Goal: Task Accomplishment & Management: Manage account settings

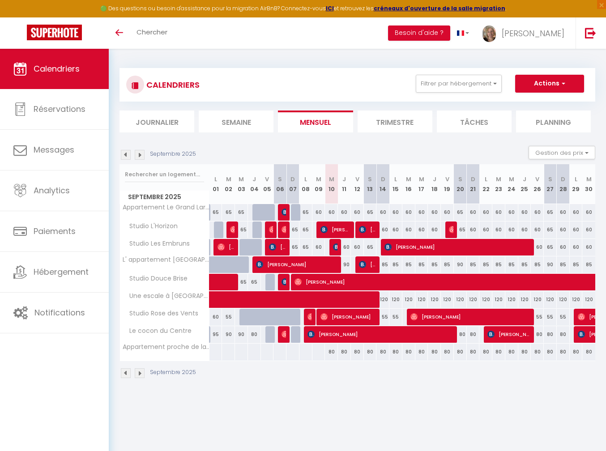
click at [152, 350] on th "Appartement proche de la plage" at bounding box center [164, 351] width 89 height 17
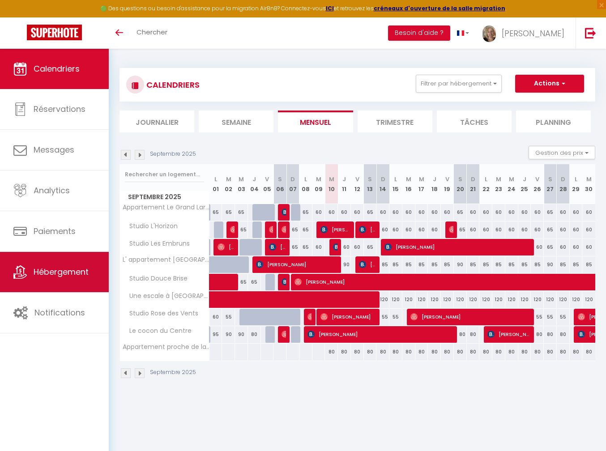
click at [21, 268] on icon at bounding box center [19, 271] width 13 height 13
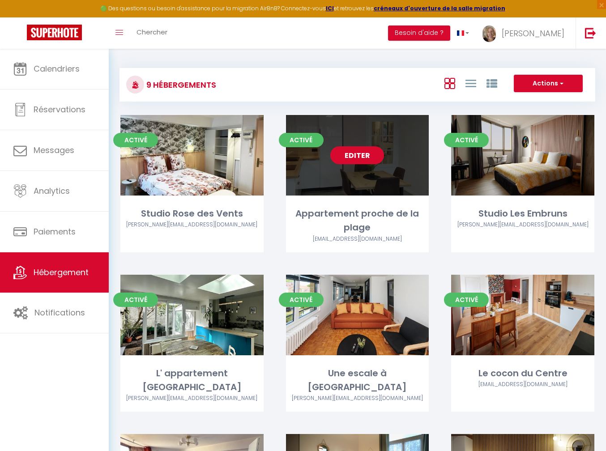
click at [377, 163] on link "Editer" at bounding box center [357, 155] width 54 height 18
select select "3"
select select "2"
select select "1"
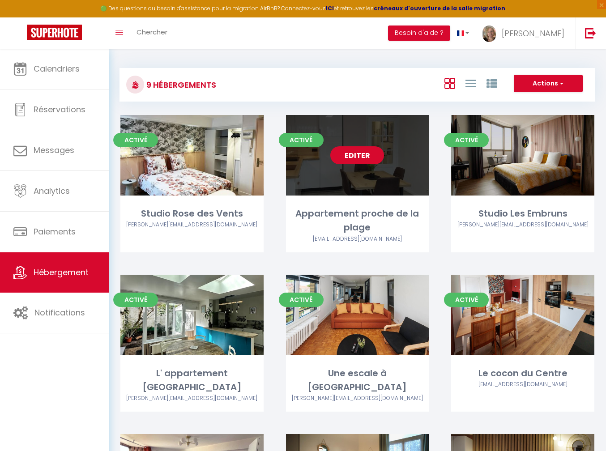
select select
select select "28"
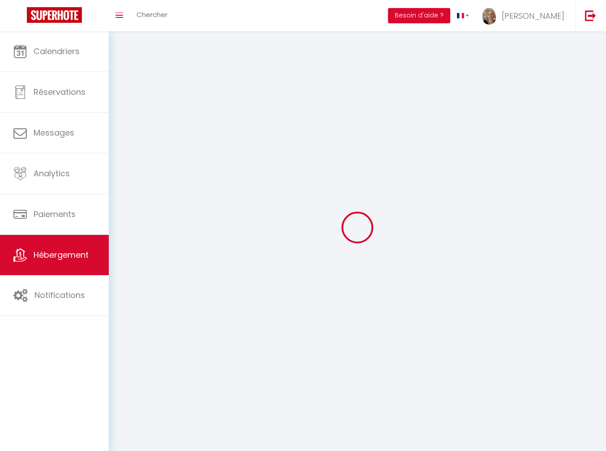
select select
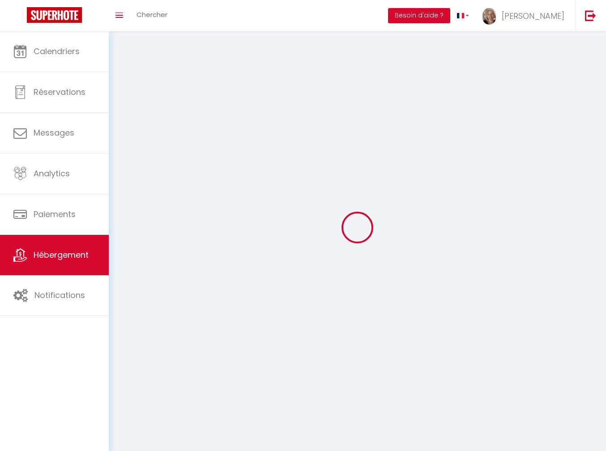
select select
checkbox input "false"
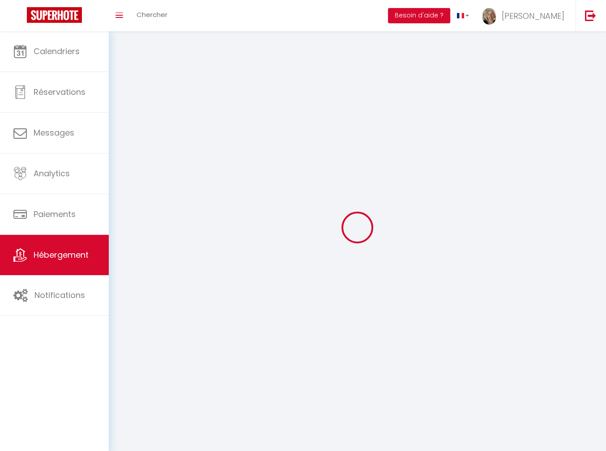
select select
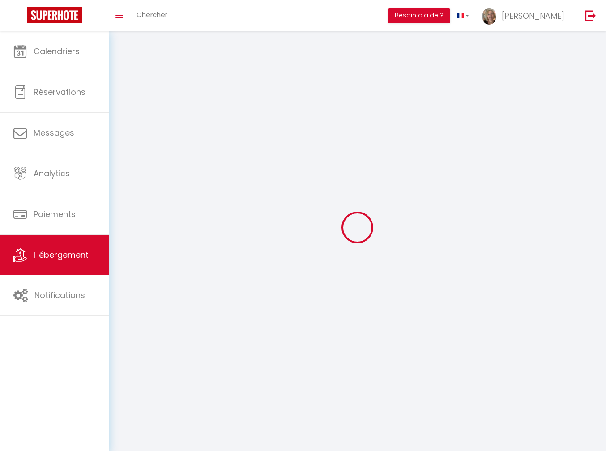
select select
checkbox input "false"
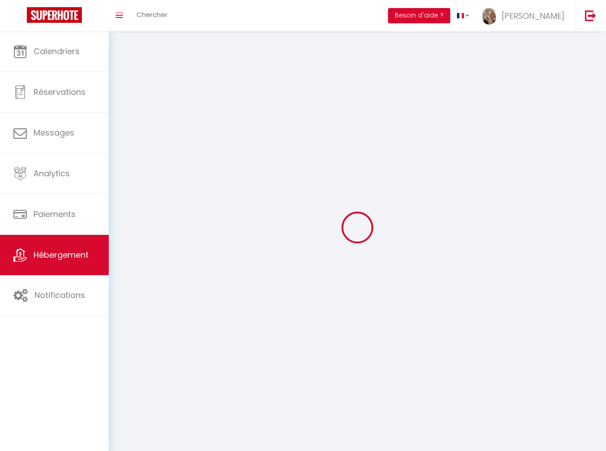
checkbox input "false"
select select
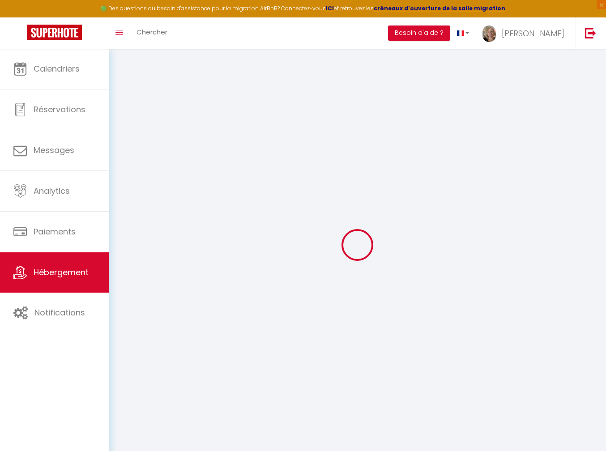
select select
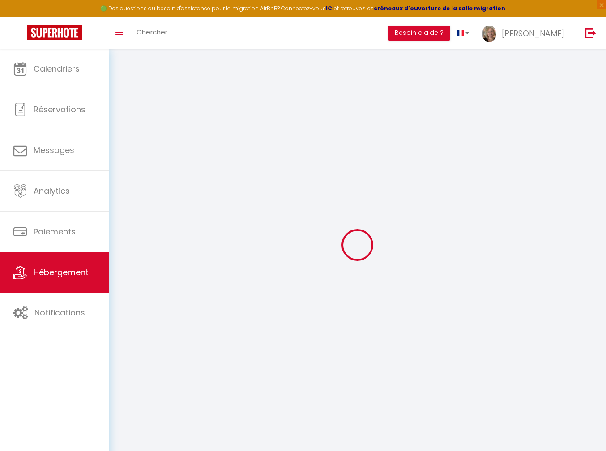
select select
checkbox input "false"
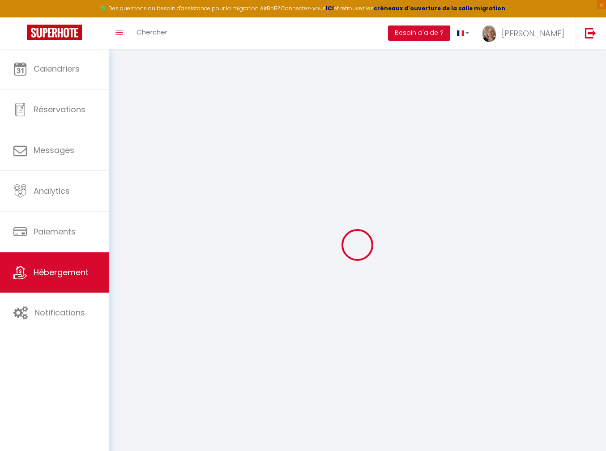
select select
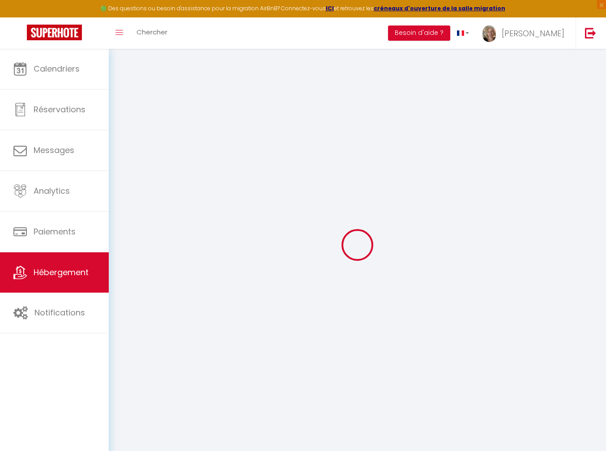
select select
checkbox input "false"
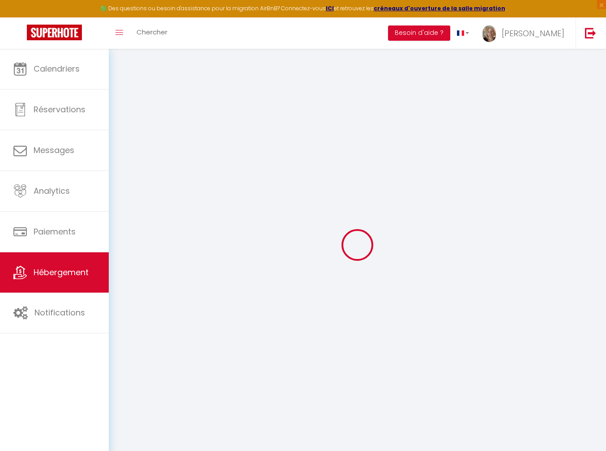
checkbox input "false"
select select
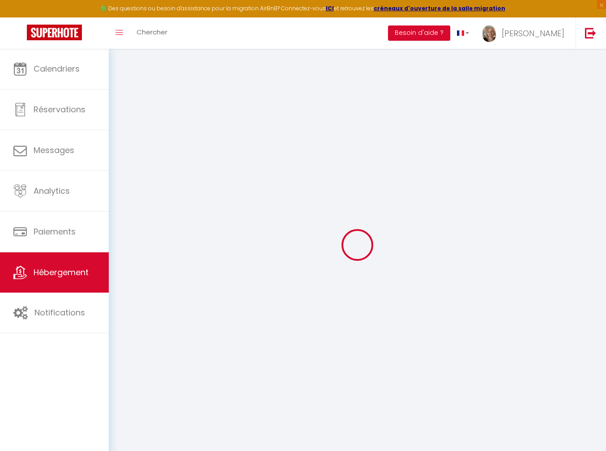
select select
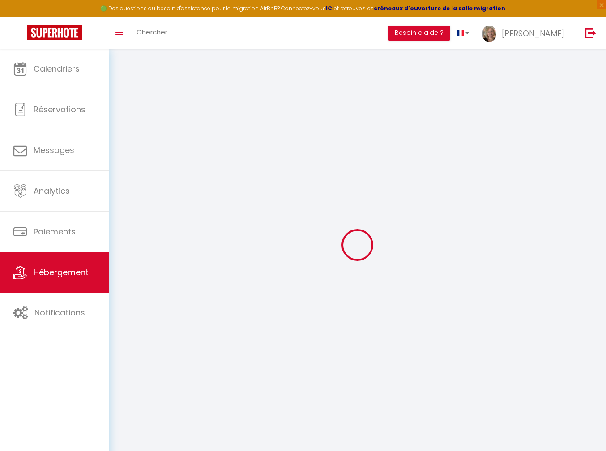
checkbox input "false"
select select
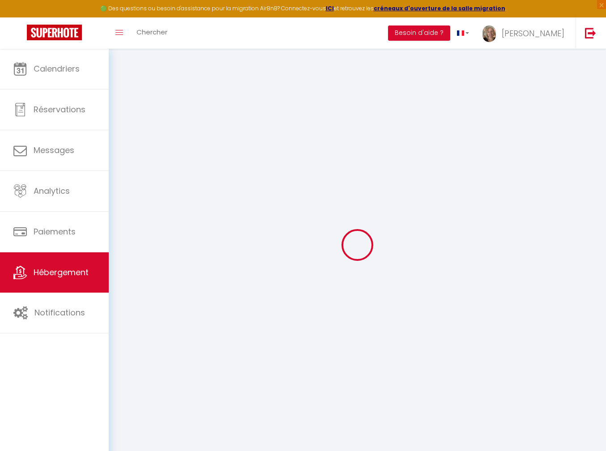
select select
type input "Appartement proche de la plage"
type input "90"
type input "35"
select select
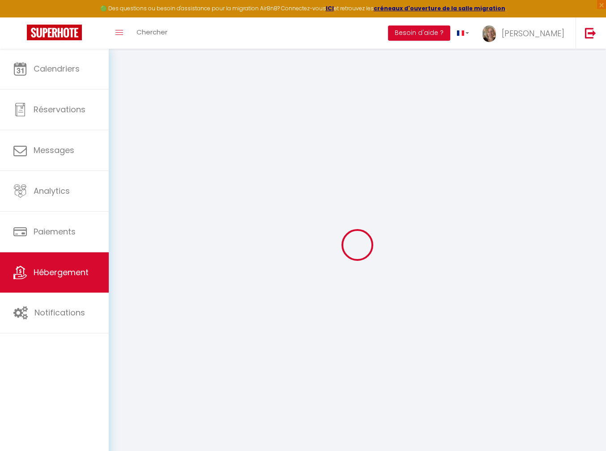
select select
type input "[STREET_ADDRESS][PERSON_NAME]"
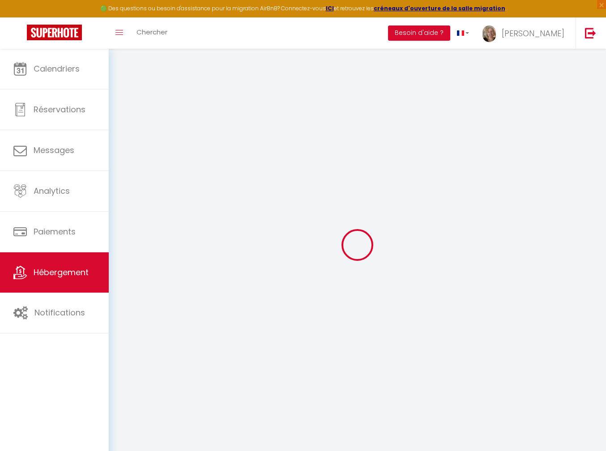
type input "59240"
type input "[GEOGRAPHIC_DATA]"
type input "[EMAIL_ADDRESS][DOMAIN_NAME]"
select select
checkbox input "false"
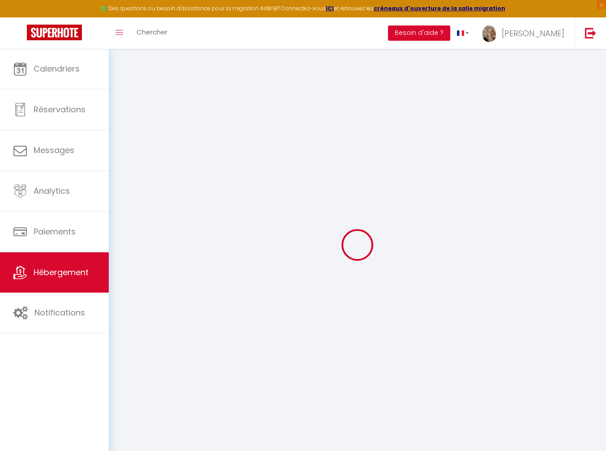
checkbox input "false"
type input "0"
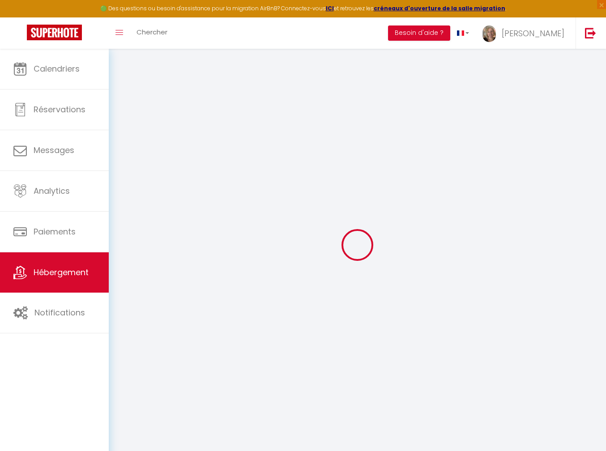
type input "0"
select select
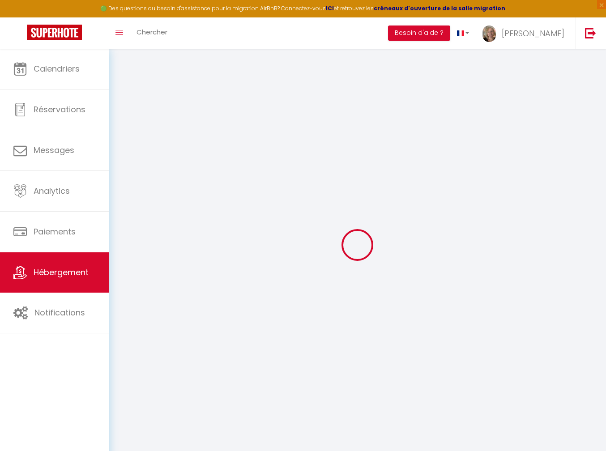
select select
checkbox input "false"
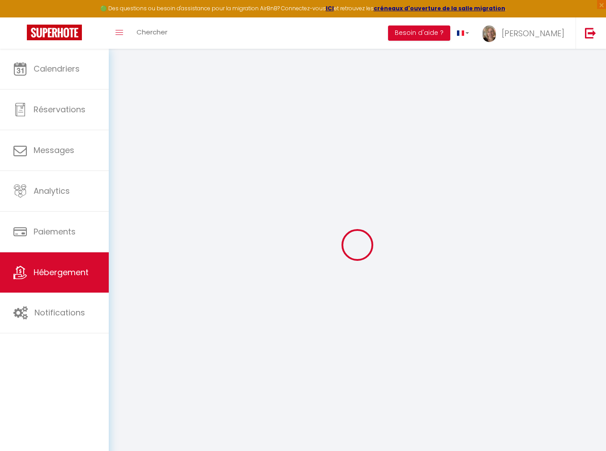
checkbox input "false"
select select
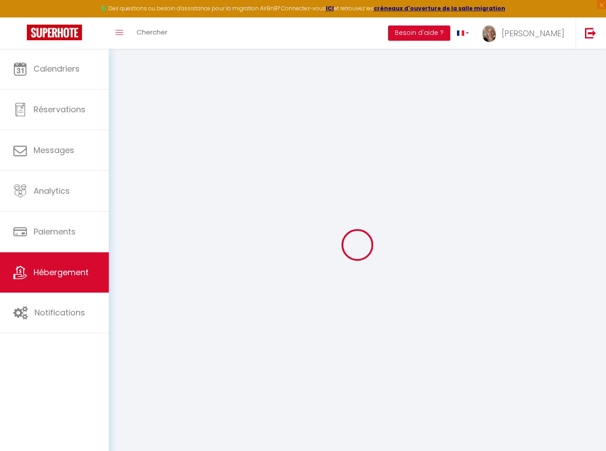
select select
checkbox input "false"
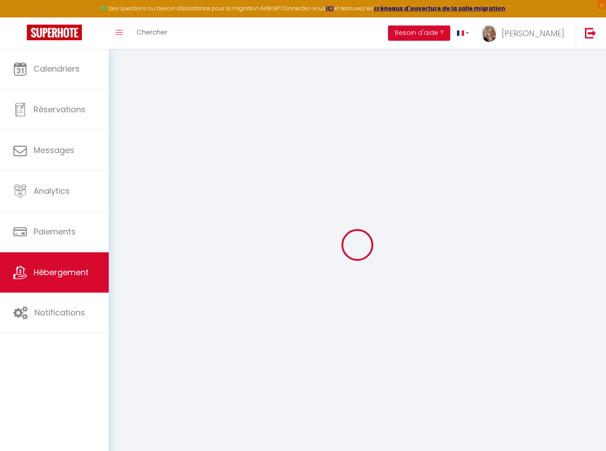
checkbox input "false"
select select
checkbox input "false"
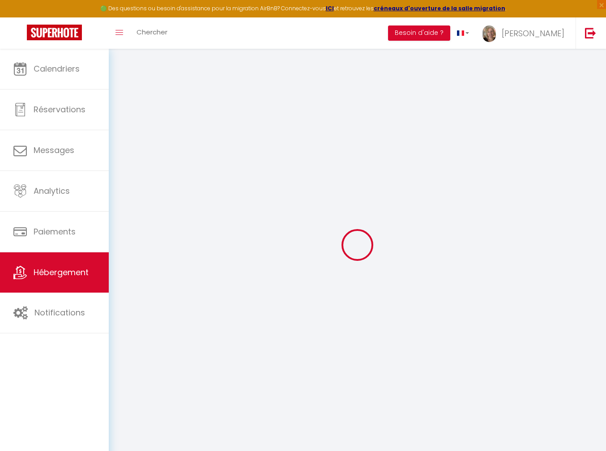
checkbox input "false"
select select
checkbox input "false"
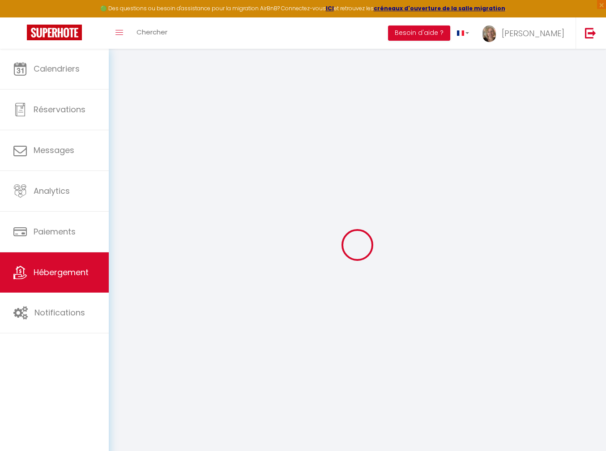
checkbox input "false"
select select "15:00"
select select "23:45"
select select "12:00"
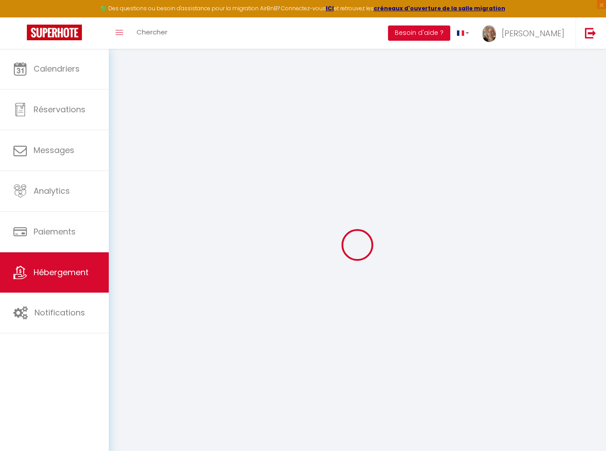
select select "30"
select select "120"
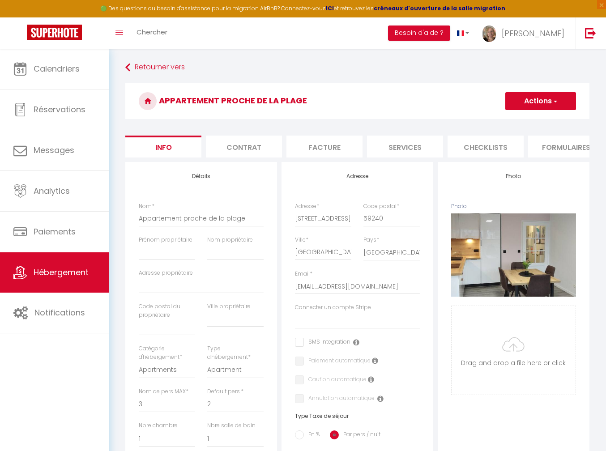
select select
checkbox input "false"
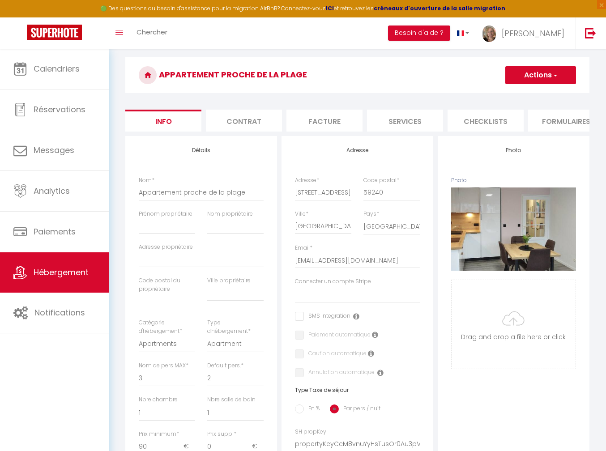
scroll to position [149, 0]
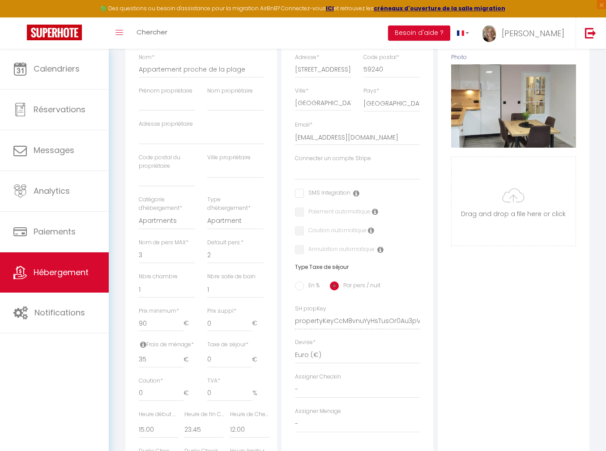
select select
checkbox input "false"
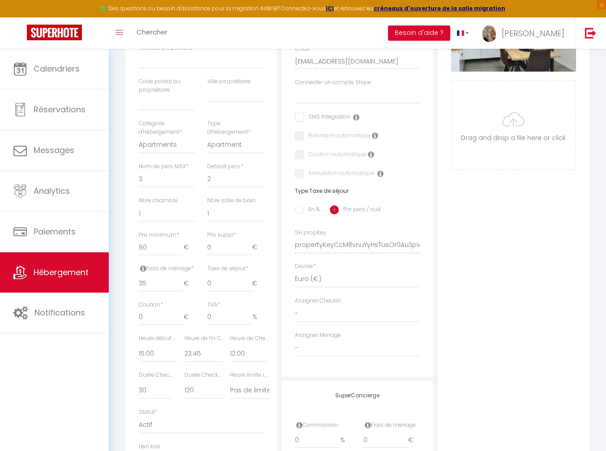
scroll to position [233, 0]
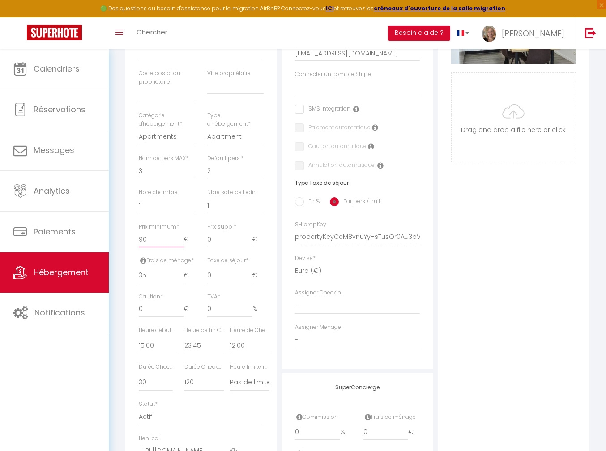
drag, startPoint x: 148, startPoint y: 245, endPoint x: 134, endPoint y: 244, distance: 14.4
click at [134, 244] on div "Prix minimum * 90 €" at bounding box center [167, 240] width 68 height 34
type input "7"
select select
checkbox input "false"
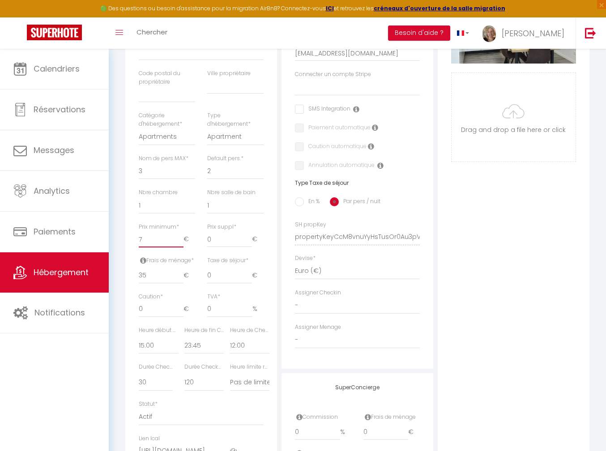
checkbox input "false"
type input "70"
select select
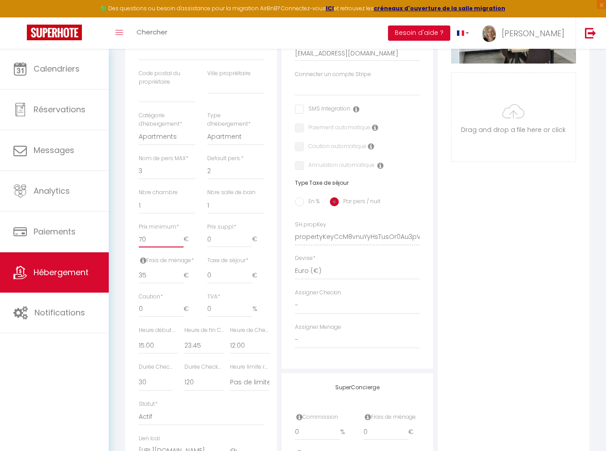
checkbox input "false"
type input "70"
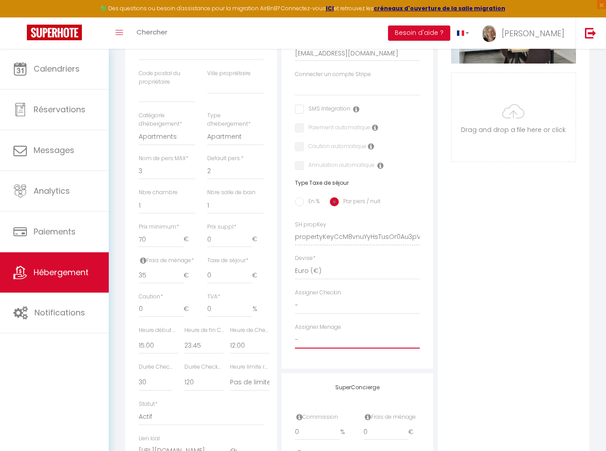
click at [378, 339] on select "- Kévin Bennaceur Sébastien Chaumetou" at bounding box center [357, 339] width 125 height 17
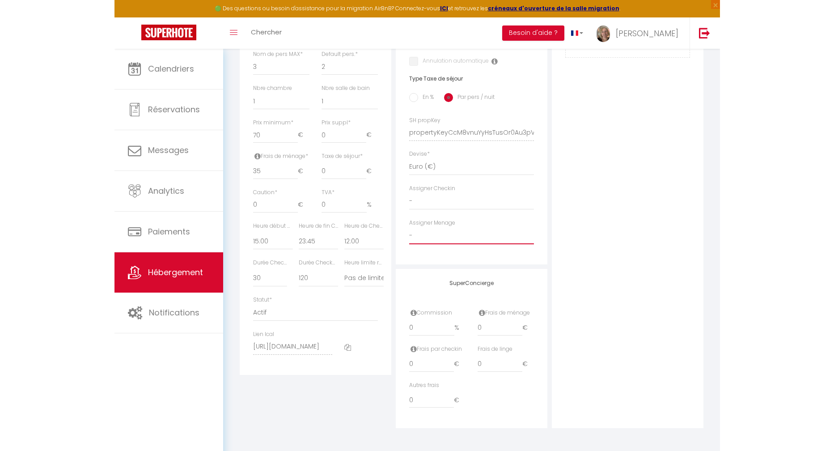
scroll to position [343, 0]
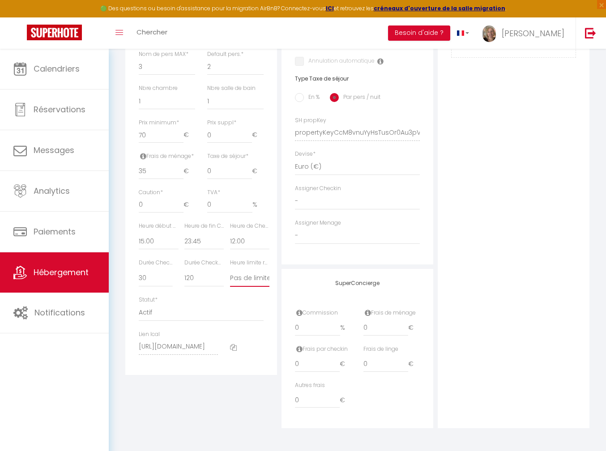
click at [246, 277] on select "Pas de limite 01:00 02:00 03:00 04:00 05:00 06:00 07:00 08:00 09:00 10:00 11:00…" at bounding box center [250, 278] width 40 height 17
click at [250, 261] on label "Heure limite réservation" at bounding box center [250, 262] width 40 height 8
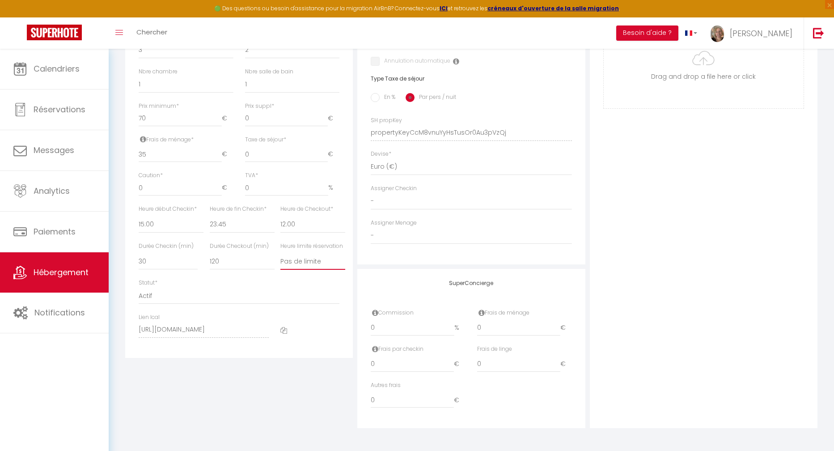
click at [305, 261] on select "Pas de limite 01:00 02:00 03:00 04:00 05:00 06:00 07:00 08:00 09:00 10:00 11:00…" at bounding box center [312, 261] width 65 height 17
select select "14:00"
click at [280, 253] on select "Pas de limite 01:00 02:00 03:00 04:00 05:00 06:00 07:00 08:00 09:00 10:00 11:00…" at bounding box center [312, 261] width 65 height 17
select select
checkbox input "false"
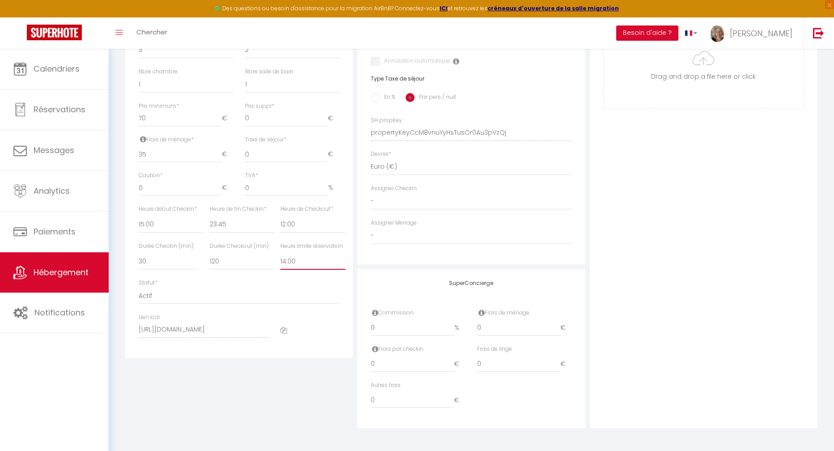
checkbox input "false"
click at [212, 262] on select "15 30 45 60 75 90 105 120 135 150 165 180 195 210" at bounding box center [242, 261] width 65 height 17
select select "15"
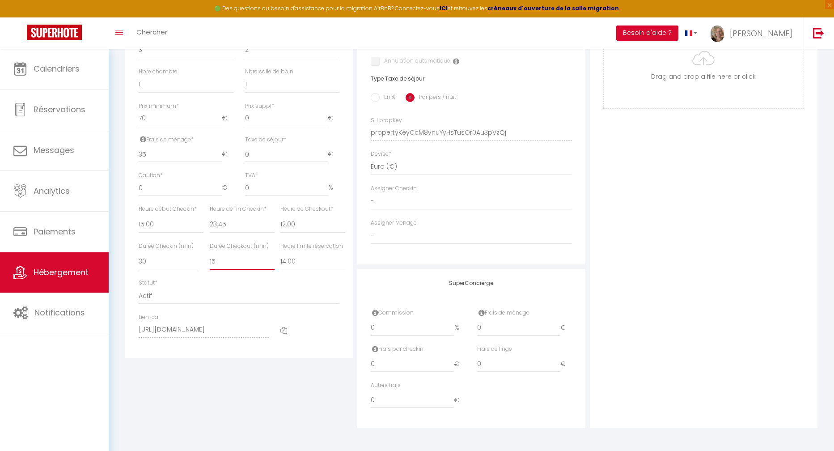
click at [210, 253] on select "15 30 45 60 75 90 105 120 135 150 165 180 195 210" at bounding box center [242, 261] width 65 height 17
select select
checkbox input "false"
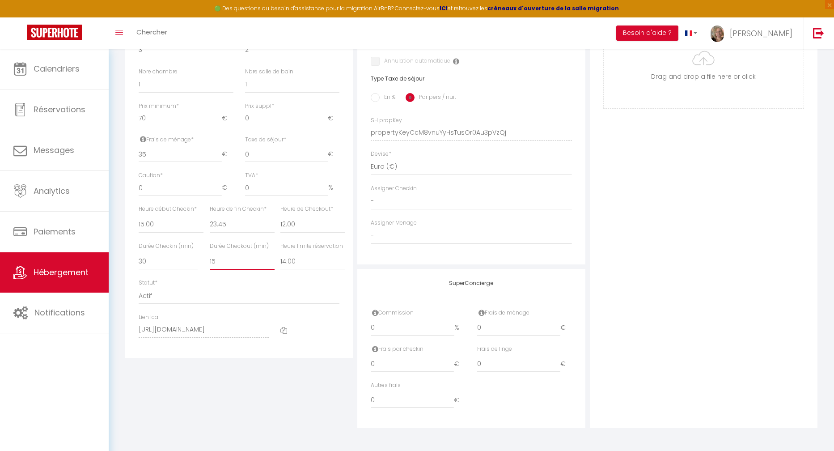
checkbox input "false"
click at [153, 265] on select "15 30 45 60 75 90 105 120 135 150 165 180 195 210" at bounding box center [168, 261] width 59 height 17
select select "15"
click at [139, 253] on select "15 30 45 60 75 90 105 120 135 150 165 180 195 210" at bounding box center [168, 261] width 59 height 17
select select
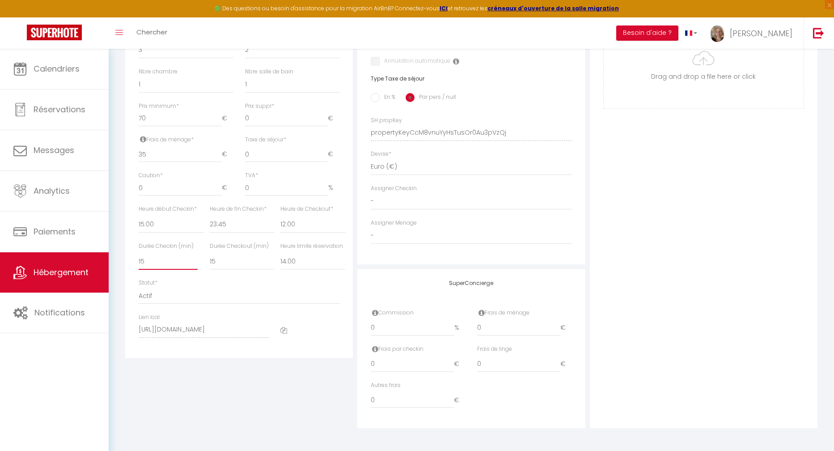
checkbox input "false"
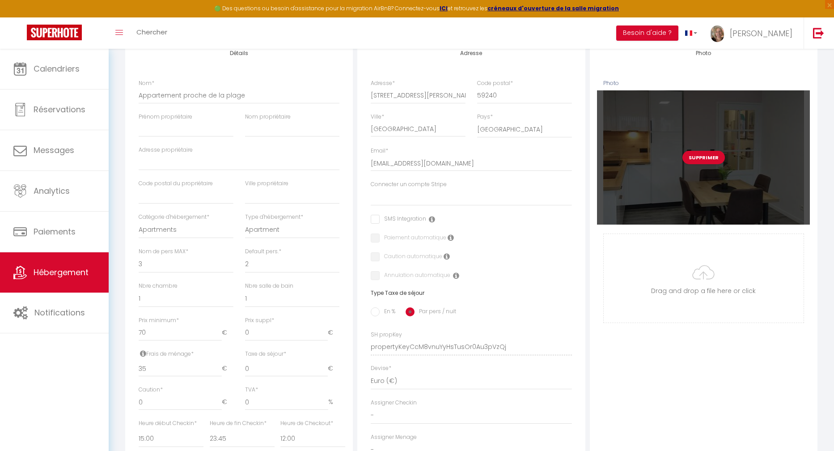
scroll to position [0, 0]
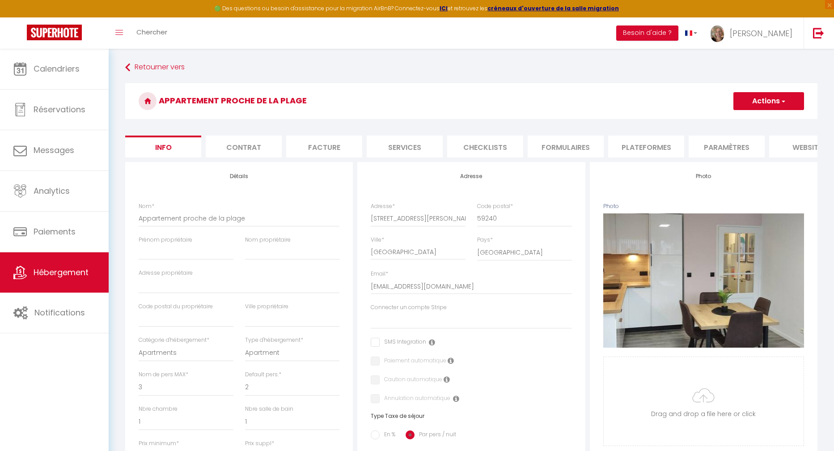
click at [612, 98] on button "Actions" at bounding box center [768, 101] width 71 height 18
click at [612, 119] on input "Enregistrer" at bounding box center [733, 120] width 33 height 9
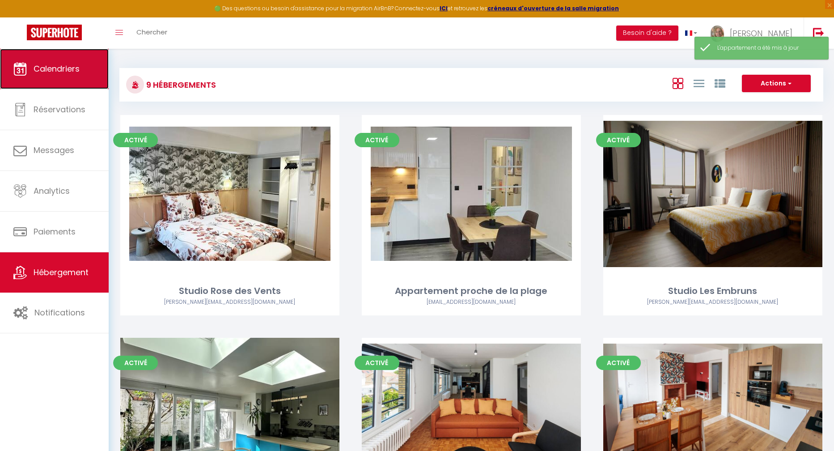
click at [71, 73] on span "Calendriers" at bounding box center [57, 68] width 46 height 11
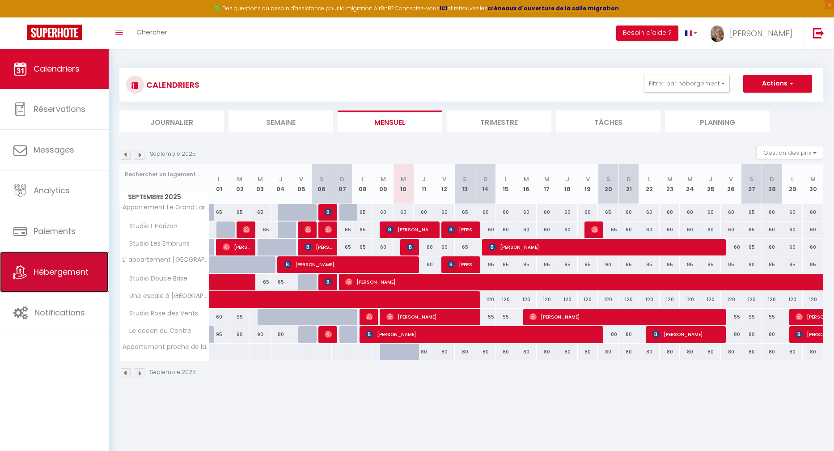
click at [47, 271] on span "Hébergement" at bounding box center [61, 271] width 55 height 11
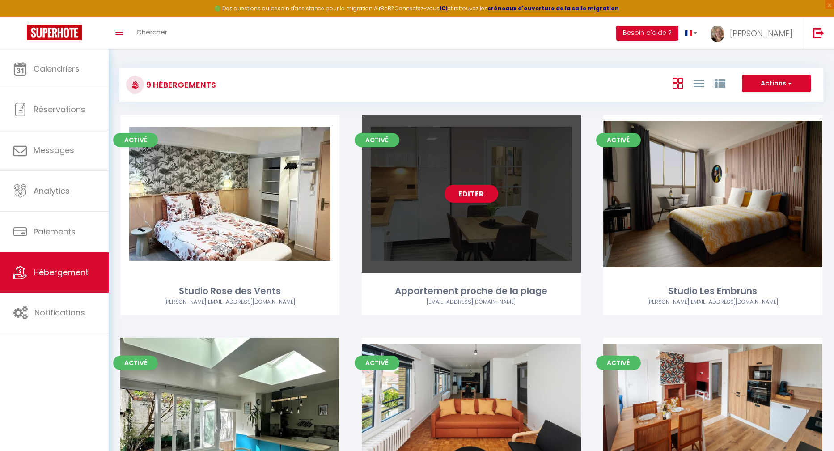
click at [504, 228] on div "Editer" at bounding box center [471, 194] width 219 height 158
select select "3"
select select "2"
select select "1"
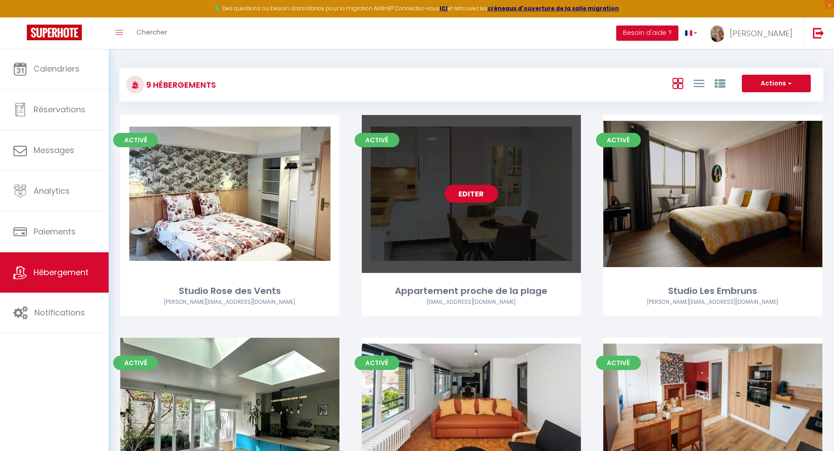
select select
select select "28"
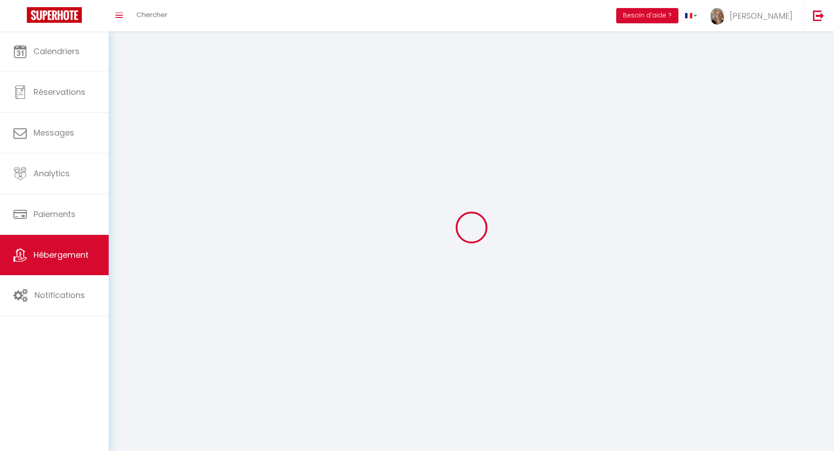
select select
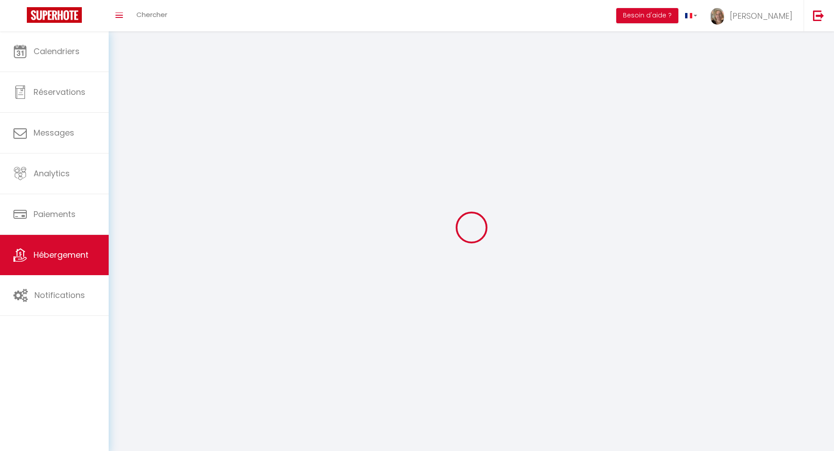
select select
checkbox input "false"
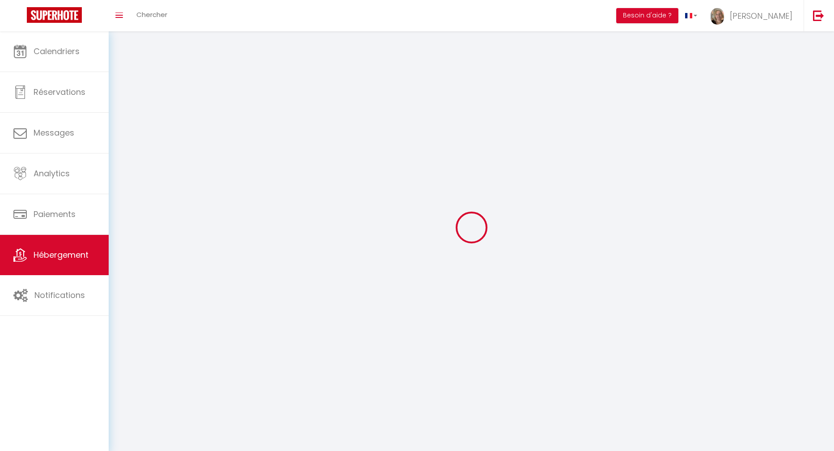
select select
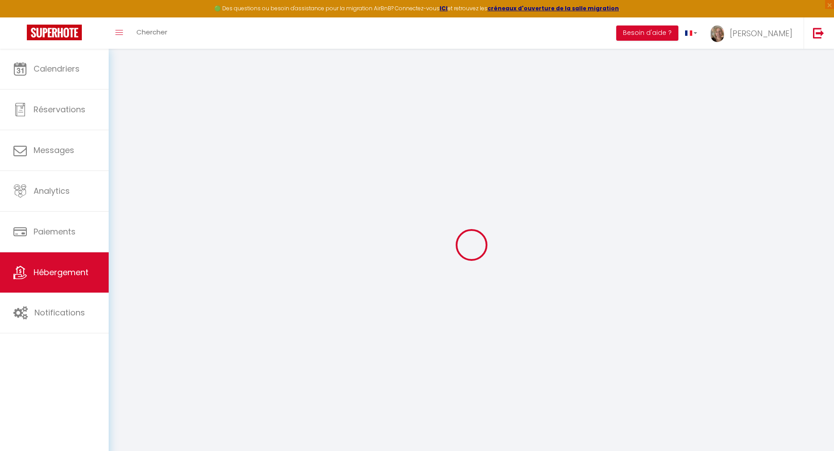
select select
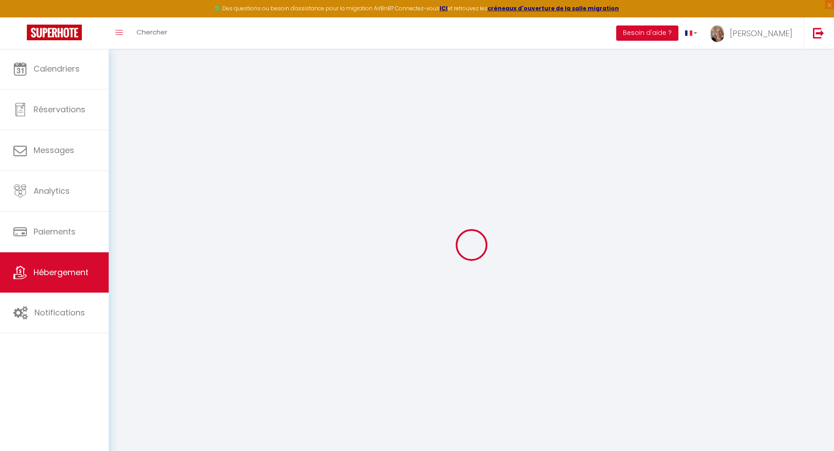
select select
checkbox input "false"
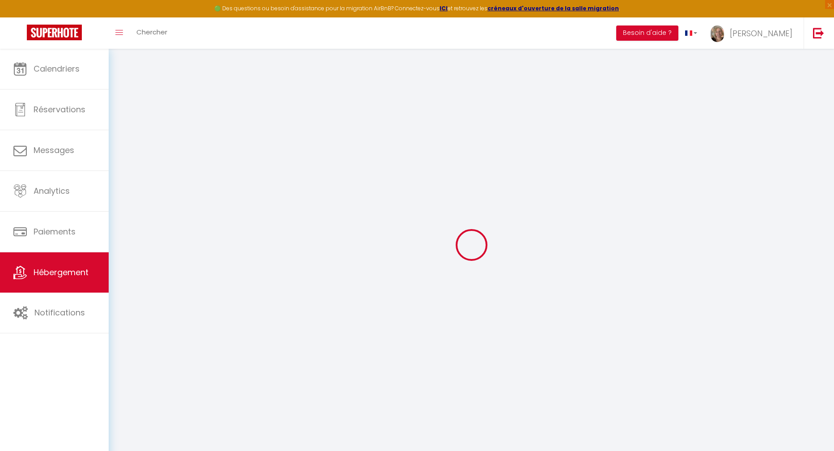
select select
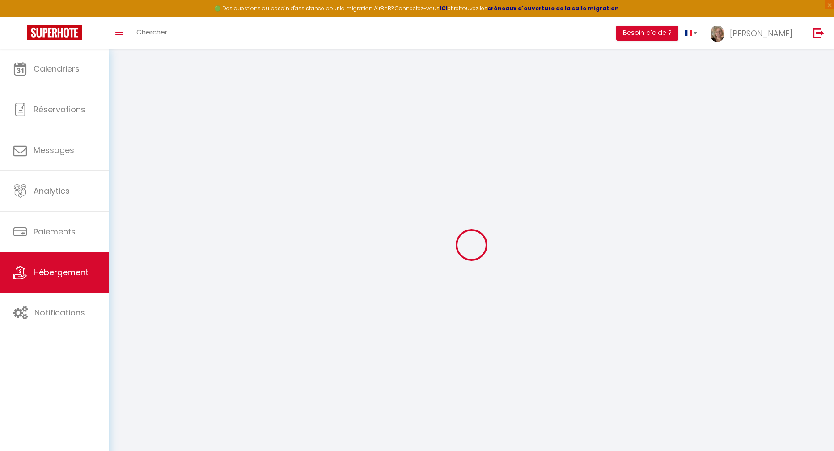
select select
checkbox input "false"
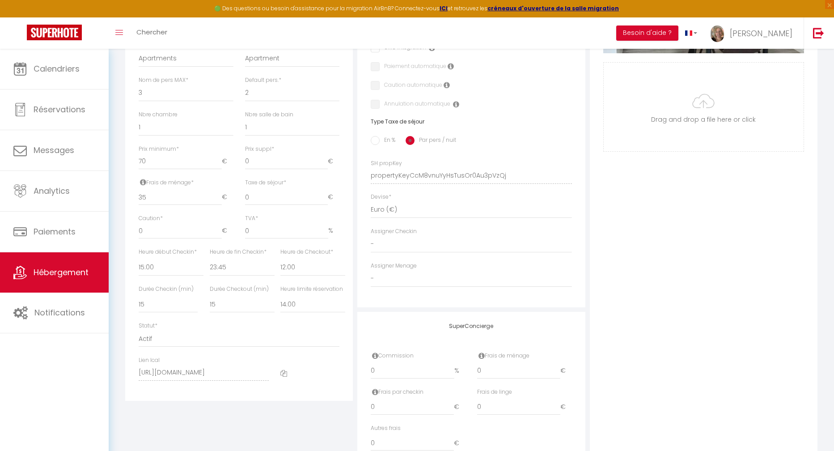
scroll to position [296, 0]
click at [216, 272] on select "00:00 00:15 00:30 00:45 01:00 01:15 01:30 01:45 02:00 02:15 02:30 02:45 03:00" at bounding box center [242, 266] width 65 height 17
click at [210, 263] on select "00:00 00:15 00:30 00:45 01:00 01:15 01:30 01:45 02:00 02:15 02:30 02:45 03:00" at bounding box center [242, 266] width 65 height 17
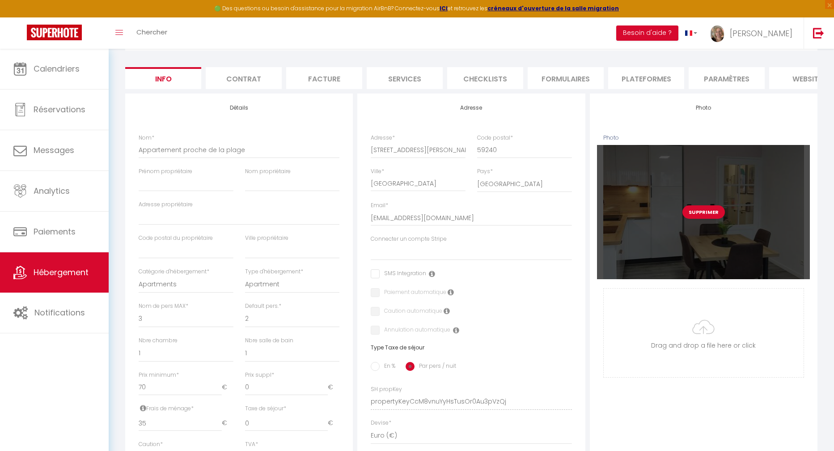
scroll to position [0, 0]
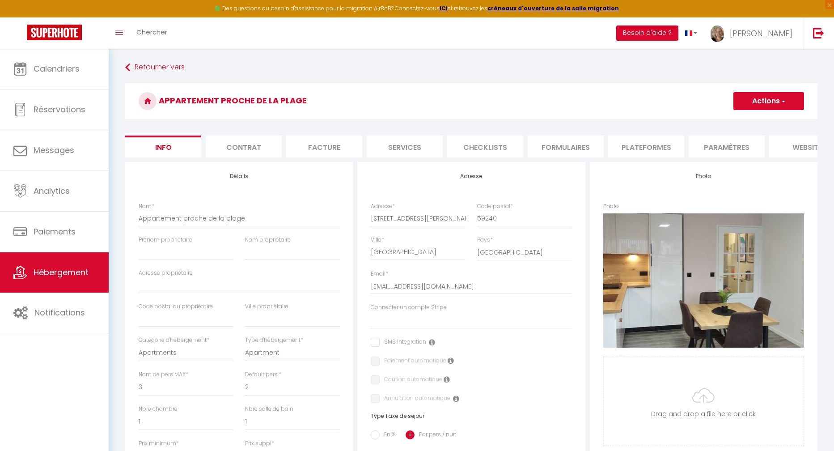
click at [612, 103] on button "Actions" at bounding box center [768, 101] width 71 height 18
click at [612, 120] on input "Enregistrer" at bounding box center [733, 120] width 33 height 9
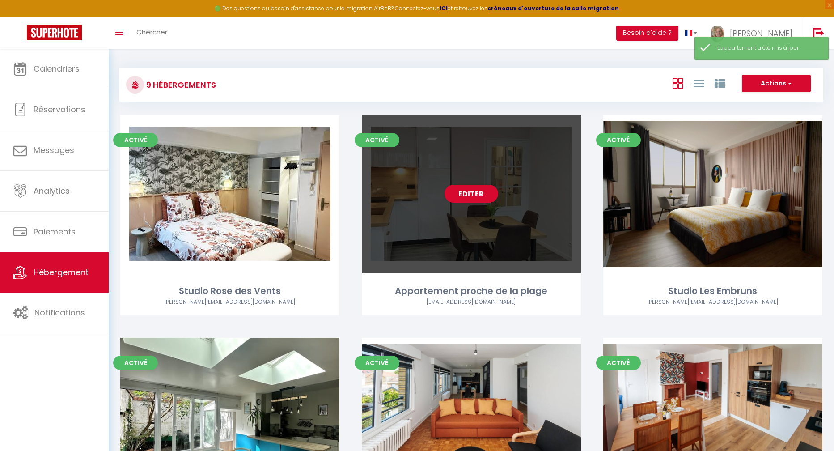
click at [529, 206] on div "Editer" at bounding box center [471, 194] width 219 height 158
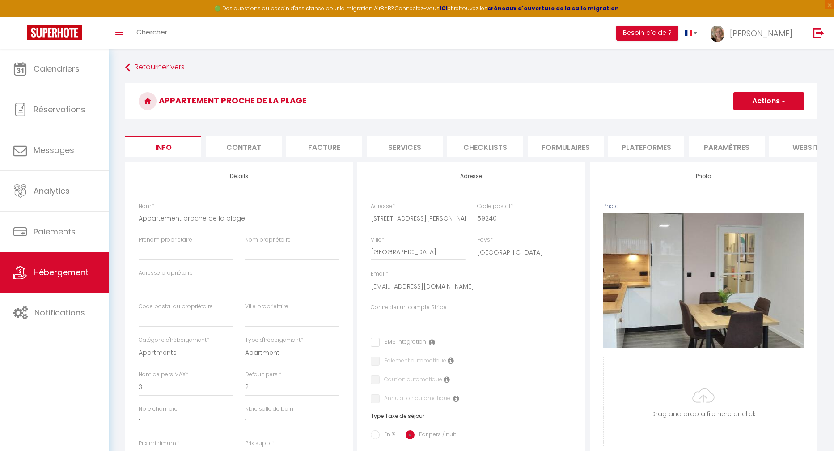
click at [612, 146] on li "Plateformes" at bounding box center [646, 147] width 76 height 22
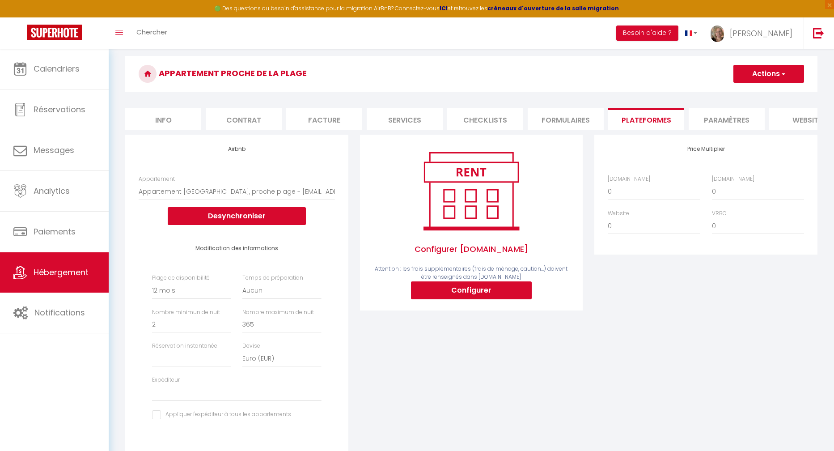
scroll to position [46, 0]
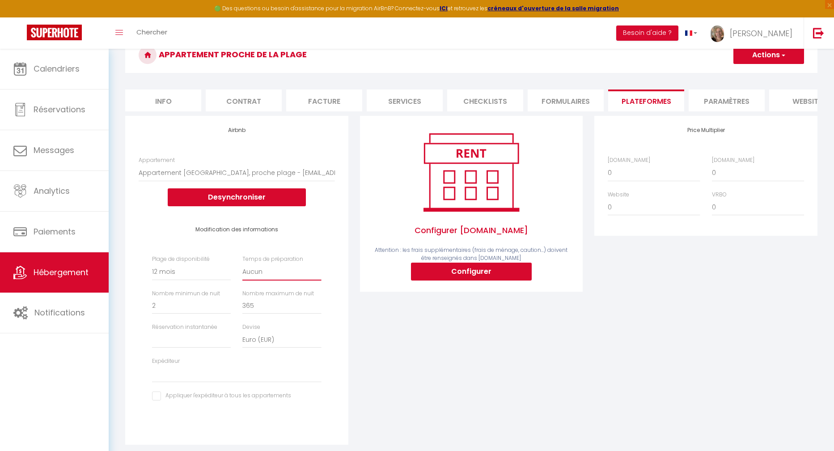
click at [250, 278] on select "Aucun 1 nuit avant et après chaque réservation 2 nuits avant et après chaque ré…" at bounding box center [281, 271] width 79 height 17
drag, startPoint x: 258, startPoint y: 312, endPoint x: 237, endPoint y: 311, distance: 21.5
click at [237, 311] on div "Nombre maximum de nuit 365" at bounding box center [282, 301] width 90 height 25
click at [334, 356] on div "Modification des informations Plage de disponibilité Date indisponible par defa…" at bounding box center [237, 318] width 196 height 207
drag, startPoint x: 159, startPoint y: 312, endPoint x: 142, endPoint y: 311, distance: 17.0
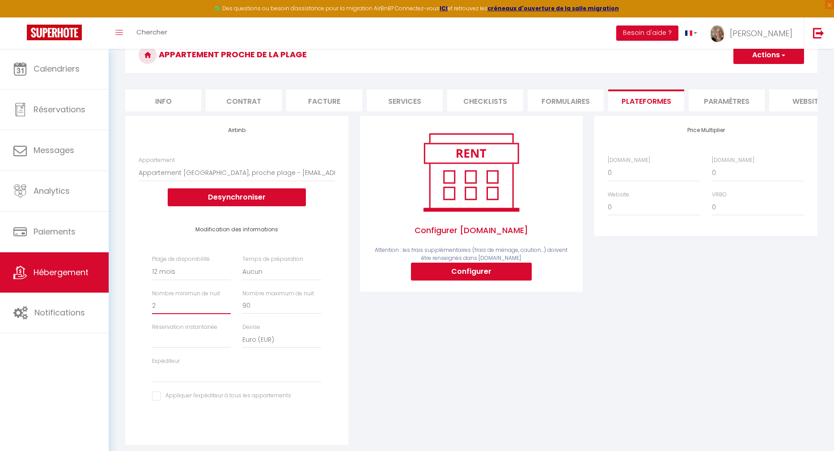
click at [142, 311] on div "Modification des informations Plage de disponibilité Date indisponible par defa…" at bounding box center [237, 318] width 196 height 207
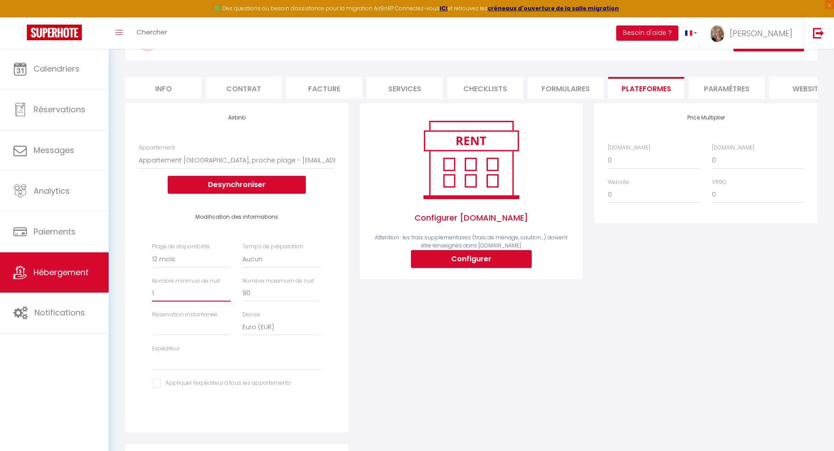
scroll to position [59, 0]
click at [168, 326] on select "Activée Demander des évaluations positives" at bounding box center [191, 326] width 79 height 17
click at [152, 325] on select "Activée Demander des évaluations positives" at bounding box center [191, 326] width 79 height 17
click at [179, 332] on select "Activée Demander des évaluations positives" at bounding box center [191, 326] width 79 height 17
click at [152, 325] on select "Activée Demander des évaluations positives" at bounding box center [191, 326] width 79 height 17
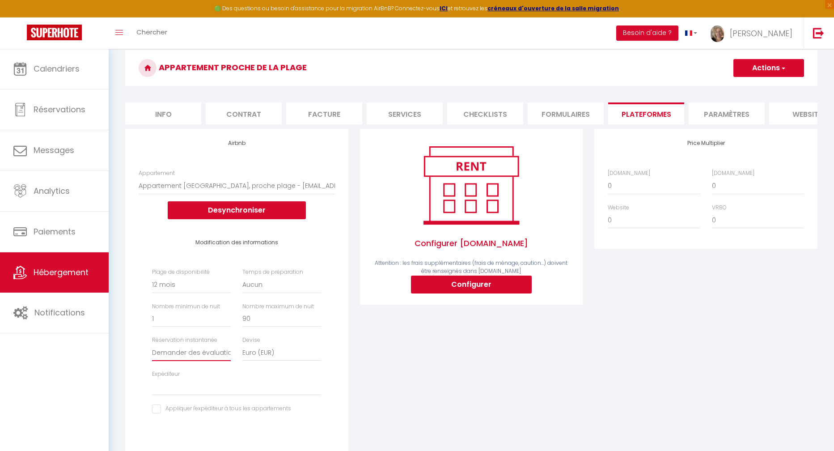
scroll to position [0, 0]
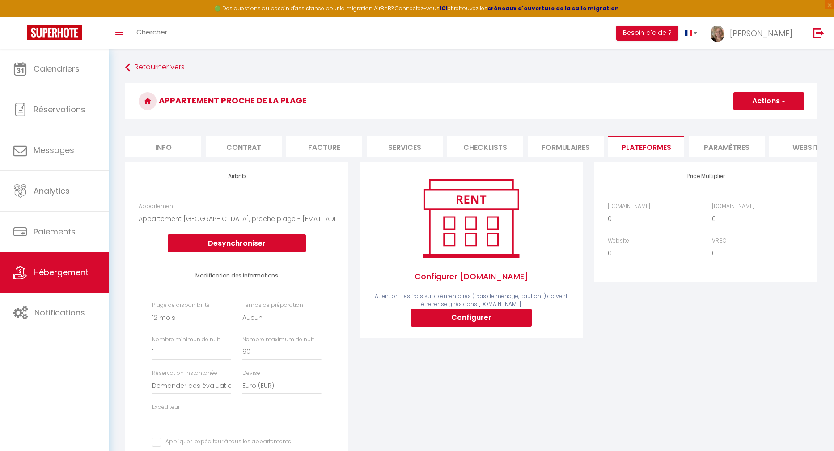
click at [612, 99] on button "Actions" at bounding box center [768, 101] width 71 height 18
click at [612, 122] on link "Enregistrer" at bounding box center [768, 121] width 71 height 12
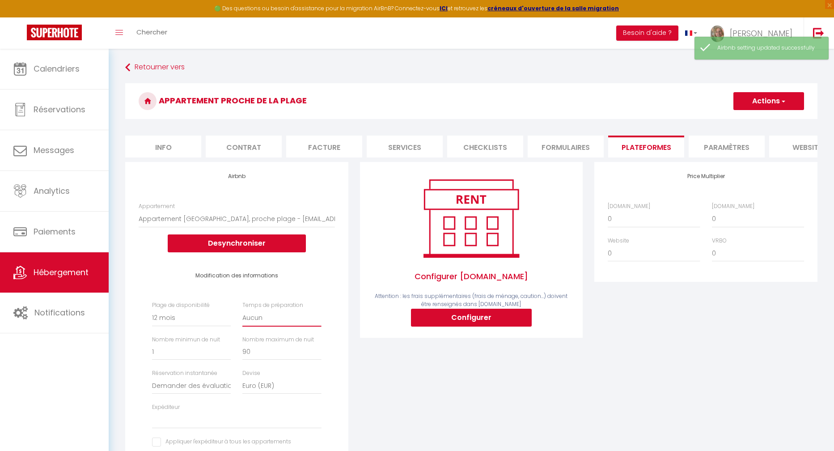
click at [252, 326] on select "Aucun 1 nuit avant et après chaque réservation 2 nuits avant et après chaque ré…" at bounding box center [281, 317] width 79 height 17
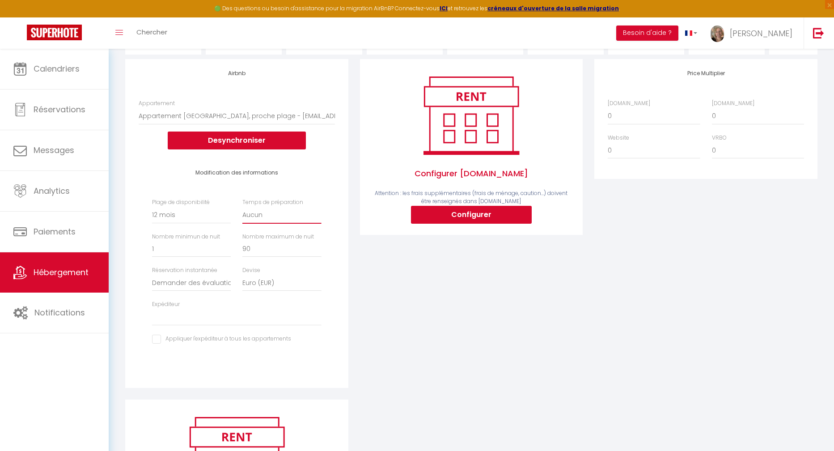
scroll to position [97, 0]
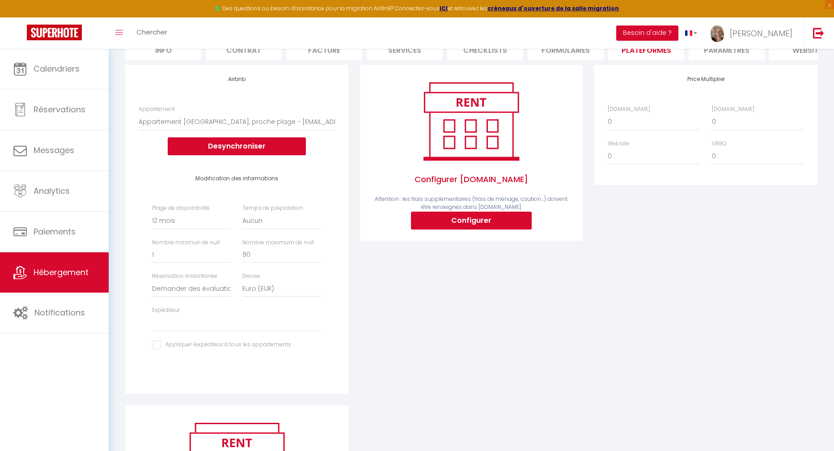
click at [218, 319] on div "Expéditeur caroline.monier76@gmail.com Eugenie.monier@icloud.com kevin.bennaceu…" at bounding box center [236, 318] width 181 height 25
click at [215, 328] on select "caroline.monier76@gmail.com Eugenie.monier@icloud.com kevin.bennaceur@hotmail.f…" at bounding box center [236, 322] width 169 height 17
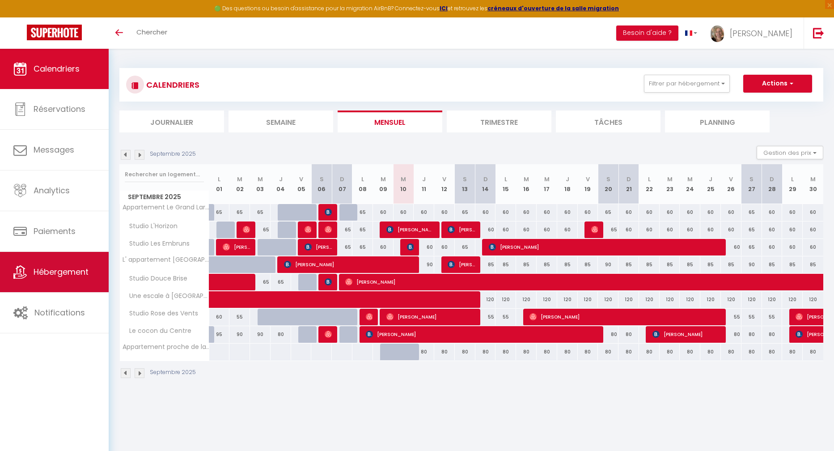
click at [50, 277] on span "Hébergement" at bounding box center [61, 271] width 55 height 11
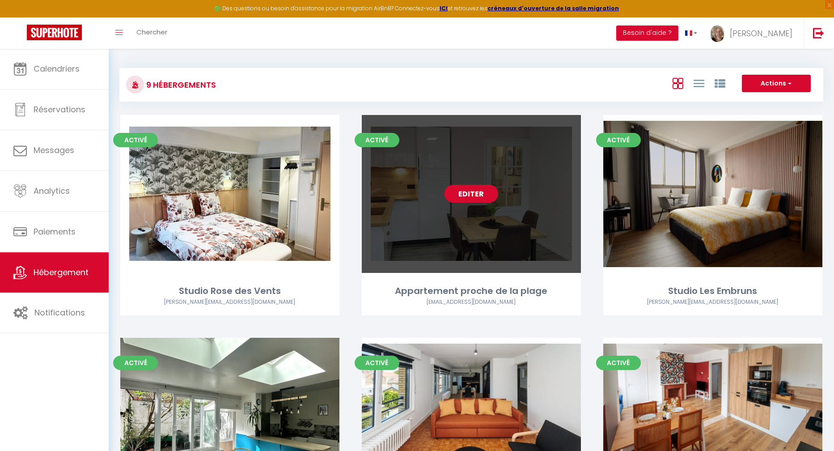
click at [459, 195] on link "Editer" at bounding box center [472, 194] width 54 height 18
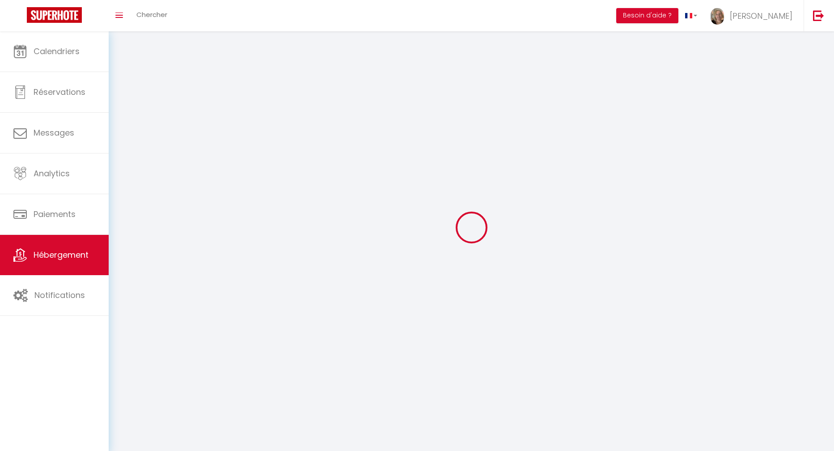
select select "1"
select select
select select "28"
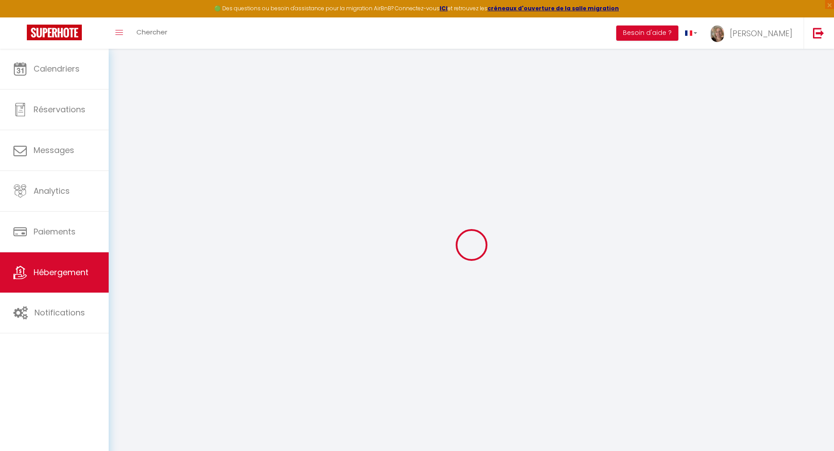
select select
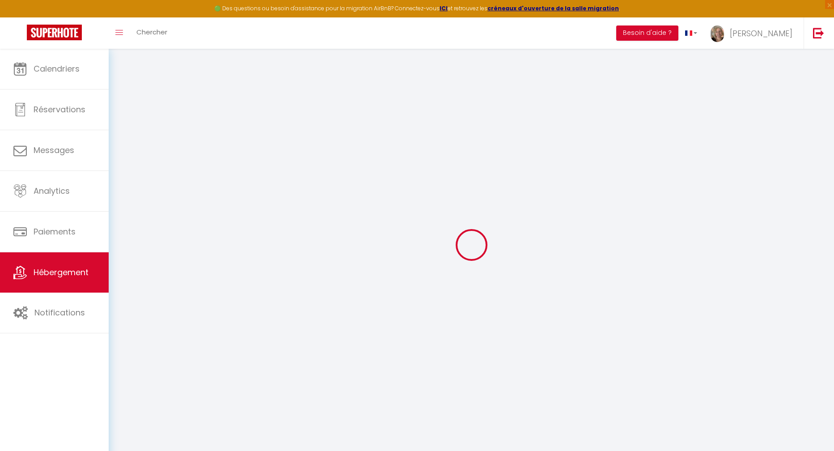
select select
checkbox input "false"
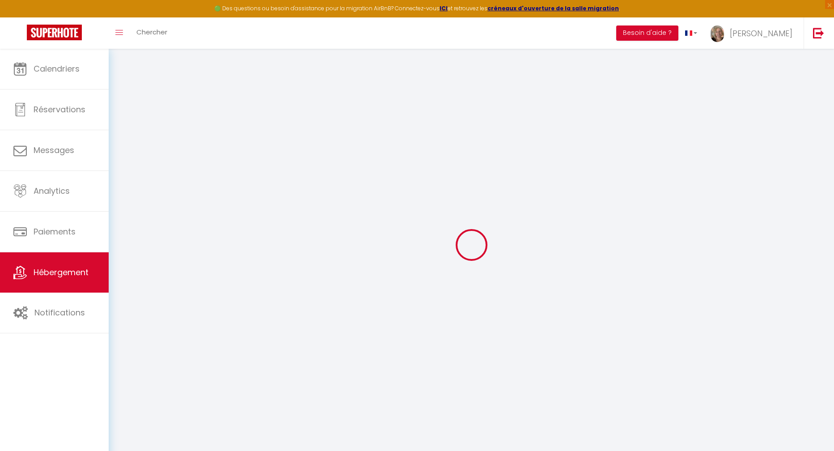
select select
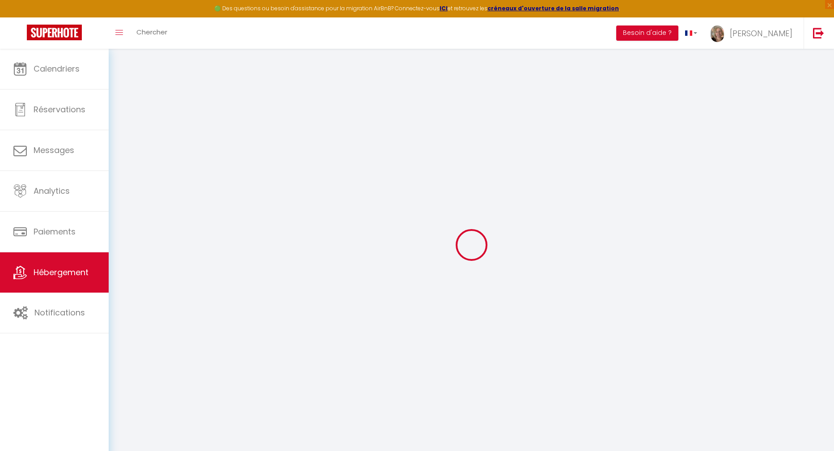
select select
checkbox input "false"
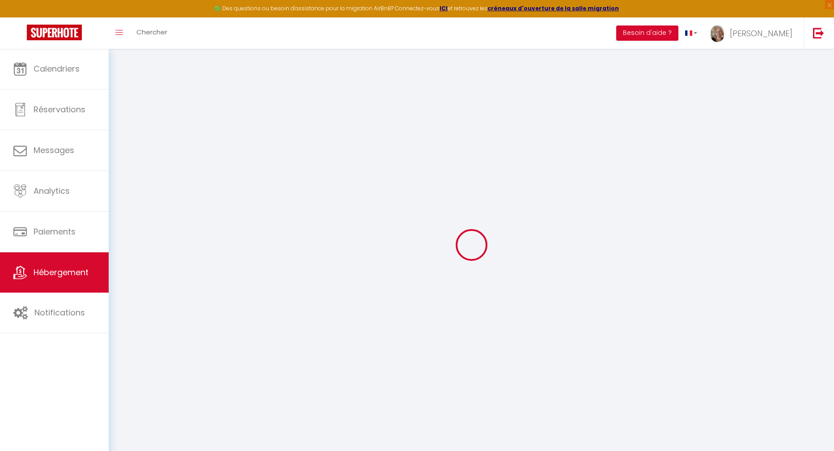
checkbox input "false"
select select
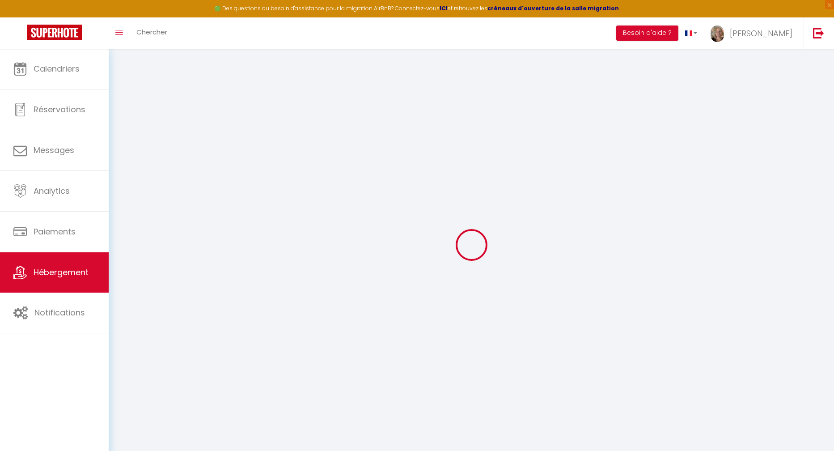
select select
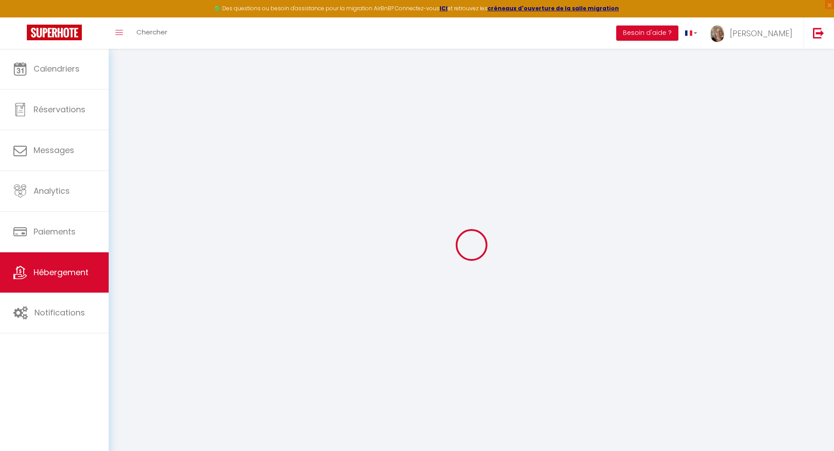
checkbox input "false"
select select
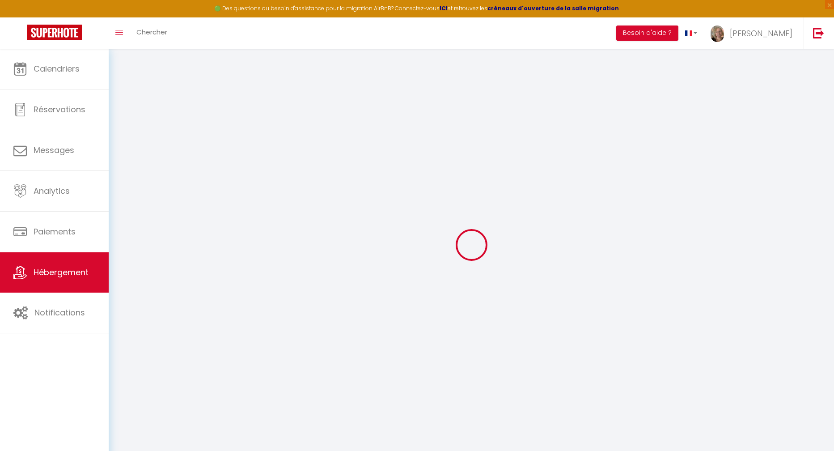
select select
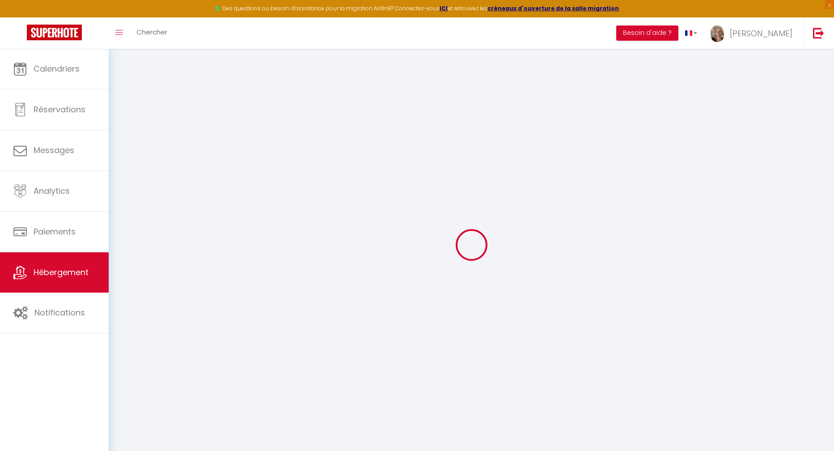
select select
checkbox input "false"
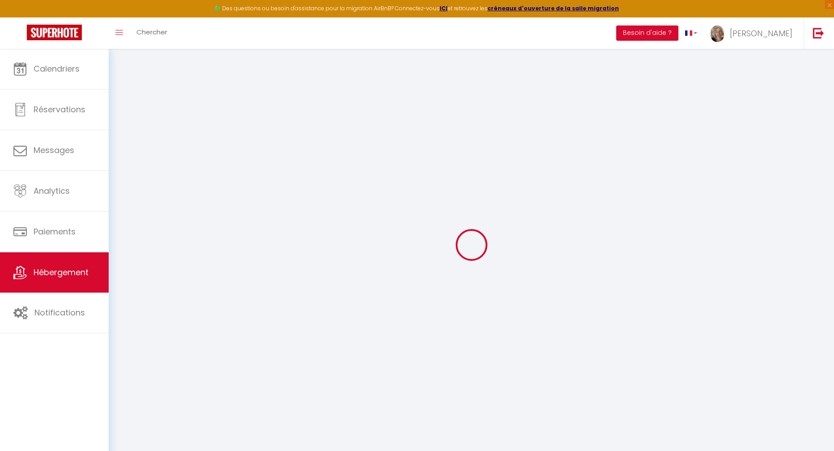
checkbox input "false"
select select
type input "Appartement proche de la plage"
type input "70"
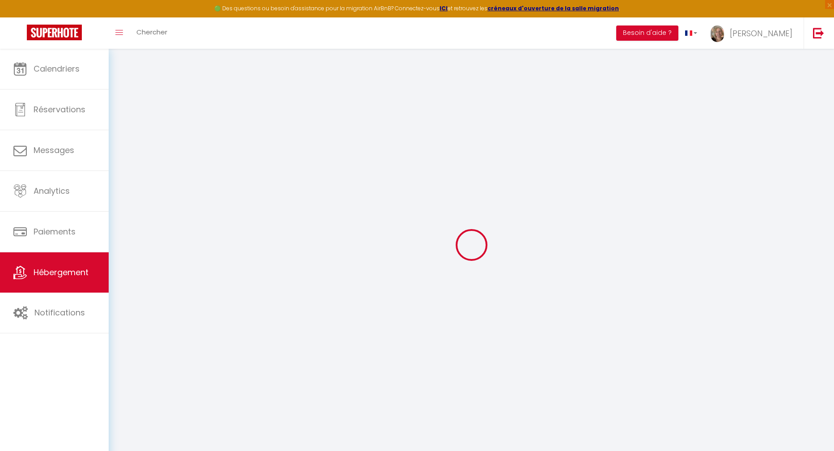
type input "35"
select select
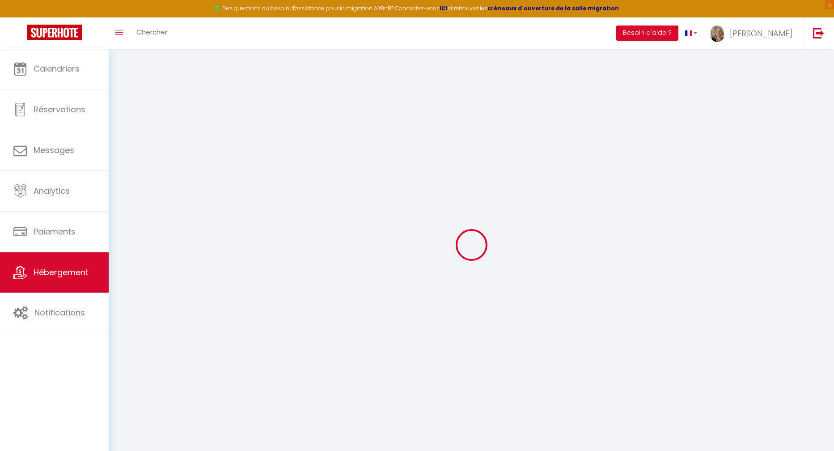
select select
type input "[STREET_ADDRESS][PERSON_NAME]"
type input "59240"
type input "[GEOGRAPHIC_DATA]"
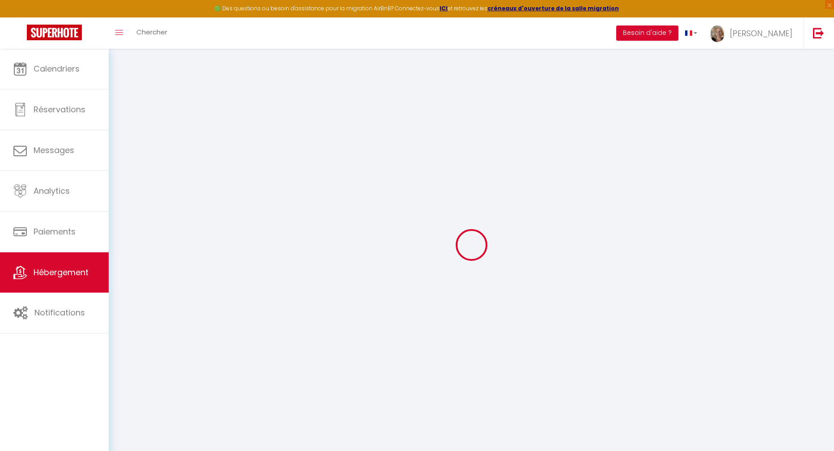
type input "[EMAIL_ADDRESS][DOMAIN_NAME]"
select select
checkbox input "false"
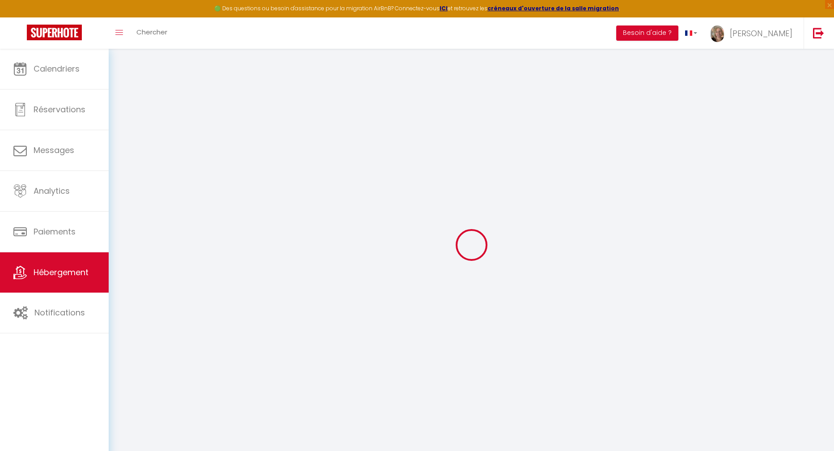
checkbox input "false"
type input "0"
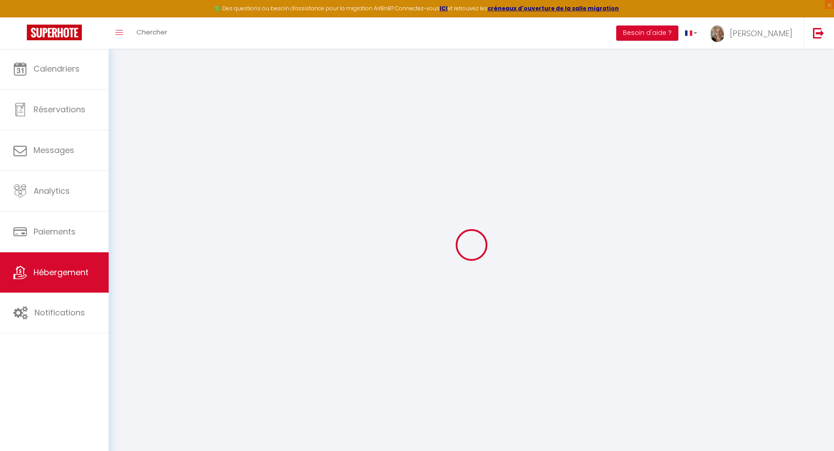
select select
checkbox input "false"
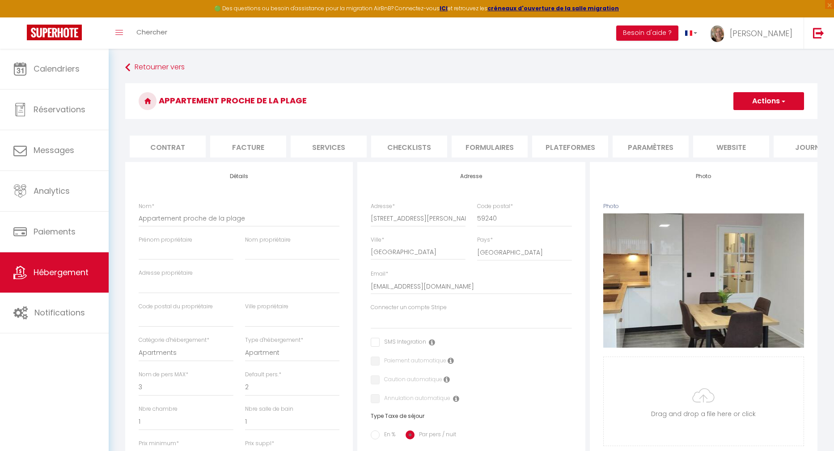
scroll to position [0, 86]
click at [706, 144] on li "website" at bounding box center [721, 147] width 76 height 22
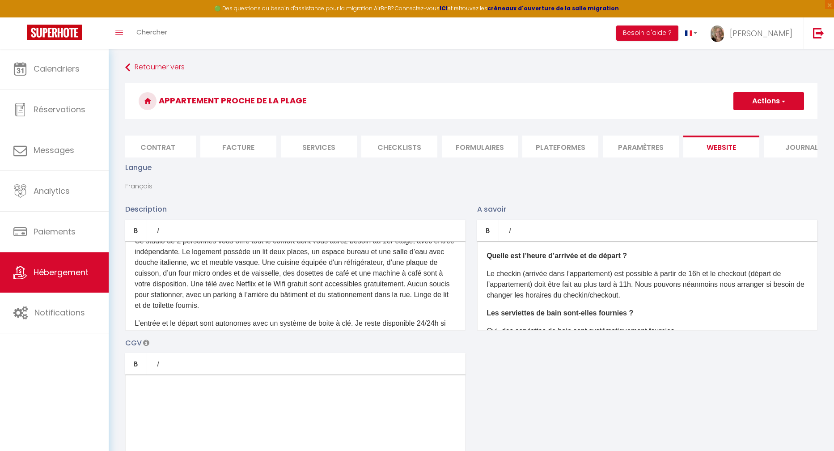
scroll to position [21, 0]
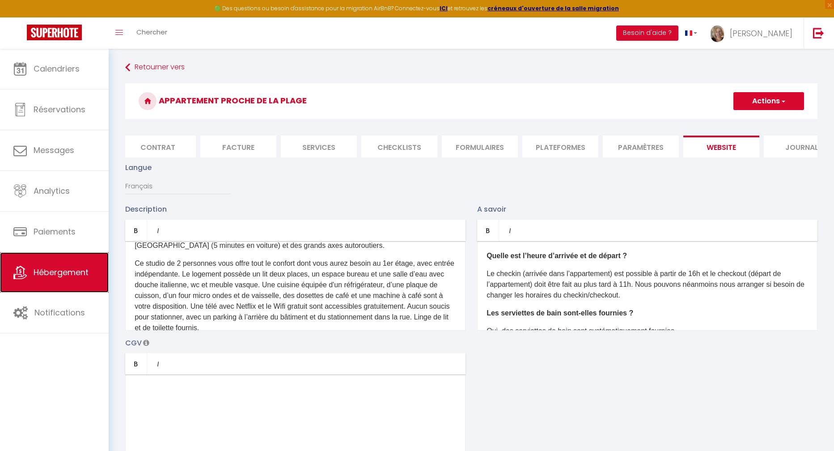
click at [61, 275] on span "Hébergement" at bounding box center [61, 272] width 55 height 11
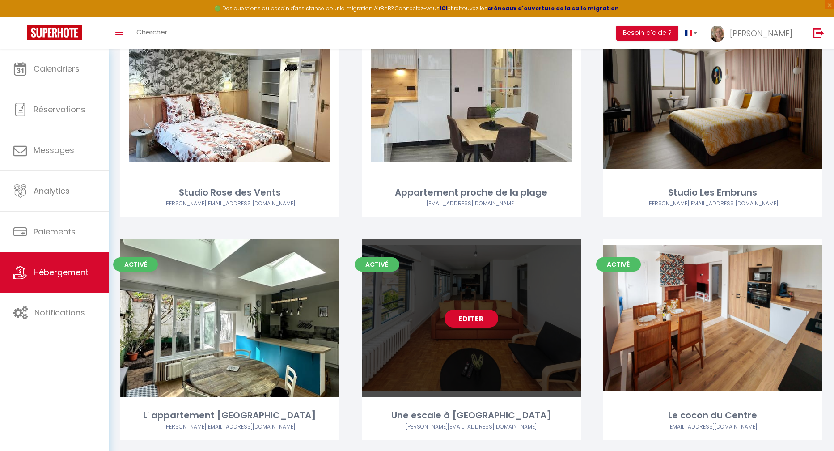
scroll to position [137, 0]
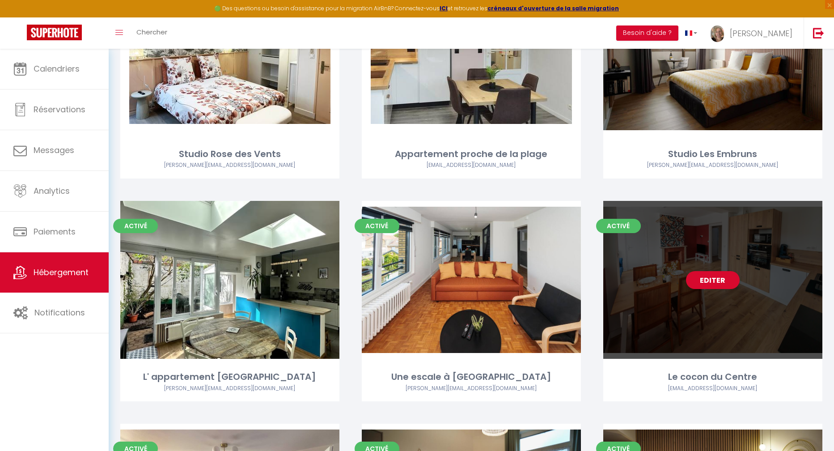
click at [723, 298] on div "Editer" at bounding box center [712, 280] width 219 height 158
select select "3"
select select "2"
select select "1"
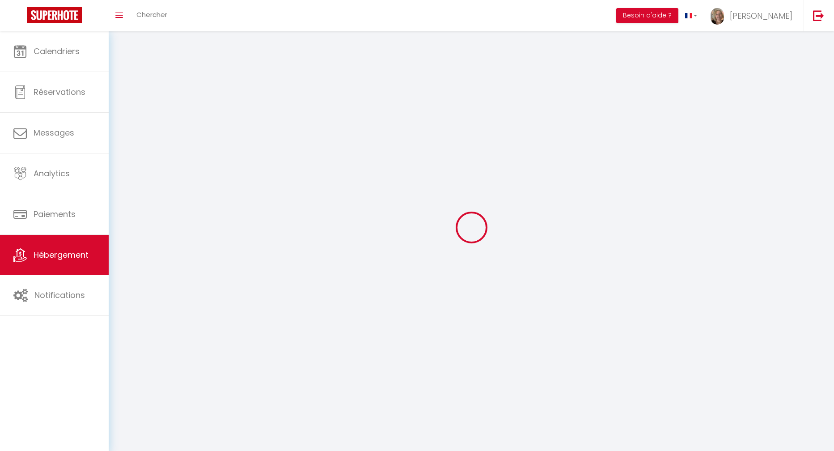
select select
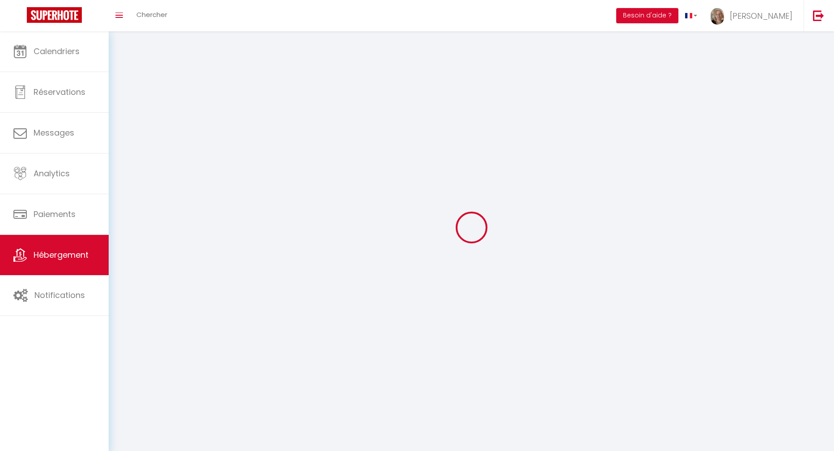
select select
checkbox input "false"
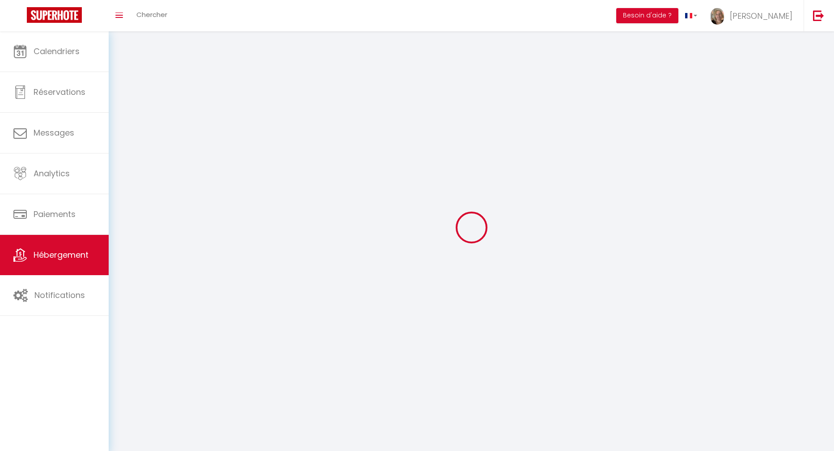
checkbox input "false"
select select
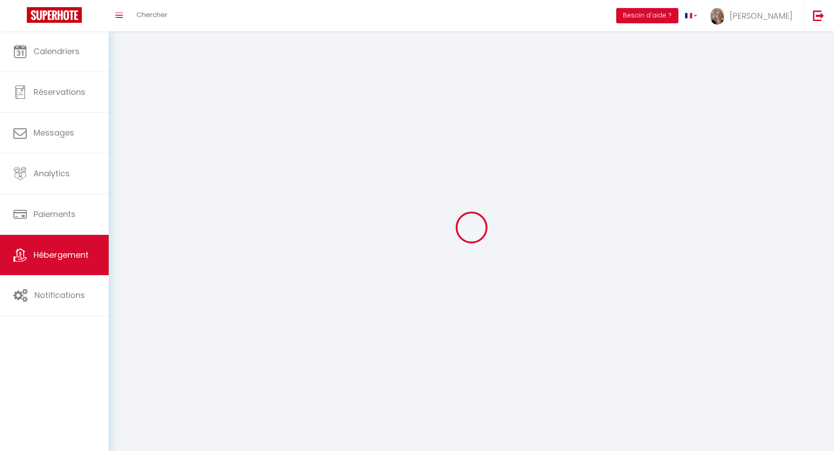
select select
checkbox input "false"
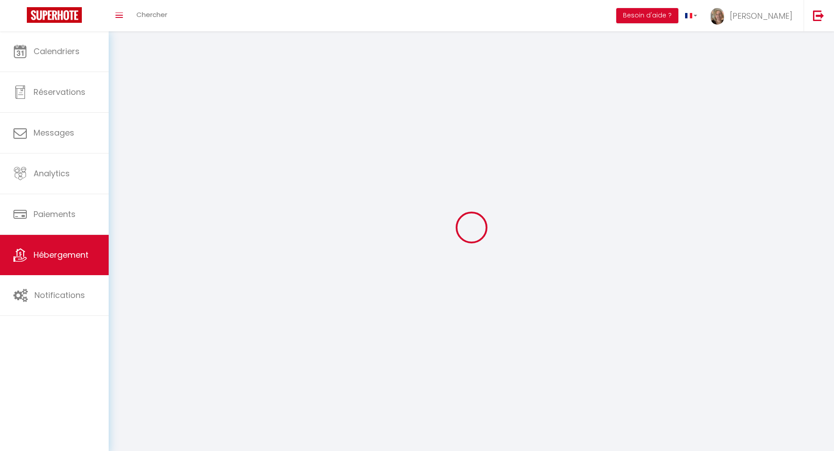
checkbox input "false"
select select
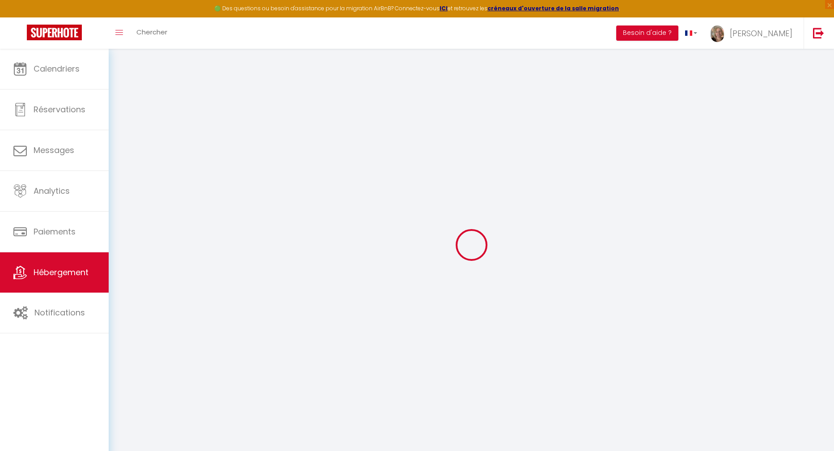
type input "Oups ! Les dates sélectionnées sont indisponibles."
type textarea "Malheureusement les dates sélectionnées sont indisponibles. Nous vous invitons …"
type input "51.03344"
type input "2.377735"
checkbox input "true"
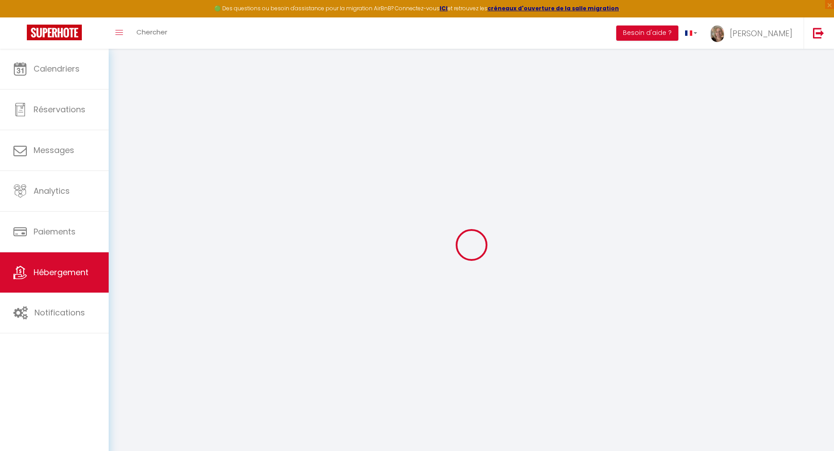
checkbox input "false"
select select "16:00"
select select "20:00"
select select "11:00"
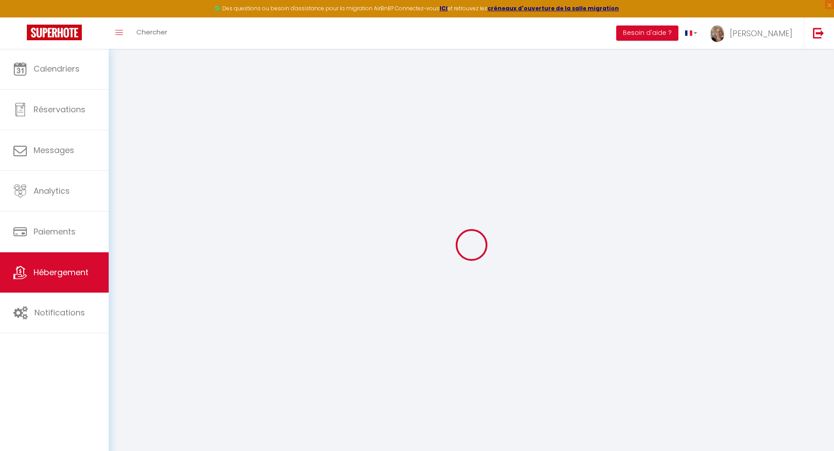
select select "15"
select select "16:00"
checkbox input "false"
checkbox input "true"
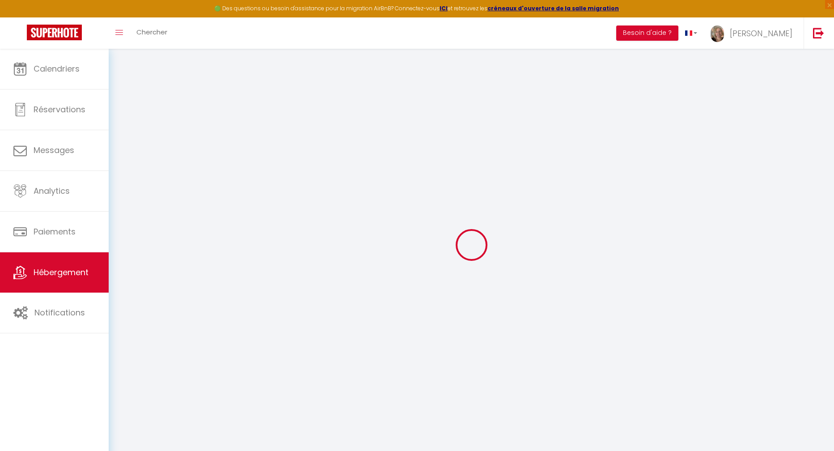
checkbox input "true"
checkbox input "false"
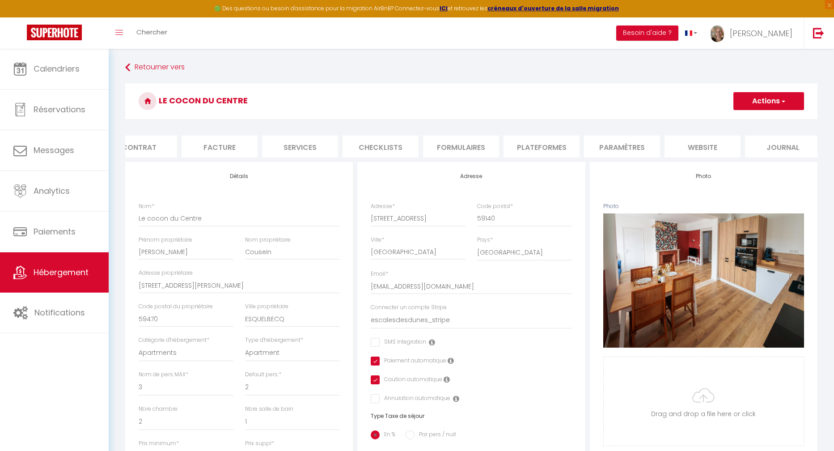
scroll to position [0, 105]
click at [710, 150] on li "website" at bounding box center [702, 147] width 76 height 22
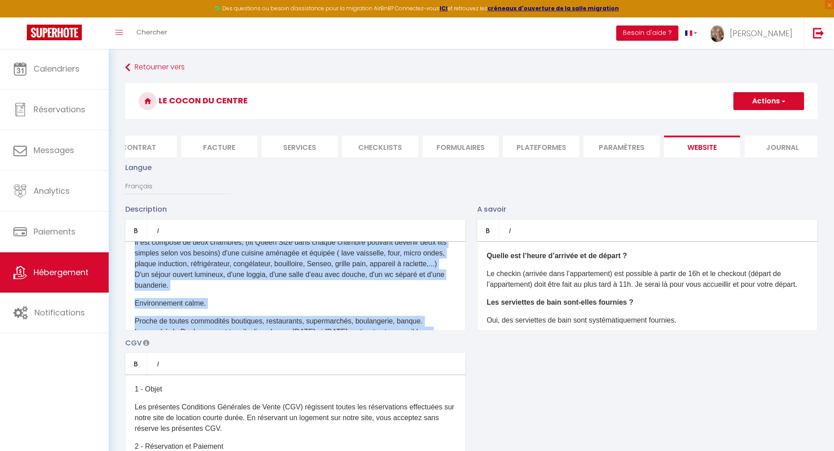
scroll to position [117, 0]
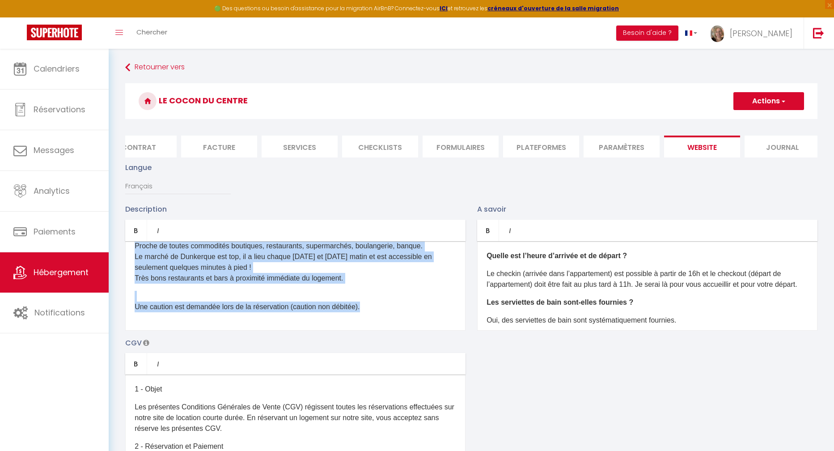
drag, startPoint x: 135, startPoint y: 263, endPoint x: 398, endPoint y: 347, distance: 275.9
click at [397, 347] on div "Description Bold Italic Rich text editor Appartement de 70m² au 1er étage sans …" at bounding box center [471, 333] width 704 height 260
copy div "Appartement de 70m² au 1er étage sans ascenseur. Il est composé de deux chambre…"
click at [52, 267] on span "Hébergement" at bounding box center [61, 272] width 55 height 11
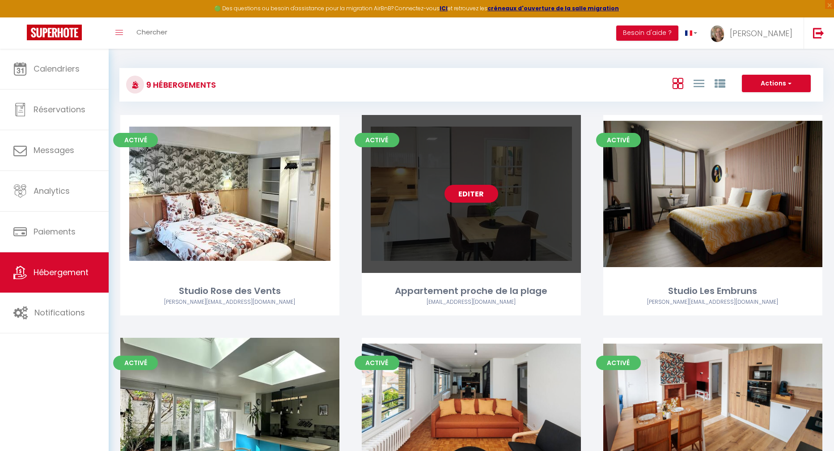
click at [509, 205] on div "Editer" at bounding box center [471, 194] width 219 height 158
select select "3"
select select "2"
select select "1"
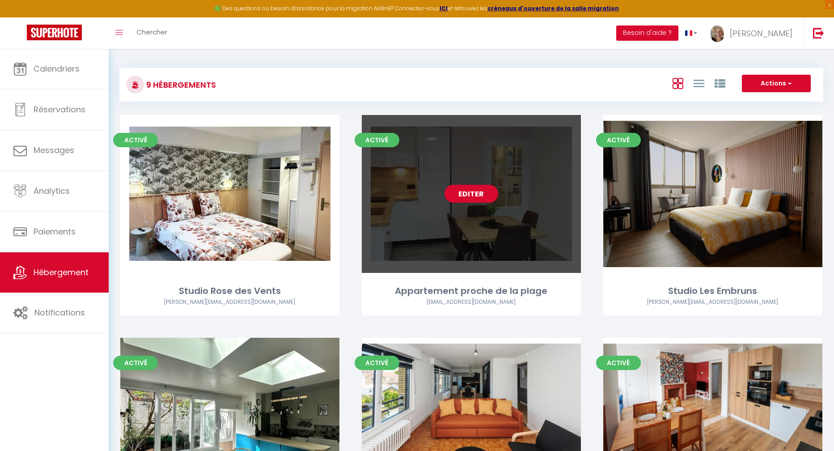
select select
select select "28"
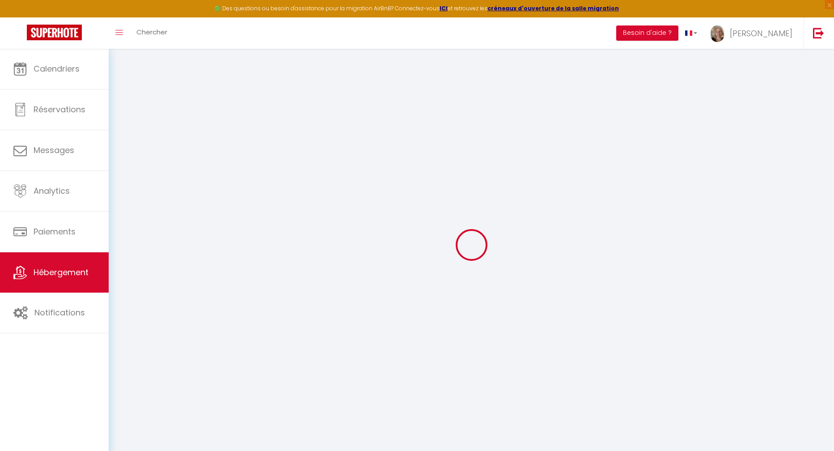
select select
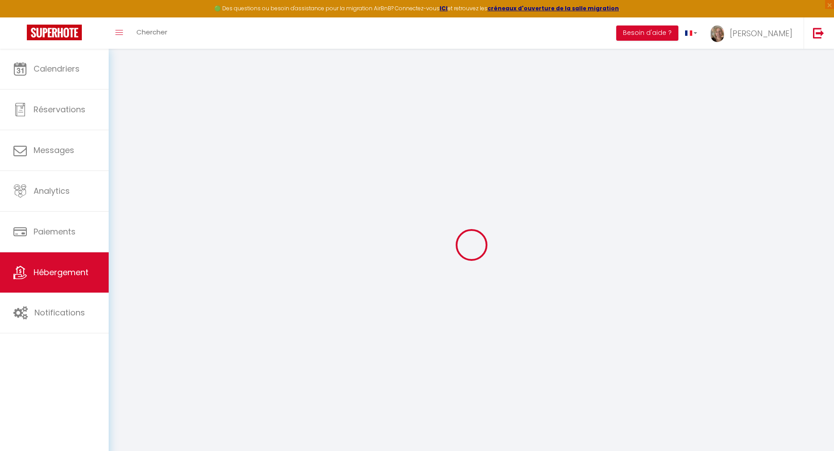
select select
checkbox input "false"
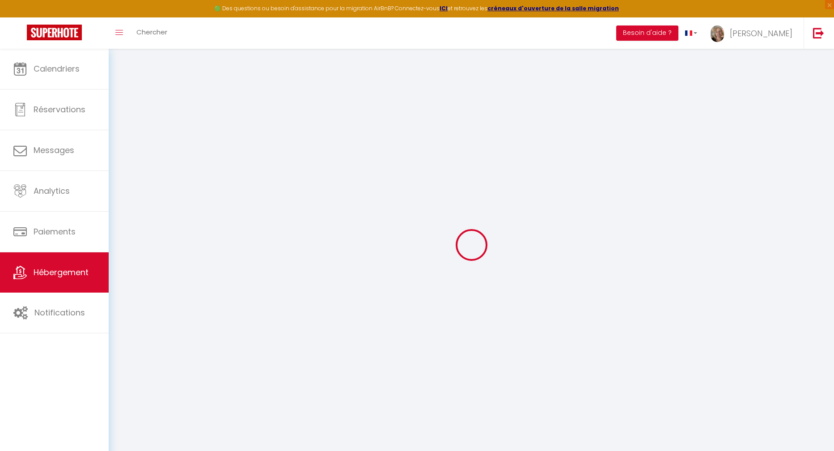
select select
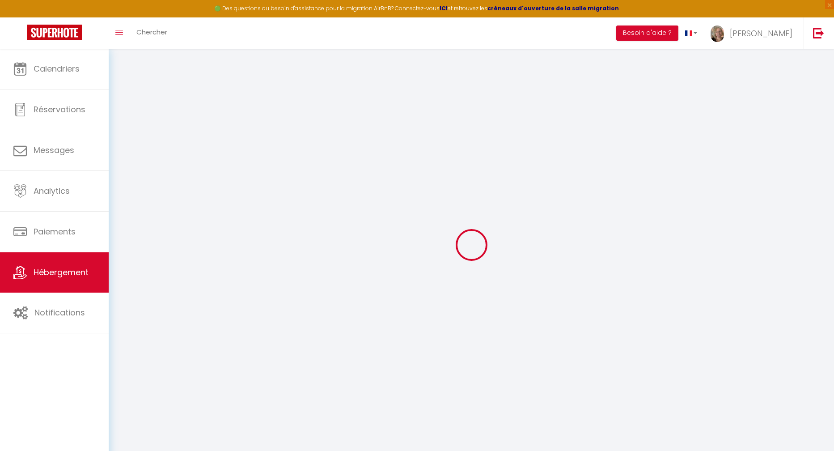
select select
checkbox input "false"
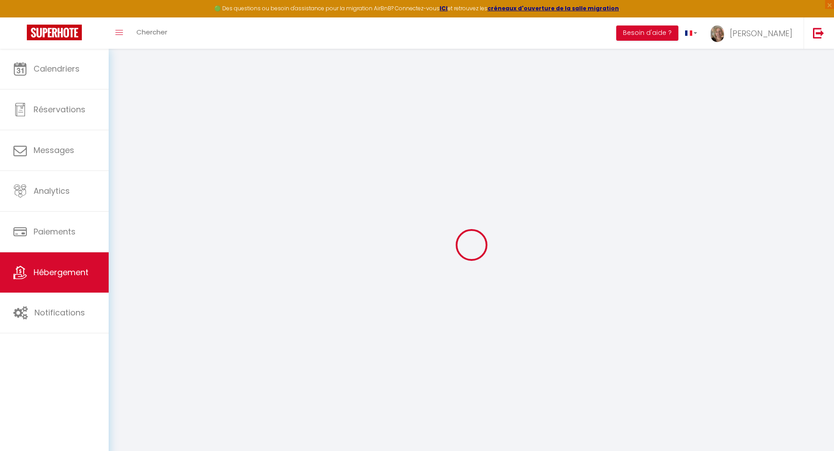
checkbox input "false"
select select
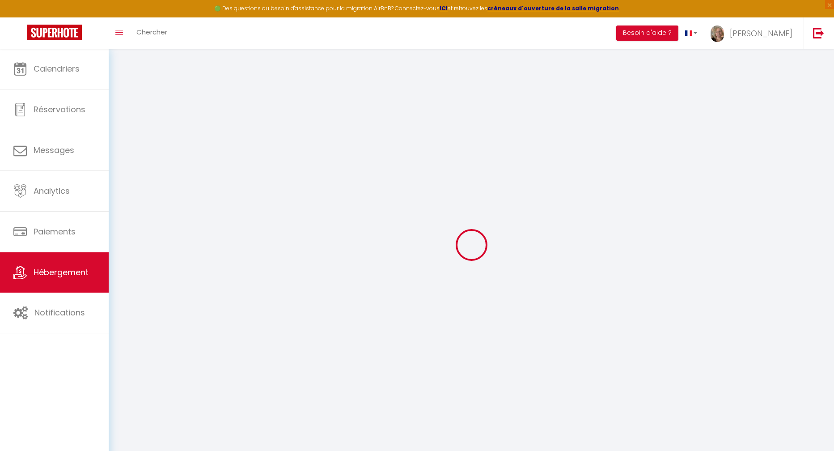
select select
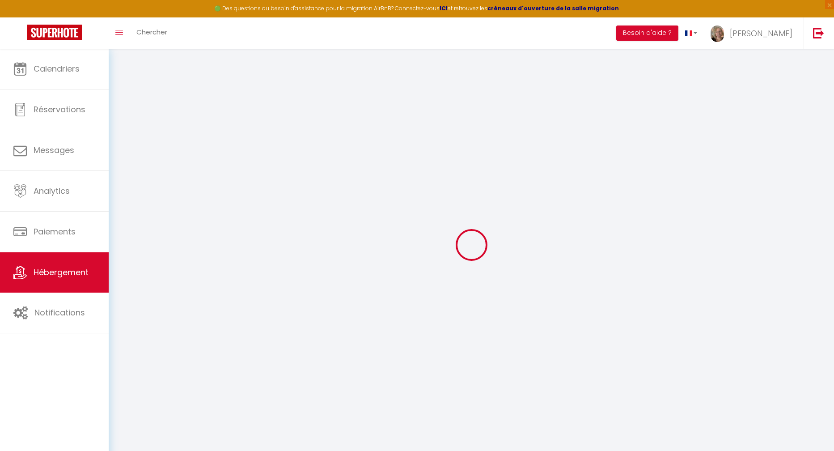
checkbox input "false"
select select
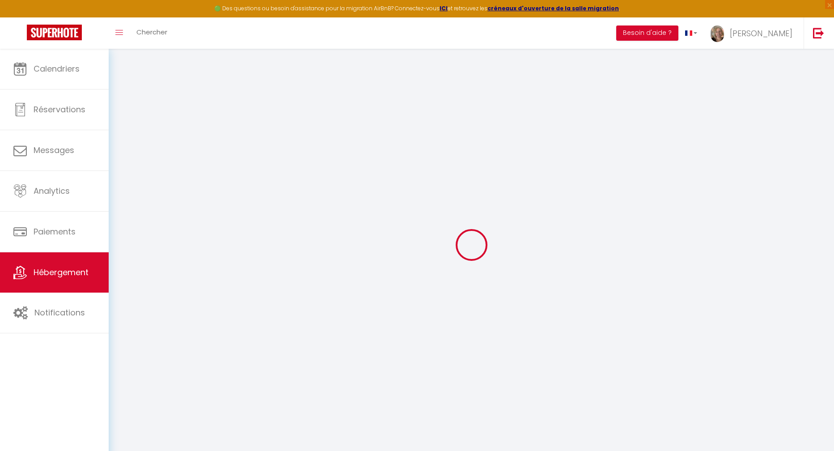
select select
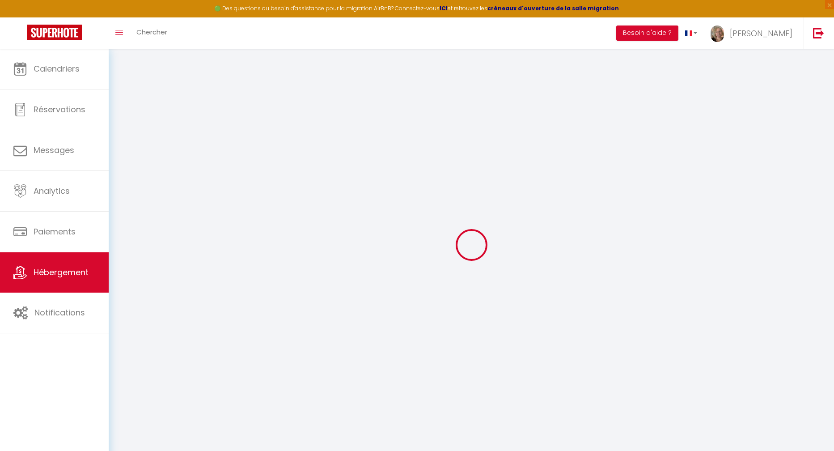
select select
checkbox input "false"
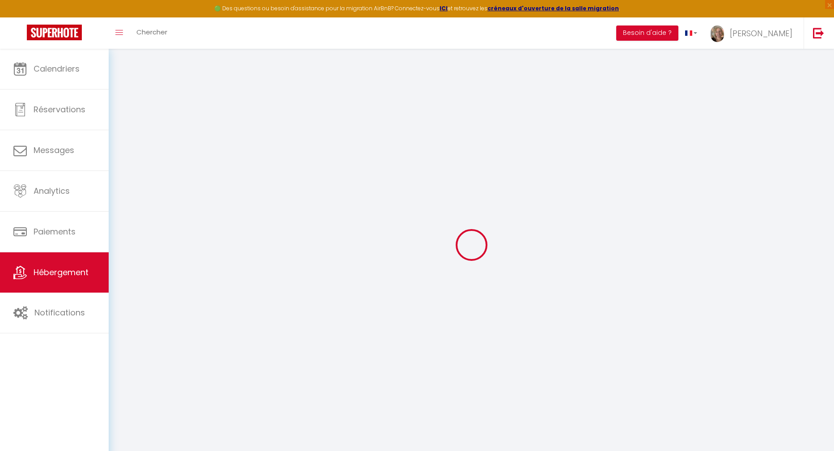
checkbox input "false"
select select
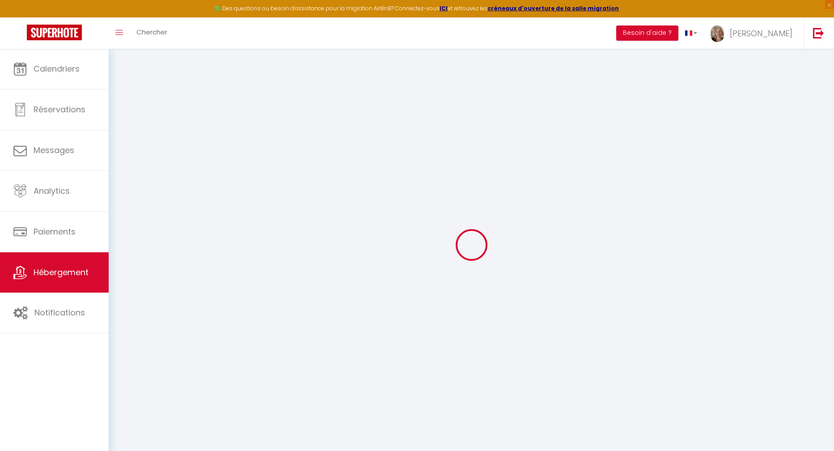
select select
checkbox input "false"
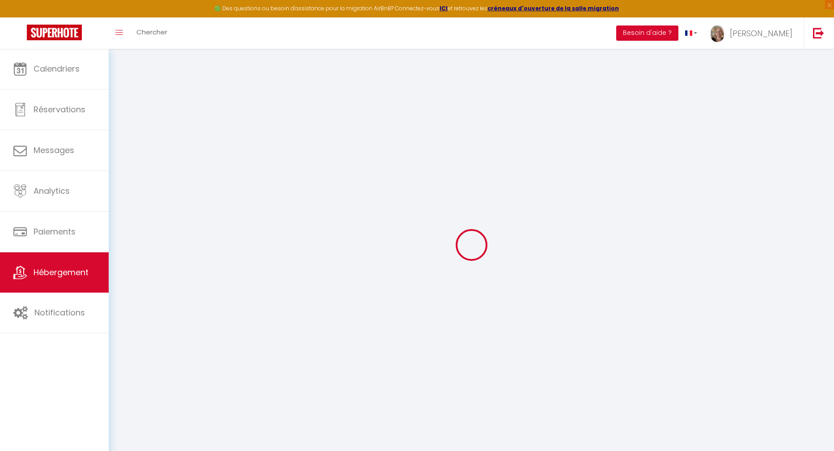
checkbox input "false"
select select
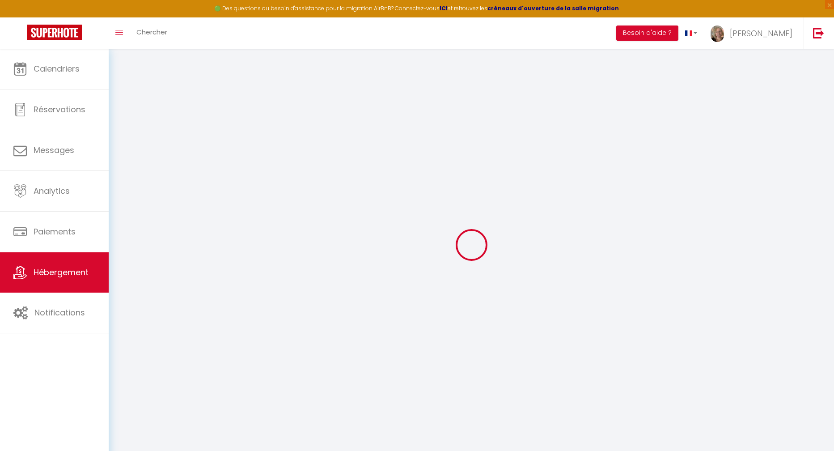
type input "Appartement proche de la plage"
type input "70"
type input "35"
select select
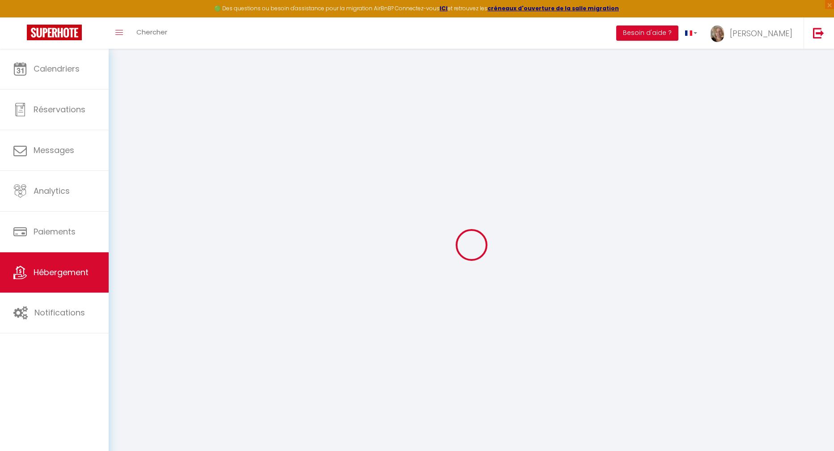
select select
type input "[STREET_ADDRESS][PERSON_NAME]"
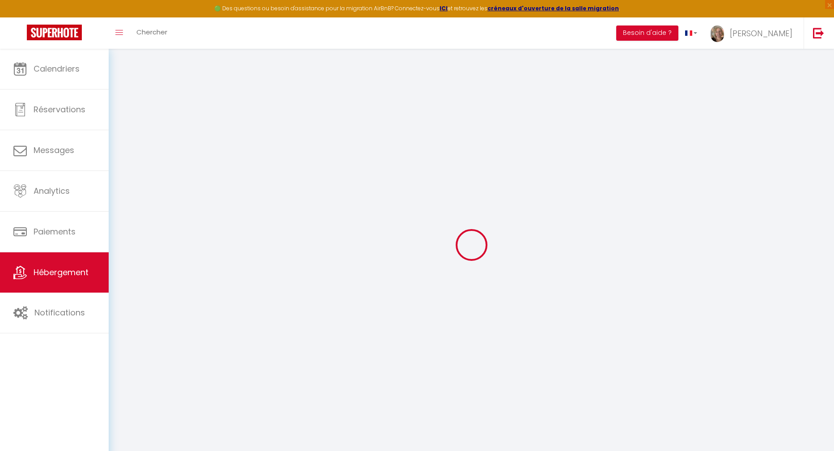
type input "59240"
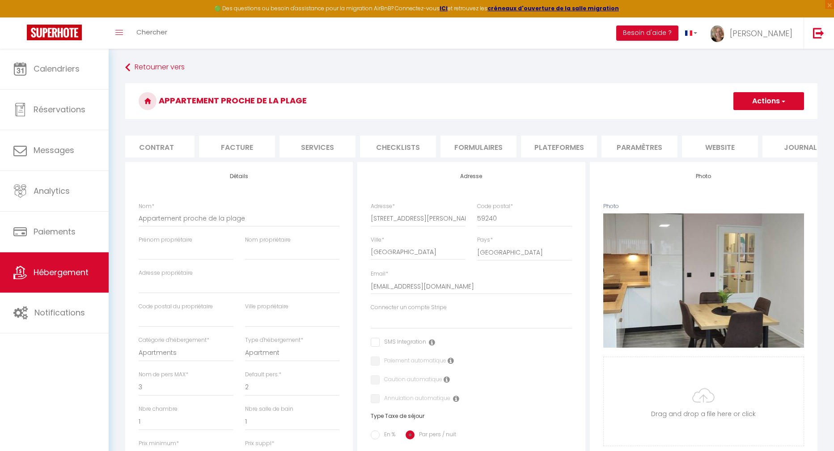
scroll to position [0, 86]
click at [714, 145] on li "website" at bounding box center [721, 147] width 76 height 22
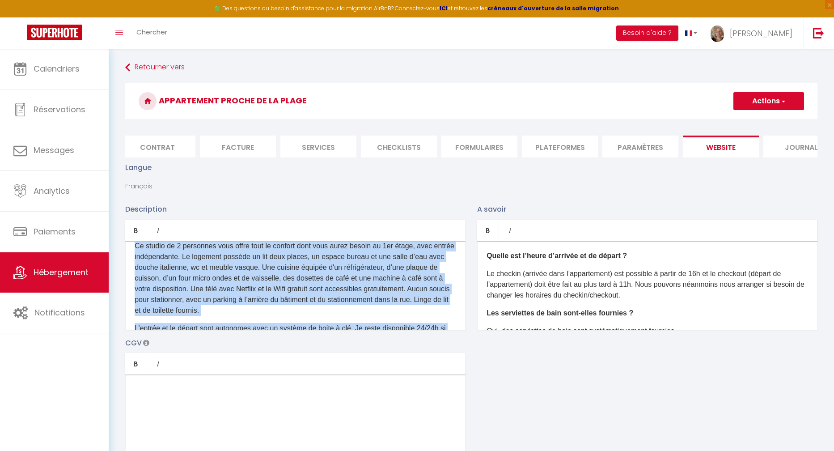
scroll to position [81, 0]
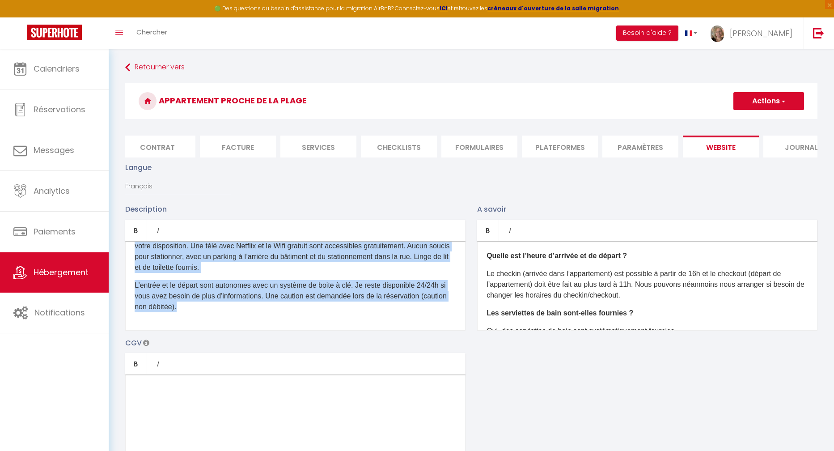
drag, startPoint x: 155, startPoint y: 267, endPoint x: 341, endPoint y: 321, distance: 193.6
click at [397, 353] on div "Description Bold Italic Rich text editor D'un accès aisé depuis les autoroutes,…" at bounding box center [471, 333] width 704 height 260
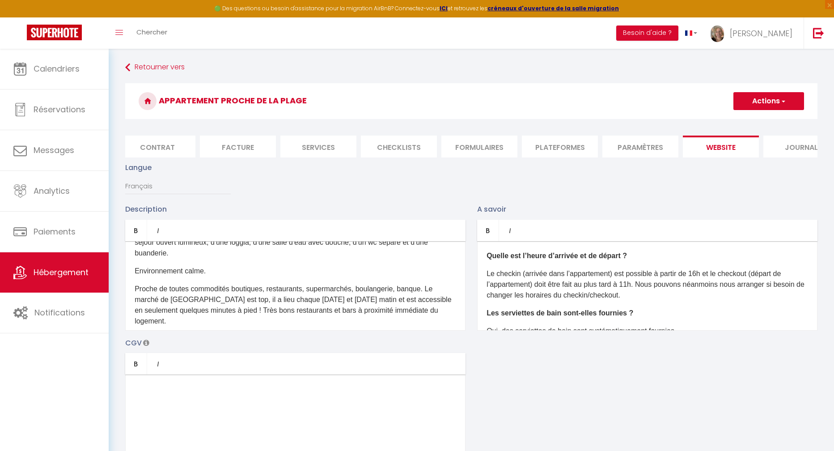
scroll to position [0, 0]
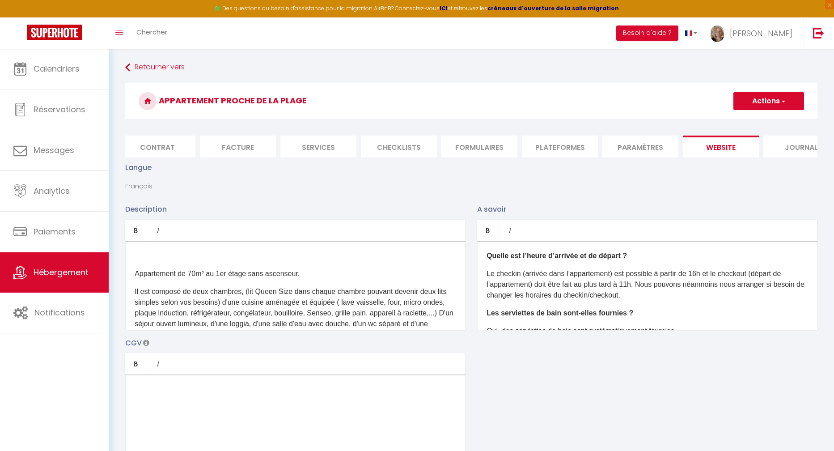
click at [134, 279] on div "Appartement de 70m² au 1er étage sans ascenseur. Il est composé de deux chambre…" at bounding box center [295, 285] width 340 height 89
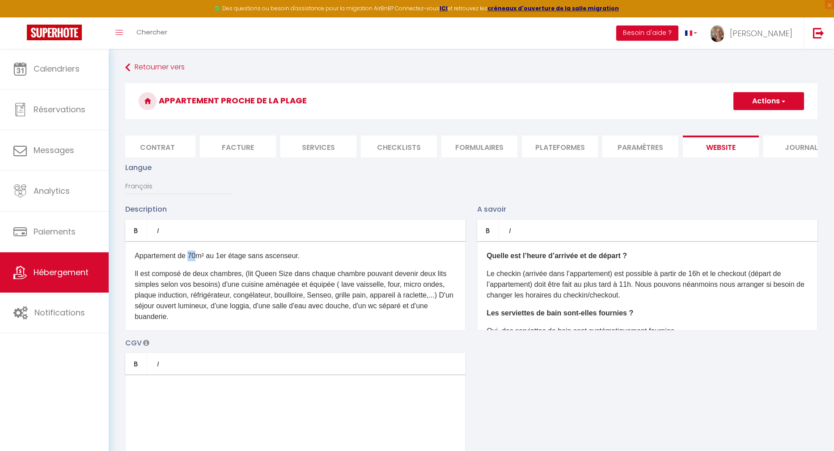
drag, startPoint x: 195, startPoint y: 263, endPoint x: 189, endPoint y: 262, distance: 6.3
click at [189, 261] on p "Appartement de 70m² au 1er étage sans ascenseur." at bounding box center [296, 255] width 322 height 11
drag, startPoint x: 231, startPoint y: 263, endPoint x: 224, endPoint y: 263, distance: 6.3
click at [224, 261] on p "Appartement de 40 m² au 1er étage sans ascenseur." at bounding box center [296, 255] width 322 height 11
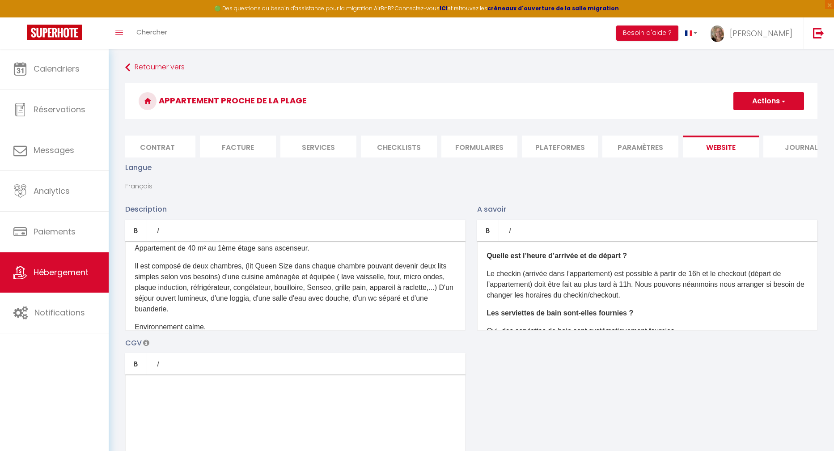
scroll to position [8, 0]
drag, startPoint x: 241, startPoint y: 271, endPoint x: 188, endPoint y: 271, distance: 53.2
click at [188, 271] on p "Il est composé de deux chambres, (lit Queen Size dans chaque chambre pouvant de…" at bounding box center [296, 287] width 322 height 54
click at [287, 271] on p "Il est composé d' une chambre, (lit Queen Size dans chaque chambre pouvant deve…" at bounding box center [296, 287] width 322 height 54
drag, startPoint x: 232, startPoint y: 273, endPoint x: 239, endPoint y: 272, distance: 7.3
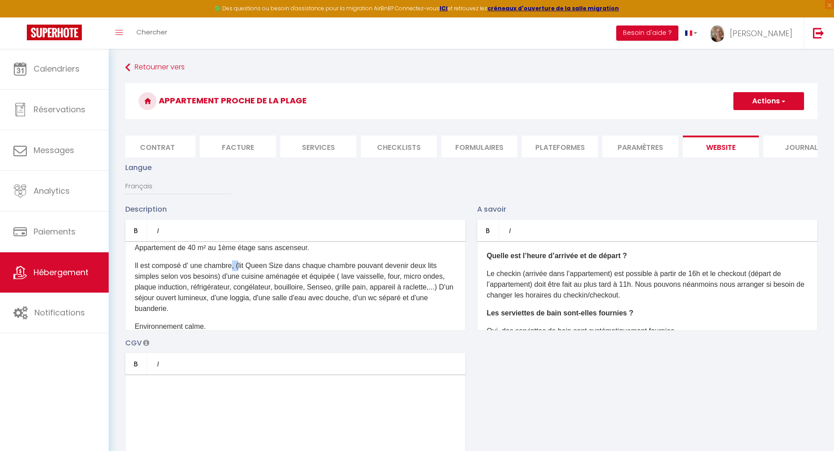
click at [239, 272] on p "Il est composé d' une chambre, (lit Queen Size dans chaque chambre pouvant deve…" at bounding box center [296, 287] width 322 height 54
drag, startPoint x: 306, startPoint y: 271, endPoint x: 447, endPoint y: 273, distance: 140.4
click at [451, 270] on div "Appartement de 40 m² au 1ème étage sans ascenseur. Il est composé d' une chambr…" at bounding box center [295, 285] width 340 height 89
drag, startPoint x: 133, startPoint y: 282, endPoint x: 218, endPoint y: 283, distance: 84.5
click at [129, 283] on div "Appartement de 40 m² au 1ème étage sans ascenseur. Il est composé d' une chambr…" at bounding box center [295, 285] width 340 height 89
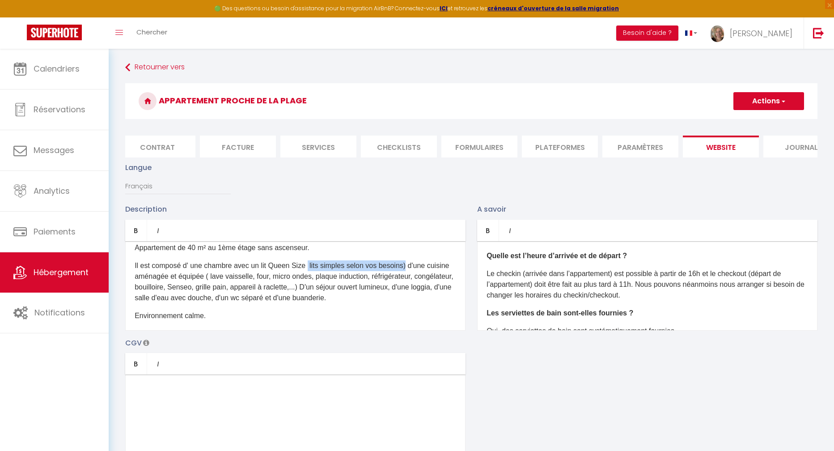
drag, startPoint x: 405, startPoint y: 272, endPoint x: 307, endPoint y: 272, distance: 97.9
click at [307, 272] on p "Il est composé d' une chambre avec un lit Queen Size lits simples selon vos bes…" at bounding box center [296, 281] width 322 height 43
click at [310, 273] on p "Il est composé d' une chambre avec un lit Queen Size d'une cuisine aménagée et …" at bounding box center [296, 281] width 322 height 43
drag, startPoint x: 235, startPoint y: 294, endPoint x: 171, endPoint y: 292, distance: 63.5
click at [171, 292] on p "Il est composé d' une chambre avec un lit Queen Size , d'une cuisine aménagée e…" at bounding box center [296, 281] width 322 height 43
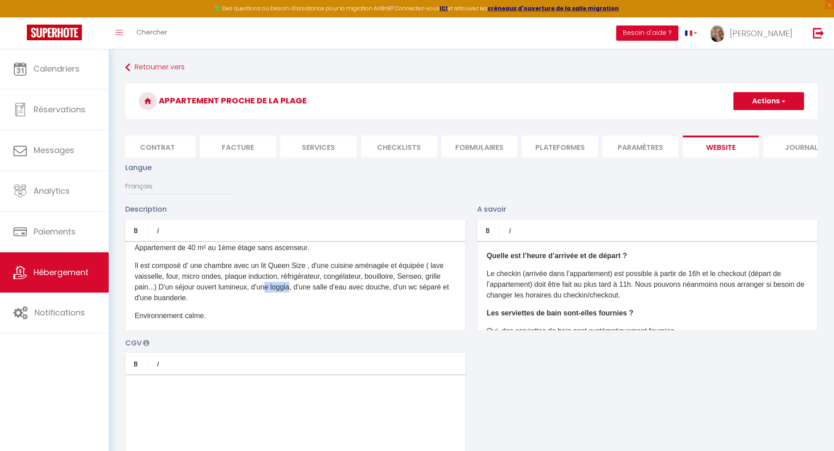
drag, startPoint x: 312, startPoint y: 294, endPoint x: 288, endPoint y: 294, distance: 24.2
click at [288, 294] on p "Il est composé d' une chambre avec un lit Queen Size , d'une cuisine aménagée e…" at bounding box center [296, 281] width 322 height 43
click at [276, 294] on p "Il est composé d' une chambre avec un lit Queen Size , d'une cuisine aménagée e…" at bounding box center [296, 281] width 322 height 43
click at [262, 303] on p "Il est composé d' une chambre avec un lit Queen Size , d'une cuisine aménagée e…" at bounding box center [296, 281] width 322 height 43
click at [310, 293] on p "Il est composé d' une chambre avec un lit Queen Size , d'une cuisine aménagée e…" at bounding box center [296, 281] width 322 height 43
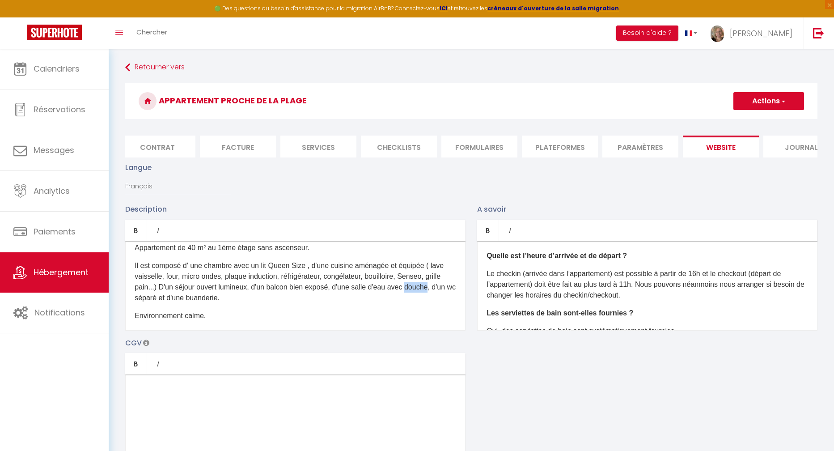
drag, startPoint x: 157, startPoint y: 305, endPoint x: 132, endPoint y: 304, distance: 25.0
click at [133, 305] on div "Appartement de 40 m² au 1ème étage sans ascenseur. Il est composé d' une chambr…" at bounding box center [295, 285] width 340 height 89
click at [202, 303] on p "Il est composé d' une chambre avec un lit Queen Size , d'une cuisine aménagée e…" at bounding box center [296, 281] width 322 height 43
drag, startPoint x: 175, startPoint y: 305, endPoint x: 164, endPoint y: 305, distance: 11.2
click at [164, 303] on p "Il est composé d' une chambre avec un lit Queen Size , d'une cuisine aménagée e…" at bounding box center [296, 281] width 322 height 43
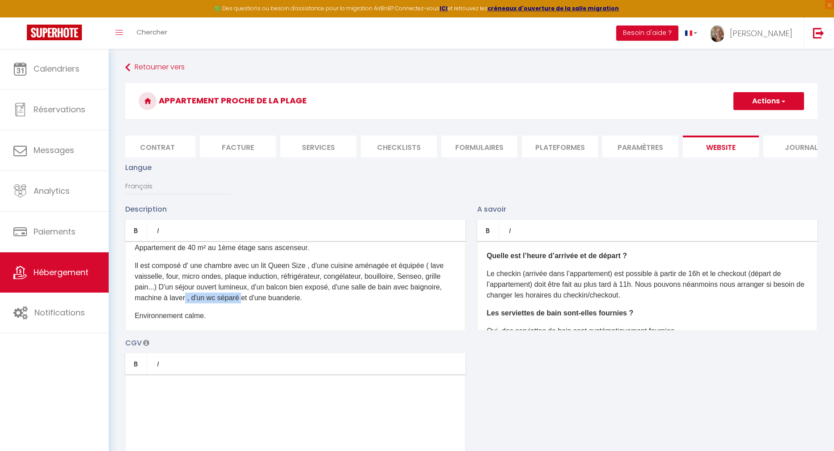
drag, startPoint x: 276, startPoint y: 305, endPoint x: 221, endPoint y: 305, distance: 54.6
click at [221, 303] on p "Il est composé d' une chambre avec un lit Queen Size , d'une cuisine aménagée e…" at bounding box center [296, 281] width 322 height 43
drag, startPoint x: 317, startPoint y: 305, endPoint x: 254, endPoint y: 304, distance: 62.6
click at [254, 303] on p "Il est composé d' une chambre avec un lit Queen Size , d'une cuisine aménagée e…" at bounding box center [296, 281] width 322 height 43
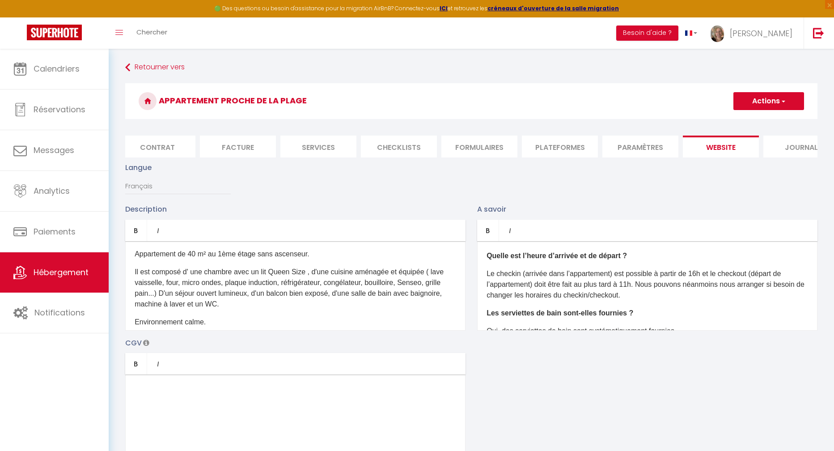
scroll to position [0, 0]
drag, startPoint x: 186, startPoint y: 302, endPoint x: 180, endPoint y: 302, distance: 5.8
click at [180, 302] on p "Il est composé d' une chambre avec un lit Queen Size , d'une cuisine aménagée e…" at bounding box center [296, 289] width 322 height 43
click at [303, 301] on p "Il est composé d' une chambre avec un lit Queen Size , d'une cuisine aménagée e…" at bounding box center [296, 289] width 322 height 43
click at [307, 281] on p "Il est composé d' une chambre avec un lit Queen Size , d'une cuisine aménagée e…" at bounding box center [296, 289] width 322 height 43
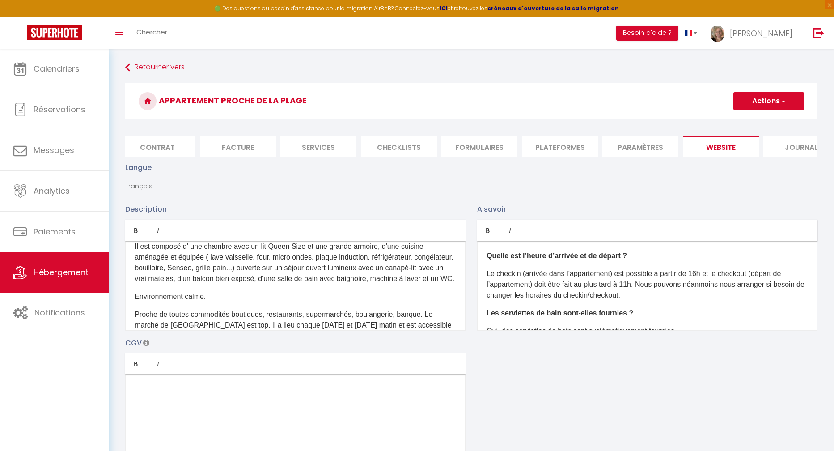
scroll to position [28, 0]
click at [235, 284] on p "Il est composé d' une chambre avec un lit Queen Size et une grande armoire, d'u…" at bounding box center [296, 262] width 322 height 43
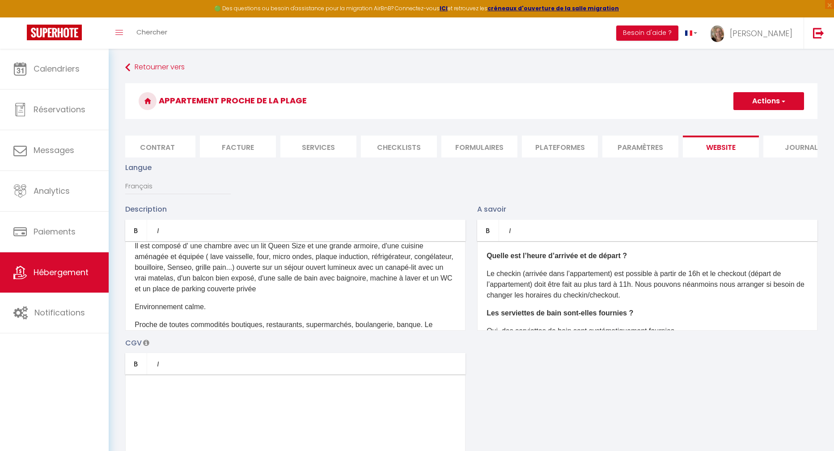
click at [236, 294] on p "Il est composé d' une chambre avec un lit Queen Size et une grande armoire, d'u…" at bounding box center [296, 268] width 322 height 54
click at [347, 294] on p "Il est composé d' une chambre avec un lit Queen Size et une grande armoire, d'u…" at bounding box center [296, 268] width 322 height 54
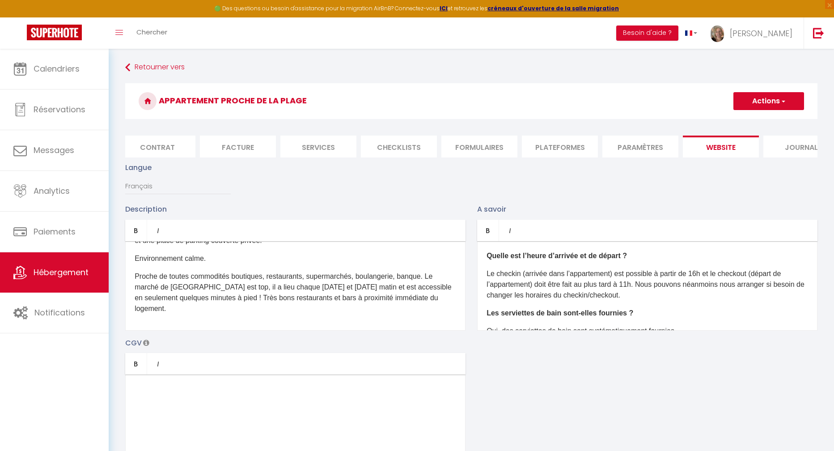
scroll to position [76, 0]
drag, startPoint x: 427, startPoint y: 282, endPoint x: 368, endPoint y: 295, distance: 60.0
click at [368, 295] on p "Proche de toutes commodités boutiques, restaurants, supermarchés, boulangerie, …" at bounding box center [296, 292] width 322 height 43
drag, startPoint x: 434, startPoint y: 284, endPoint x: 428, endPoint y: 284, distance: 6.3
click at [428, 284] on p "Proche de toutes commodités boutiques, restaurants, supermarchés, boulangerie, …" at bounding box center [296, 287] width 322 height 32
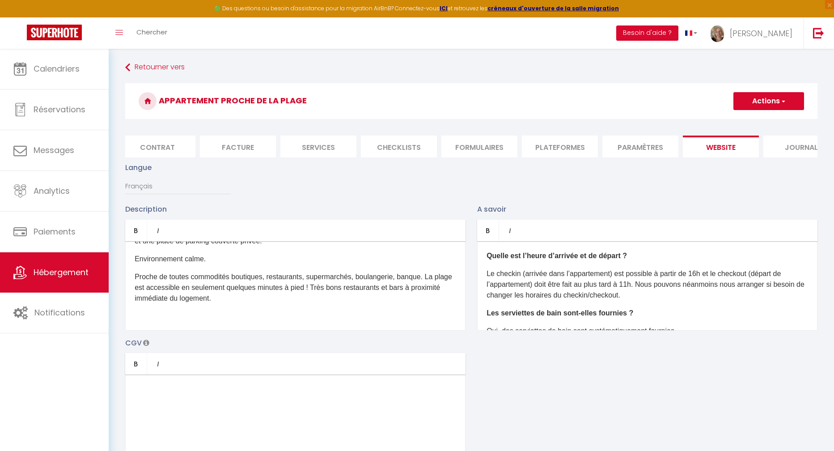
click at [258, 312] on div "Appartement de 40 m² au 1ème étage sans ascenseur. Il est composé d' une chambr…" at bounding box center [295, 285] width 340 height 89
click at [260, 304] on p "Proche de toutes commodités boutiques, restaurants, supermarchés, boulangerie, …" at bounding box center [296, 287] width 322 height 32
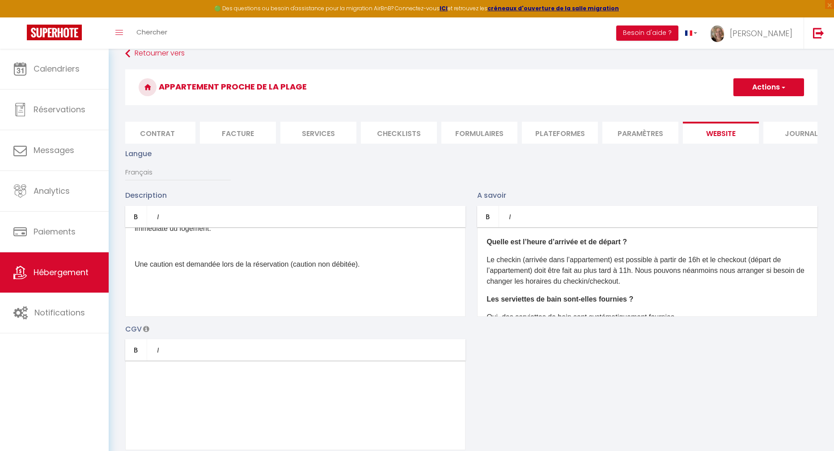
scroll to position [116, 0]
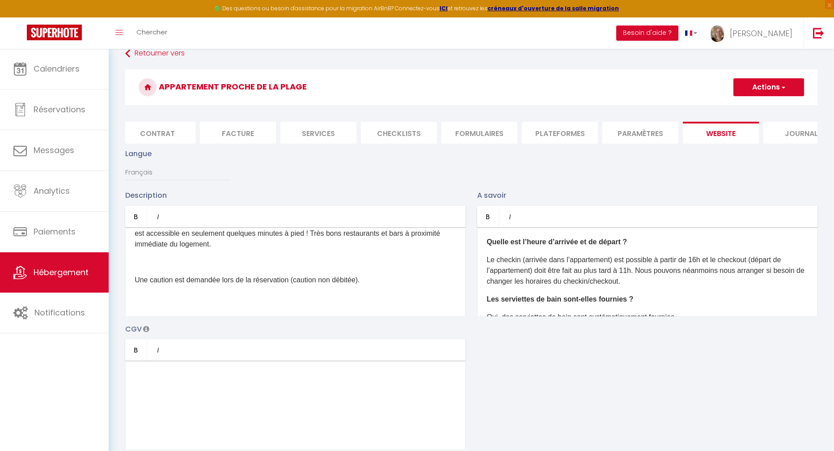
click at [753, 81] on button "Actions" at bounding box center [768, 87] width 71 height 18
click at [752, 106] on input "Enregistrer" at bounding box center [758, 106] width 33 height 9
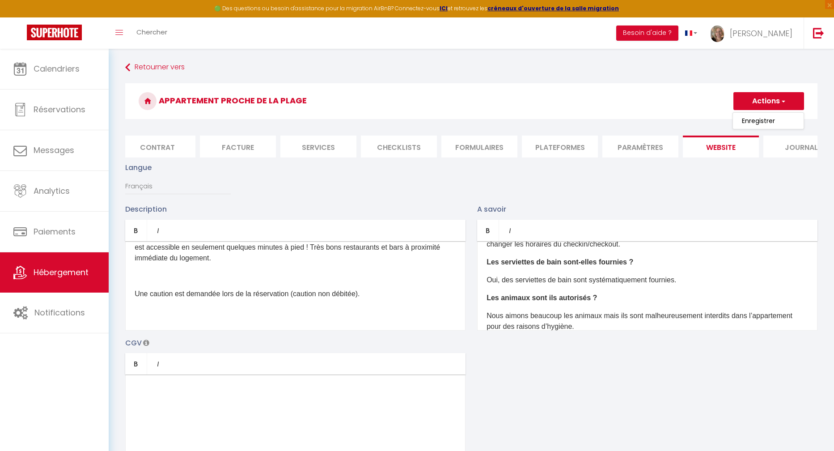
scroll to position [0, 0]
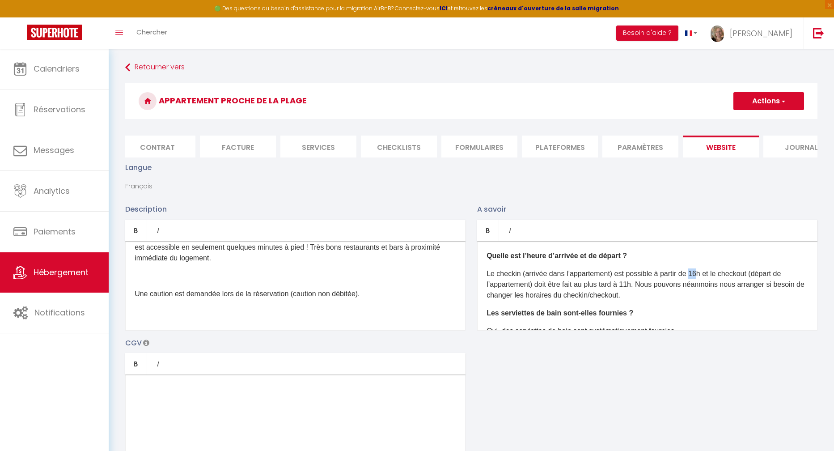
drag, startPoint x: 703, startPoint y: 279, endPoint x: 694, endPoint y: 278, distance: 8.1
click at [694, 278] on p "Le checkin (arrivée dans l’appartement) est possible à partir de 16h et le chec…" at bounding box center [648, 284] width 322 height 32
drag, startPoint x: 634, startPoint y: 290, endPoint x: 628, endPoint y: 290, distance: 5.8
click at [628, 290] on p "Le checkin (arrivée dans l’appartement) est possible à partir de 15 h et le che…" at bounding box center [648, 284] width 322 height 32
click at [678, 318] on p "Les serviettes de bain sont-elles fournies ?" at bounding box center [648, 313] width 322 height 11
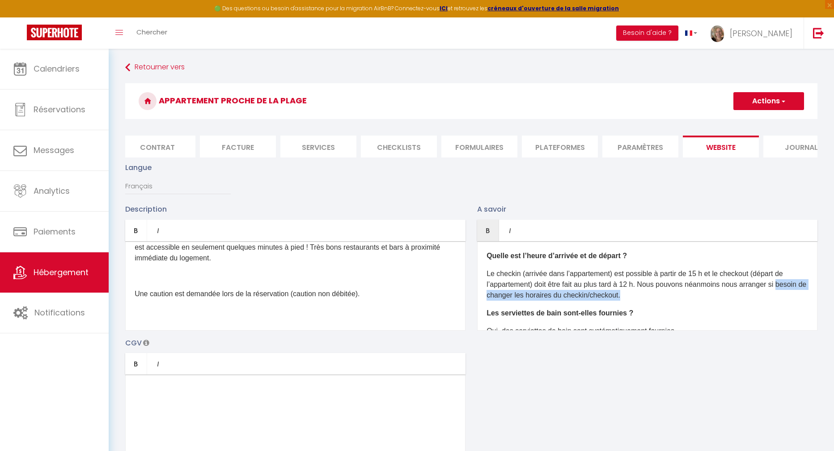
drag, startPoint x: 658, startPoint y: 303, endPoint x: 485, endPoint y: 302, distance: 173.5
click at [485, 302] on div "Quelle est l’heure d’arrivée et de départ ? Le checkin (arrivée dans l’appartem…" at bounding box center [647, 285] width 340 height 89
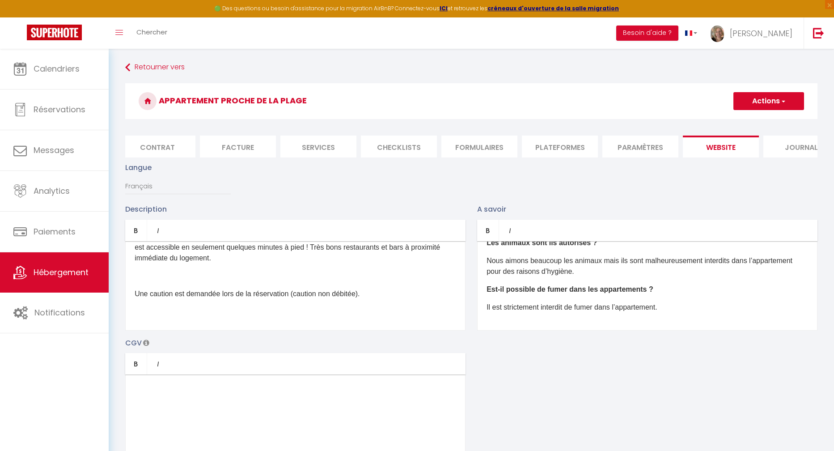
scroll to position [96, 0]
click at [775, 99] on button "Actions" at bounding box center [768, 101] width 71 height 18
click at [763, 121] on input "Enregistrer" at bounding box center [758, 120] width 33 height 9
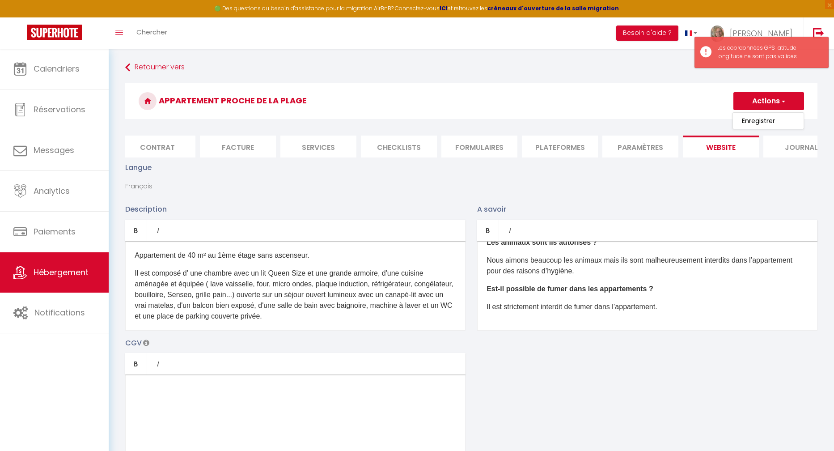
scroll to position [0, 0]
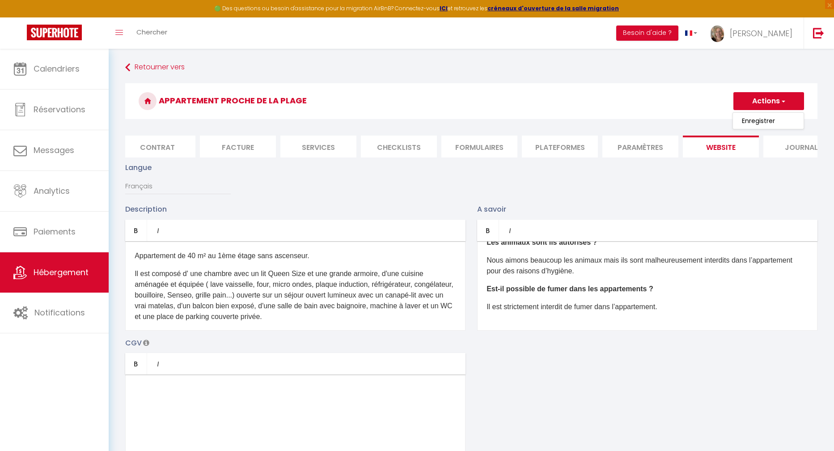
click at [289, 103] on h3 "Appartement proche de la plage" at bounding box center [471, 101] width 692 height 36
click at [150, 103] on icon at bounding box center [148, 101] width 18 height 18
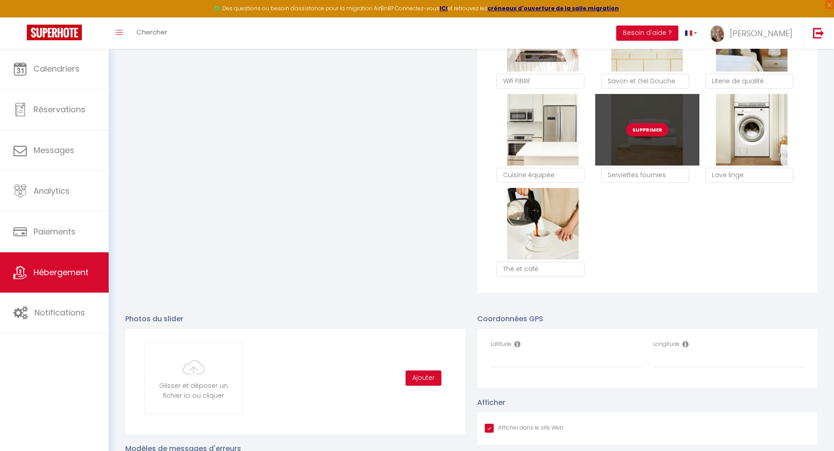
scroll to position [816, 0]
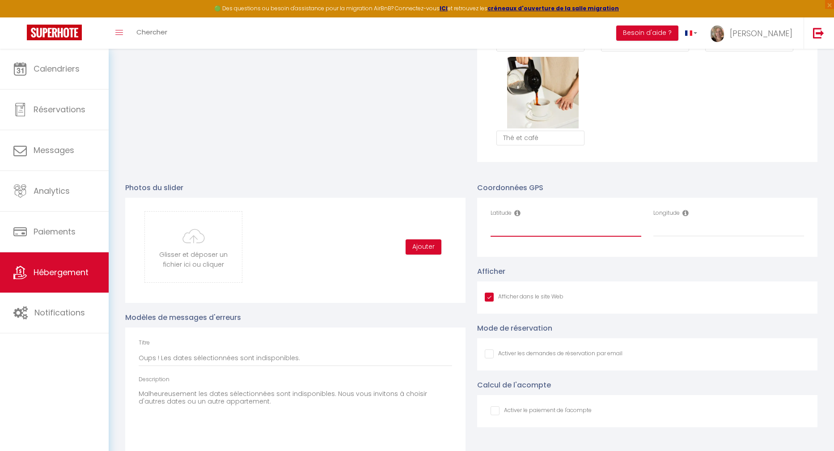
click at [499, 237] on input "Latitude" at bounding box center [566, 228] width 151 height 16
paste input "2.390361"
click at [670, 237] on input "Longitude" at bounding box center [728, 228] width 151 height 16
paste input "51.047185"
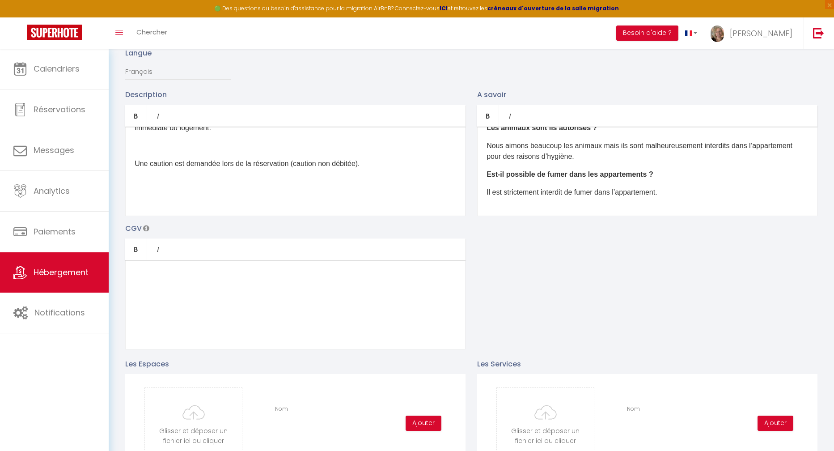
scroll to position [19, 0]
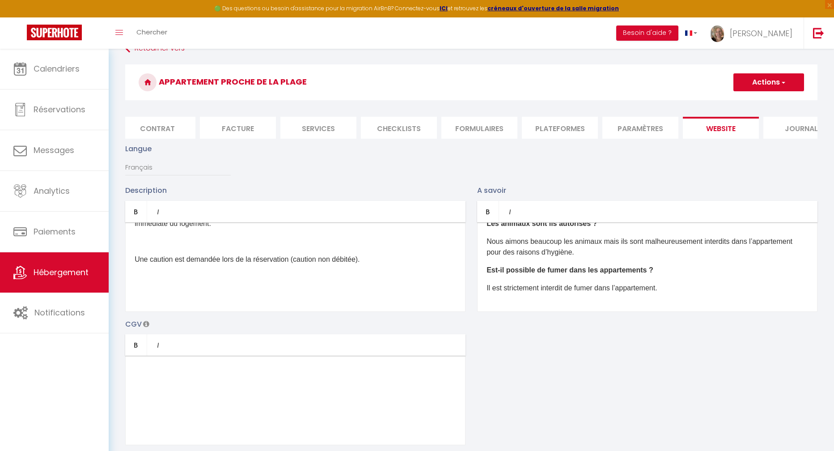
click at [763, 79] on button "Actions" at bounding box center [768, 82] width 71 height 18
click at [753, 103] on input "Enregistrer" at bounding box center [758, 101] width 33 height 9
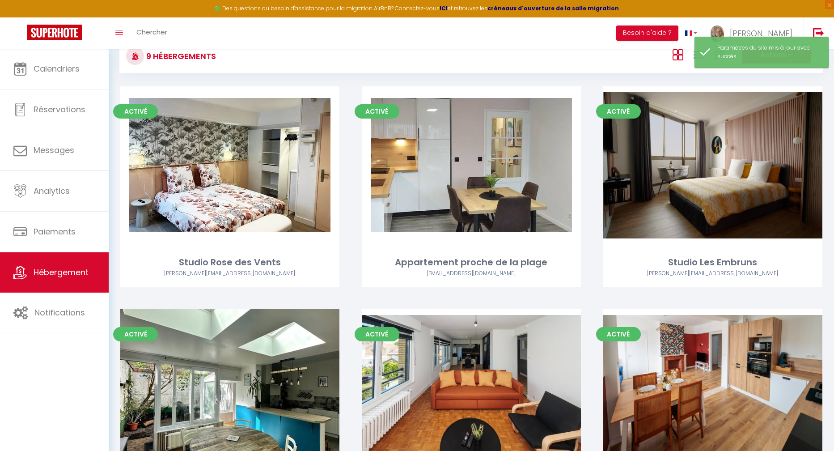
scroll to position [163, 0]
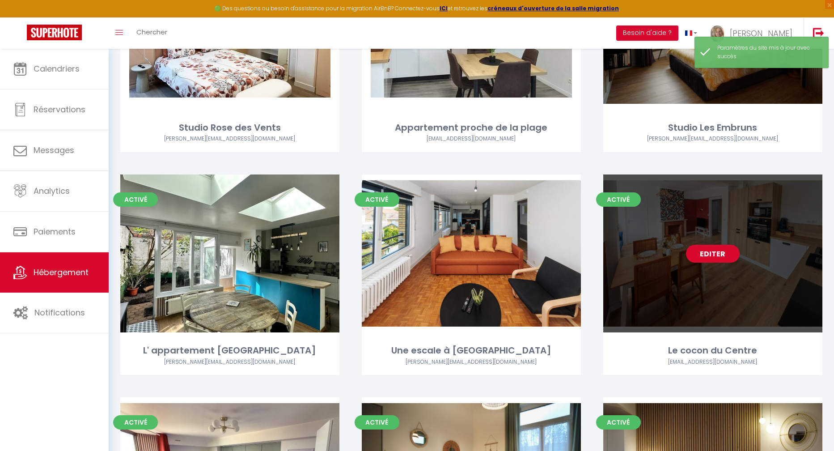
click at [727, 234] on div "Editer" at bounding box center [712, 253] width 219 height 158
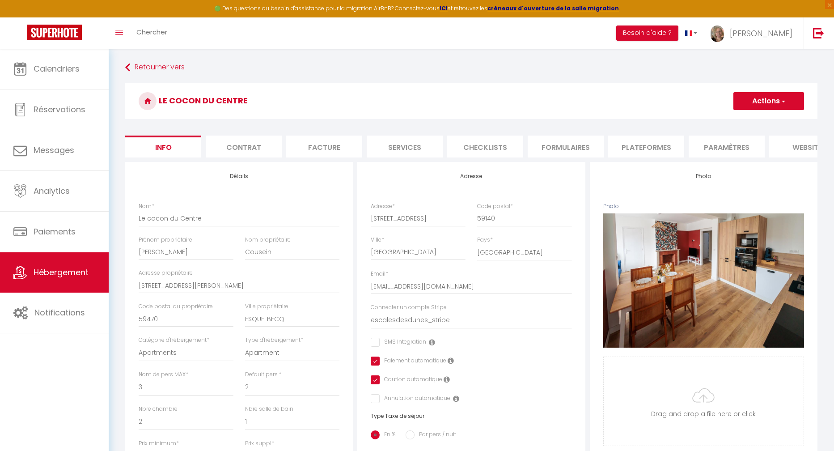
click at [798, 147] on li "website" at bounding box center [807, 147] width 76 height 22
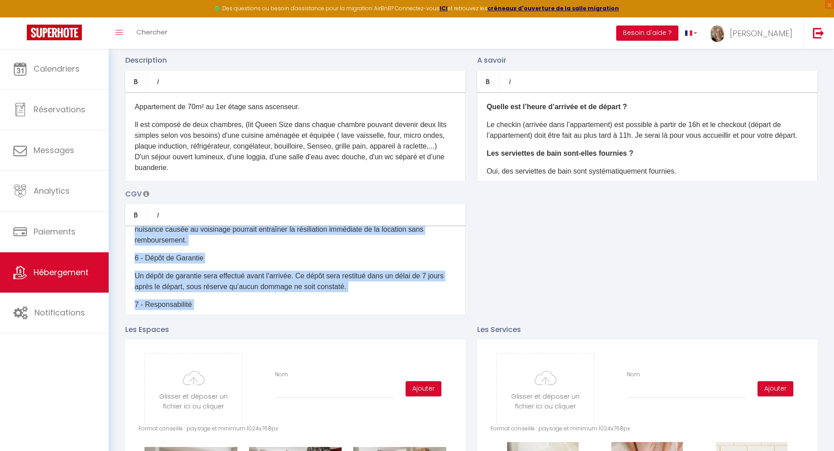
scroll to position [314, 0]
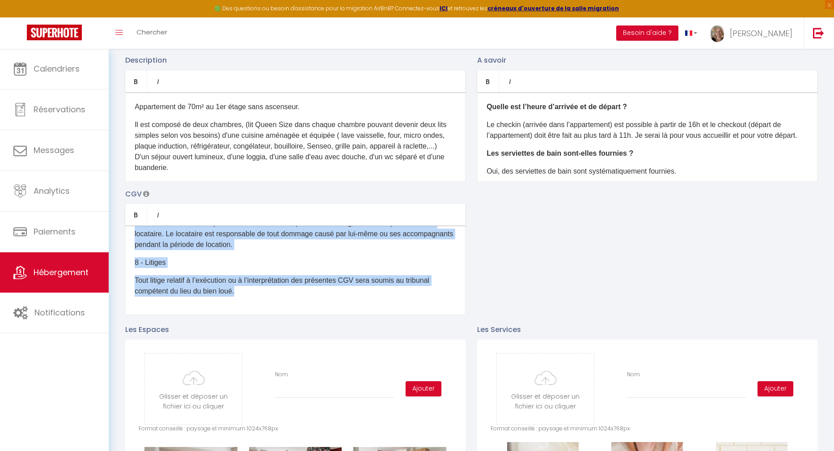
drag, startPoint x: 132, startPoint y: 247, endPoint x: 335, endPoint y: 275, distance: 204.9
copy div "1 - Objet Les présentes Conditions Générales de Vente (CGV) régissent toutes le…"
click at [32, 273] on link "Hébergement" at bounding box center [54, 272] width 109 height 40
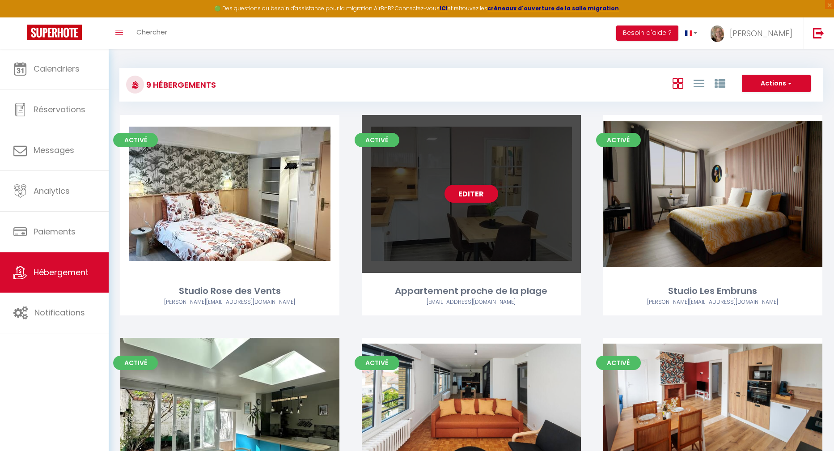
click at [537, 225] on div "Editer" at bounding box center [471, 194] width 219 height 158
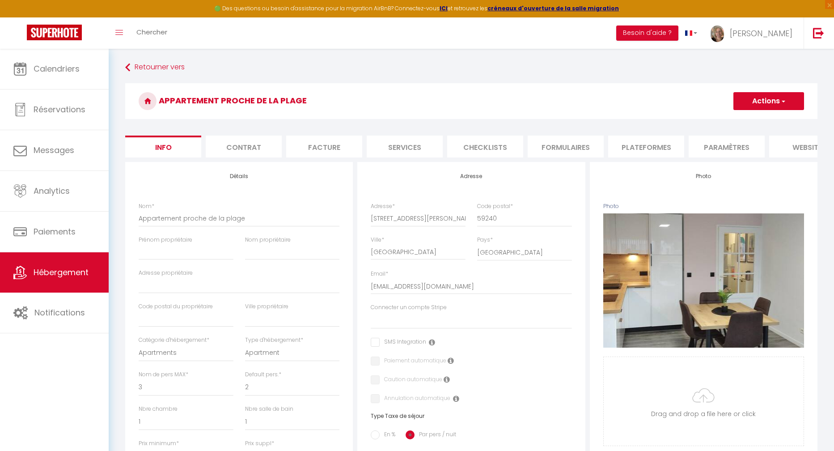
click at [795, 148] on li "website" at bounding box center [807, 147] width 76 height 22
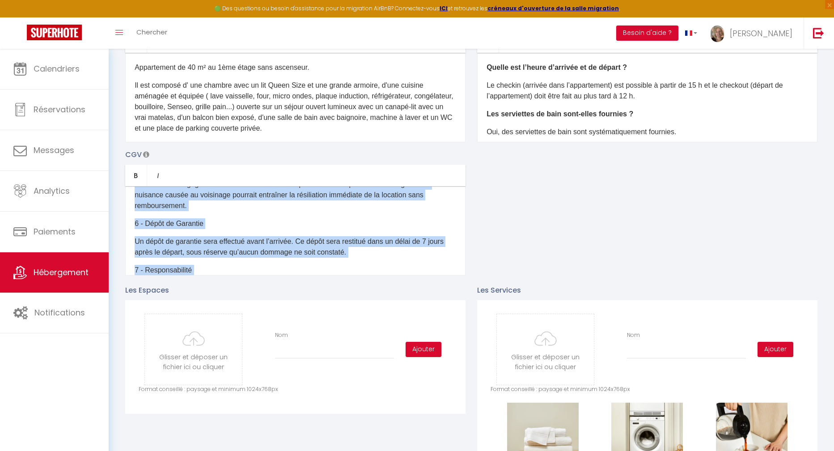
scroll to position [314, 0]
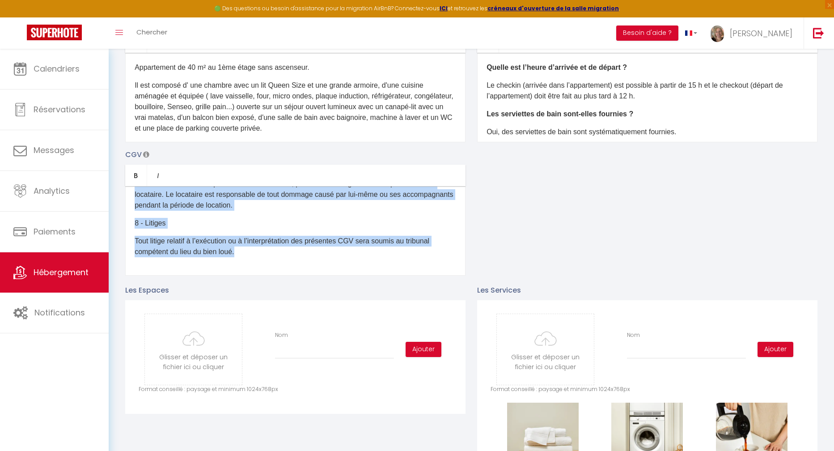
drag, startPoint x: 134, startPoint y: 207, endPoint x: 335, endPoint y: 295, distance: 219.3
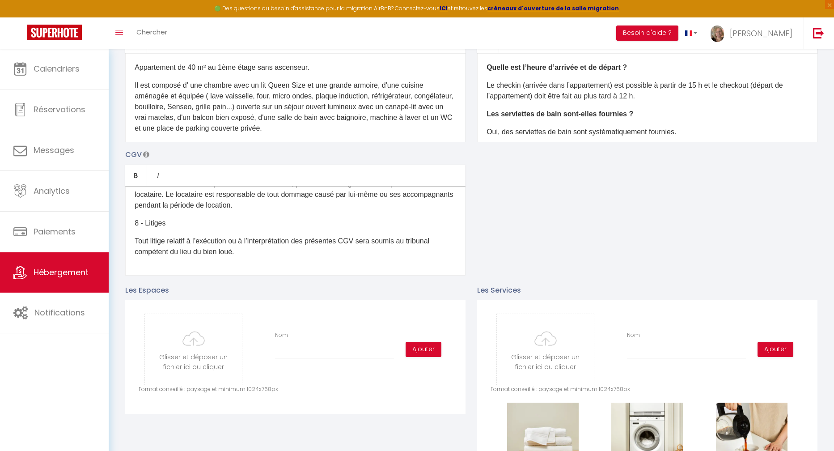
scroll to position [0, 0]
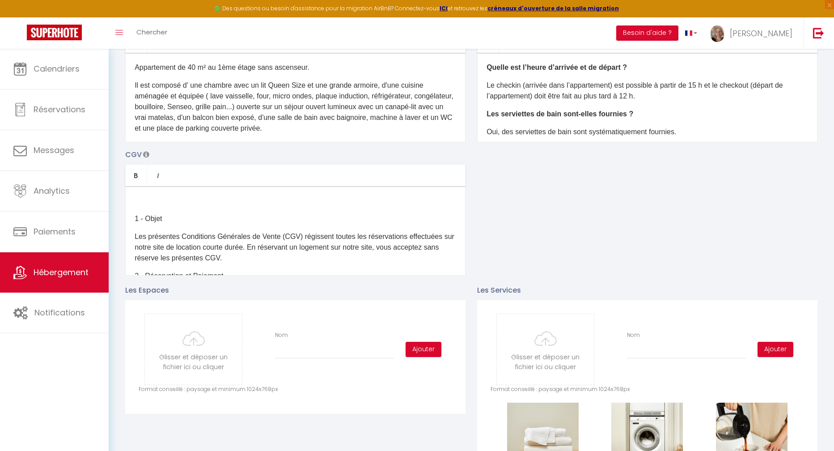
click at [133, 221] on div "1 - Objet Les présentes Conditions Générales de Vente (CGV) régissent toutes le…" at bounding box center [295, 230] width 340 height 89
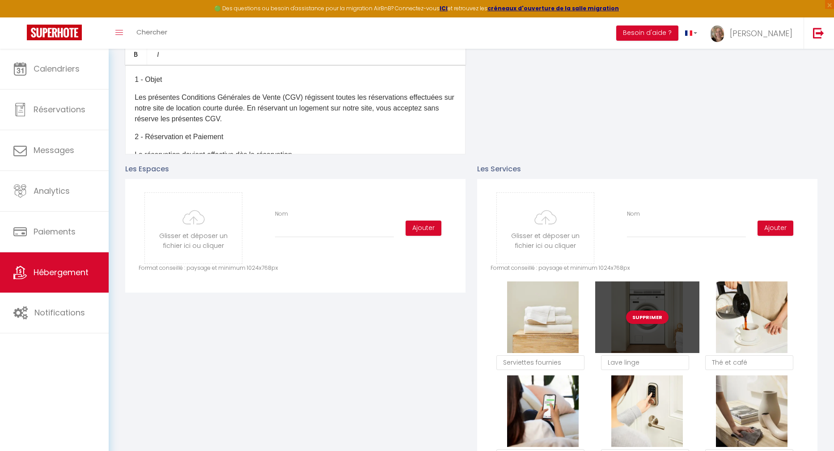
scroll to position [416, 0]
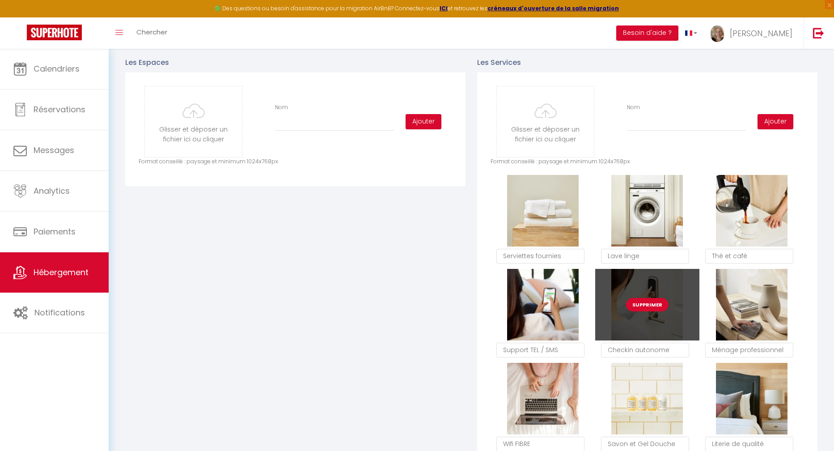
click at [647, 311] on button "Supprimer" at bounding box center [647, 304] width 42 height 13
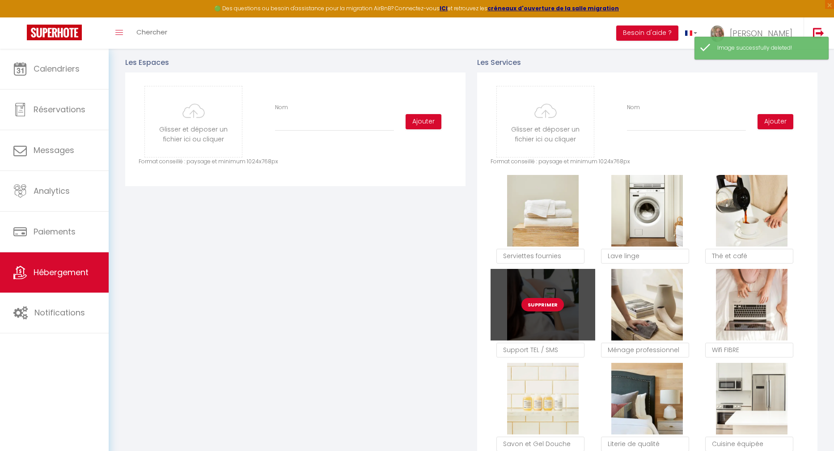
click at [539, 311] on button "Supprimer" at bounding box center [542, 304] width 42 height 13
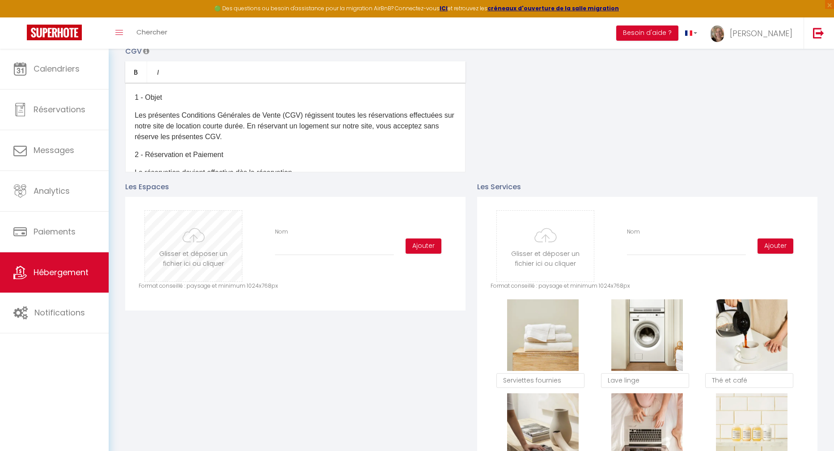
scroll to position [294, 0]
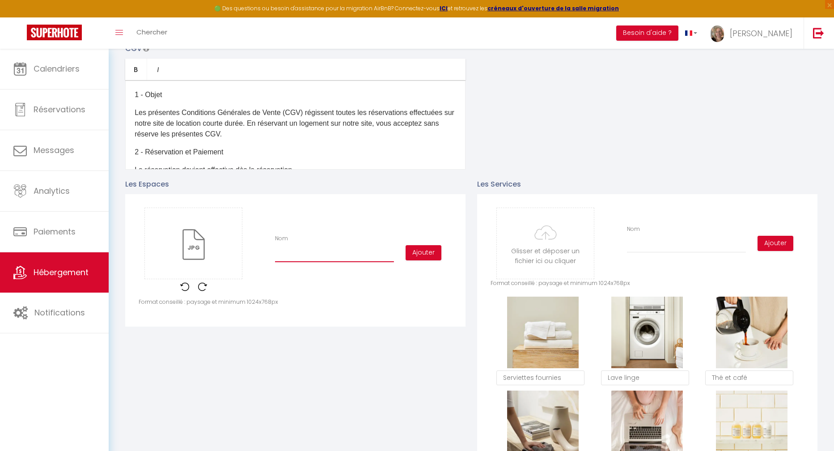
click at [280, 262] on input "Nom" at bounding box center [334, 254] width 119 height 16
click at [425, 260] on button "Ajouter" at bounding box center [424, 252] width 36 height 15
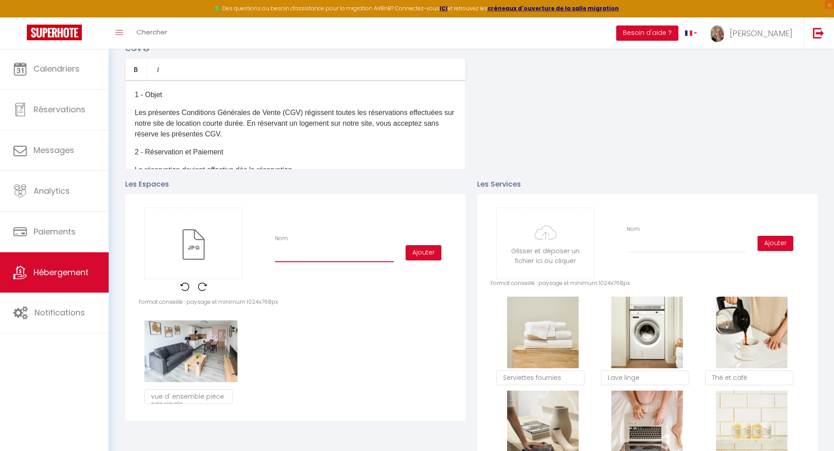
click at [295, 262] on input "Nom" at bounding box center [334, 254] width 119 height 16
click at [416, 260] on button "Ajouter" at bounding box center [424, 252] width 36 height 15
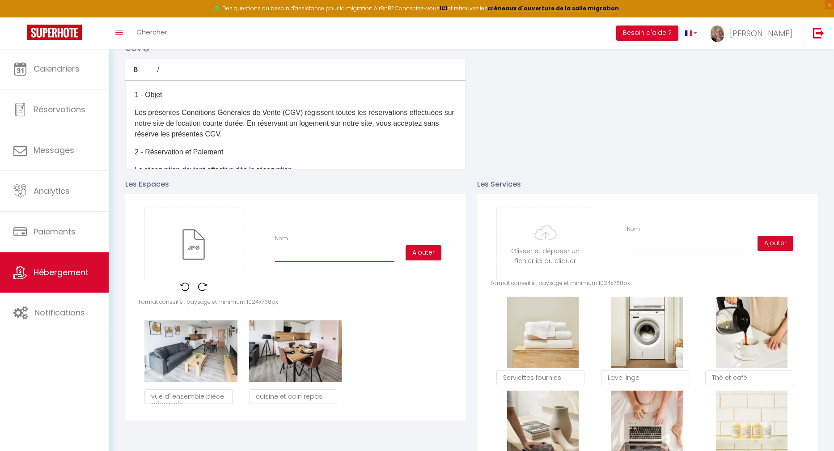
click at [280, 262] on input "Nom" at bounding box center [334, 254] width 119 height 16
click at [415, 260] on button "Ajouter" at bounding box center [424, 252] width 36 height 15
click at [284, 255] on input "Nom" at bounding box center [334, 254] width 119 height 16
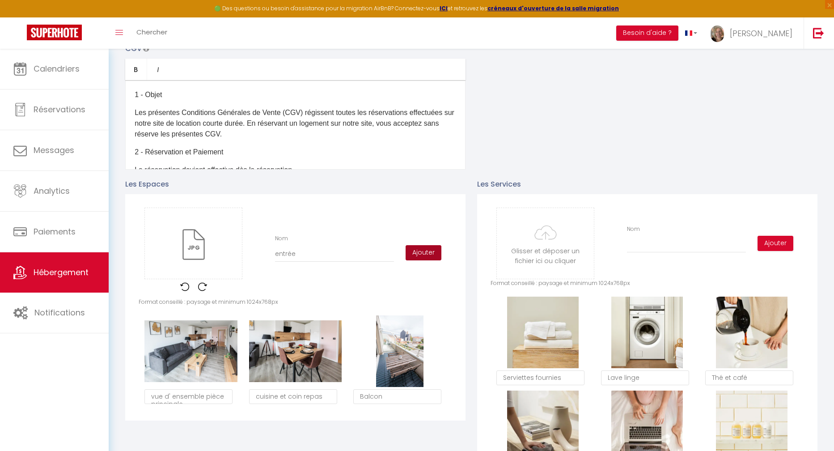
click at [416, 260] on button "Ajouter" at bounding box center [424, 252] width 36 height 15
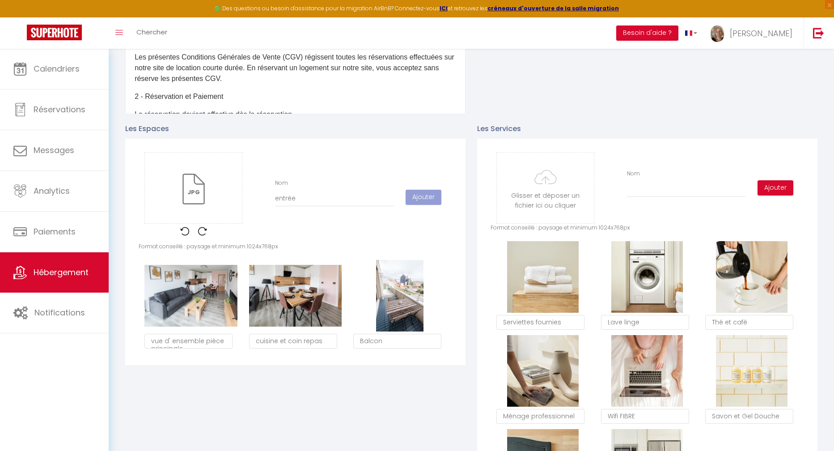
scroll to position [440, 0]
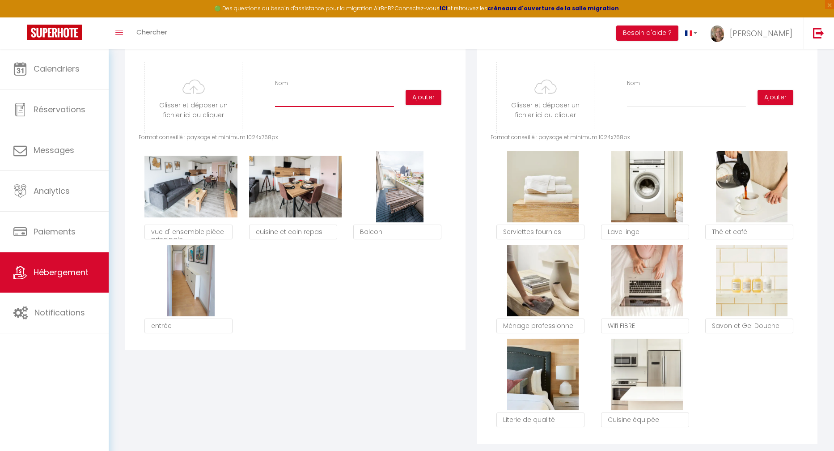
click at [279, 102] on input "Nom" at bounding box center [334, 99] width 119 height 16
click at [421, 105] on button "Ajouter" at bounding box center [424, 97] width 36 height 15
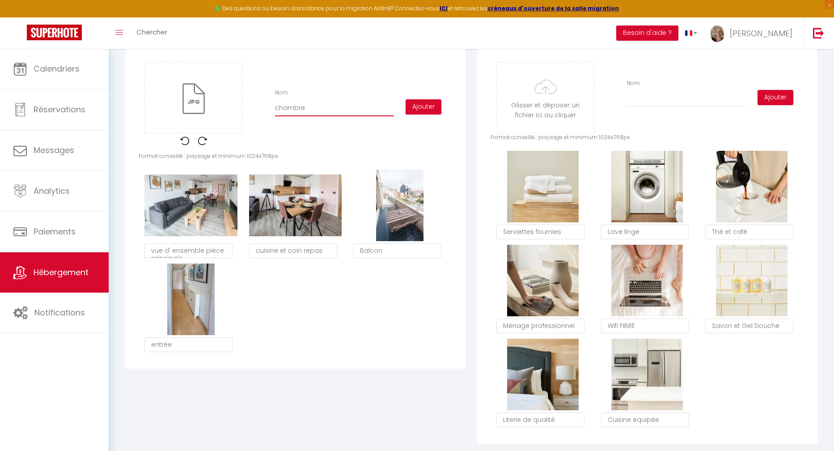
click at [299, 116] on input "chambre" at bounding box center [334, 108] width 119 height 16
drag, startPoint x: 307, startPoint y: 116, endPoint x: 251, endPoint y: 114, distance: 55.9
click at [255, 114] on div "Glisser et déposer un fichier ici ou cliquer Ooops, something wrong happened. R…" at bounding box center [295, 107] width 313 height 90
click at [428, 114] on button "Ajouter" at bounding box center [424, 106] width 36 height 15
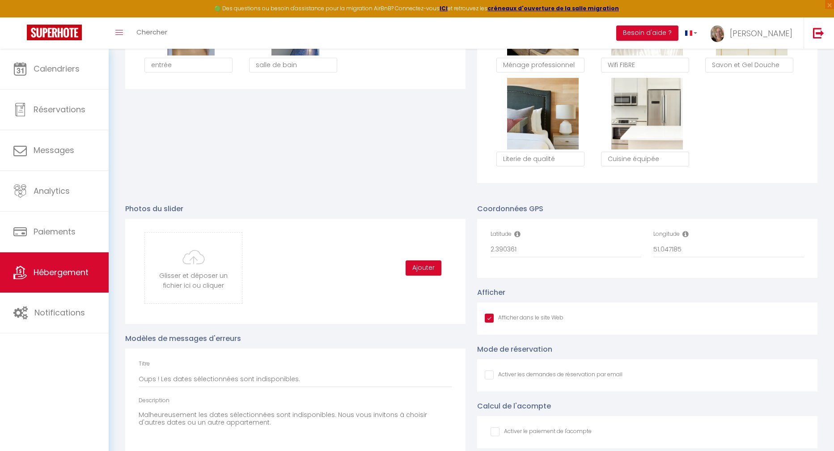
scroll to position [711, 0]
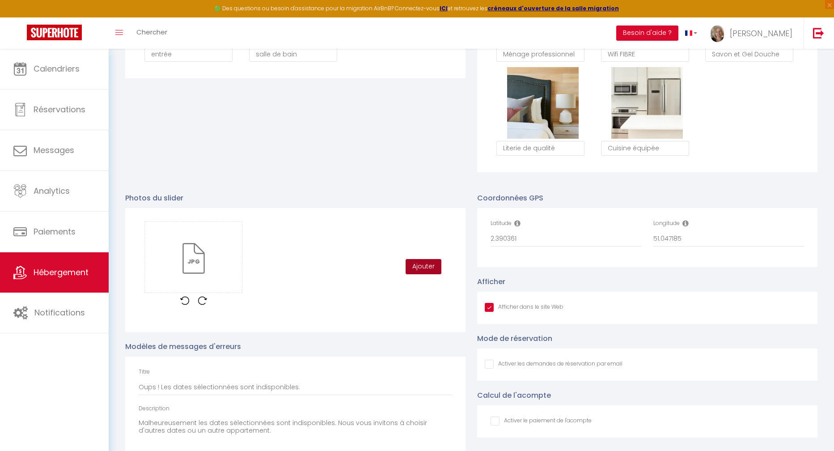
drag, startPoint x: 419, startPoint y: 275, endPoint x: 418, endPoint y: 264, distance: 10.3
click at [419, 274] on button "Ajouter" at bounding box center [424, 266] width 36 height 15
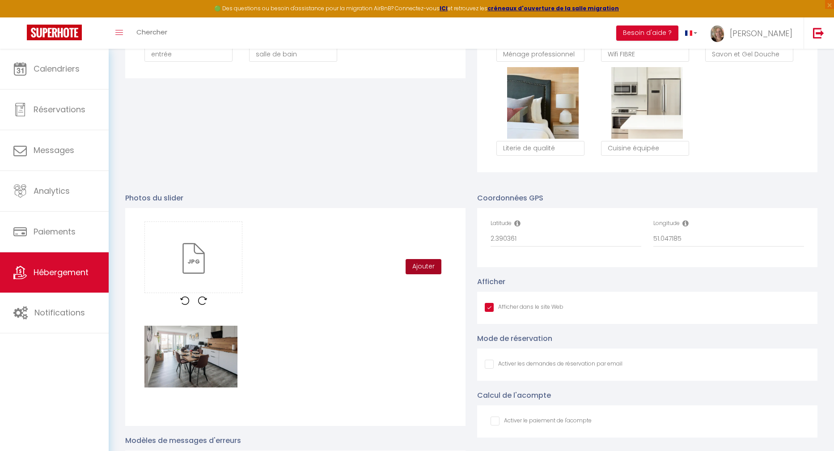
click at [417, 271] on button "Ajouter" at bounding box center [424, 266] width 36 height 15
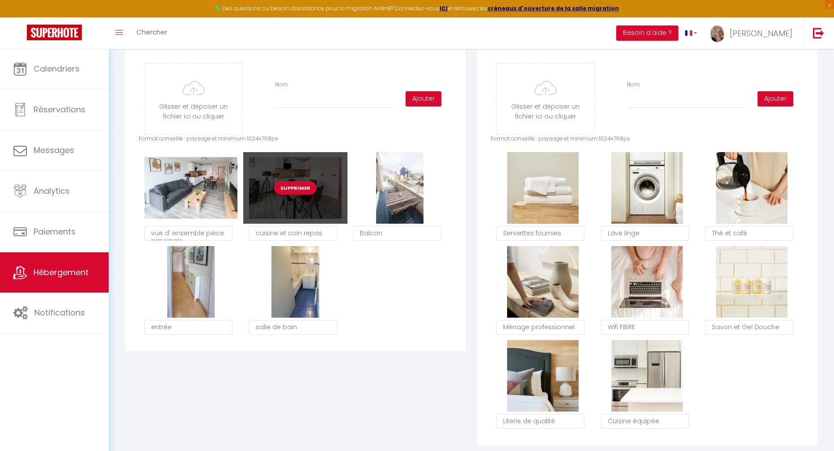
scroll to position [432, 0]
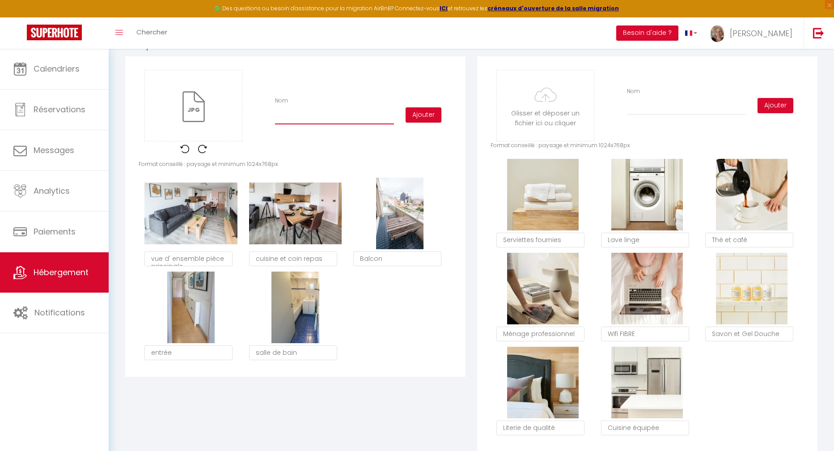
click at [295, 124] on input "Nom" at bounding box center [334, 116] width 119 height 16
click at [419, 123] on button "Ajouter" at bounding box center [424, 114] width 36 height 15
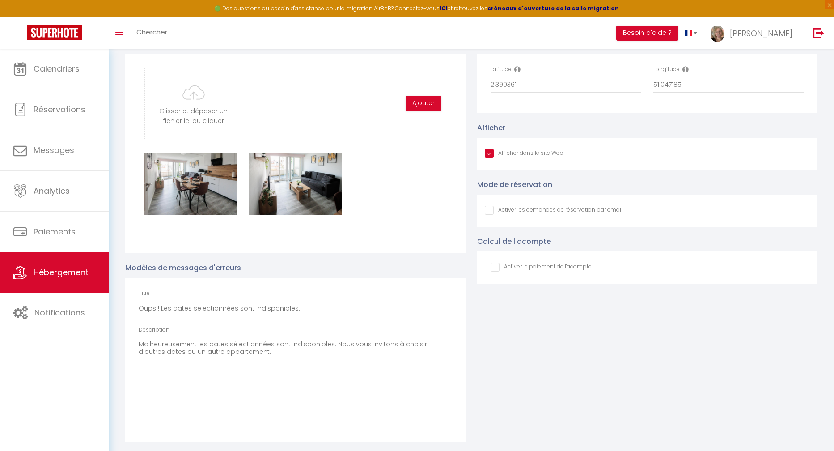
scroll to position [873, 0]
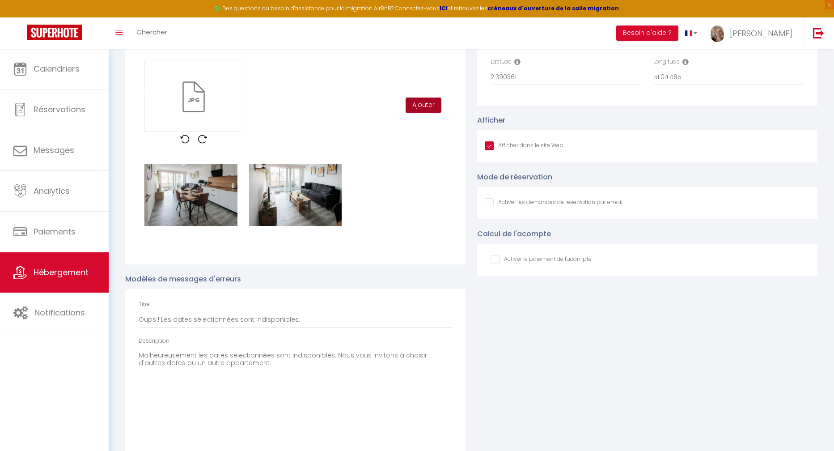
click at [421, 111] on button "Ajouter" at bounding box center [424, 104] width 36 height 15
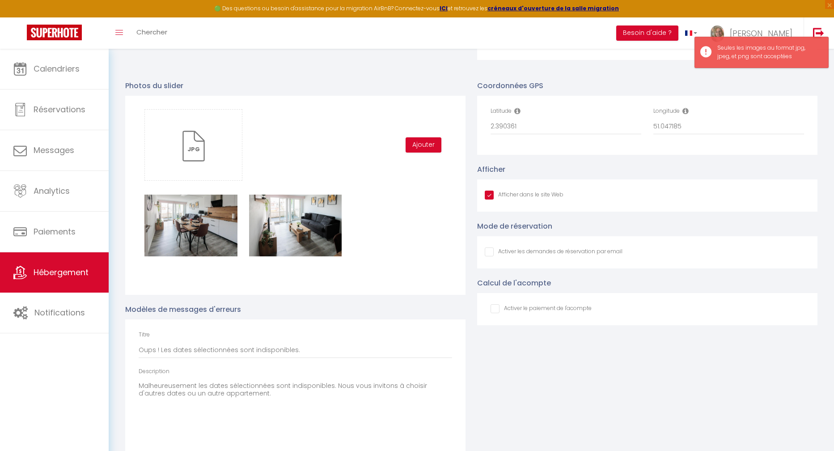
scroll to position [711, 0]
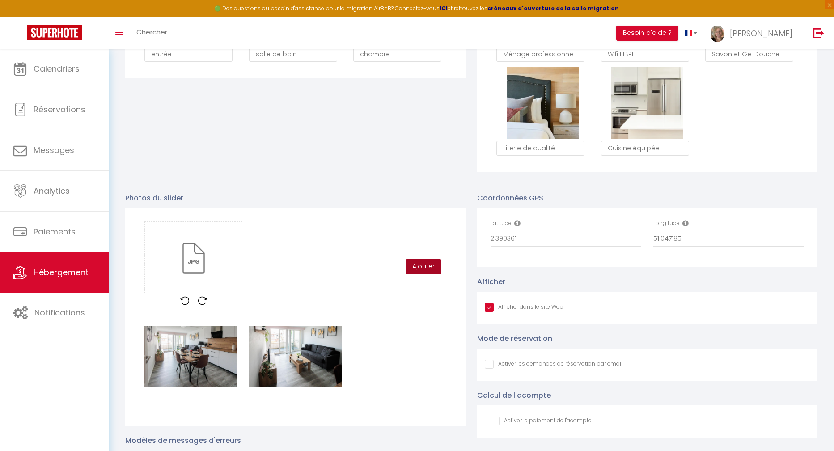
click at [420, 274] on button "Ajouter" at bounding box center [424, 266] width 36 height 15
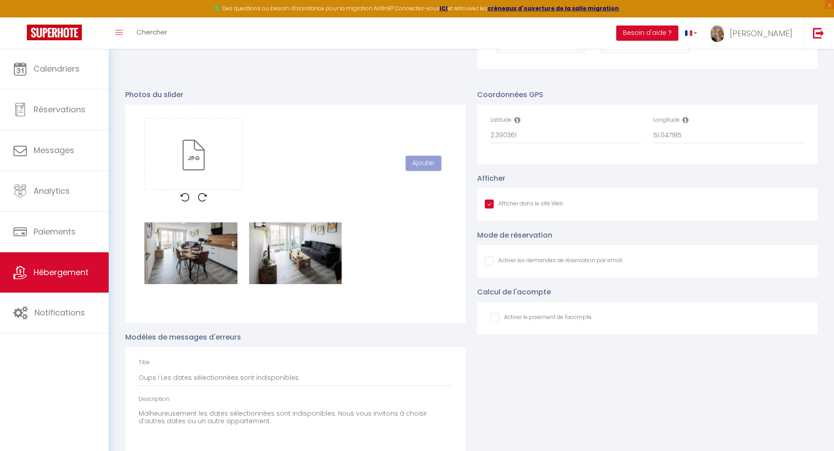
scroll to position [861, 0]
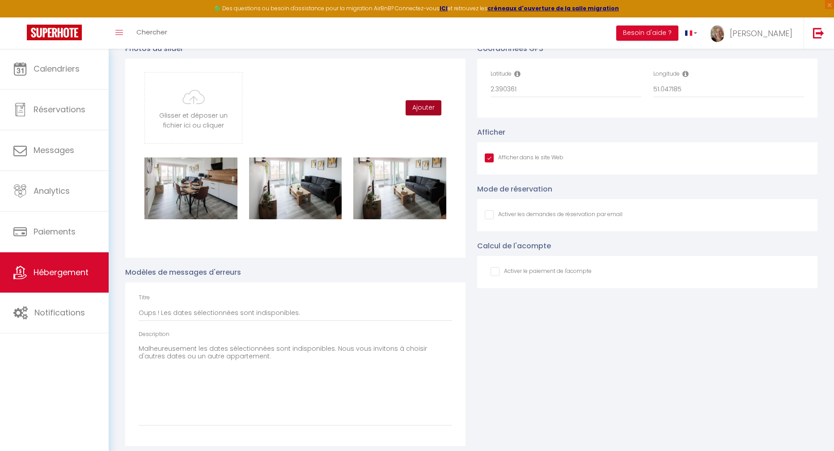
click at [419, 113] on button "Ajouter" at bounding box center [424, 107] width 36 height 15
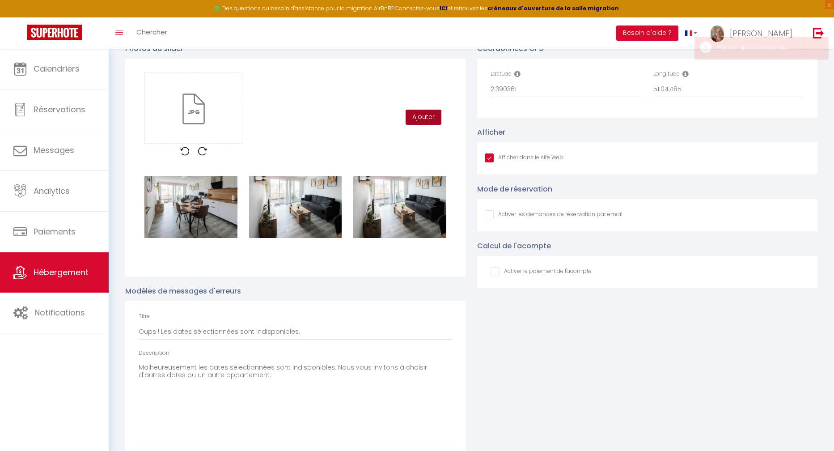
click at [417, 123] on button "Ajouter" at bounding box center [424, 117] width 36 height 15
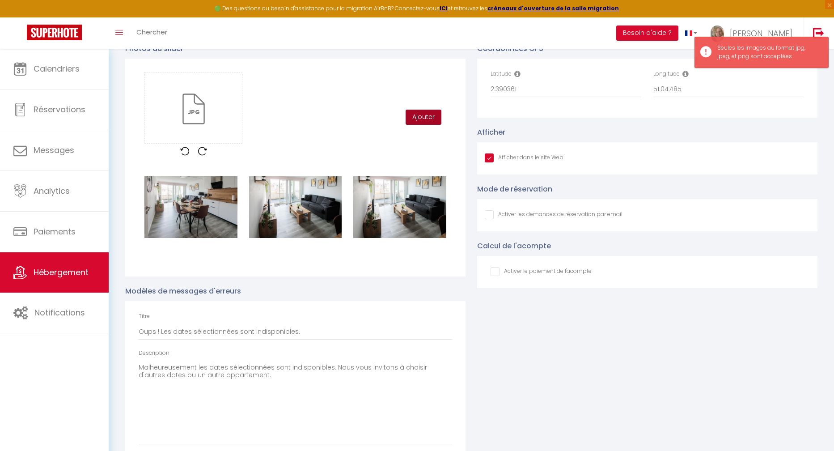
click at [426, 125] on button "Ajouter" at bounding box center [424, 117] width 36 height 15
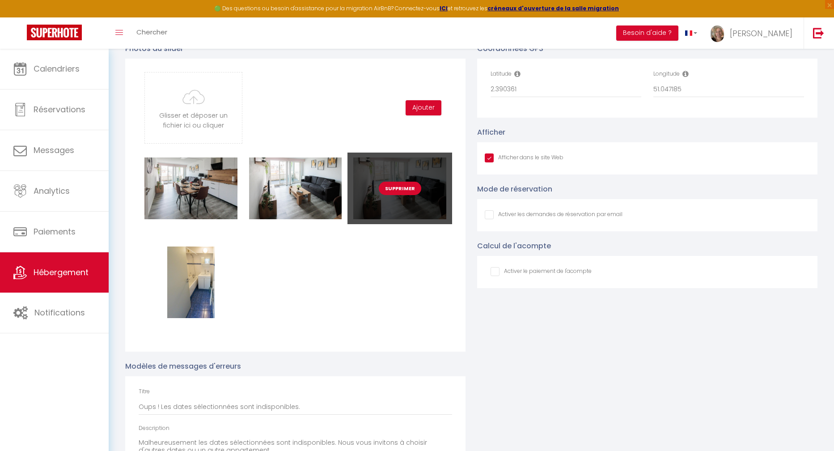
click at [395, 195] on button "Supprimer" at bounding box center [400, 188] width 42 height 13
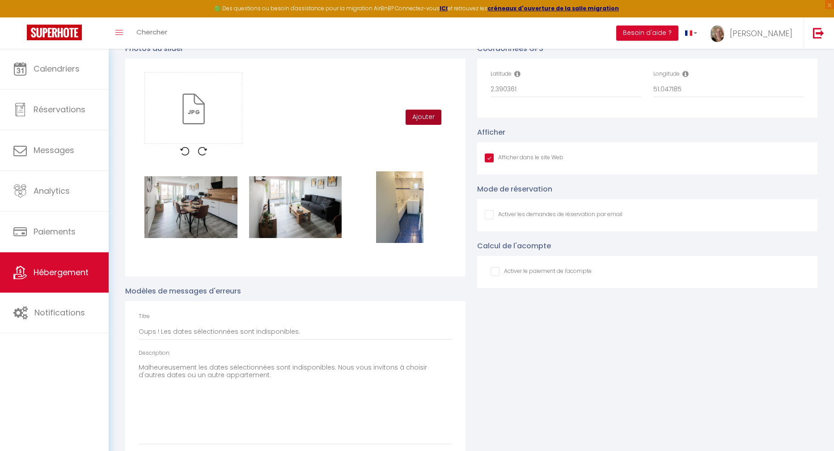
click at [426, 125] on button "Ajouter" at bounding box center [424, 117] width 36 height 15
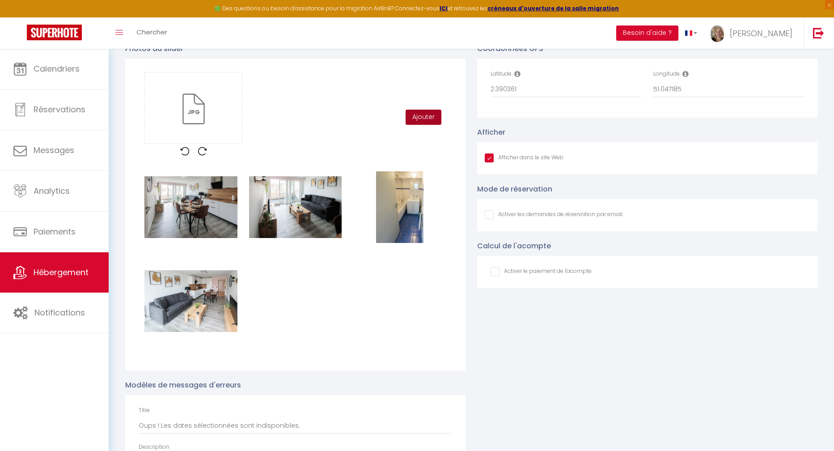
click at [426, 120] on button "Ajouter" at bounding box center [424, 117] width 36 height 15
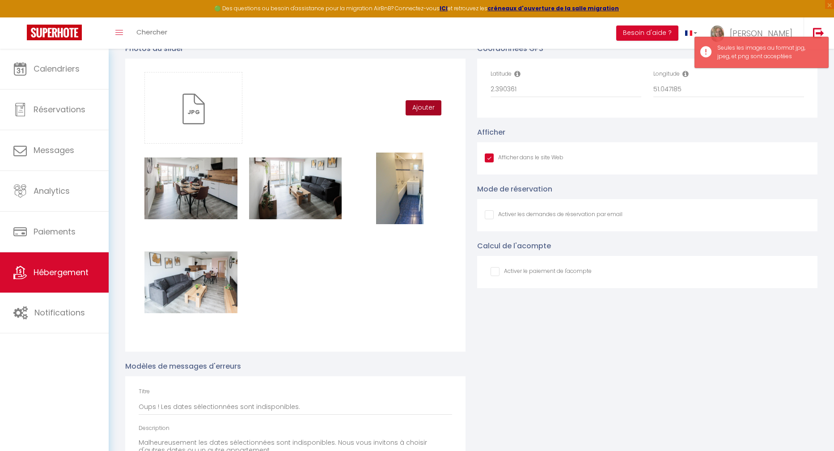
click at [428, 115] on button "Ajouter" at bounding box center [424, 107] width 36 height 15
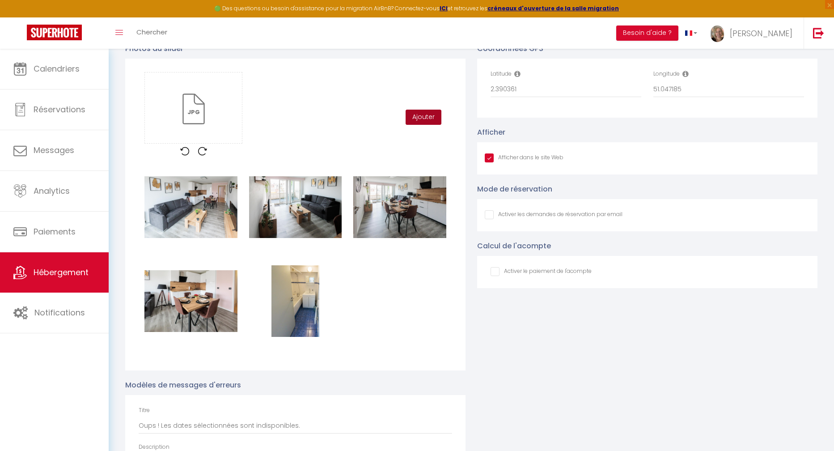
click at [431, 124] on button "Ajouter" at bounding box center [424, 117] width 36 height 15
click at [417, 124] on button "Ajouter" at bounding box center [424, 117] width 36 height 15
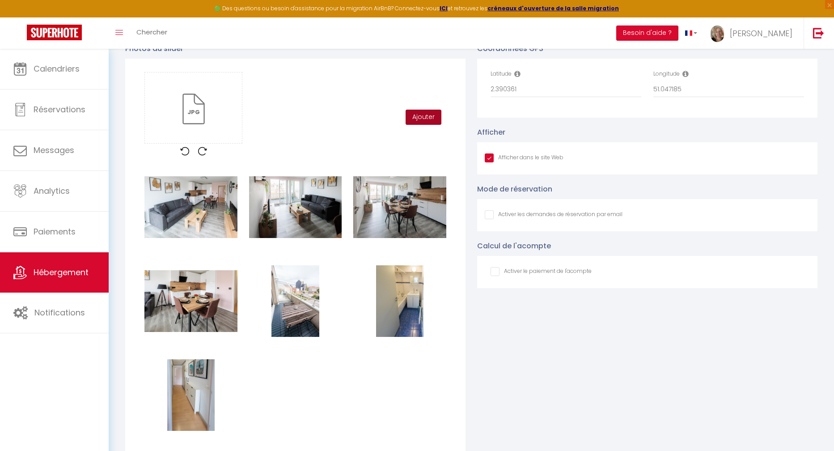
click at [429, 123] on button "Ajouter" at bounding box center [424, 117] width 36 height 15
click at [421, 125] on button "Ajouter" at bounding box center [424, 117] width 36 height 15
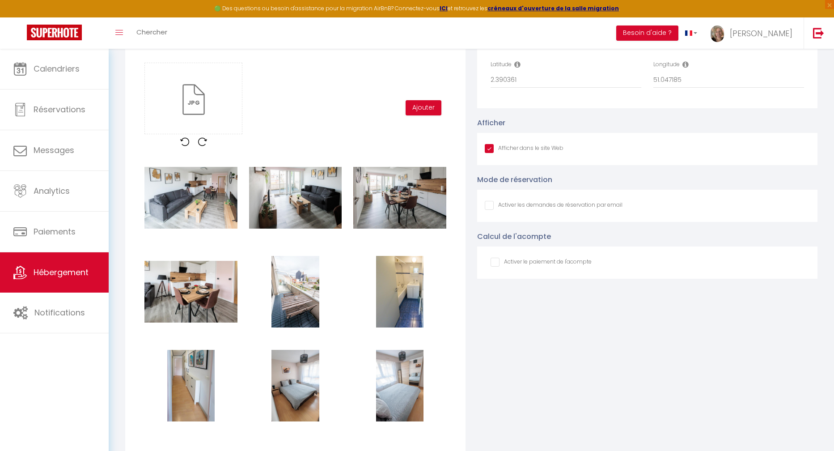
scroll to position [869, 0]
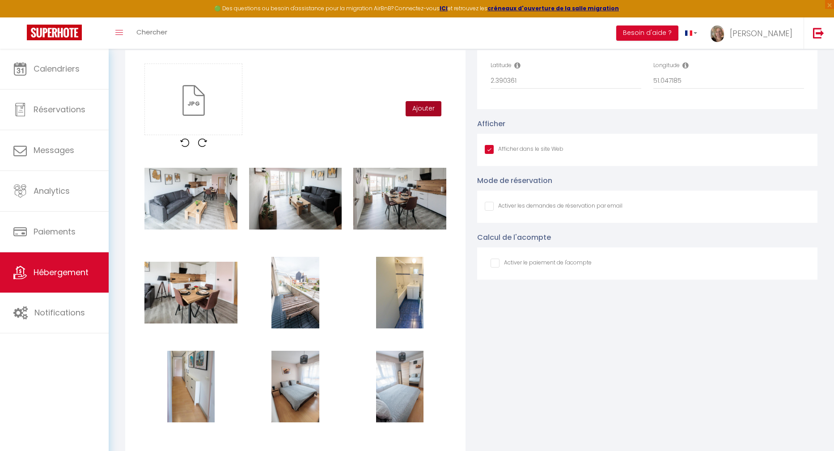
click at [416, 114] on button "Ajouter" at bounding box center [424, 108] width 36 height 15
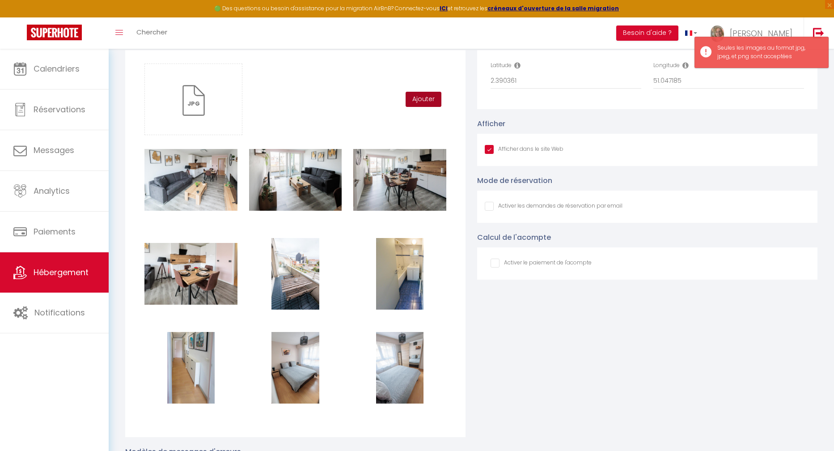
click at [416, 104] on button "Ajouter" at bounding box center [424, 99] width 36 height 15
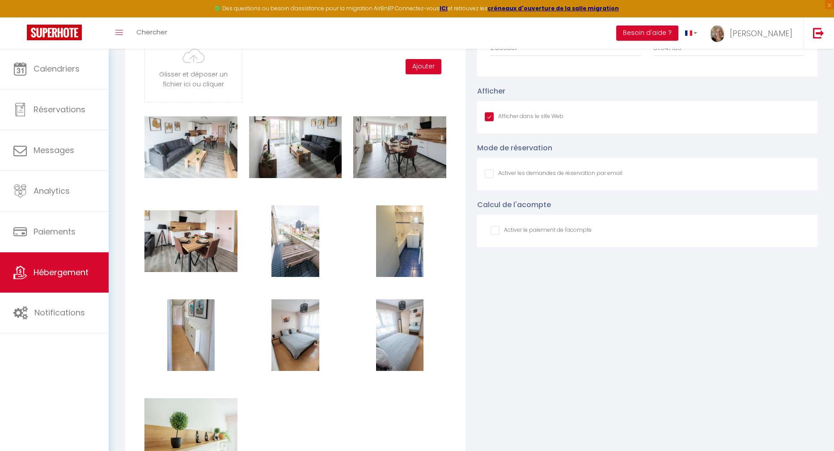
scroll to position [896, 0]
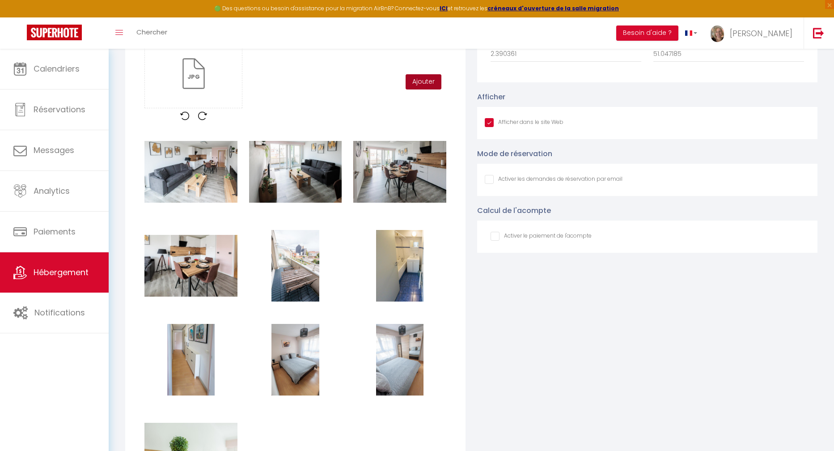
click at [430, 89] on button "Ajouter" at bounding box center [424, 81] width 36 height 15
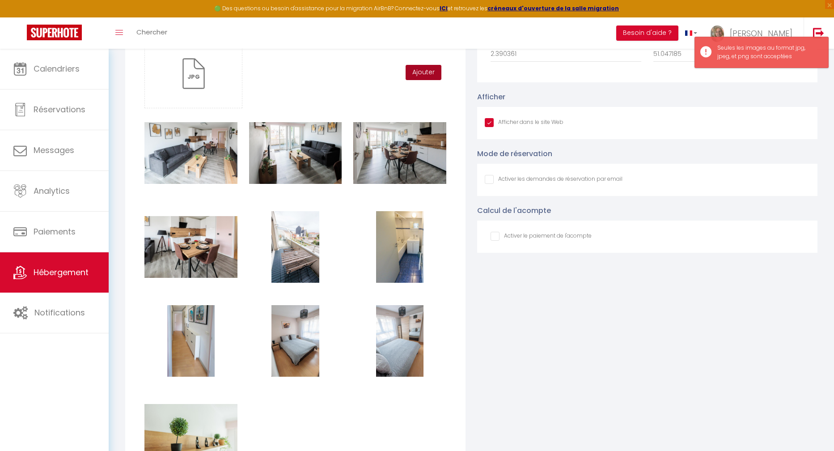
click at [421, 79] on button "Ajouter" at bounding box center [424, 72] width 36 height 15
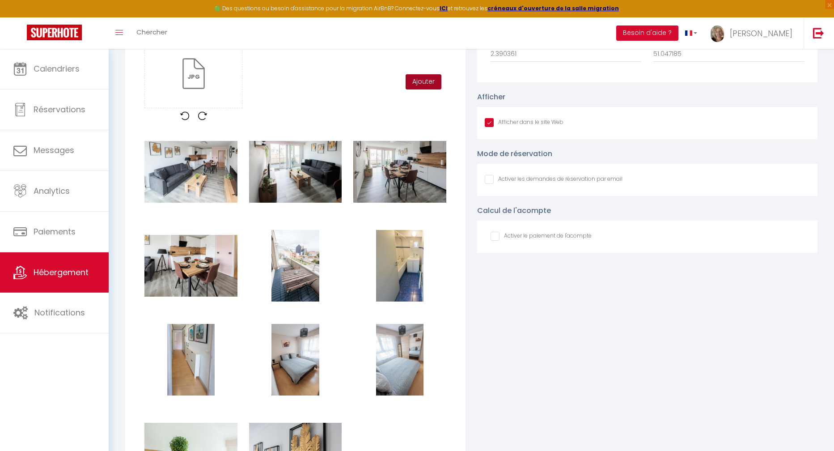
click at [425, 89] on button "Ajouter" at bounding box center [424, 81] width 36 height 15
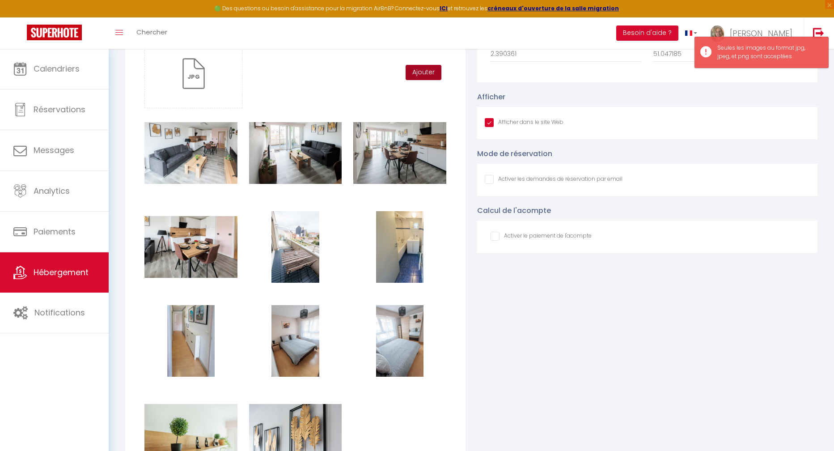
click at [422, 80] on button "Ajouter" at bounding box center [424, 72] width 36 height 15
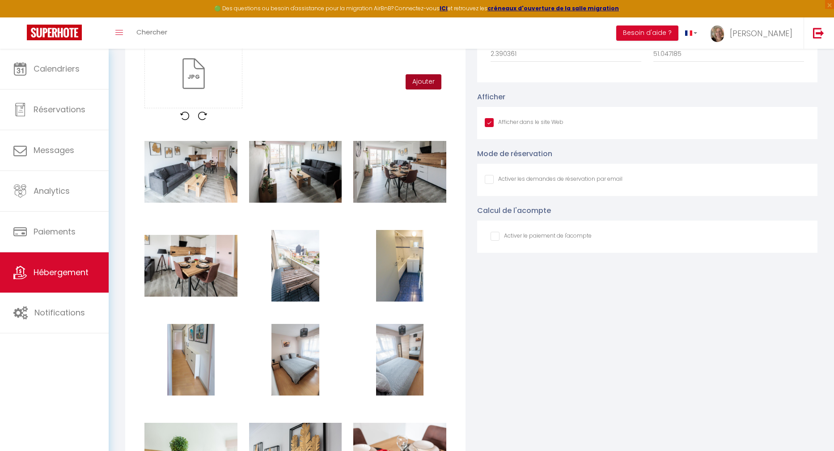
click at [412, 87] on button "Ajouter" at bounding box center [424, 81] width 36 height 15
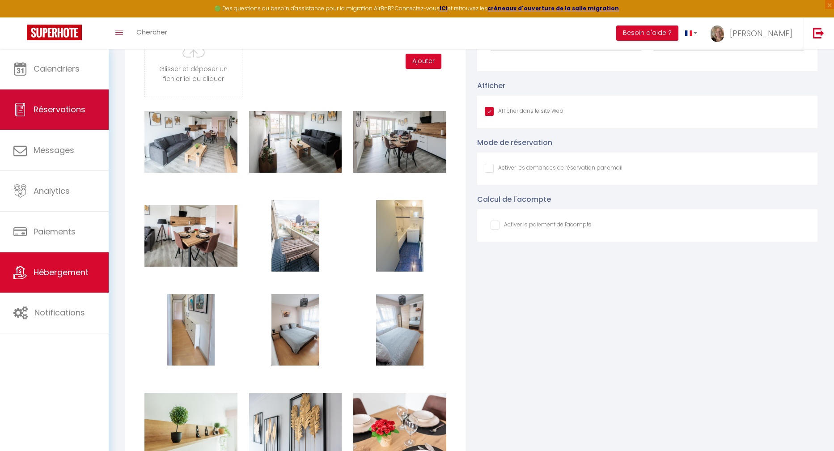
scroll to position [859, 0]
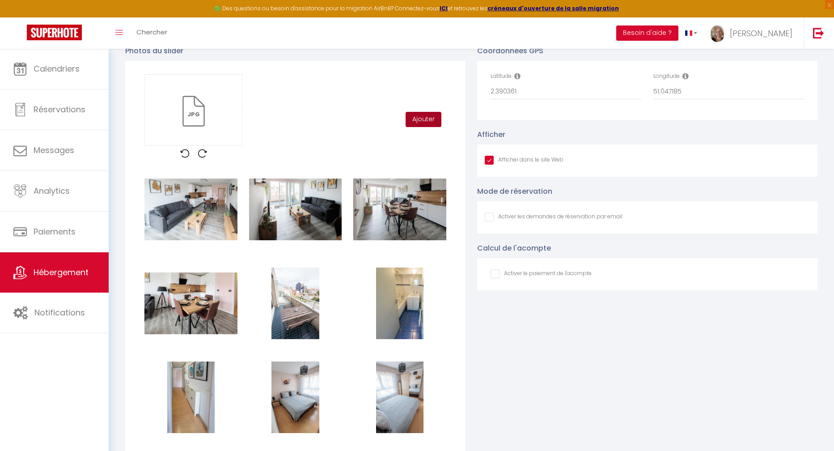
click at [420, 126] on button "Ajouter" at bounding box center [424, 119] width 36 height 15
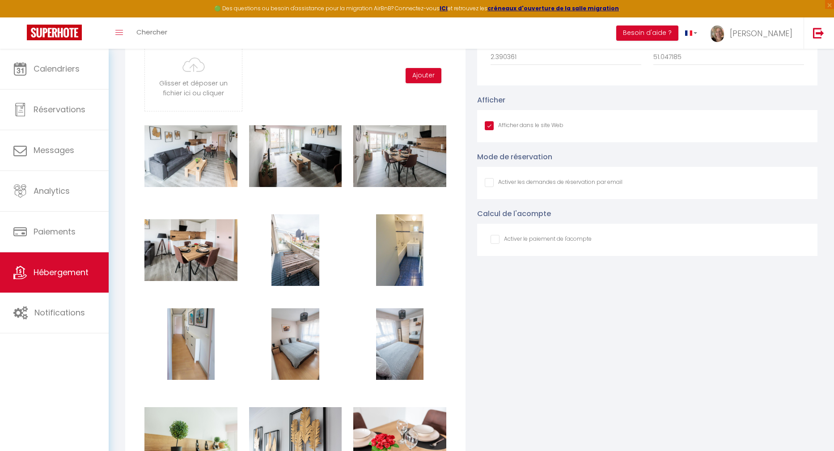
scroll to position [893, 0]
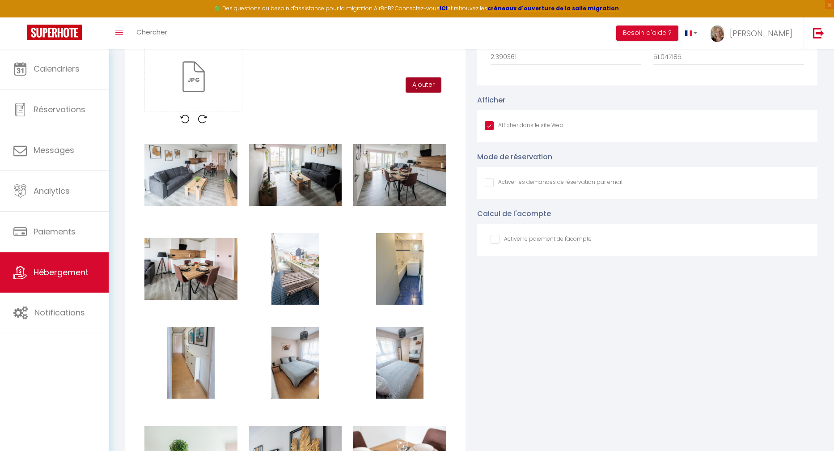
click at [411, 93] on button "Ajouter" at bounding box center [424, 84] width 36 height 15
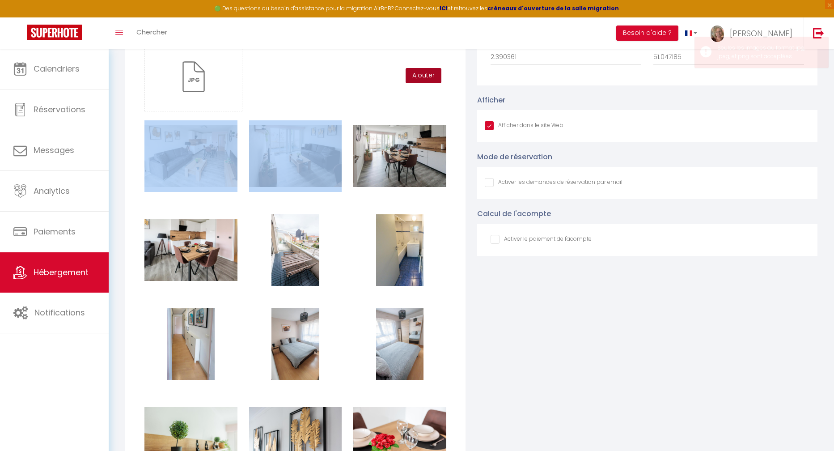
click at [411, 93] on div "Glisser et déposer un fichier ici ou cliquer Ooops, something wrong happened. R…" at bounding box center [295, 76] width 313 height 72
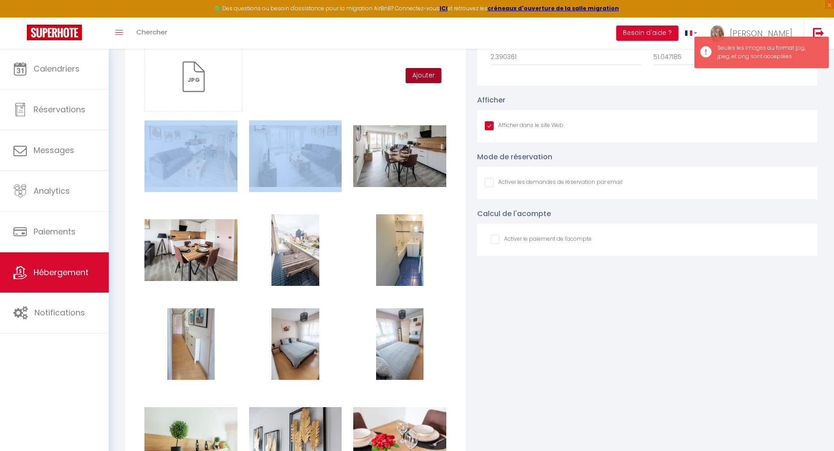
click at [418, 83] on button "Ajouter" at bounding box center [424, 75] width 36 height 15
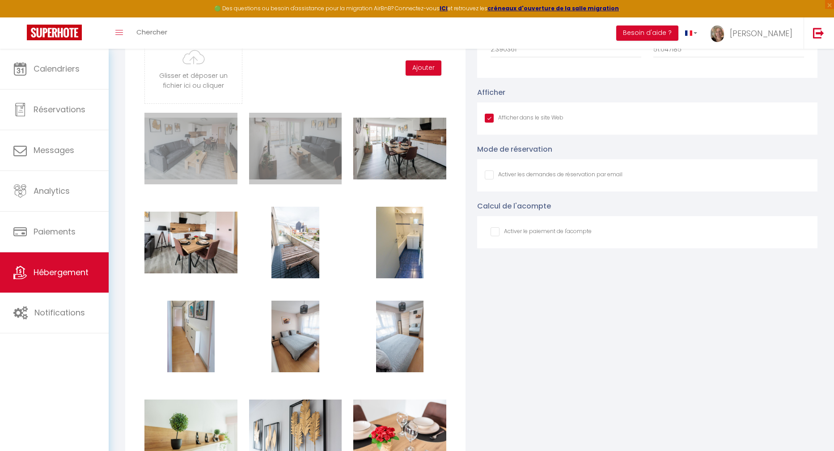
scroll to position [901, 0]
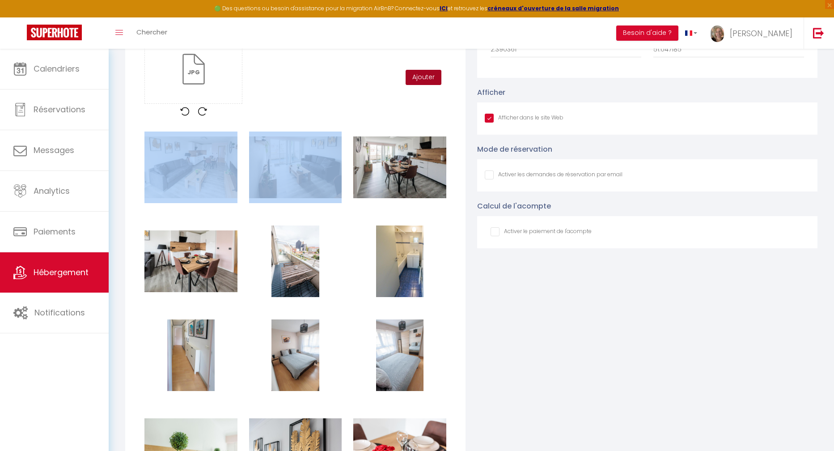
click at [433, 85] on button "Ajouter" at bounding box center [424, 77] width 36 height 15
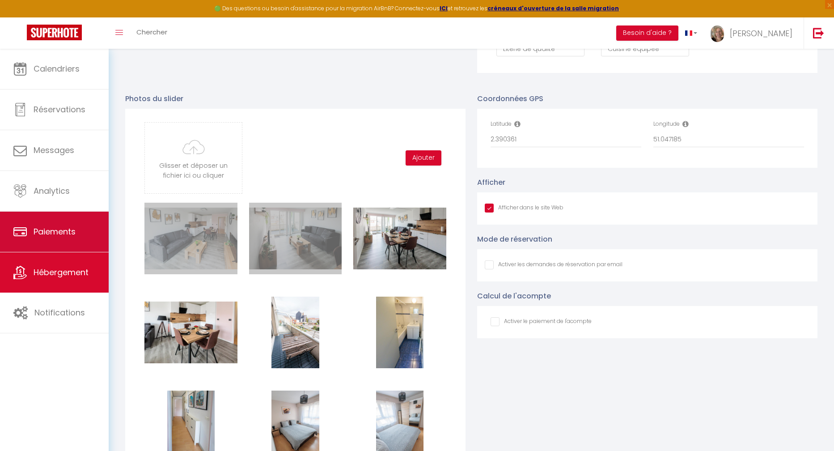
scroll to position [720, 0]
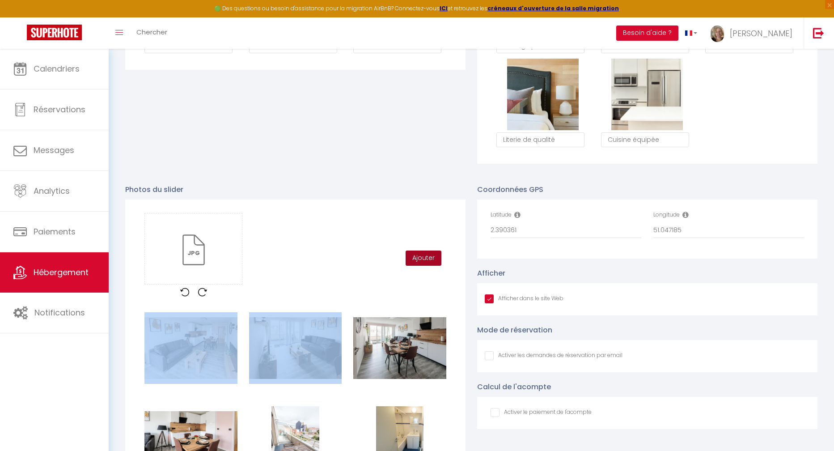
click at [425, 263] on button "Ajouter" at bounding box center [424, 257] width 36 height 15
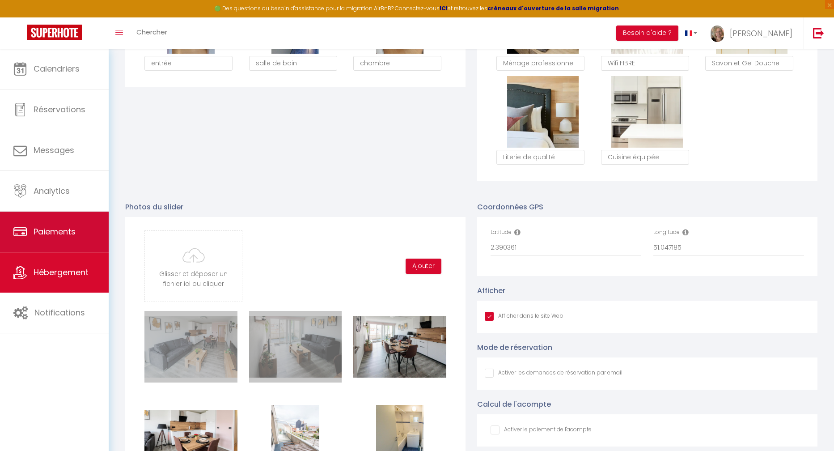
scroll to position [700, 0]
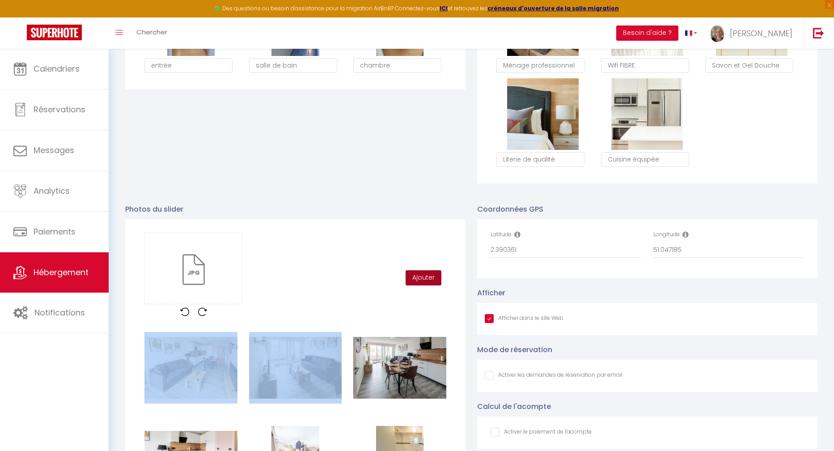
click at [415, 282] on button "Ajouter" at bounding box center [424, 277] width 36 height 15
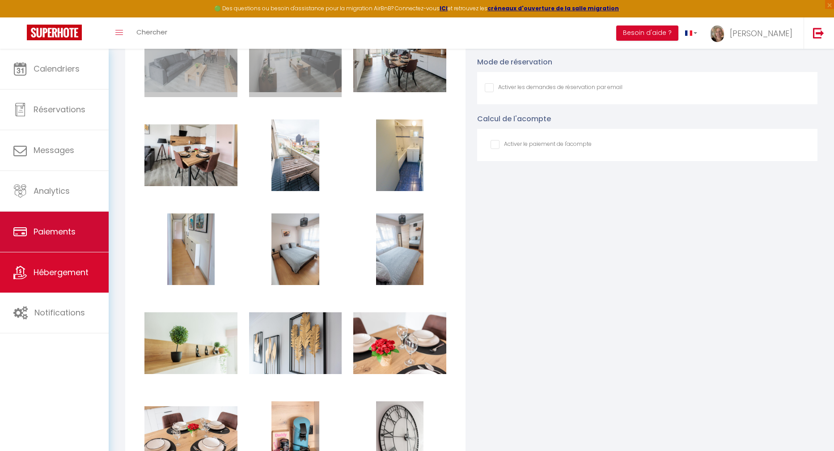
scroll to position [830, 0]
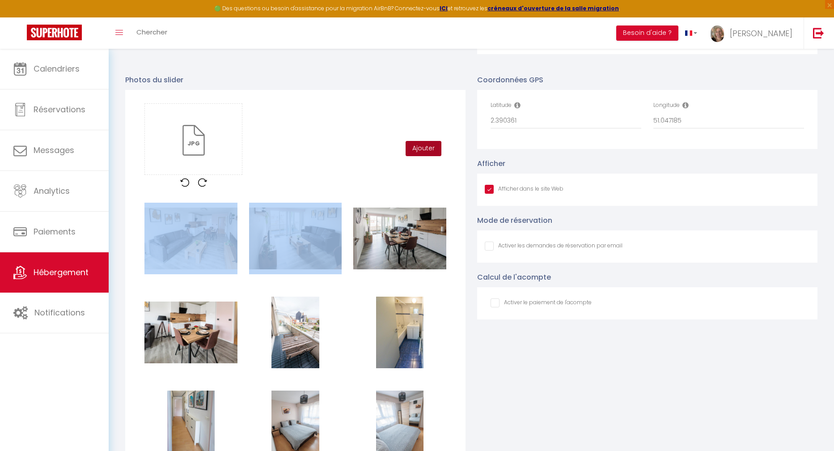
click at [425, 156] on button "Ajouter" at bounding box center [424, 148] width 36 height 15
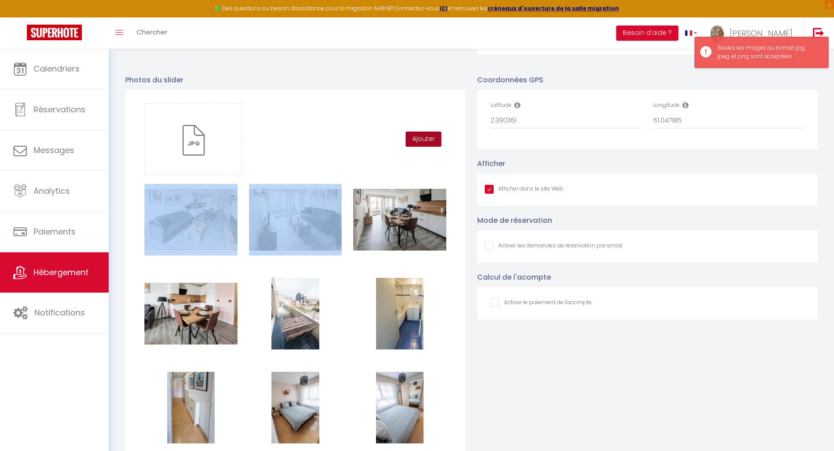
click at [423, 147] on button "Ajouter" at bounding box center [424, 138] width 36 height 15
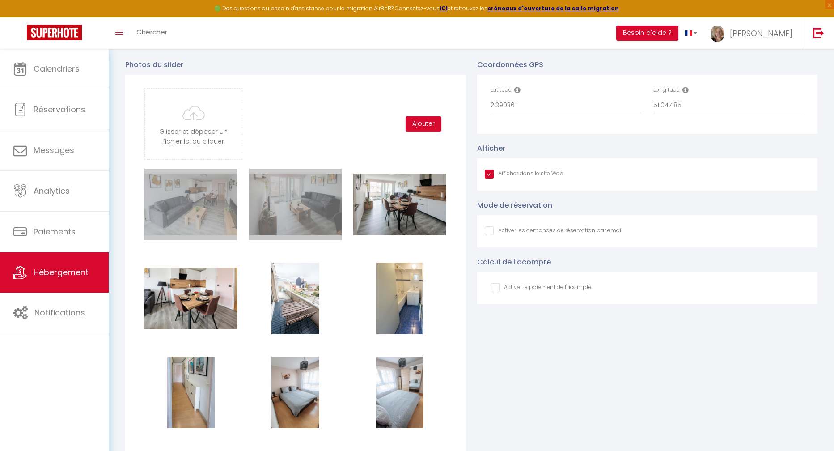
scroll to position [837, 0]
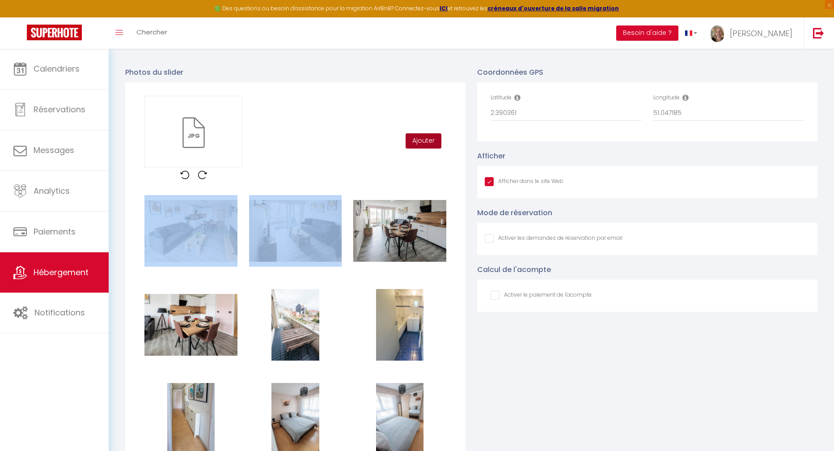
click at [412, 145] on button "Ajouter" at bounding box center [424, 140] width 36 height 15
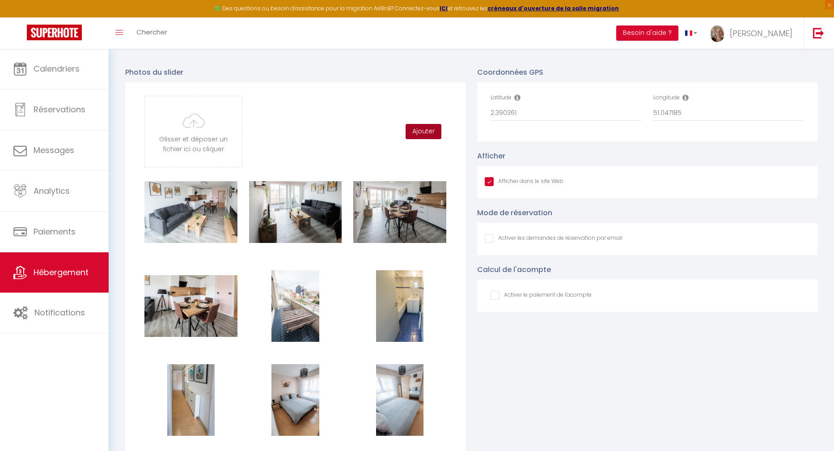
click at [416, 147] on div "Glisser et déposer un fichier ici ou cliquer Ooops, something wrong happened. R…" at bounding box center [295, 132] width 313 height 72
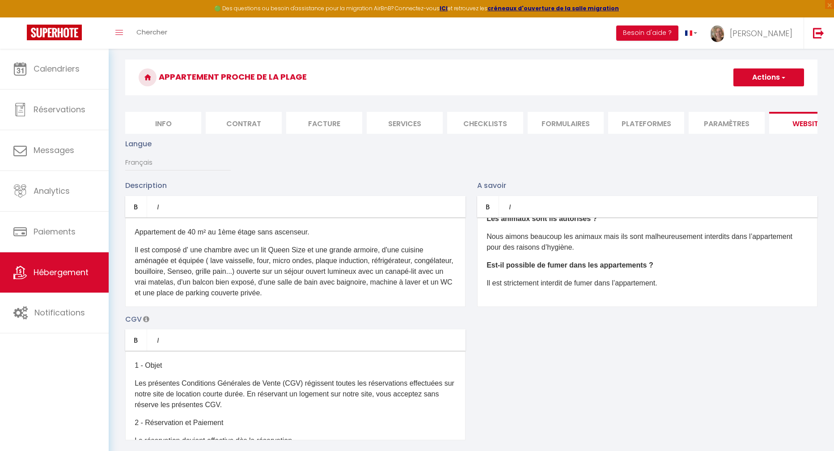
scroll to position [0, 0]
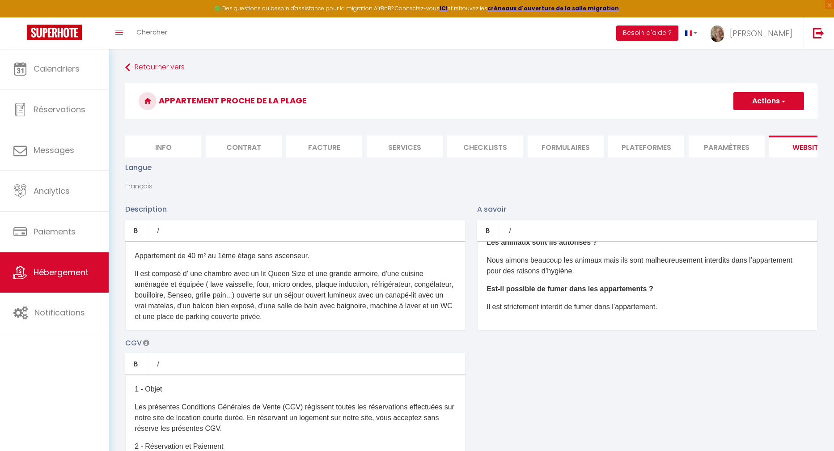
click at [757, 103] on button "Actions" at bounding box center [768, 101] width 71 height 18
click at [745, 124] on input "Enregistrer" at bounding box center [758, 120] width 33 height 9
click at [750, 118] on input "Enregistrer" at bounding box center [758, 120] width 33 height 9
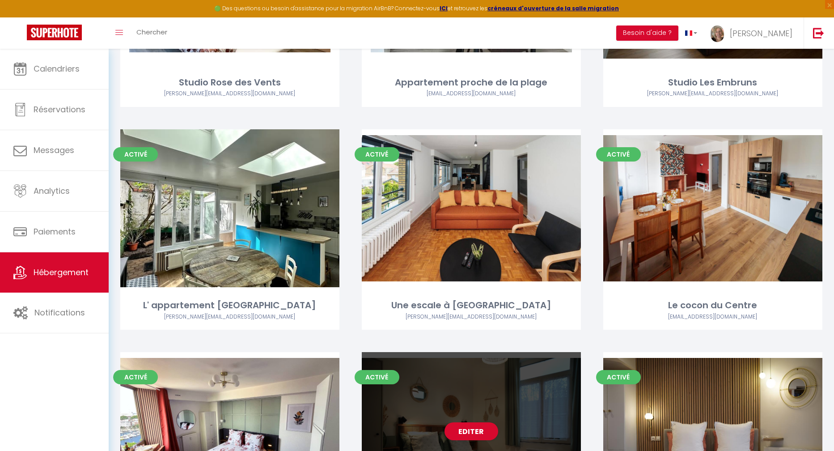
scroll to position [50, 0]
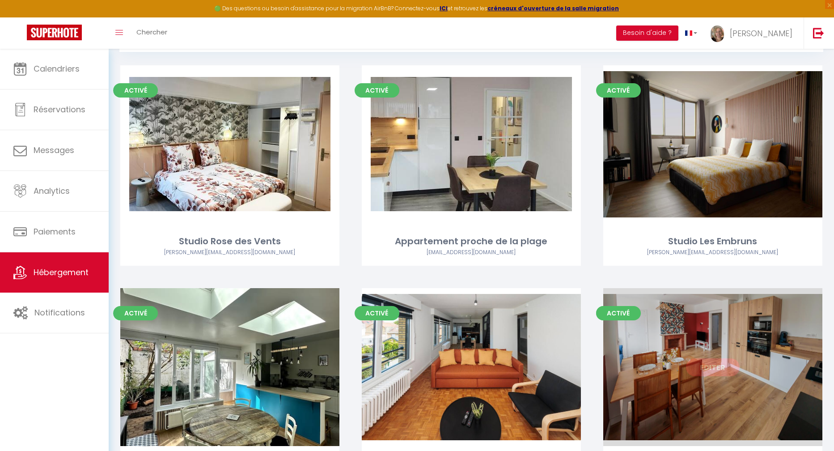
click at [736, 338] on div "Editer" at bounding box center [712, 367] width 219 height 158
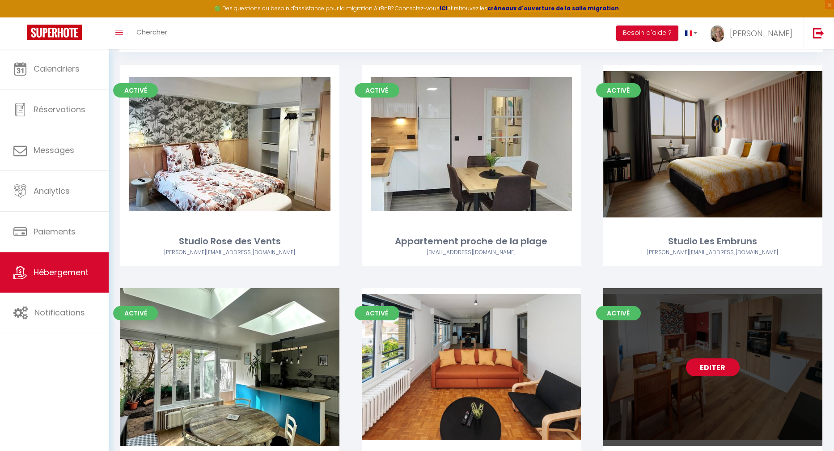
click at [714, 364] on link "Editer" at bounding box center [713, 367] width 54 height 18
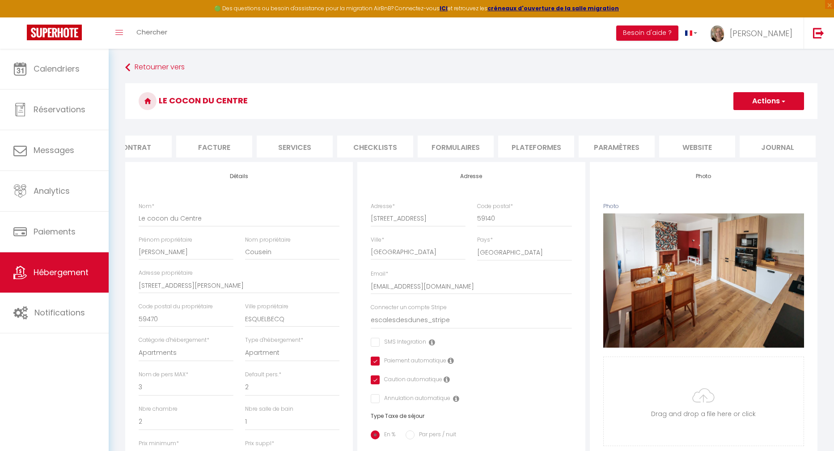
scroll to position [0, 112]
click at [693, 144] on li "website" at bounding box center [695, 147] width 76 height 22
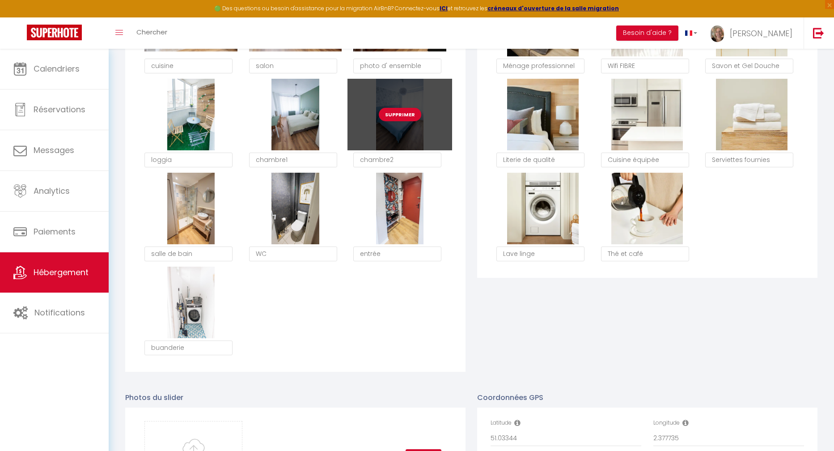
scroll to position [546, 0]
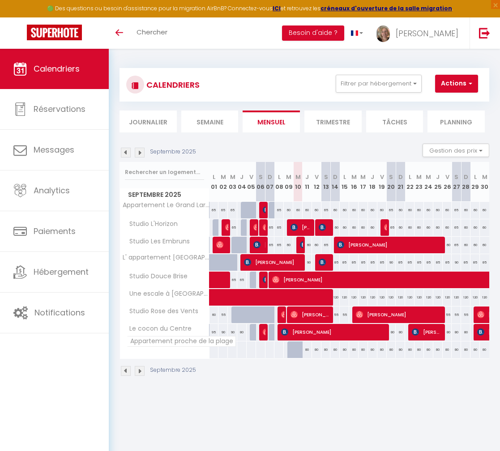
click at [145, 343] on span "Appartement proche de la plage" at bounding box center [181, 341] width 109 height 11
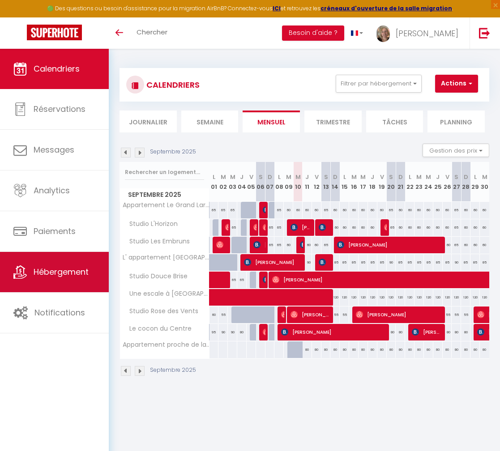
click at [58, 273] on span "Hébergement" at bounding box center [61, 271] width 55 height 11
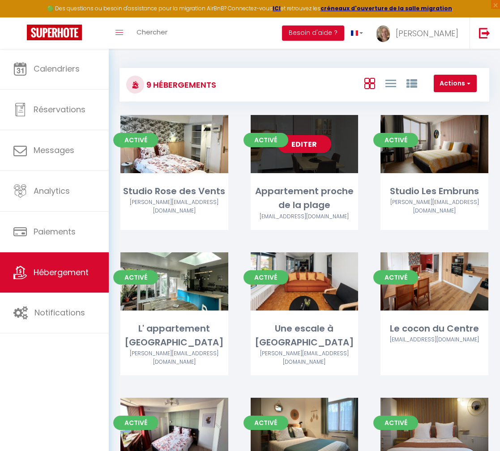
click at [308, 156] on div "Editer" at bounding box center [304, 144] width 108 height 58
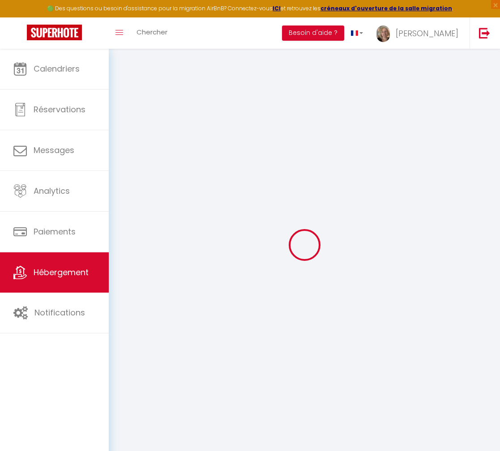
select select
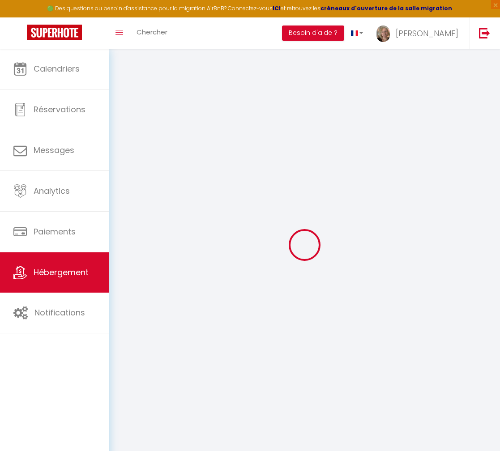
select select
checkbox input "false"
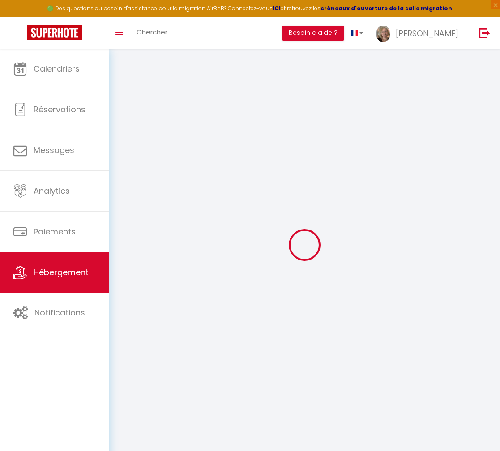
select select
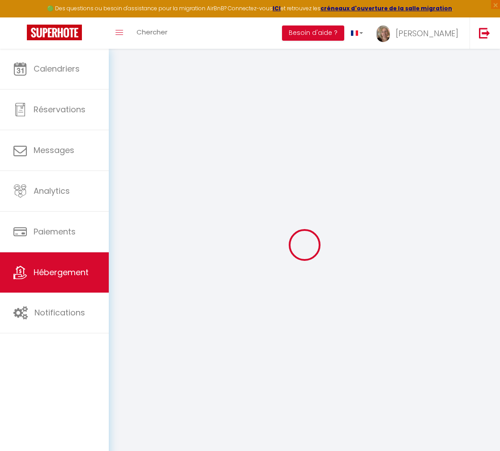
select select
checkbox input "false"
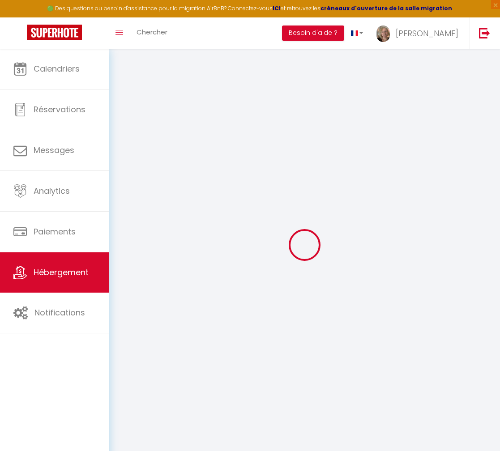
checkbox input "false"
select select
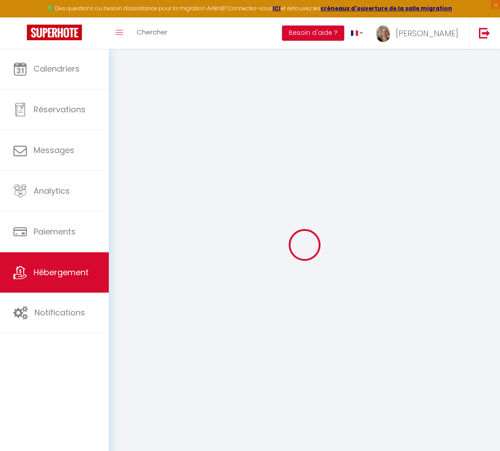
select select
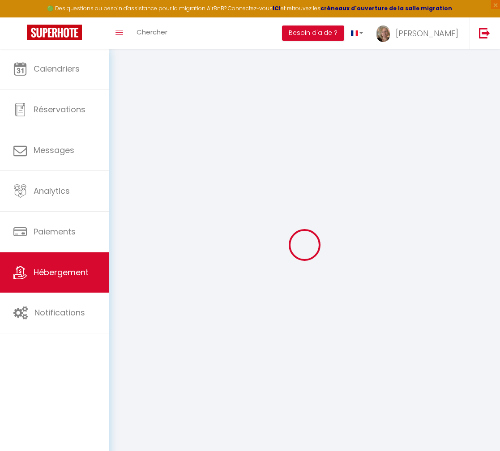
checkbox input "false"
select select
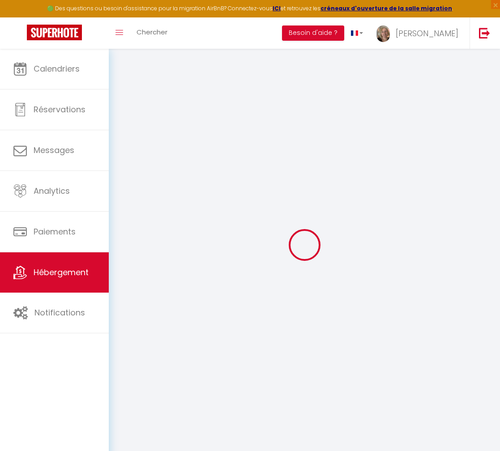
select select
type input "Appartement proche de la plage"
type input "70"
type input "35"
select select
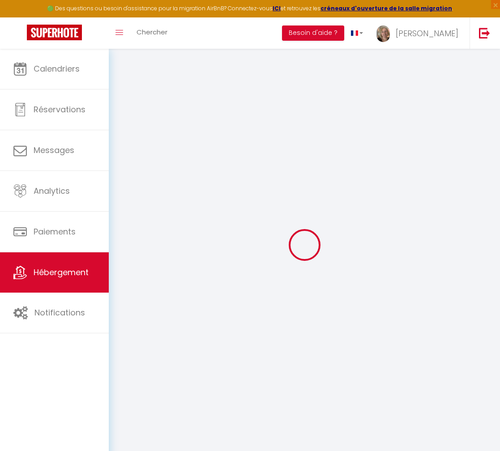
select select
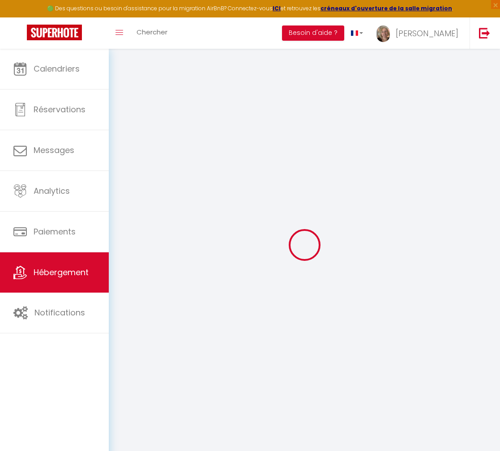
type input "[STREET_ADDRESS][PERSON_NAME]"
type input "59240"
type input "[GEOGRAPHIC_DATA]"
type input "[EMAIL_ADDRESS][DOMAIN_NAME]"
select select
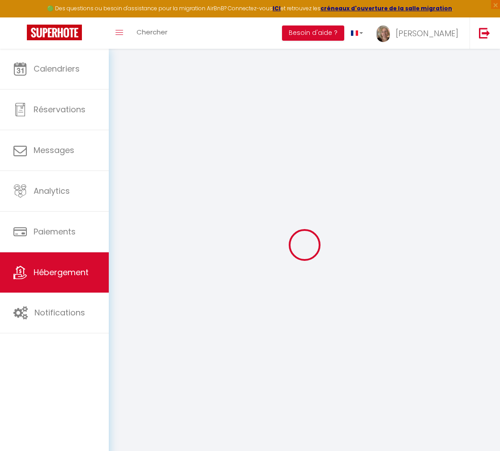
checkbox input "false"
type input "0"
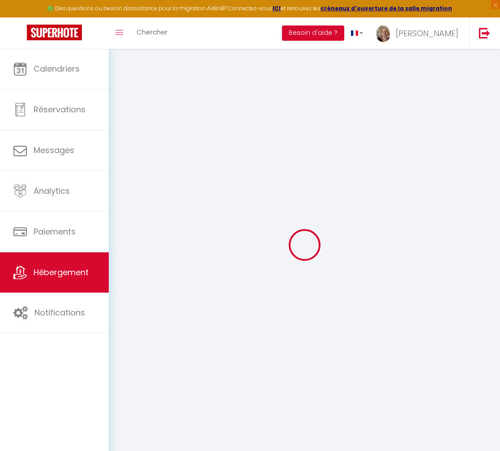
type input "0"
select select
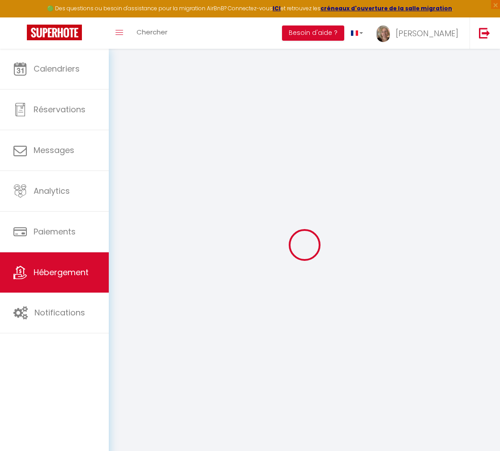
select select
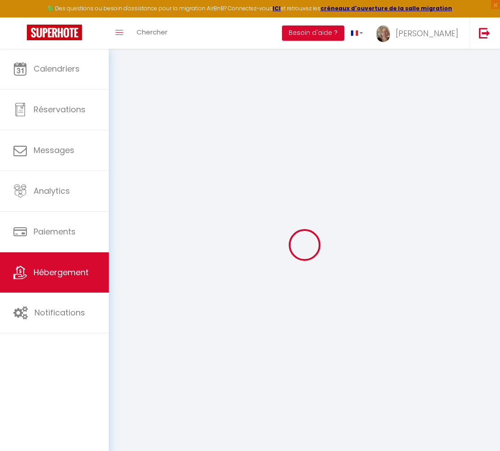
checkbox input "false"
select select
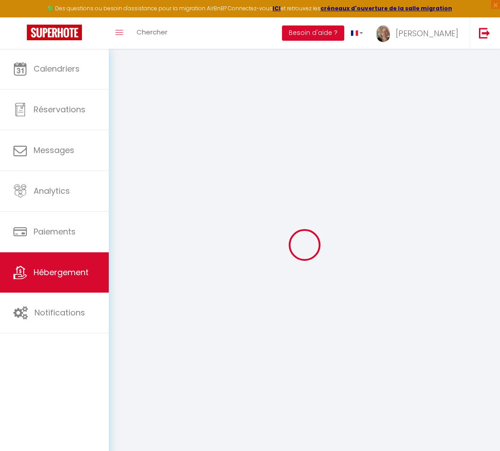
select select
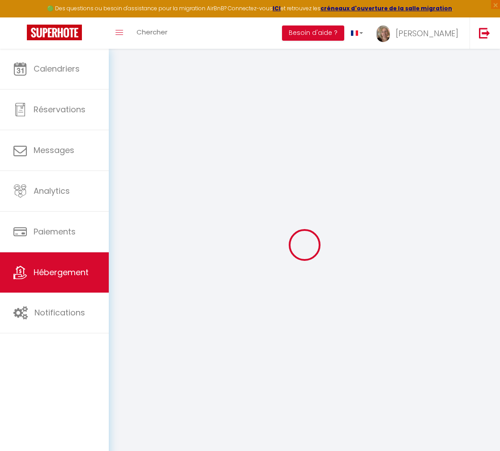
select select
checkbox input "false"
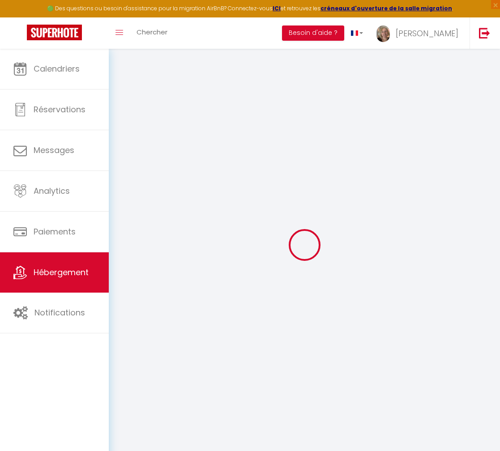
select select
checkbox input "false"
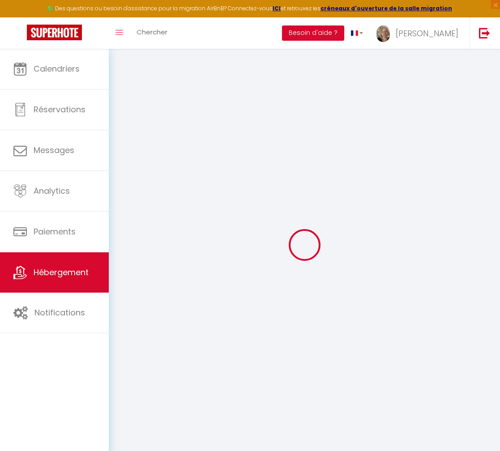
select select
checkbox input "false"
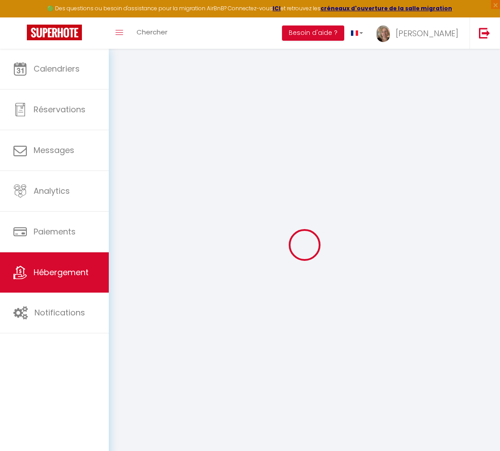
select select "15:00"
select select "20:00"
select select "12:00"
select select "15"
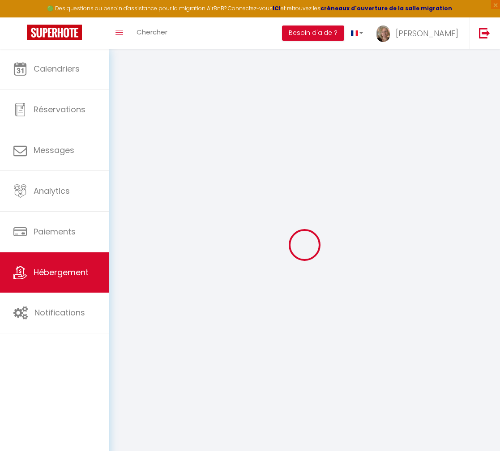
select select "14:00"
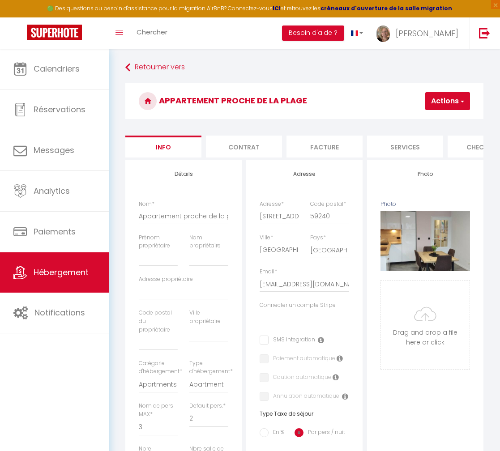
select select
checkbox input "false"
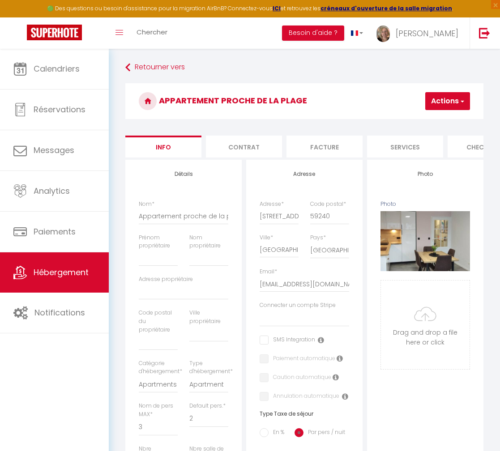
click at [228, 223] on div "Nom * Appartement proche de la plage" at bounding box center [183, 217] width 101 height 34
click at [216, 223] on input "Appartement proche de la plage" at bounding box center [183, 216] width 89 height 16
click at [229, 222] on div "Nom * Appartement proche de la plage" at bounding box center [183, 217] width 101 height 34
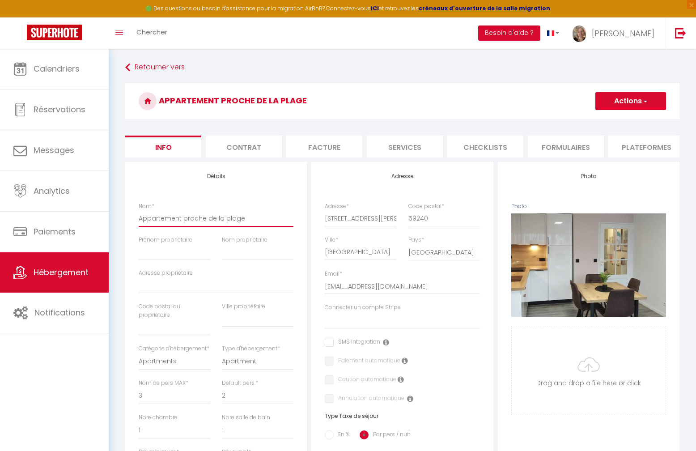
click at [245, 224] on input "Appartement proche de la plage" at bounding box center [216, 218] width 155 height 16
type input "Appartement proche de la plag"
select select
checkbox input "false"
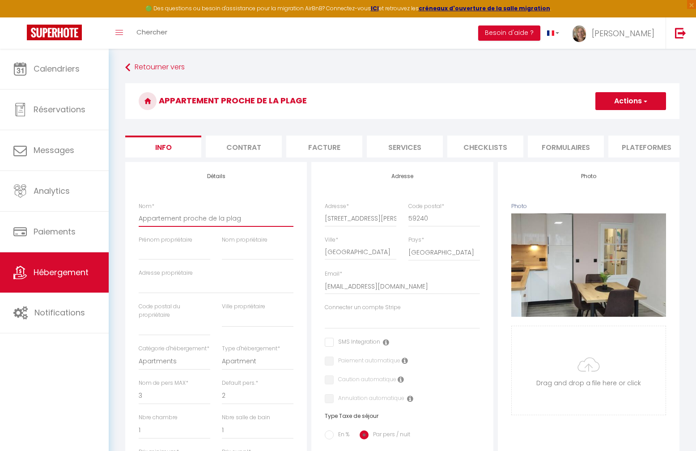
checkbox input "false"
type input "Appartement proche de la pla"
select select
checkbox input "false"
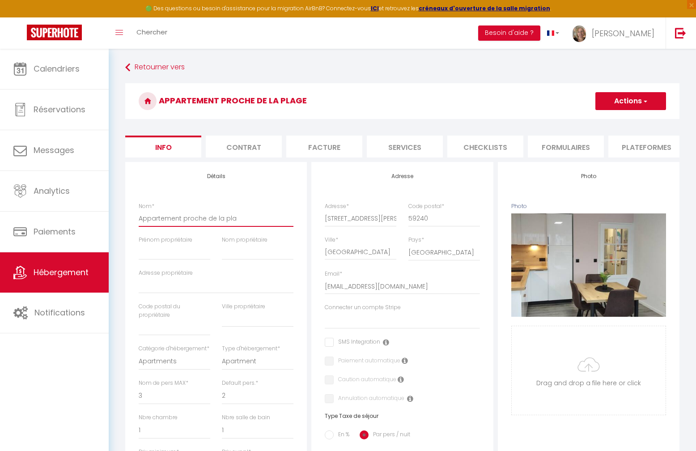
checkbox input "false"
type input "Appartement proche de la pl"
select select
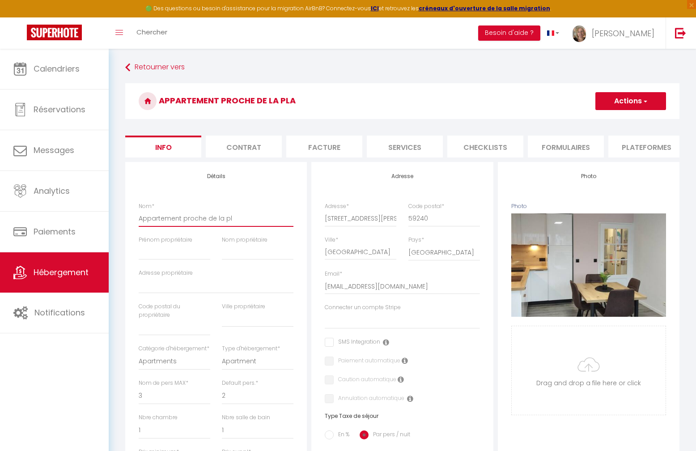
checkbox input "false"
type input "Appartement proche de la p"
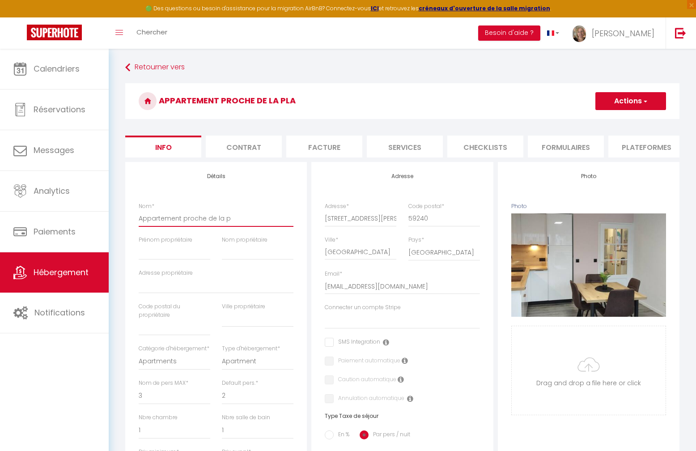
select select
checkbox input "false"
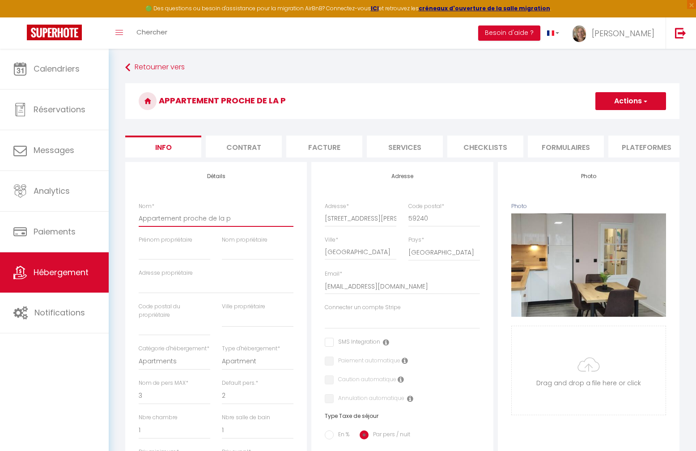
type input "Appartement proche de la"
select select
checkbox input "false"
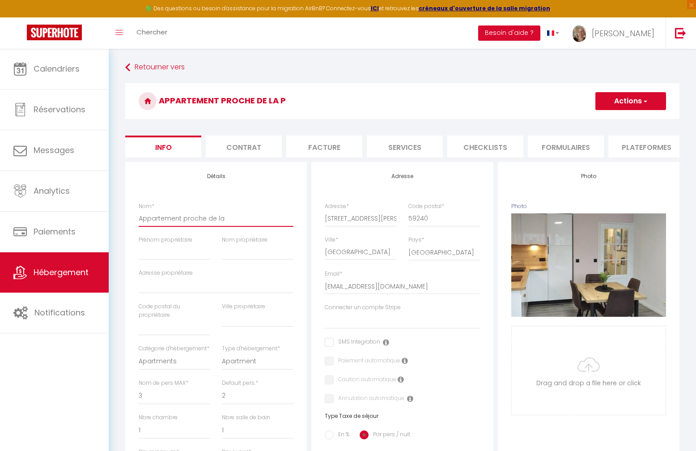
checkbox input "false"
type input "Appartement proche de la"
select select
checkbox input "false"
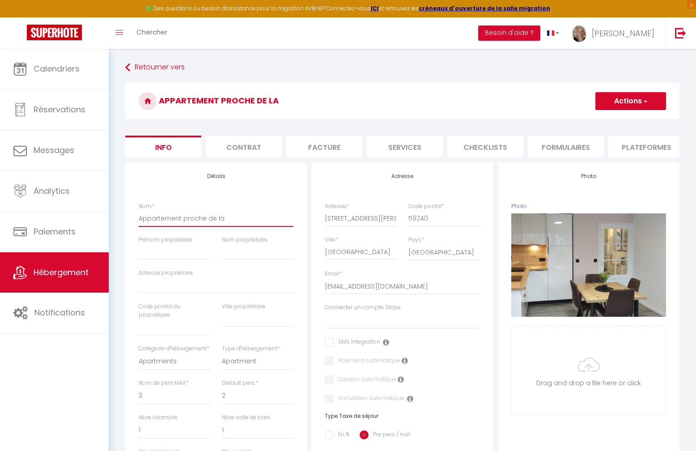
checkbox input "false"
type input "Appartement proche de l"
select select
checkbox input "false"
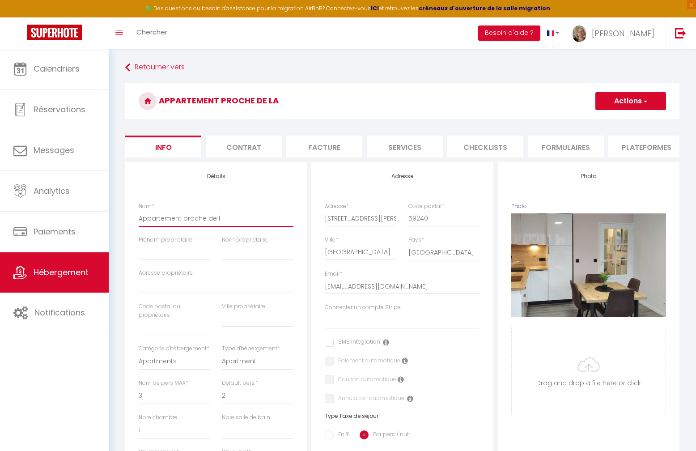
checkbox input "false"
type input "Appartement proche de"
select select
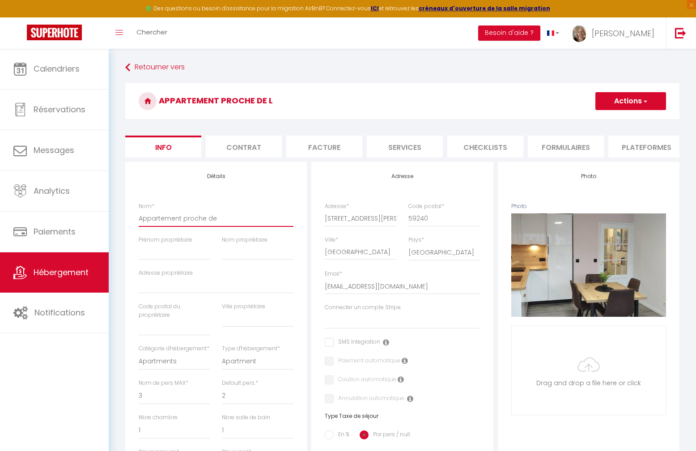
checkbox input "false"
type input "Appartement proche de"
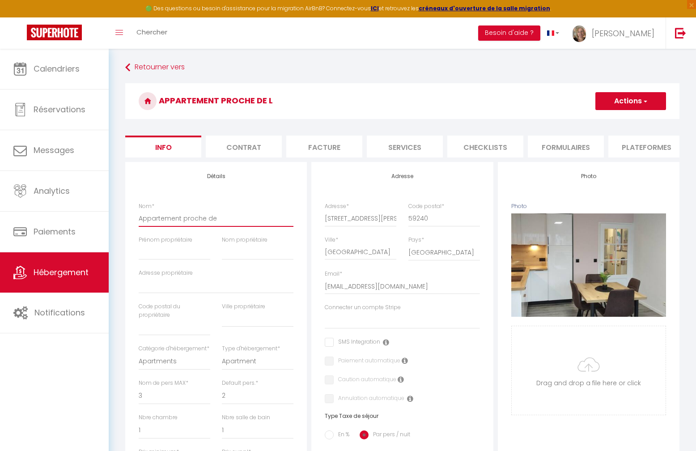
select select
checkbox input "false"
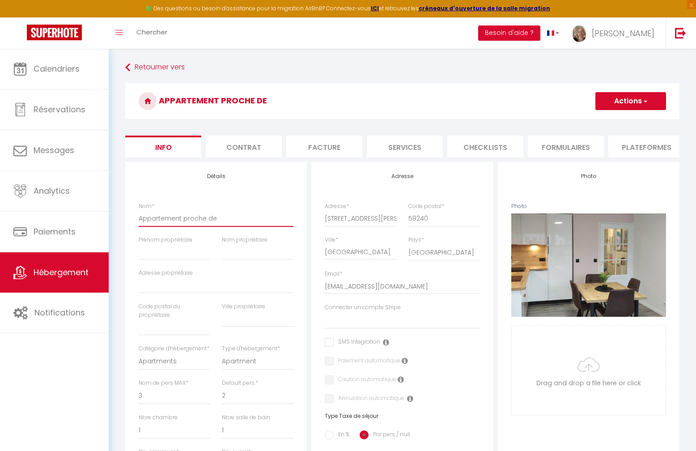
type input "Appartement proche d"
select select
checkbox input "false"
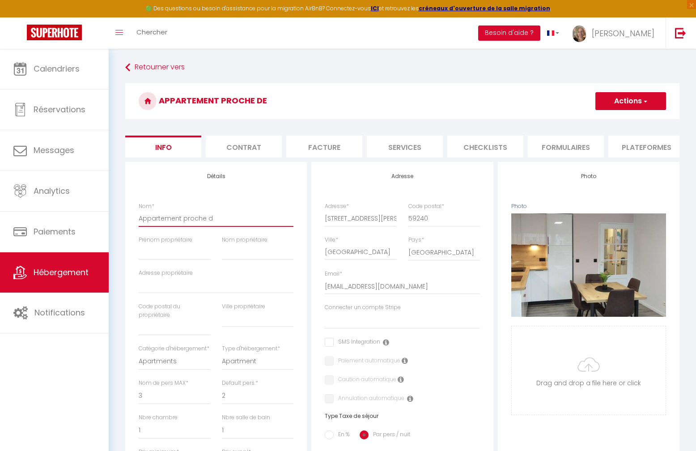
checkbox input "false"
type input "Appartement proche"
select select
checkbox input "false"
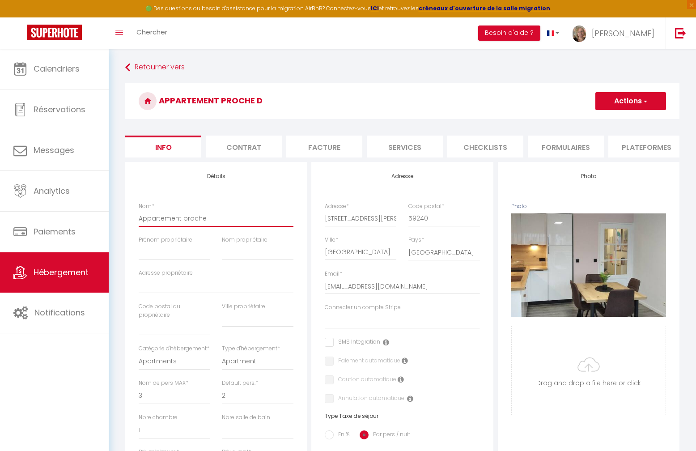
checkbox input "false"
type input "Appartement proche"
select select
checkbox input "false"
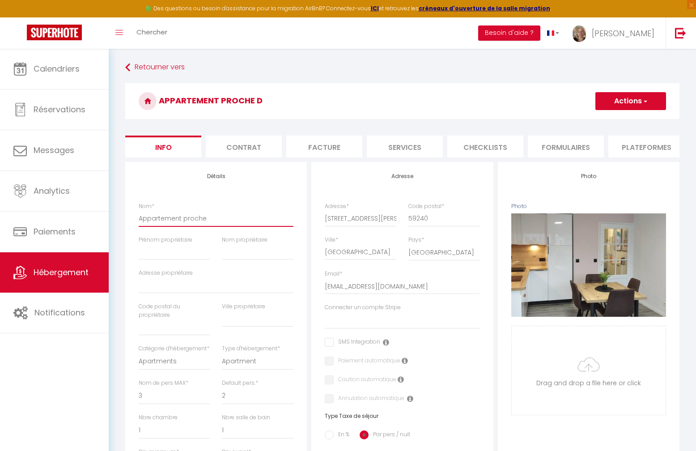
checkbox input "false"
type input "Appartement proch"
select select
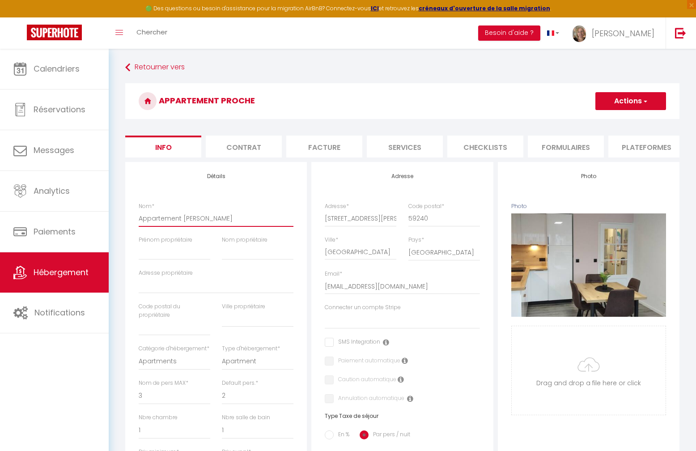
checkbox input "false"
type input "Appartement proc"
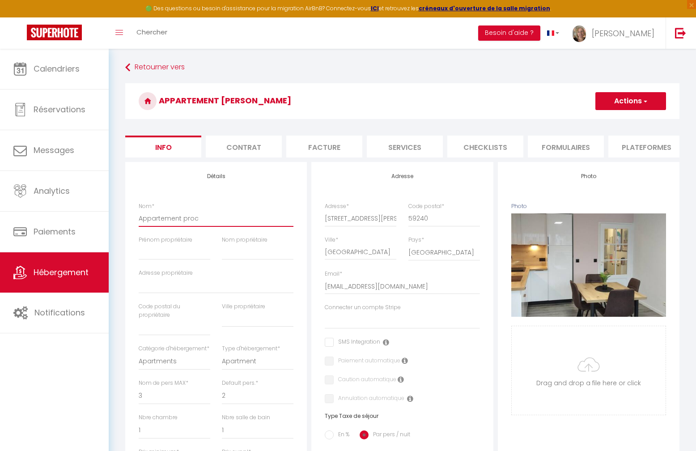
select select
checkbox input "false"
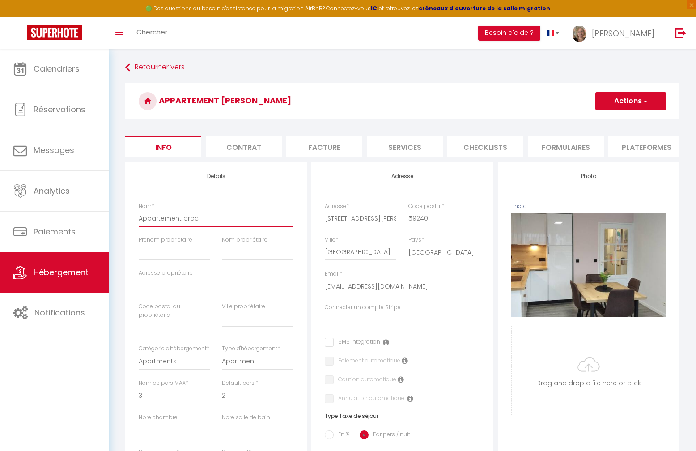
type input "Appartement pro"
select select
checkbox input "false"
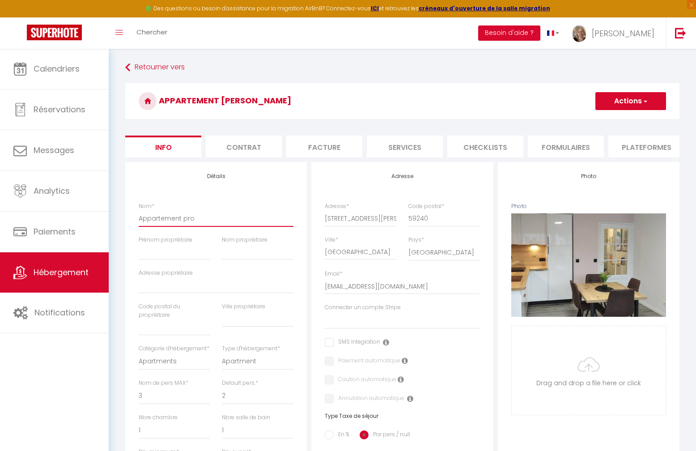
checkbox input "false"
type input "Appartement pr"
select select
checkbox input "false"
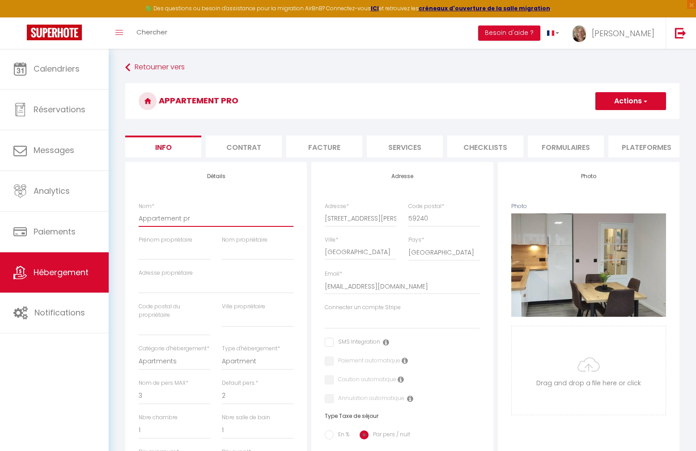
checkbox input "false"
type input "Appartement p"
select select
checkbox input "false"
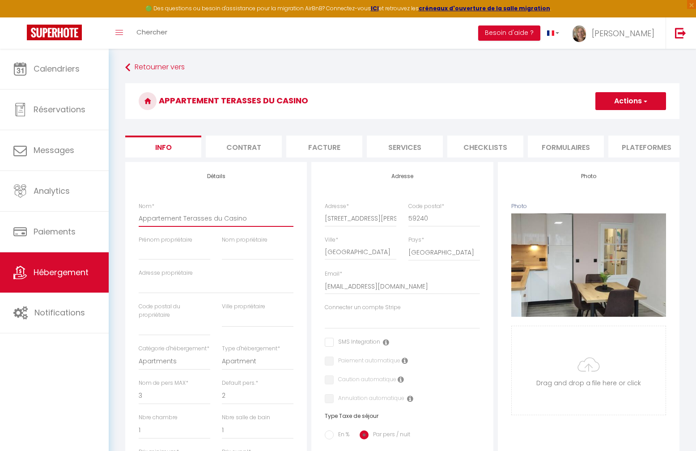
click at [192, 225] on input "Appartement Terasses du Casino" at bounding box center [216, 218] width 155 height 16
click at [262, 226] on input "Appartement Terrasses du Casino" at bounding box center [216, 218] width 155 height 16
click at [614, 103] on button "Actions" at bounding box center [630, 101] width 71 height 18
click at [591, 120] on input "Enregistrer" at bounding box center [595, 120] width 33 height 9
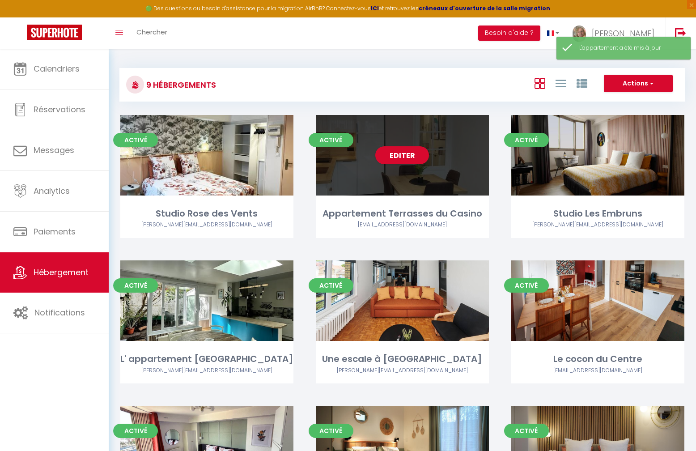
click at [438, 190] on div "Editer" at bounding box center [402, 155] width 173 height 80
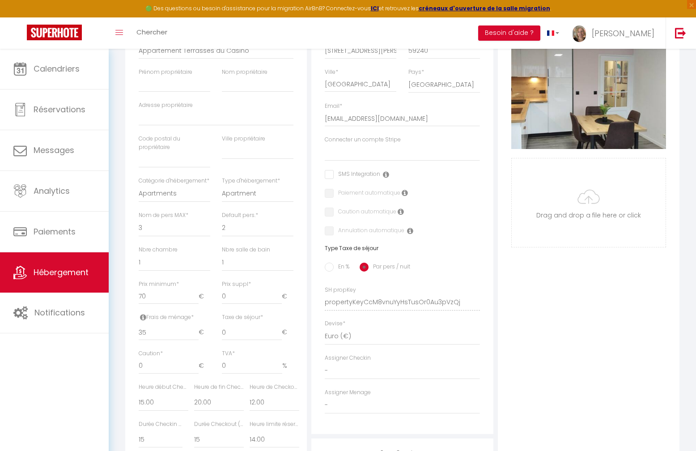
scroll to position [200, 0]
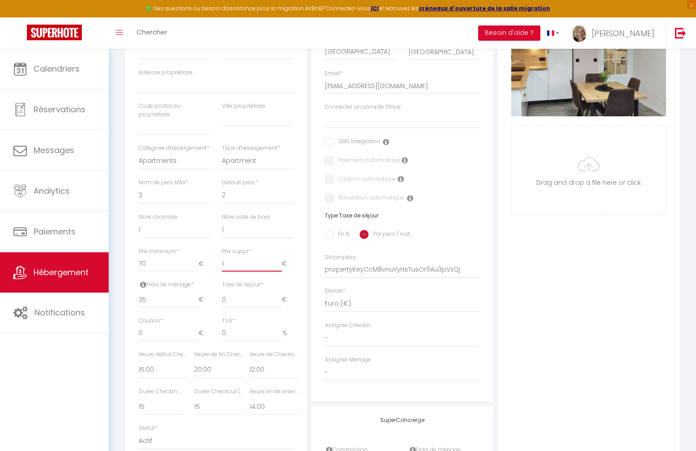
click at [280, 271] on input "1" at bounding box center [252, 263] width 60 height 16
click at [280, 271] on input "2" at bounding box center [252, 263] width 60 height 16
click at [280, 271] on input "3" at bounding box center [252, 263] width 60 height 16
click at [280, 271] on input "4" at bounding box center [252, 263] width 60 height 16
click at [280, 271] on input "5" at bounding box center [252, 263] width 60 height 16
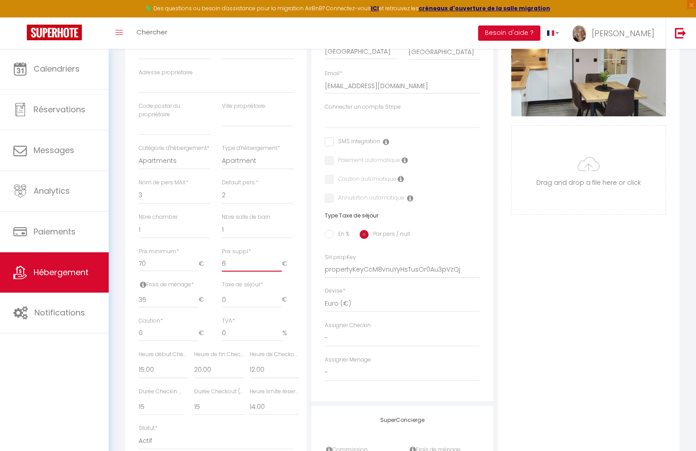
click at [280, 271] on input "6" at bounding box center [252, 263] width 60 height 16
click at [280, 271] on input "7" at bounding box center [252, 263] width 60 height 16
click at [280, 271] on input "8" at bounding box center [252, 263] width 60 height 16
click at [280, 271] on input "9" at bounding box center [252, 263] width 60 height 16
click at [280, 271] on input "10" at bounding box center [252, 263] width 60 height 16
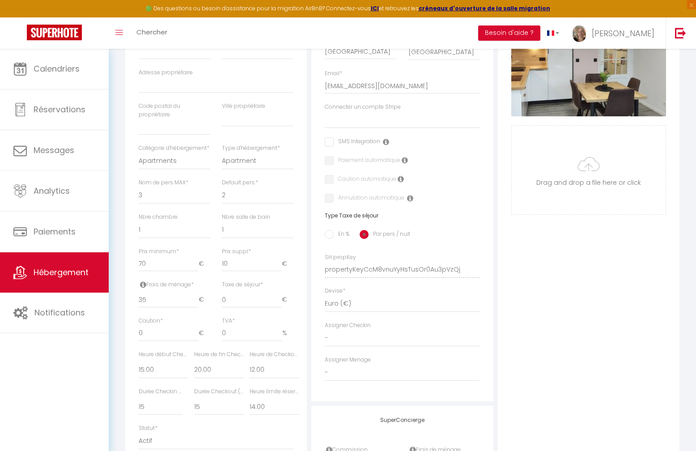
click at [297, 297] on div "Taxe de séjour * 0 €" at bounding box center [257, 298] width 83 height 36
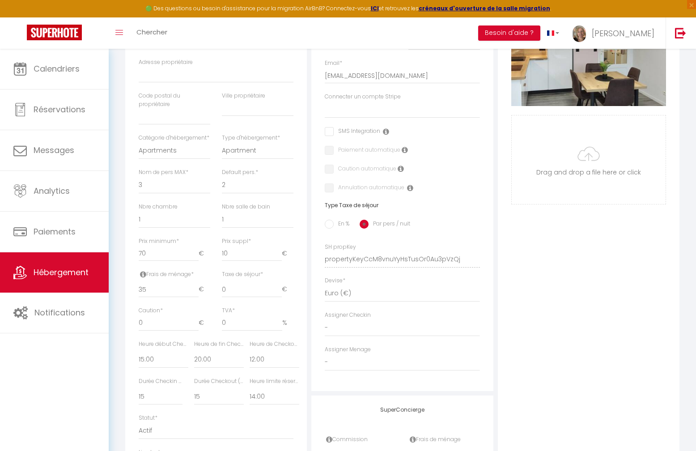
scroll to position [211, 0]
click at [331, 228] on input "En %" at bounding box center [329, 223] width 9 height 9
drag, startPoint x: 199, startPoint y: 305, endPoint x: 194, endPoint y: 305, distance: 4.9
click at [194, 305] on div "Taxe en % * 0" at bounding box center [215, 288] width 55 height 36
click at [257, 297] on input "0" at bounding box center [266, 289] width 32 height 16
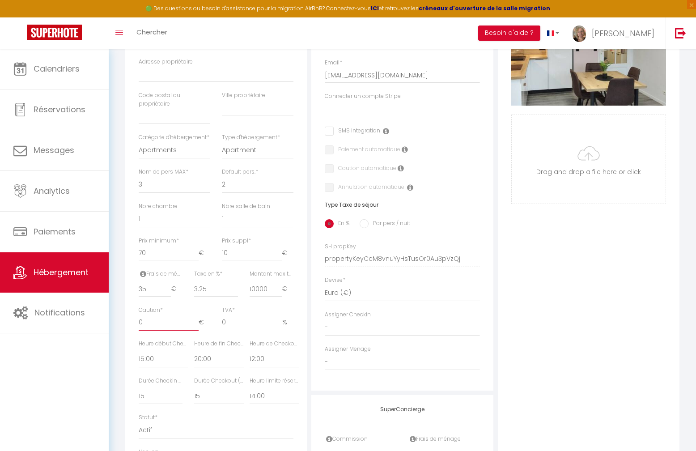
drag, startPoint x: 146, startPoint y: 339, endPoint x: 130, endPoint y: 339, distance: 16.1
click at [130, 339] on div "Détails Nom * Appartement Terrasses du Casino Prénom propriétaire Nom propriéta…" at bounding box center [216, 222] width 182 height 542
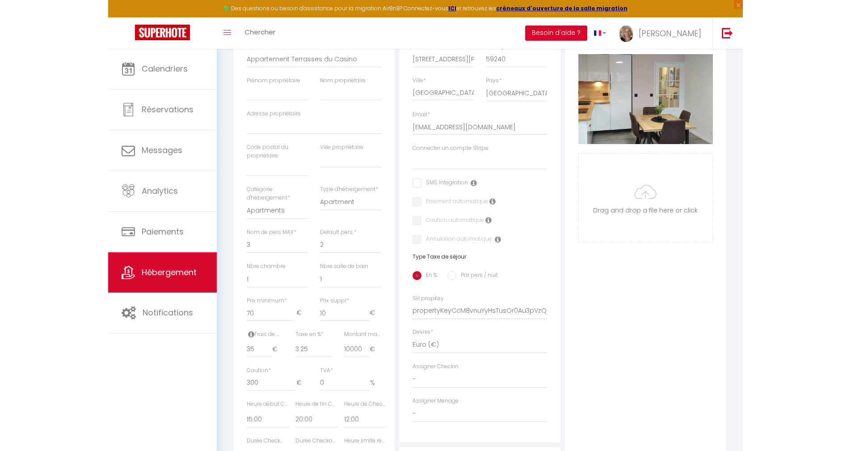
scroll to position [159, 0]
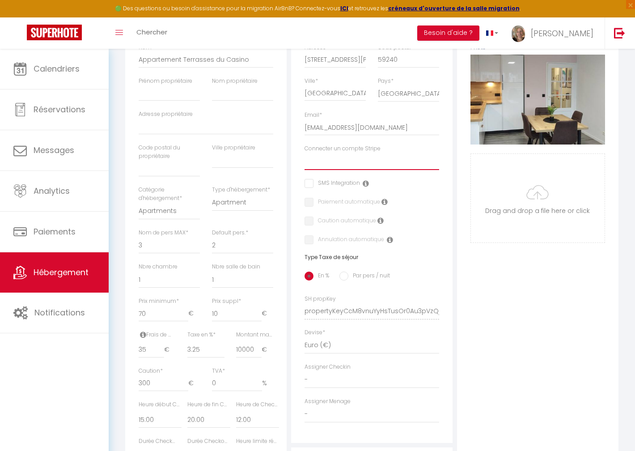
click at [313, 166] on select "escalesdesdunes_stripe" at bounding box center [372, 161] width 135 height 17
click at [305, 160] on select "escalesdesdunes_stripe" at bounding box center [372, 161] width 135 height 17
click at [313, 207] on label "Paiement automatique" at bounding box center [346, 203] width 67 height 10
click at [309, 207] on input "checkbox" at bounding box center [308, 202] width 6 height 9
click at [310, 225] on input "checkbox" at bounding box center [308, 220] width 6 height 9
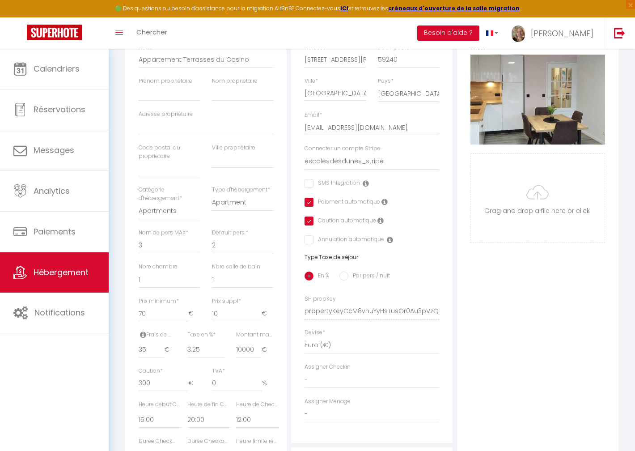
click at [364, 187] on icon at bounding box center [366, 183] width 6 height 7
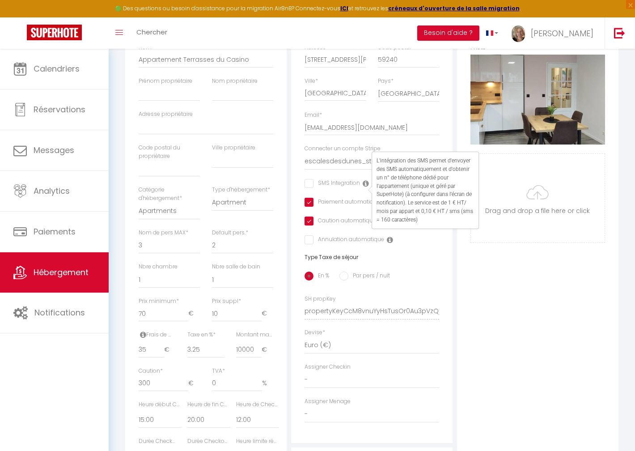
click at [360, 202] on div "Adresse Adresse * 38 Rue Louis Vanraet Code postal * 59240 Ville * Dunkerque Pa…" at bounding box center [371, 223] width 161 height 440
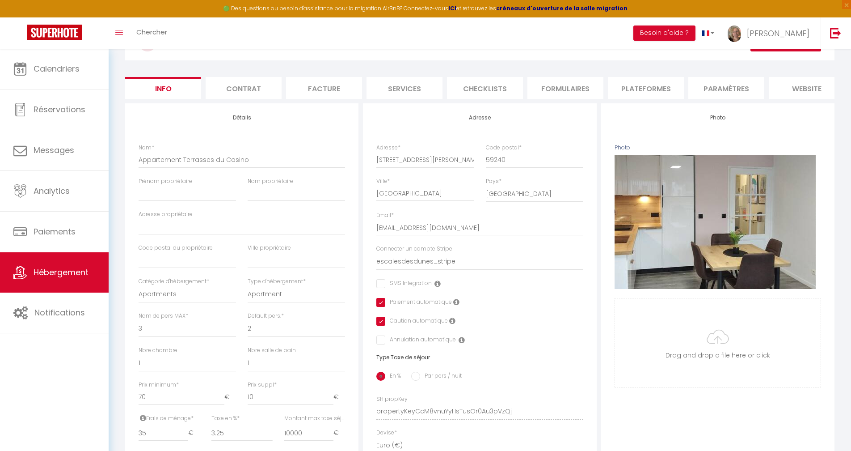
scroll to position [0, 0]
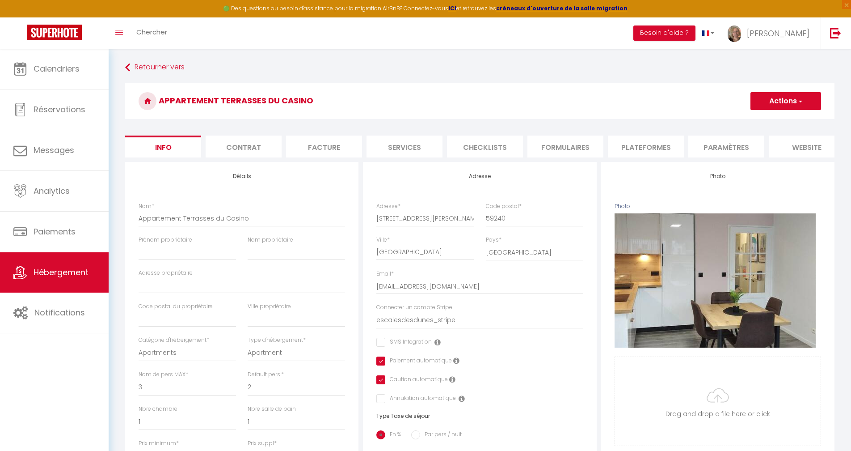
click at [766, 99] on button "Actions" at bounding box center [786, 101] width 71 height 18
click at [153, 260] on input "Prénom propriétaire" at bounding box center [187, 252] width 97 height 16
click at [259, 258] on input "Nom propriétaire" at bounding box center [296, 252] width 97 height 16
drag, startPoint x: 164, startPoint y: 258, endPoint x: 135, endPoint y: 258, distance: 28.6
click at [135, 258] on div "Prénom propriétaire Mathy" at bounding box center [187, 253] width 109 height 34
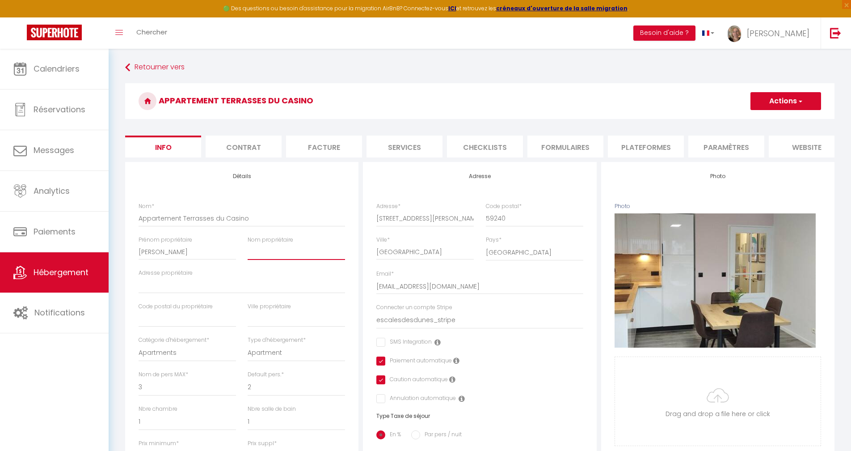
click at [254, 258] on input "Nom propriétaire" at bounding box center [296, 252] width 97 height 16
click at [151, 292] on input "Adresse propriétaire" at bounding box center [242, 285] width 207 height 16
click at [146, 325] on input "text" at bounding box center [187, 319] width 97 height 16
click at [254, 326] on input "text" at bounding box center [296, 319] width 97 height 16
click at [295, 325] on input "Meefe" at bounding box center [296, 319] width 97 height 16
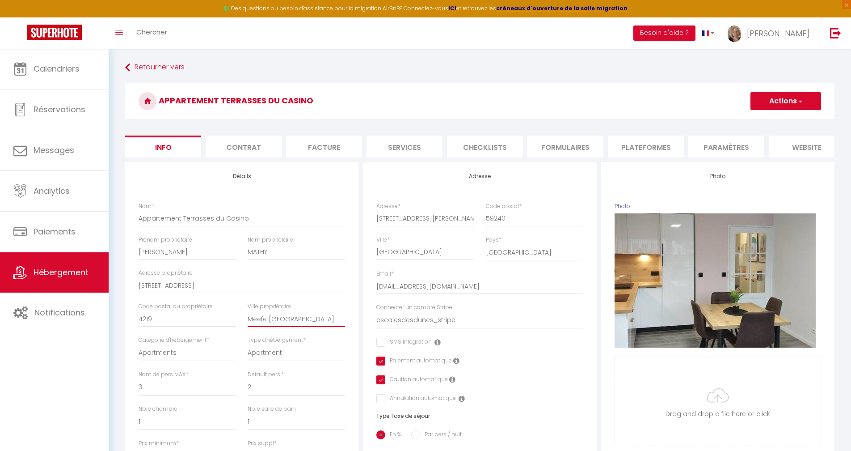
click at [263, 325] on input "Meefe Belgique" at bounding box center [296, 319] width 97 height 16
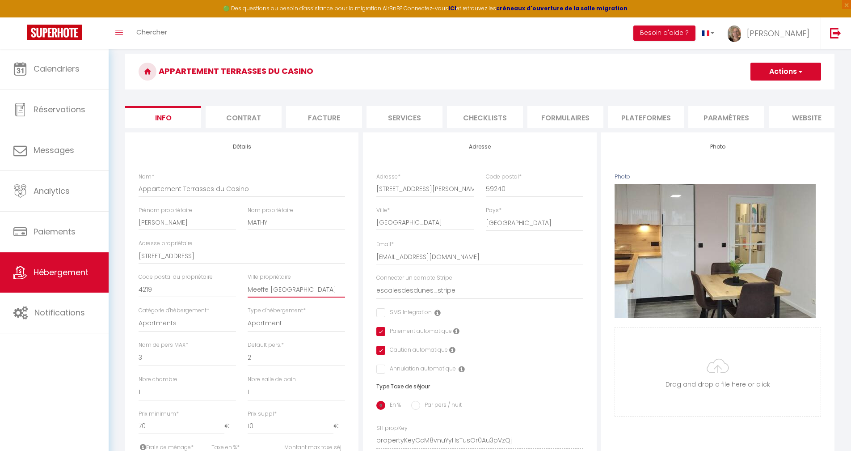
scroll to position [43, 0]
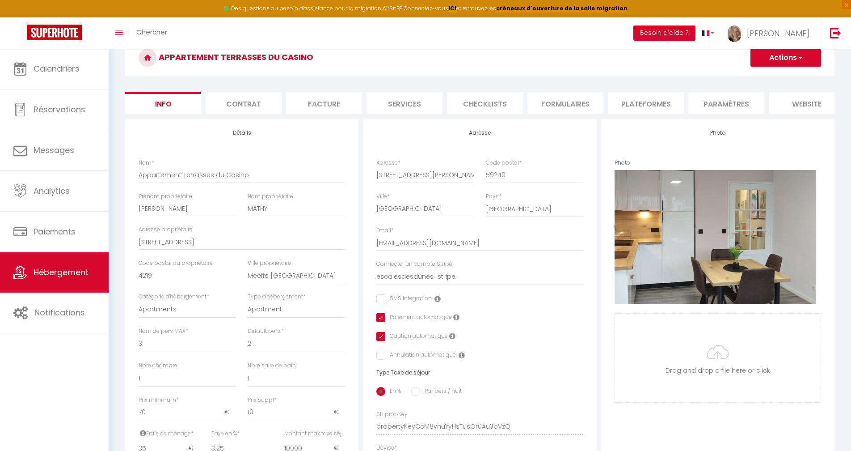
click at [783, 54] on button "Actions" at bounding box center [786, 58] width 71 height 18
click at [757, 77] on input "Enregistrer" at bounding box center [750, 77] width 33 height 9
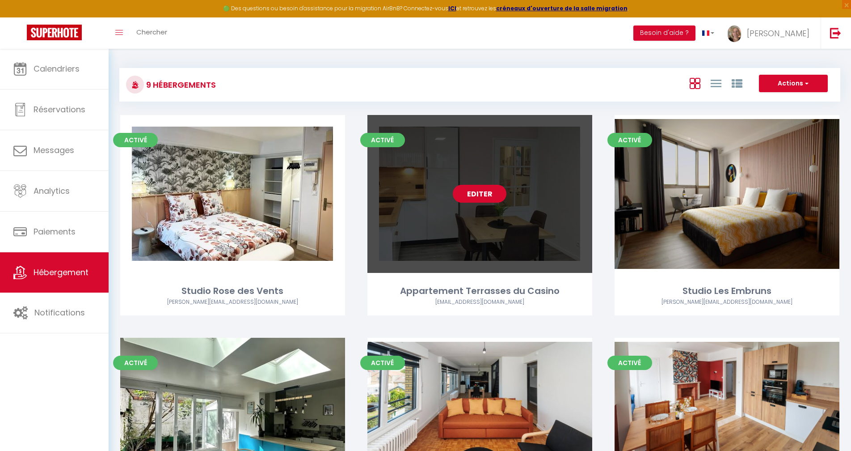
click at [483, 191] on link "Editer" at bounding box center [480, 194] width 54 height 18
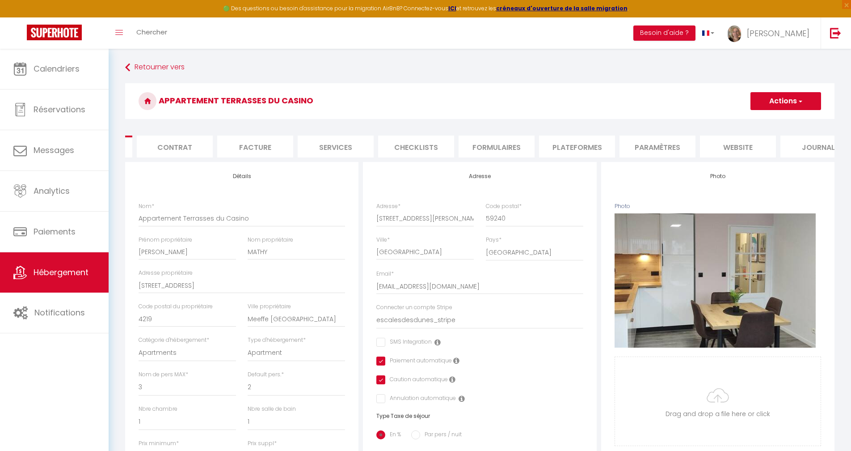
scroll to position [0, 74]
click at [727, 145] on li "website" at bounding box center [733, 147] width 76 height 22
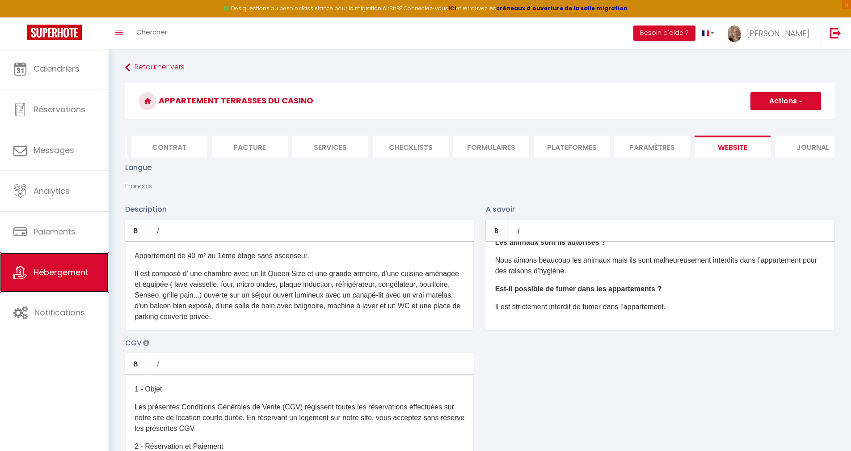
click at [55, 275] on span "Hébergement" at bounding box center [61, 272] width 55 height 11
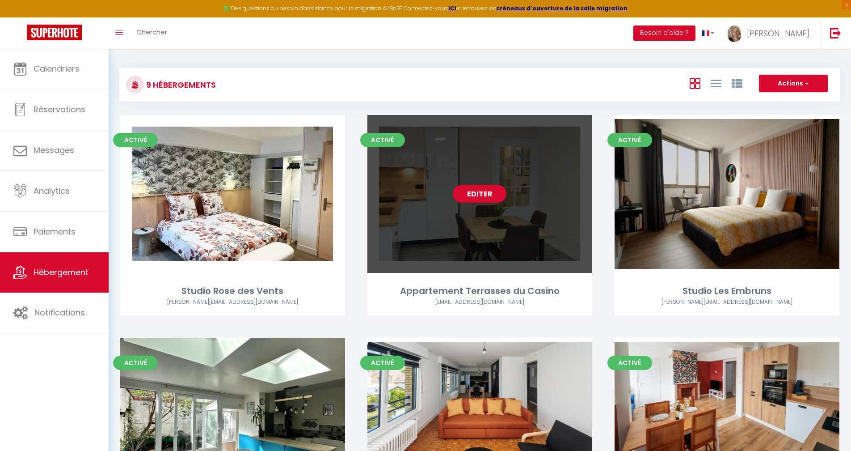
click at [548, 217] on div "Editer" at bounding box center [480, 194] width 225 height 158
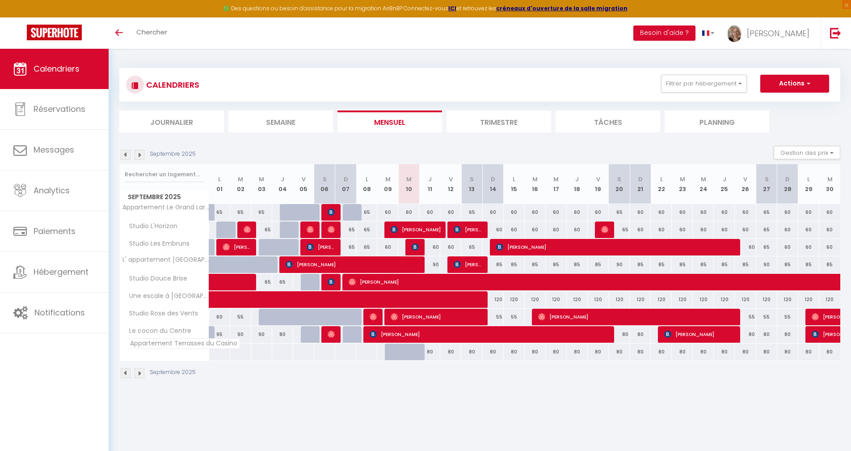
click at [156, 346] on span "Appartement Terrasses du Casino" at bounding box center [184, 343] width 114 height 11
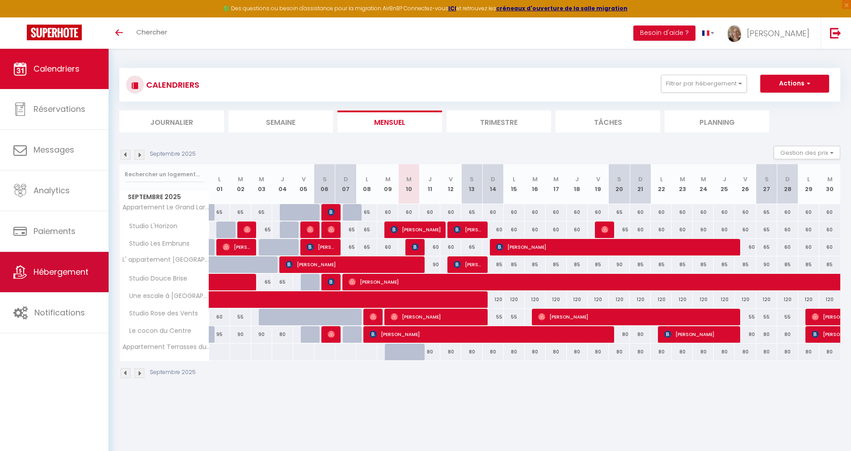
click at [58, 275] on span "Hébergement" at bounding box center [61, 271] width 55 height 11
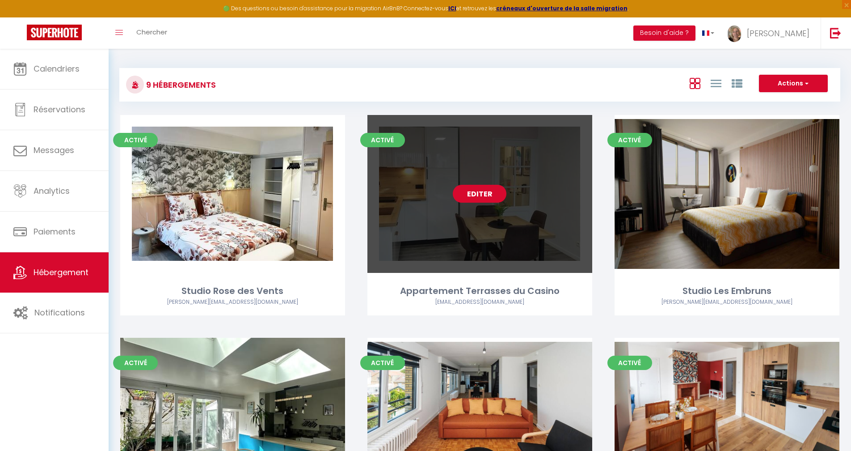
click at [481, 191] on link "Editer" at bounding box center [480, 194] width 54 height 18
select select "3"
select select "2"
select select "1"
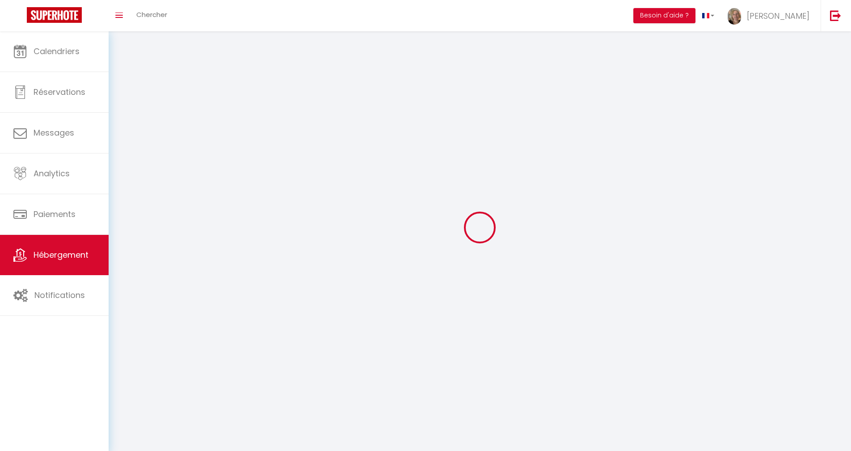
select select
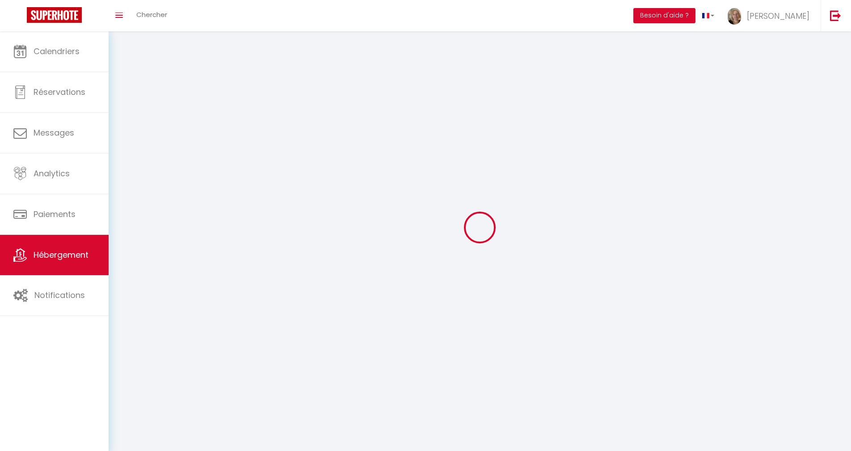
checkbox input "false"
select select
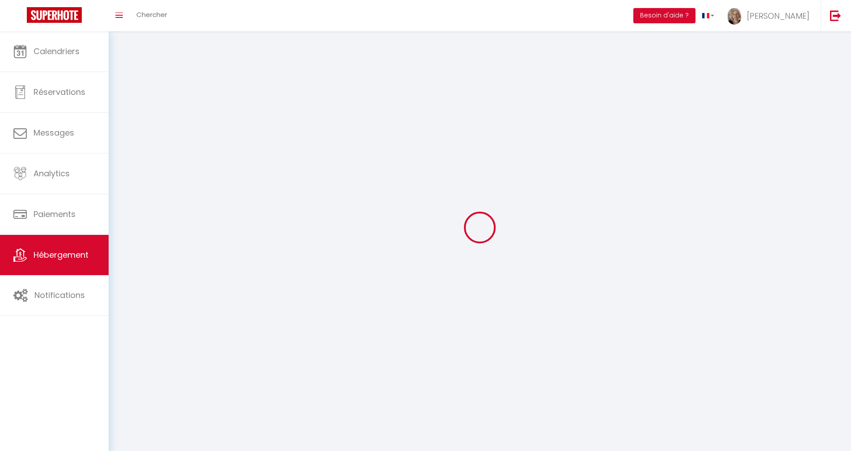
select select
select select "1"
select select
select select "28"
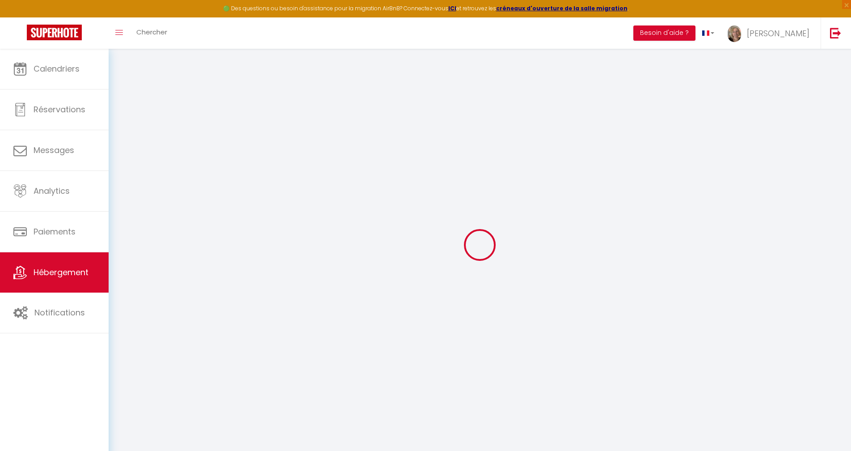
select select
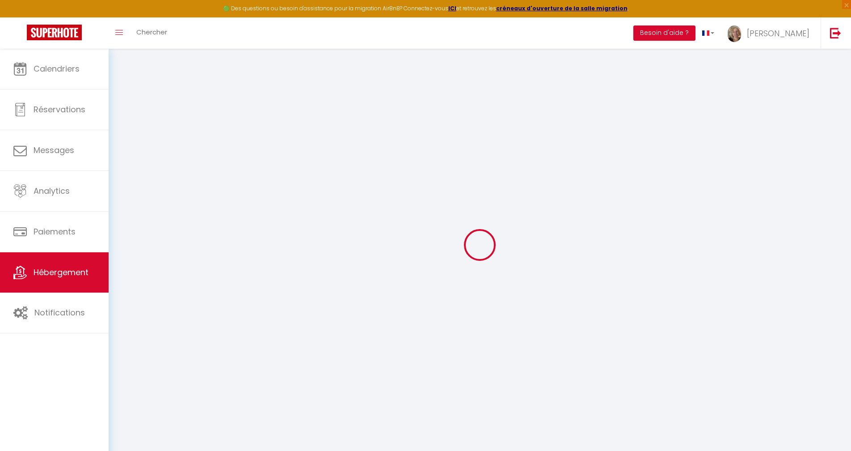
select select
checkbox input "false"
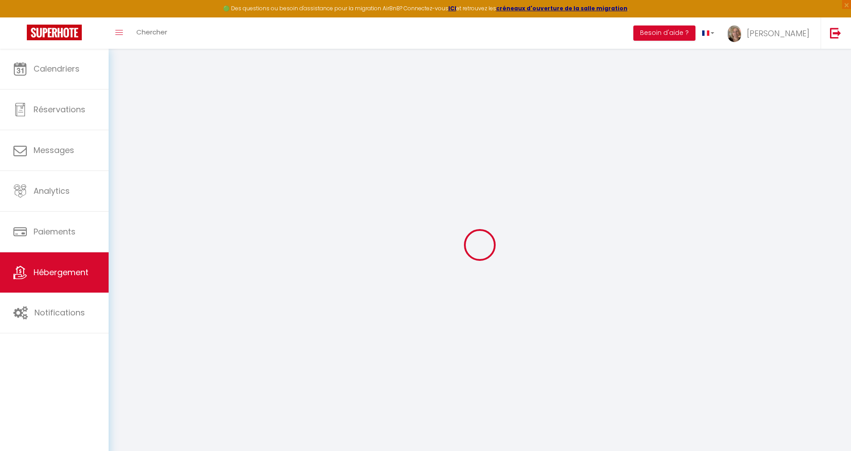
select select
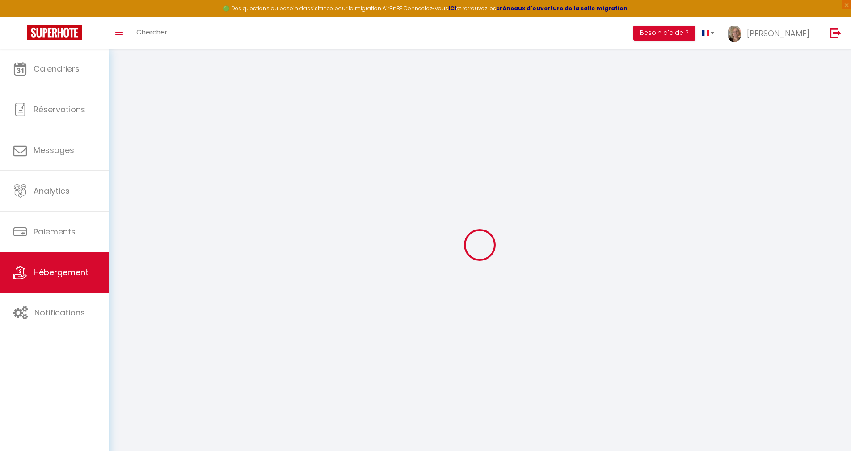
select select
checkbox input "false"
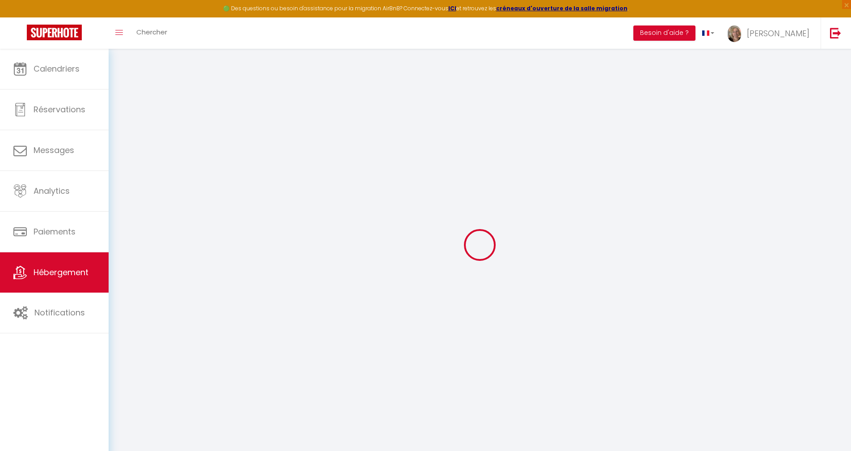
checkbox input "false"
select select
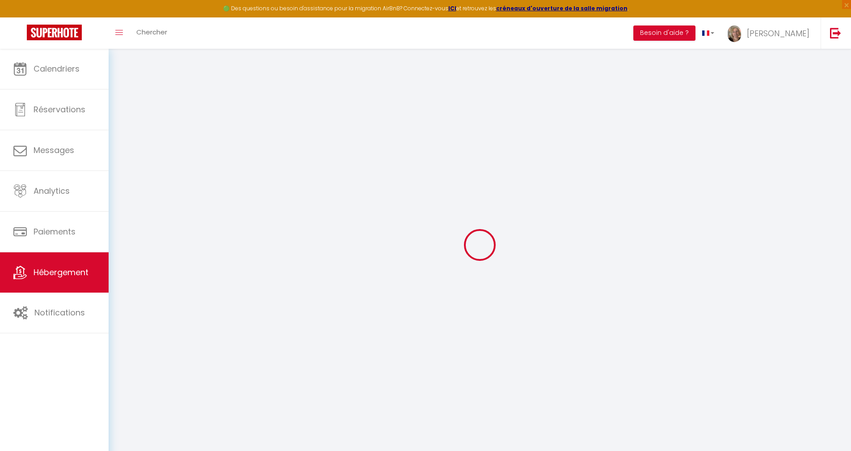
select select
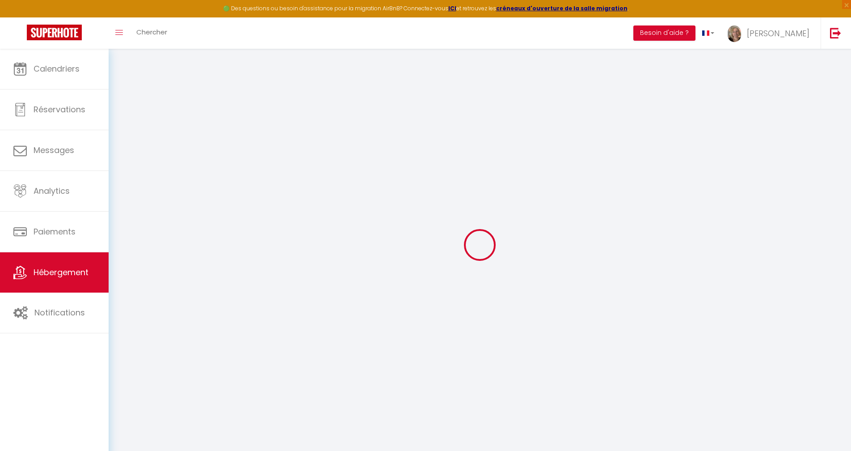
checkbox input "false"
select select
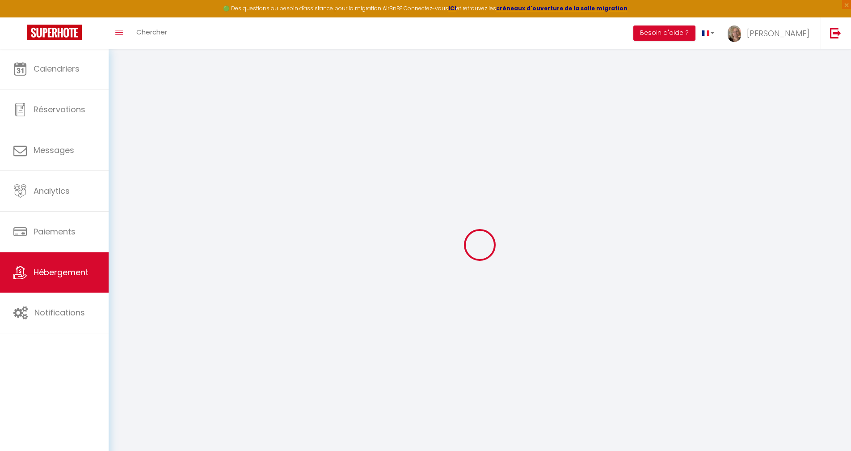
select select
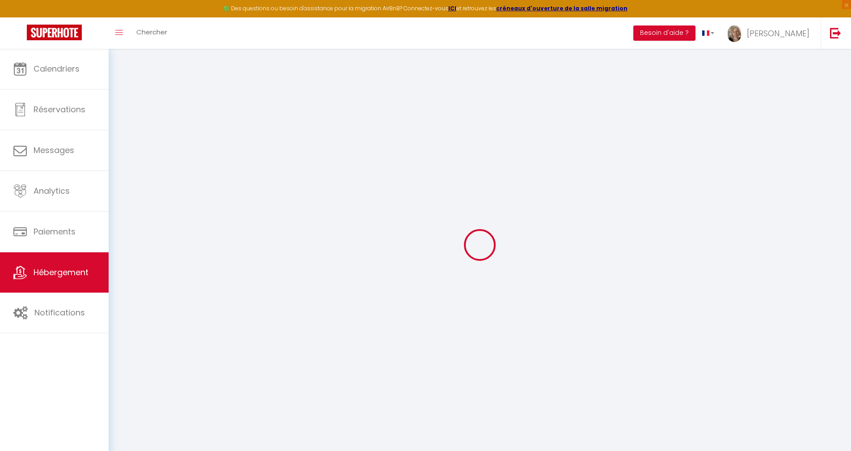
select select
checkbox input "false"
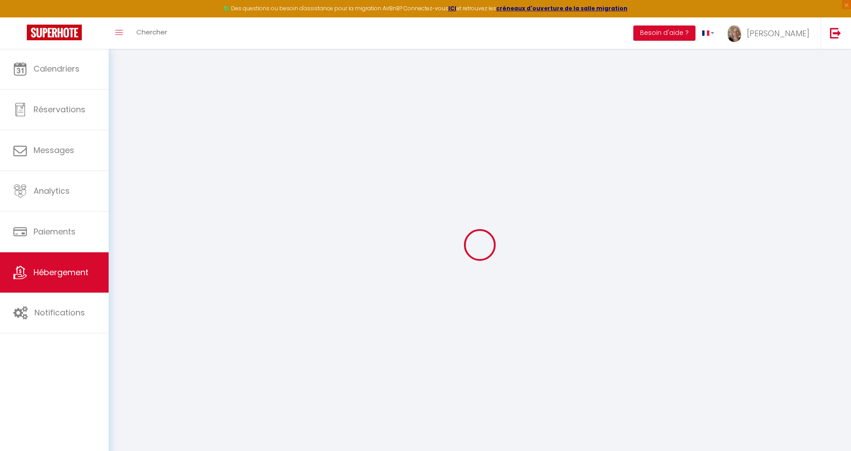
checkbox input "false"
select select
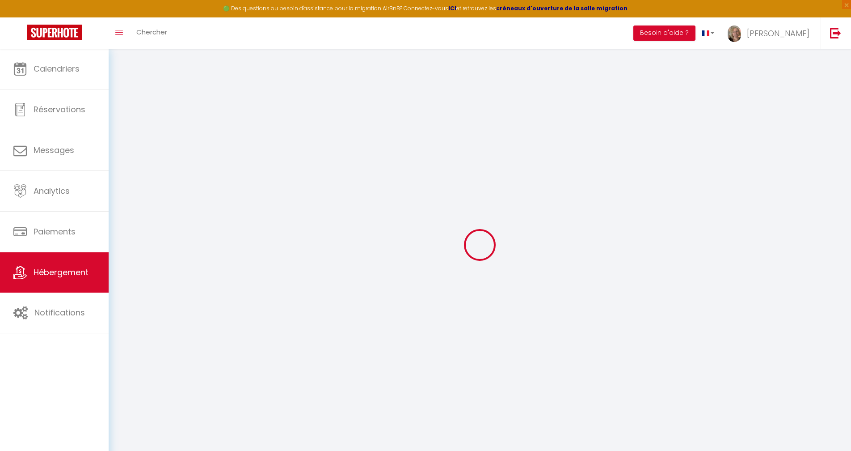
select select
checkbox input "false"
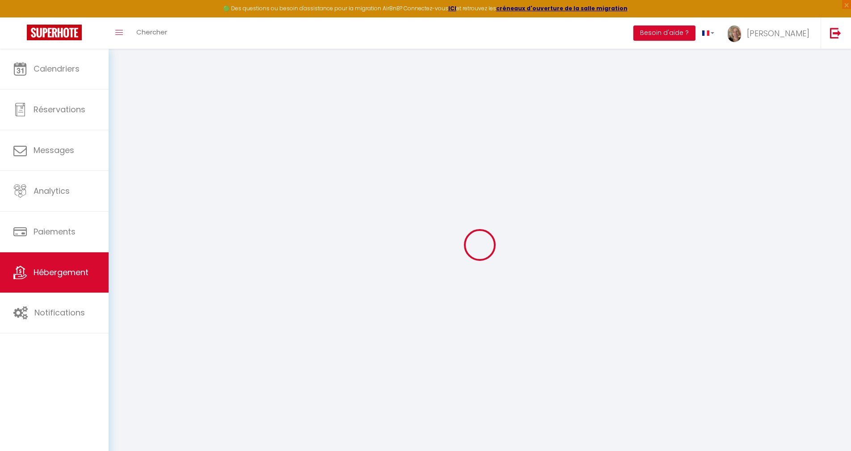
checkbox input "false"
select select
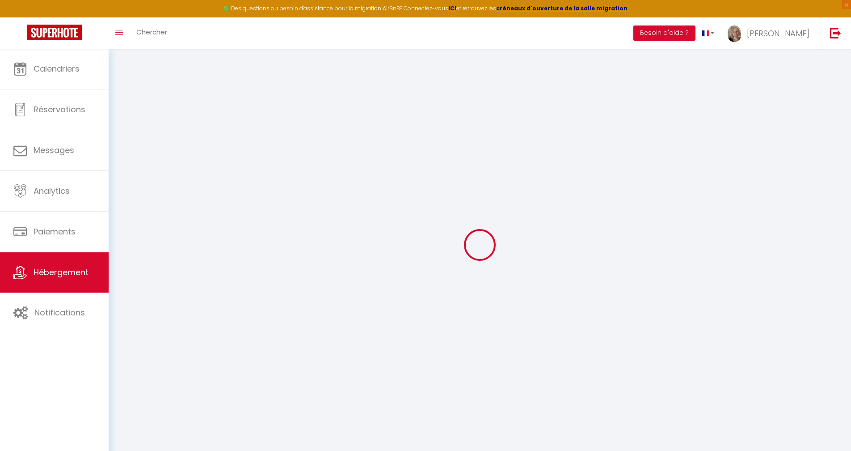
type input "Appartement Terrasses du Casino"
type input "[PERSON_NAME]"
type input "MATHY"
type input "[STREET_ADDRESS]"
type input "4219"
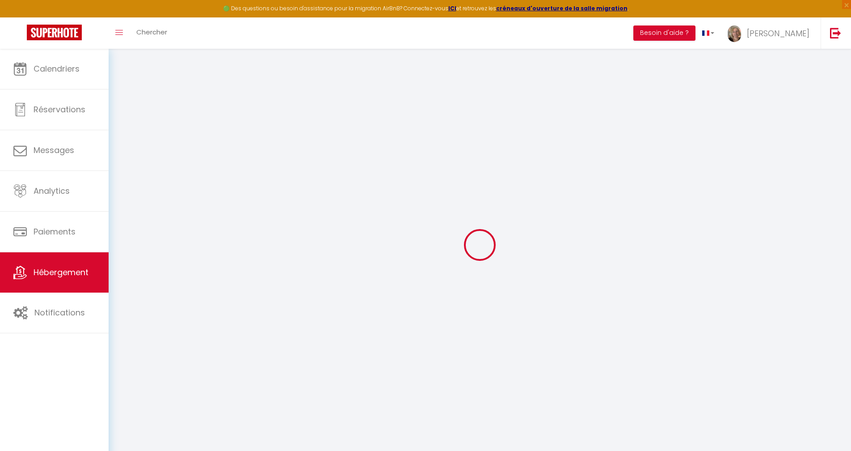
type input "Meeffe [GEOGRAPHIC_DATA]"
type input "70"
type input "10"
type input "35"
type input "3.25"
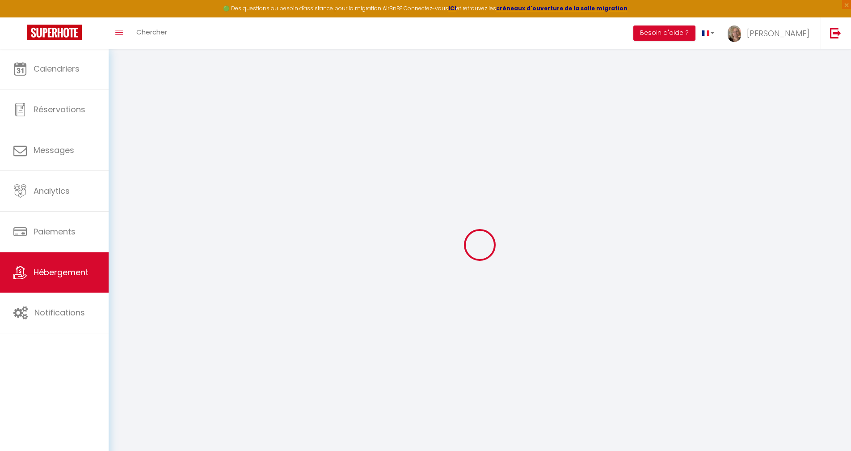
type input "10000"
type input "300"
select select
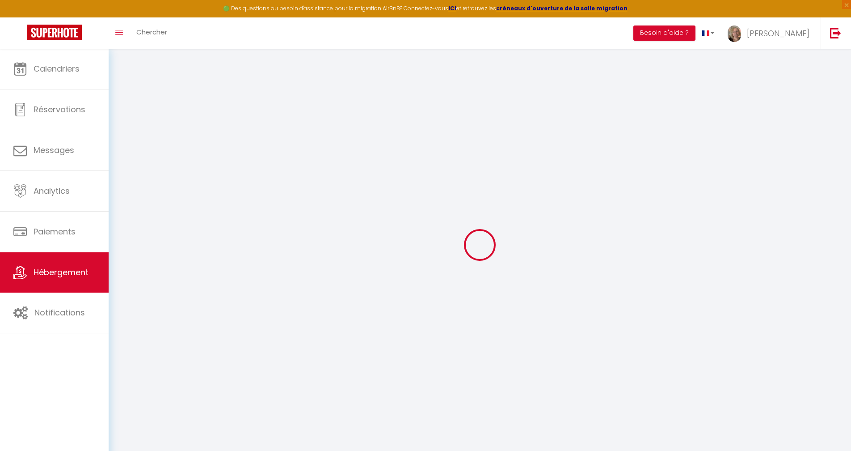
select select
type input "[STREET_ADDRESS][PERSON_NAME]"
type input "59240"
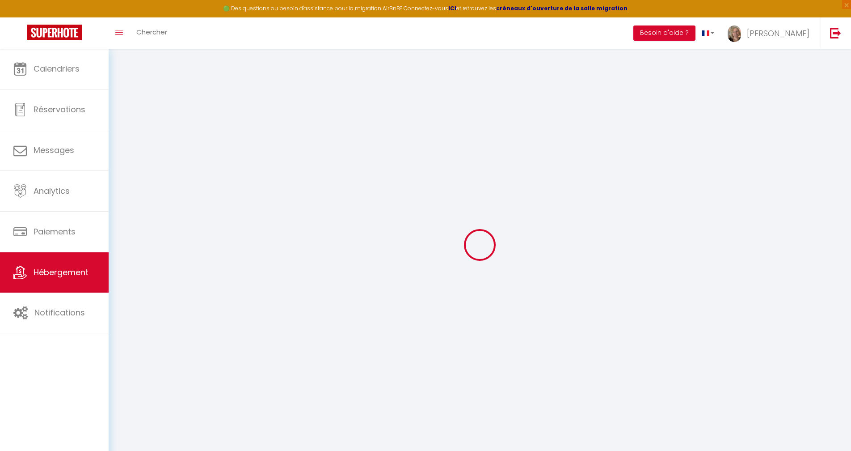
type input "[GEOGRAPHIC_DATA]"
type input "[EMAIL_ADDRESS][DOMAIN_NAME]"
select select "10850"
checkbox input "false"
checkbox input "true"
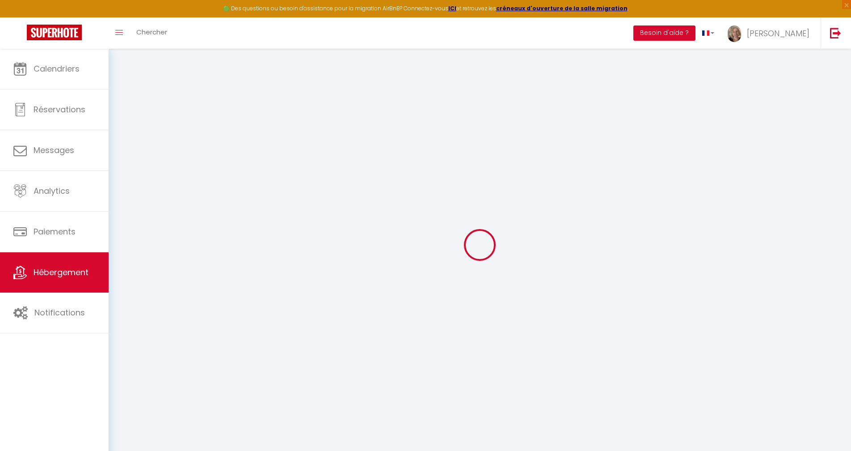
checkbox input "true"
checkbox input "false"
radio input "true"
type input "0"
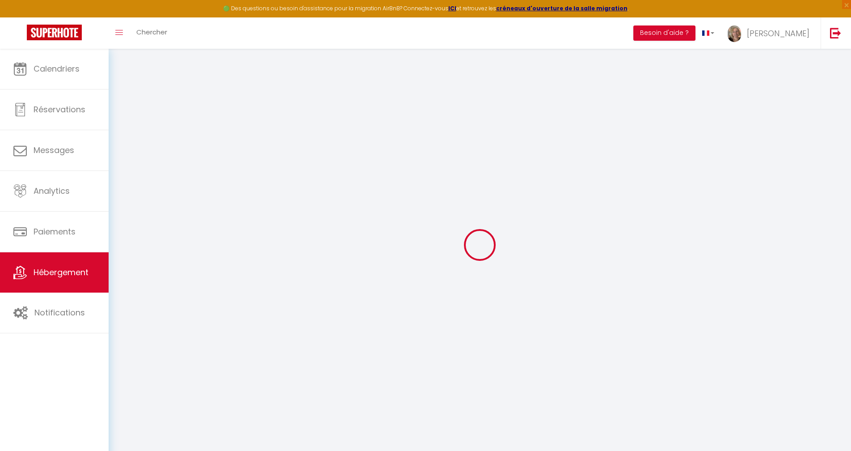
type input "0"
select select
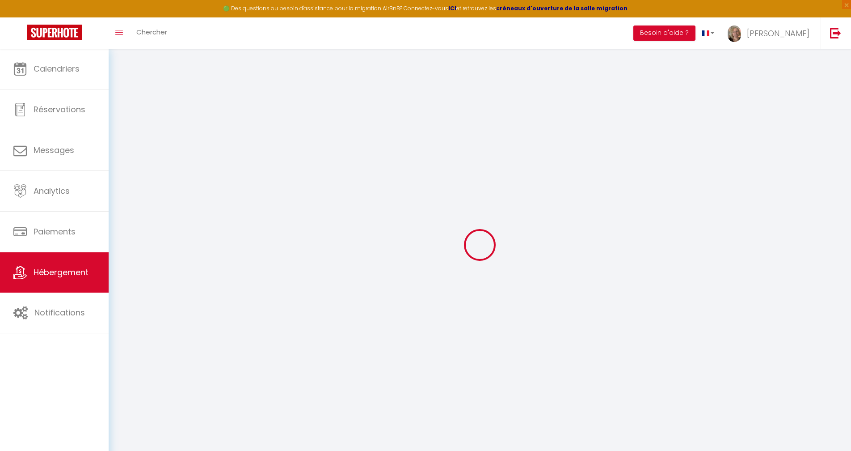
select select
checkbox input "false"
checkbox input "true"
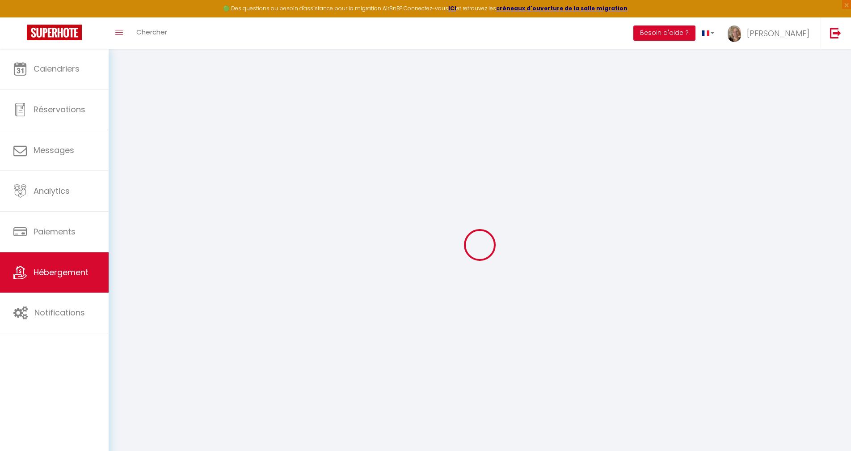
checkbox input "true"
checkbox input "false"
select select
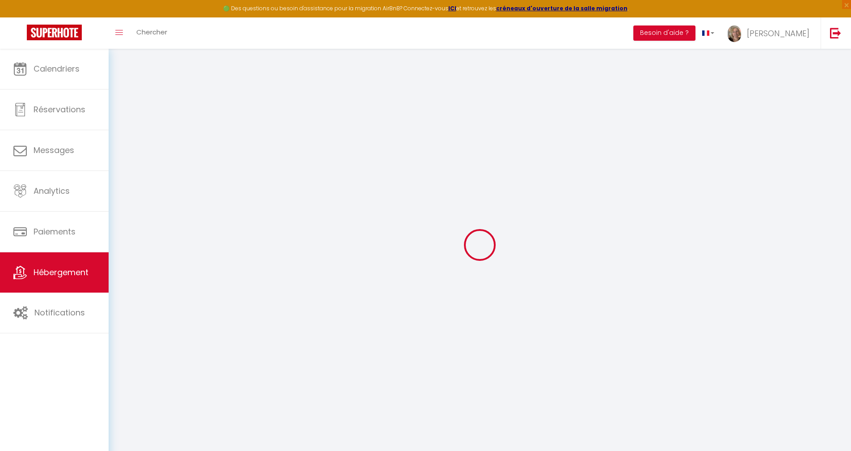
select select
checkbox input "false"
checkbox input "true"
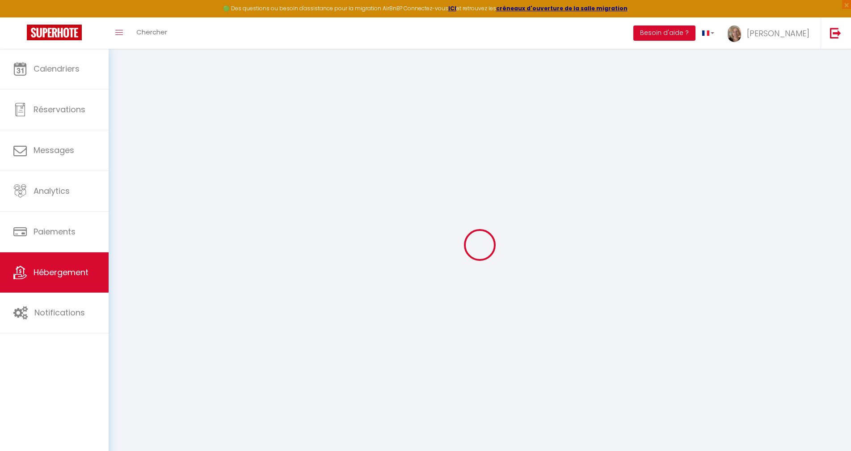
checkbox input "true"
checkbox input "false"
checkbox input "true"
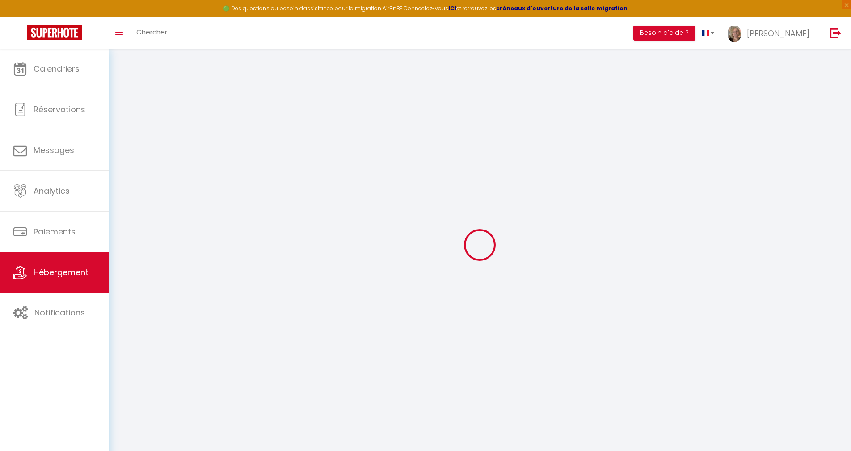
checkbox input "false"
checkbox input "true"
checkbox input "false"
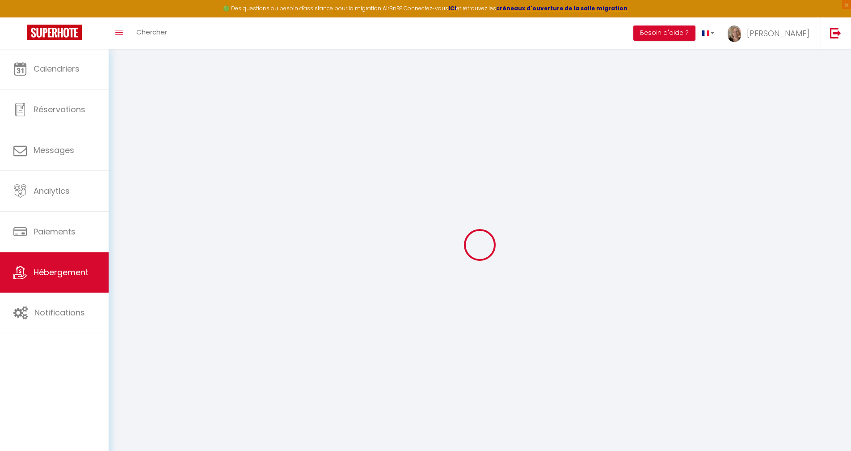
select select "15:00"
select select "20:00"
select select "12:00"
select select "15"
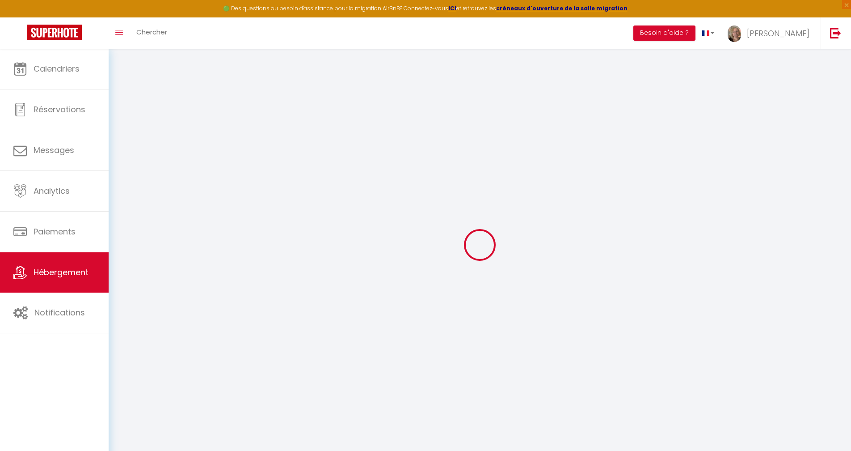
select select "14:00"
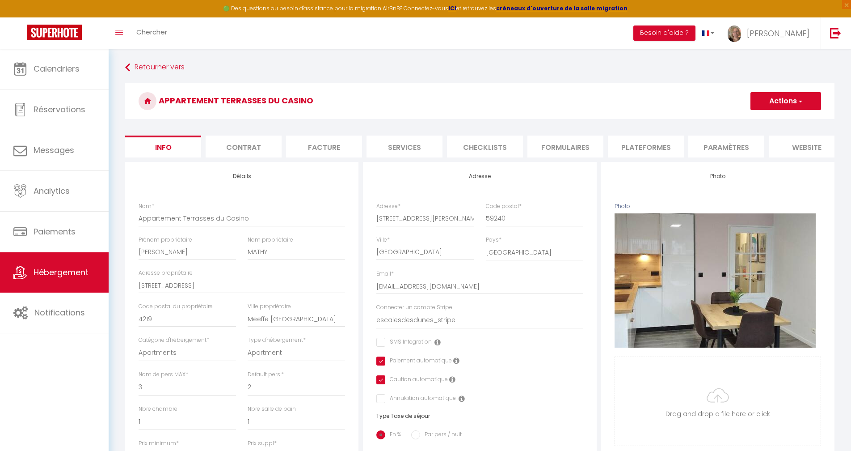
checkbox input "false"
checkbox input "true"
checkbox input "false"
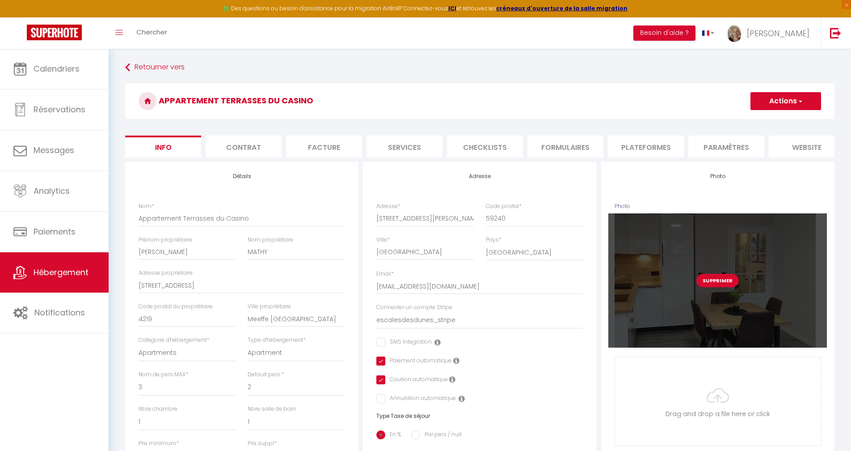
click at [706, 285] on button "Supprimer" at bounding box center [718, 280] width 42 height 13
checkbox input "false"
checkbox input "true"
checkbox input "false"
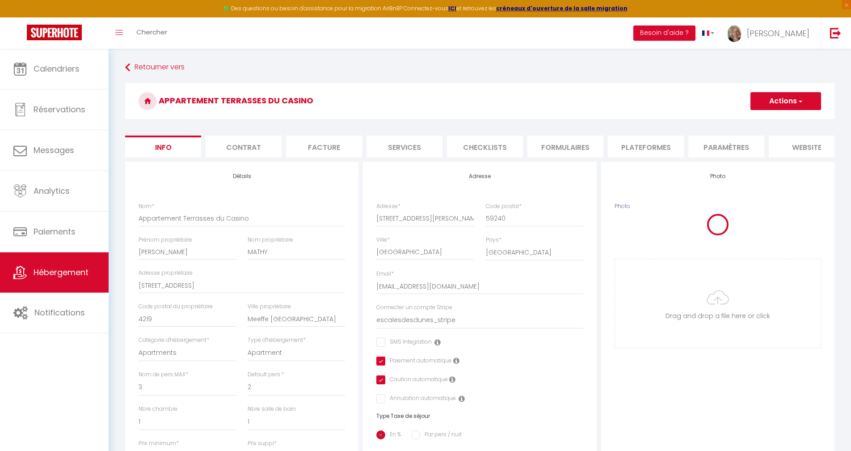
checkbox input "false"
checkbox input "true"
checkbox input "false"
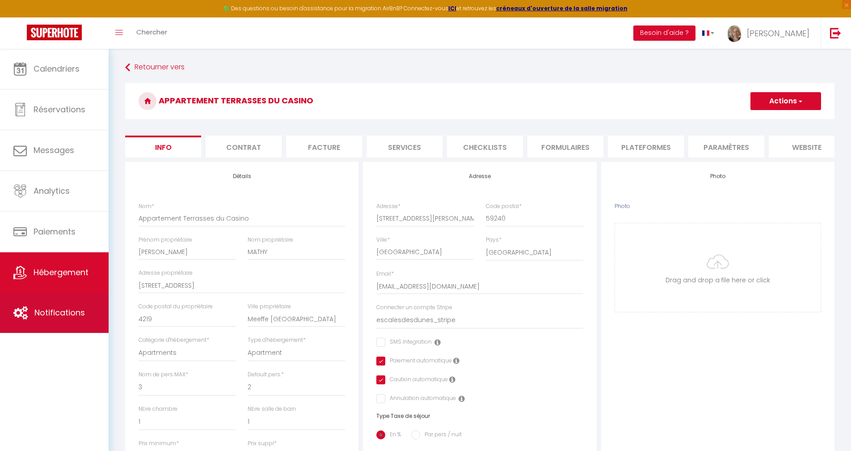
type input "C:\fakepath\Escales-10092025-3HD.jpg"
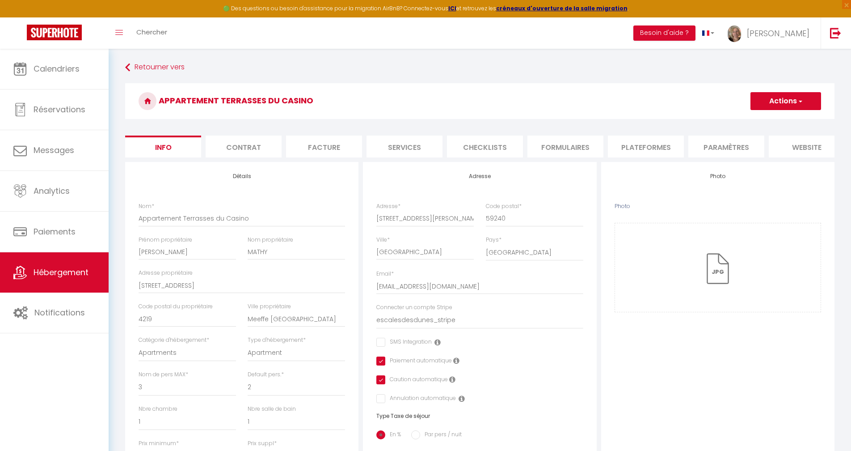
click at [779, 102] on button "Actions" at bounding box center [786, 101] width 71 height 18
click at [752, 120] on input "Enregistrer" at bounding box center [750, 120] width 33 height 9
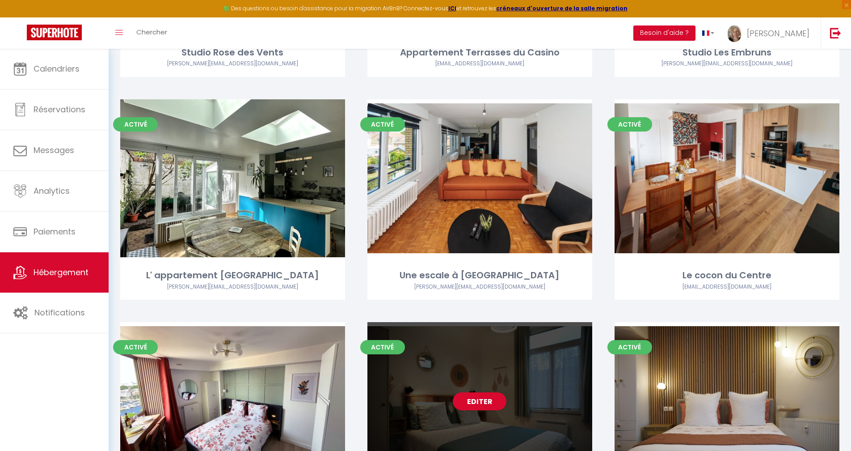
scroll to position [84, 0]
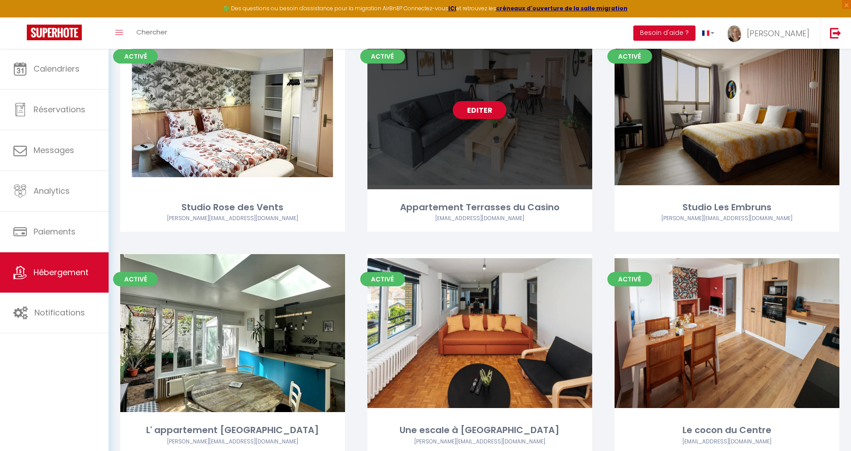
click at [475, 113] on link "Editer" at bounding box center [480, 110] width 54 height 18
select select "3"
select select "2"
select select "1"
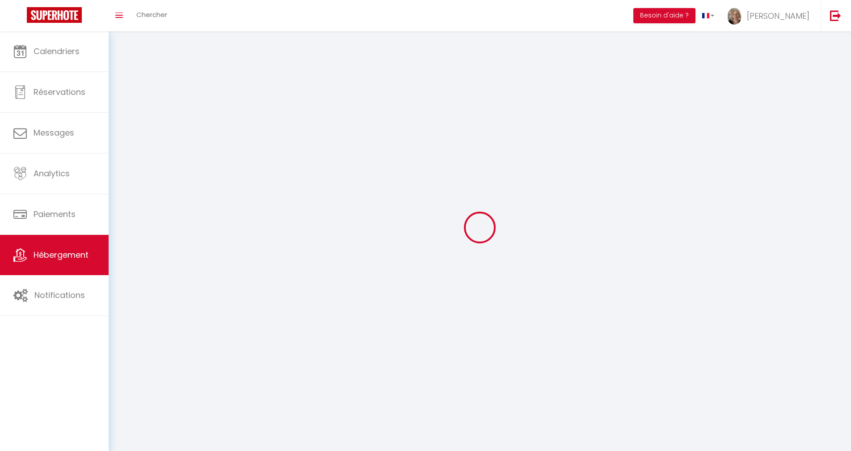
select select
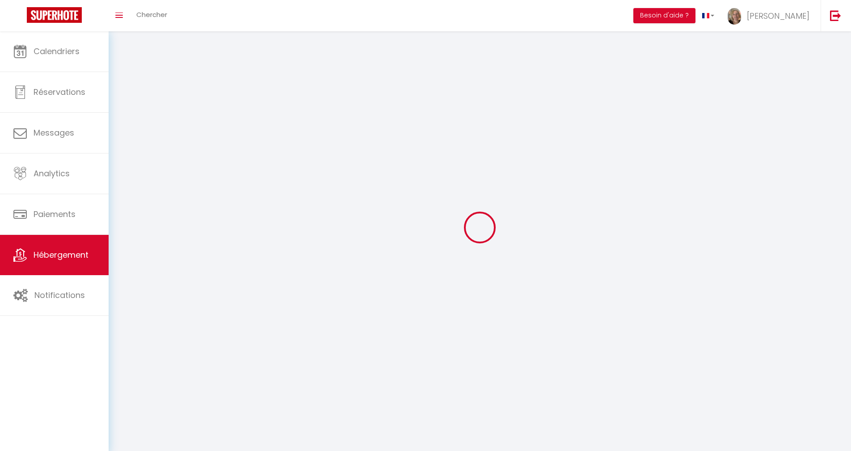
checkbox input "false"
select select
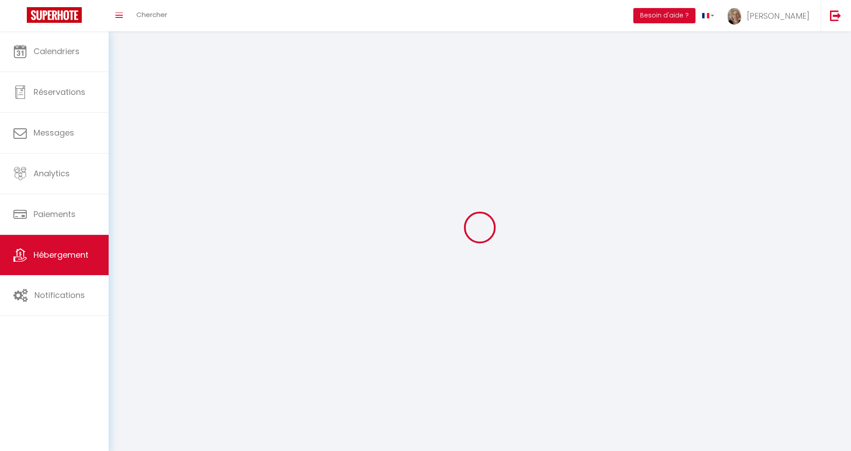
select select
select select "1"
select select
select select "28"
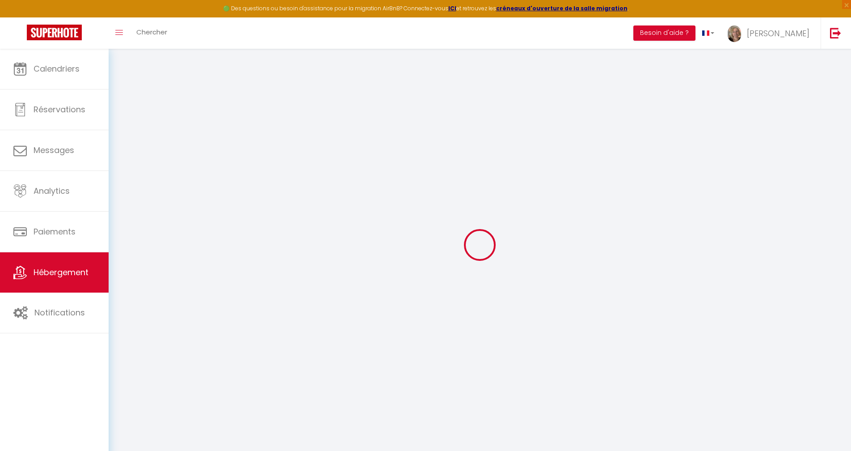
select select
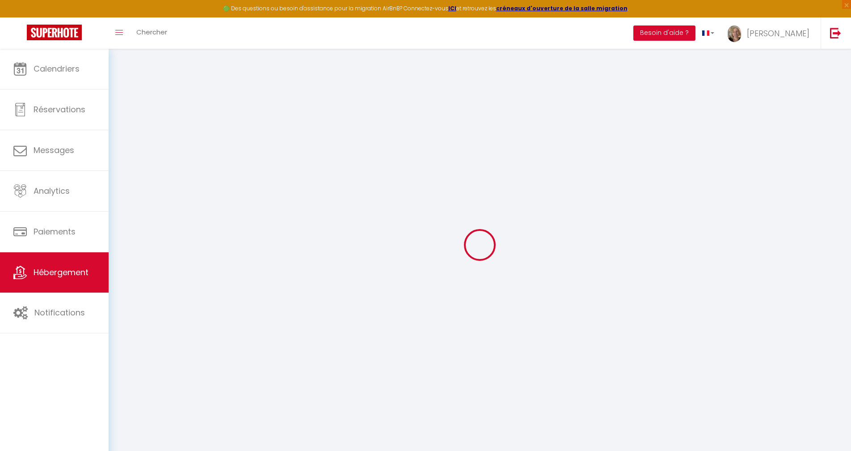
select select
checkbox input "false"
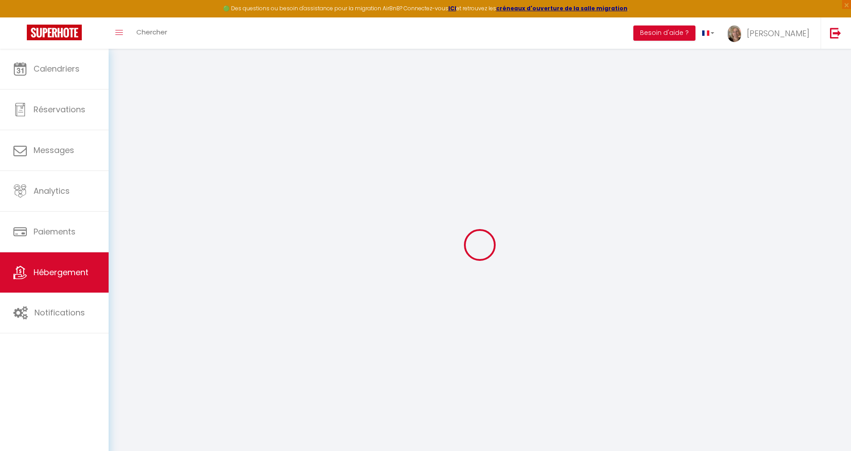
select select
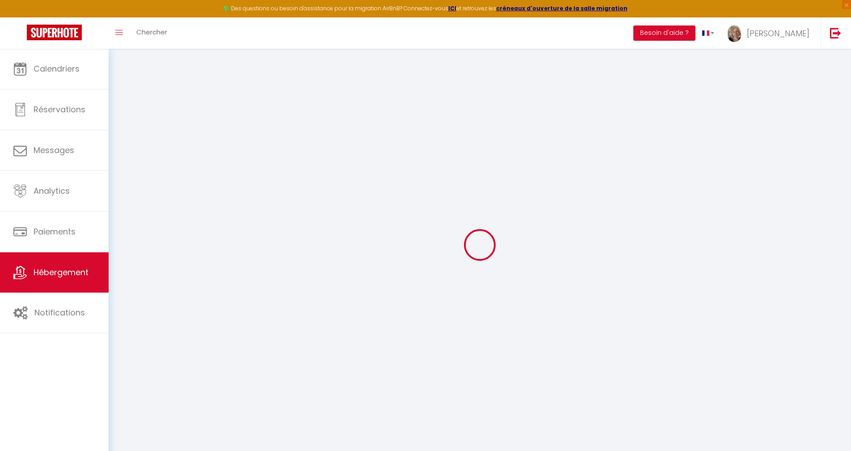
select select
checkbox input "false"
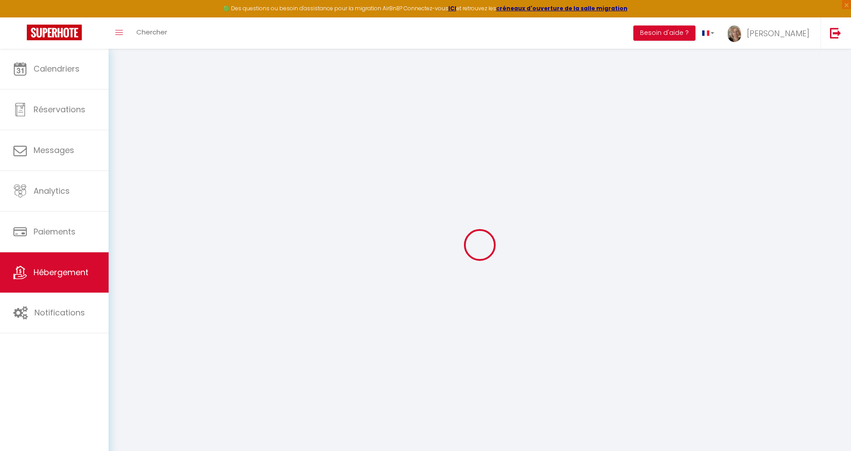
checkbox input "false"
select select
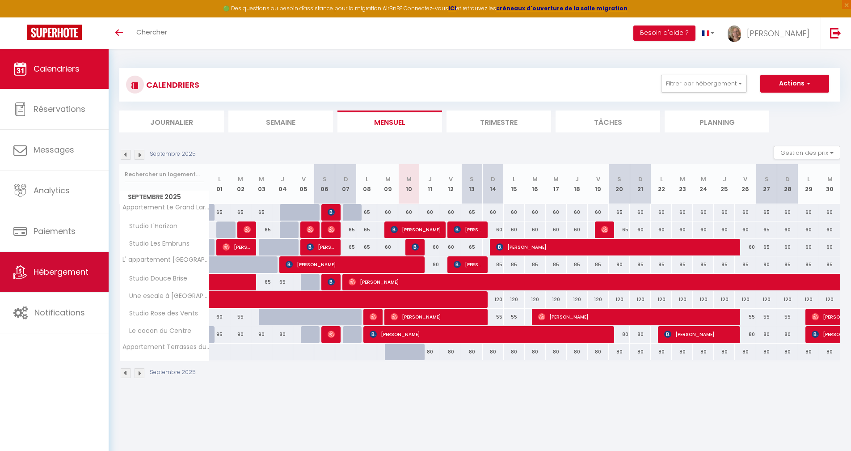
click at [42, 271] on span "Hébergement" at bounding box center [61, 271] width 55 height 11
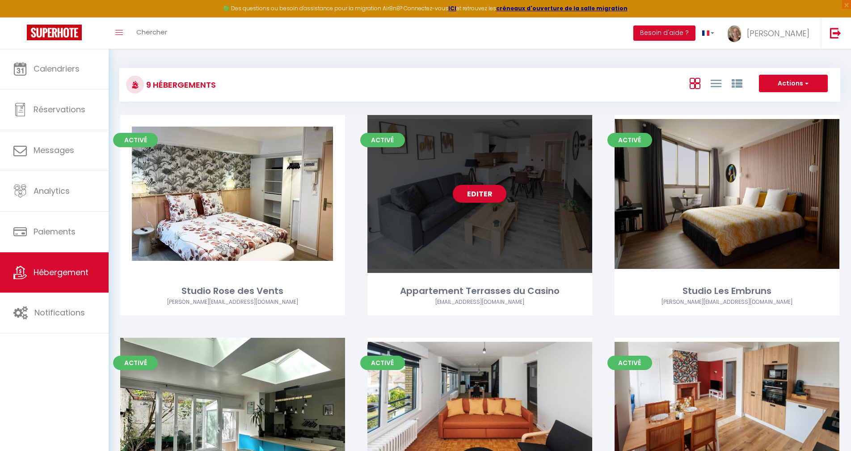
click at [511, 232] on div "Editer" at bounding box center [480, 194] width 225 height 158
select select "3"
select select "2"
select select "1"
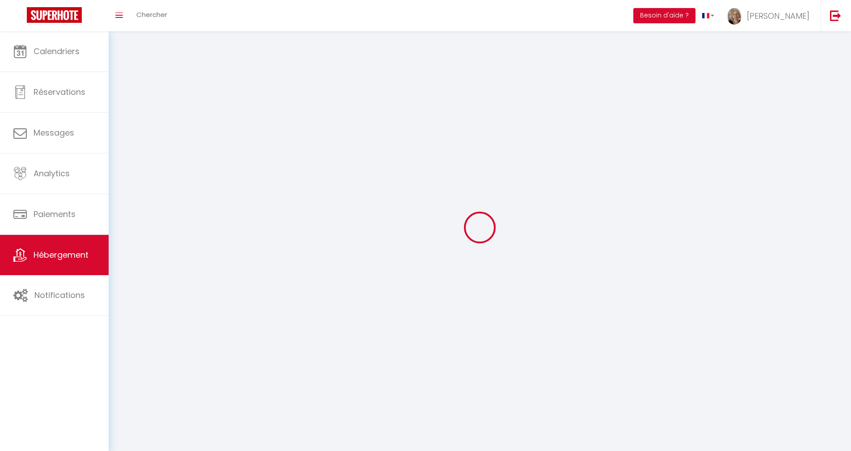
select select
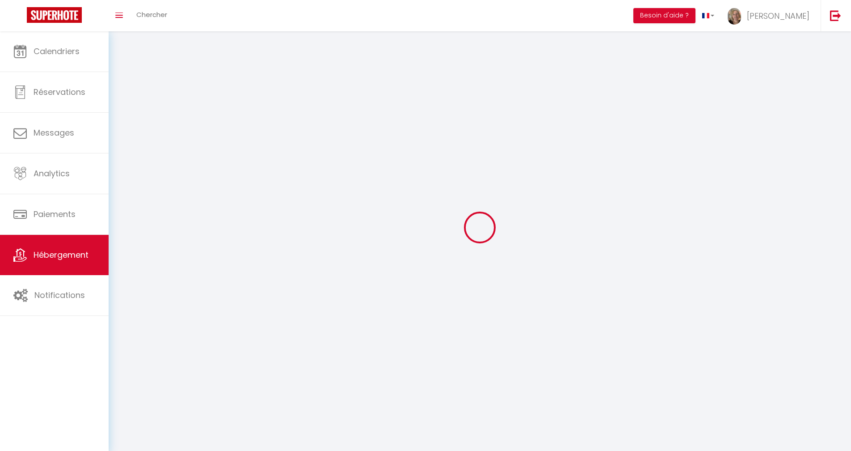
checkbox input "false"
select select
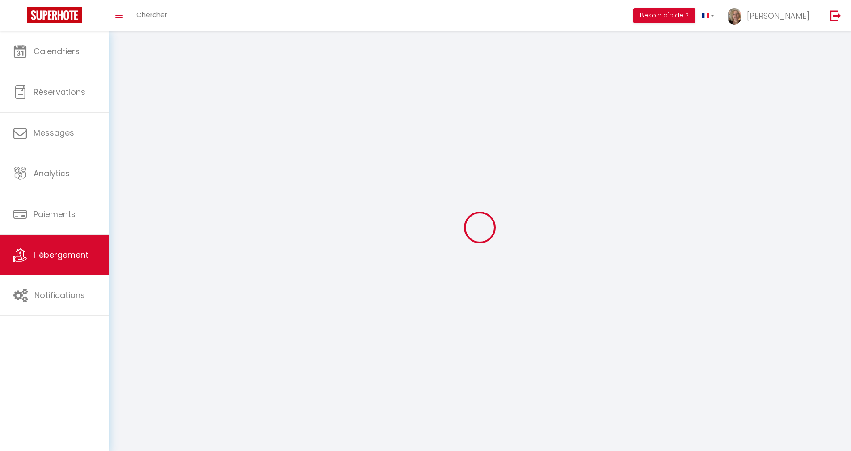
select select
select select "1"
select select
select select "28"
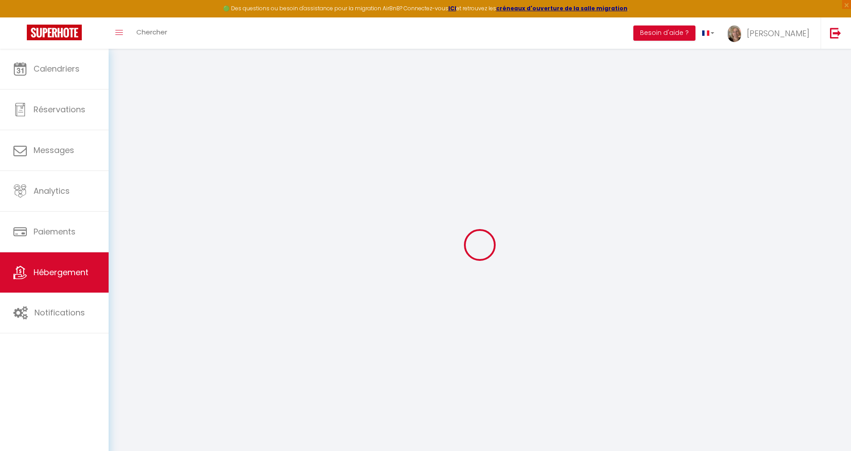
select select
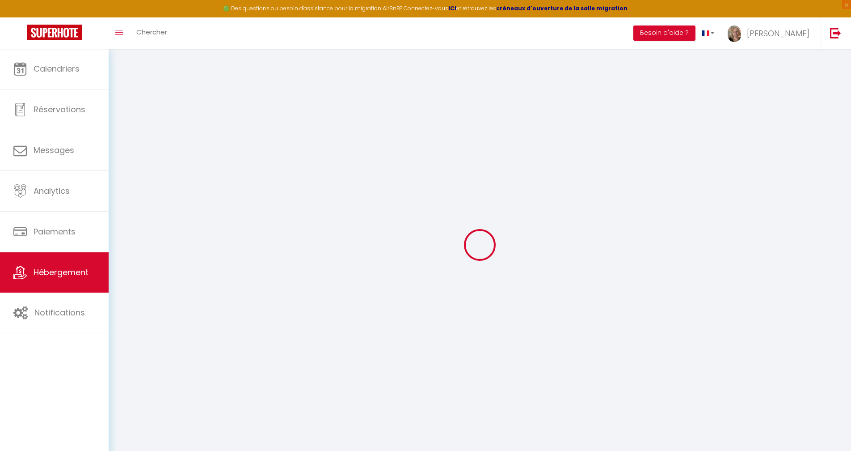
select select
checkbox input "false"
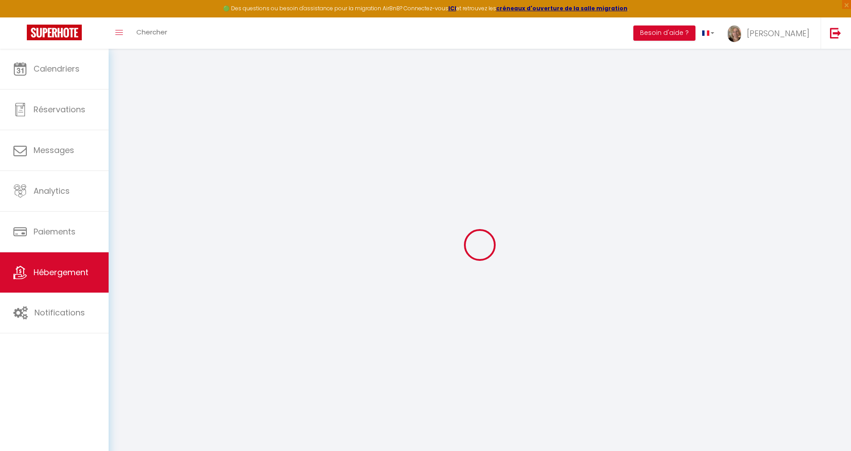
select select
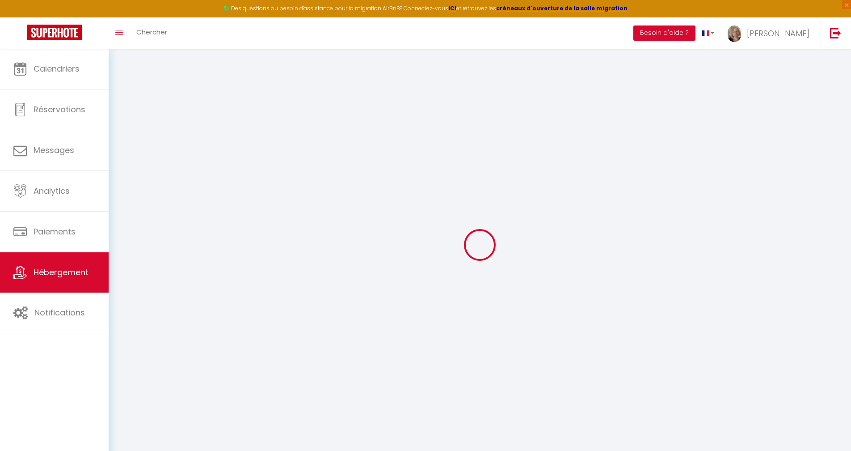
select select
checkbox input "false"
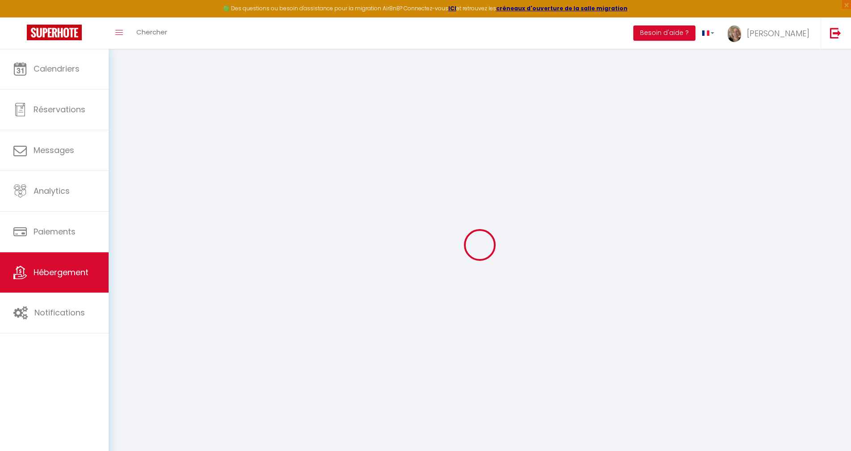
checkbox input "false"
select select
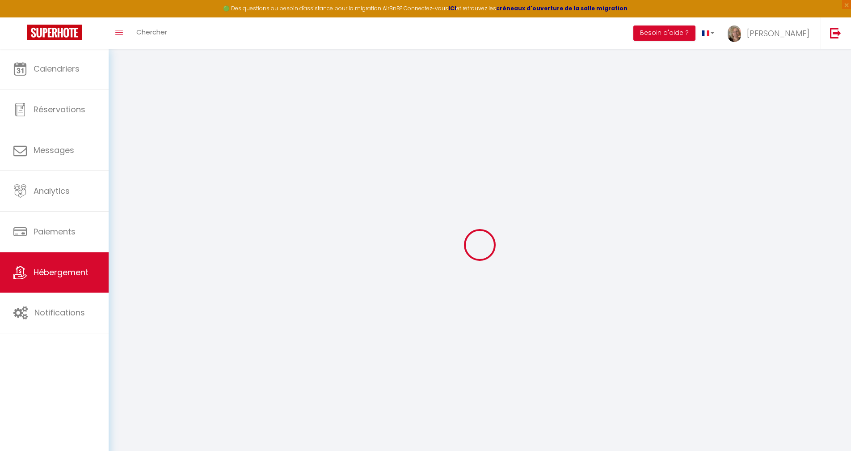
select select
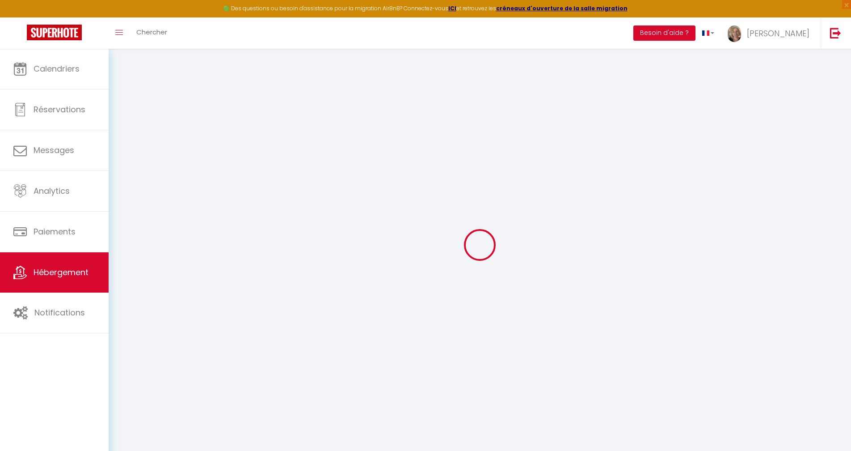
checkbox input "false"
select select
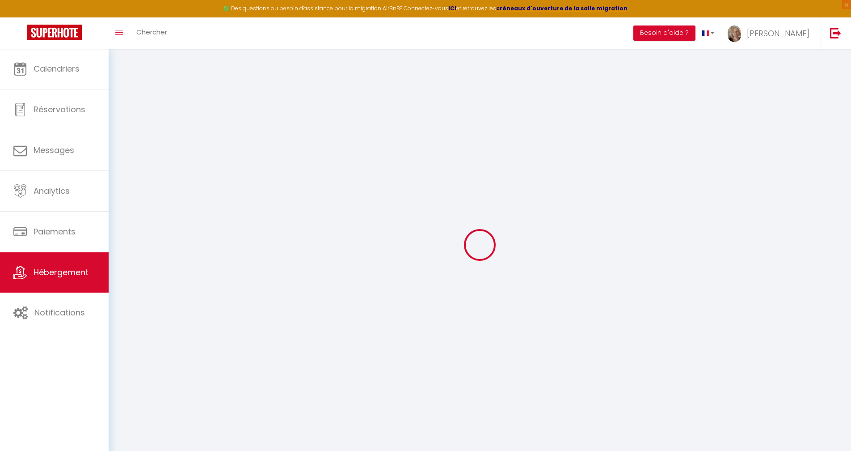
select select
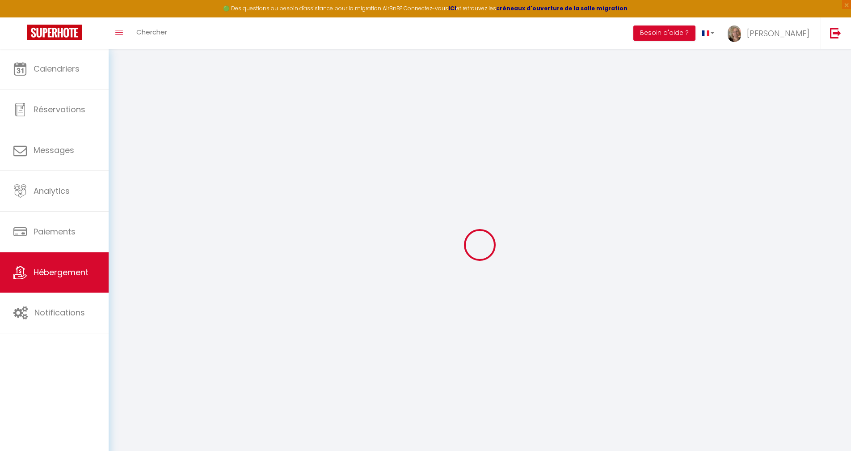
select select
checkbox input "false"
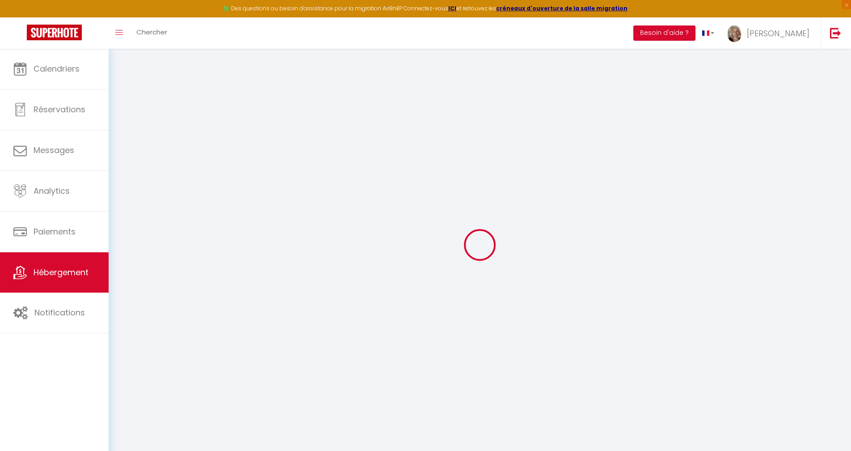
checkbox input "false"
select select
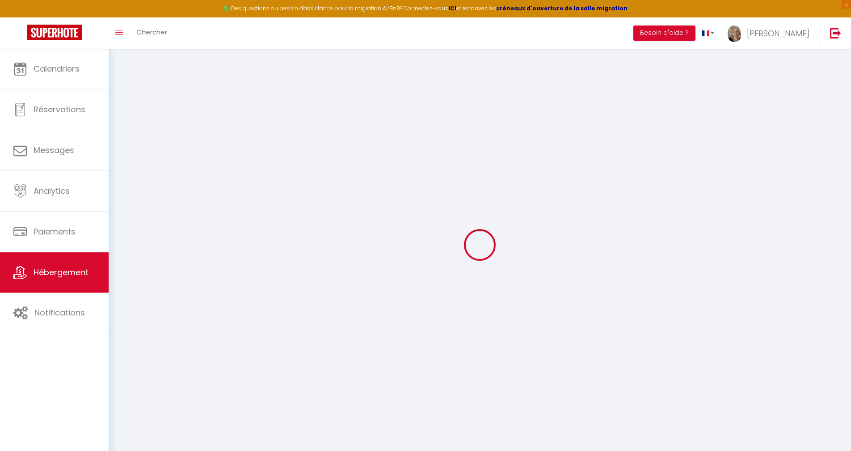
select select
checkbox input "false"
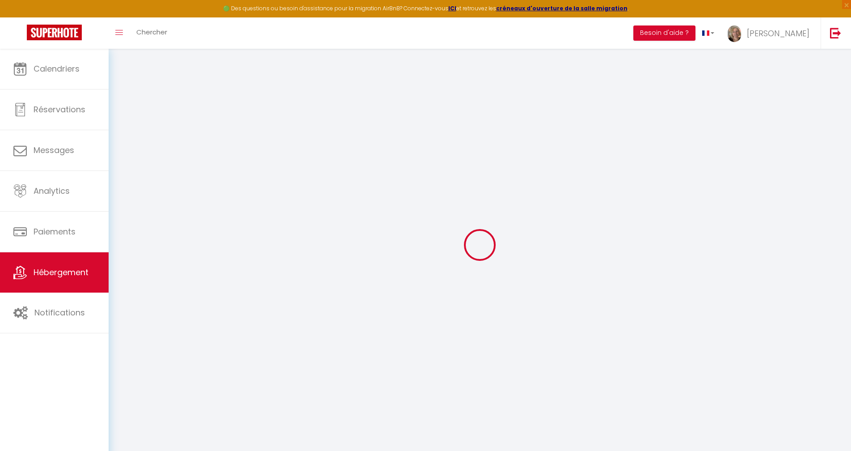
checkbox input "false"
select select
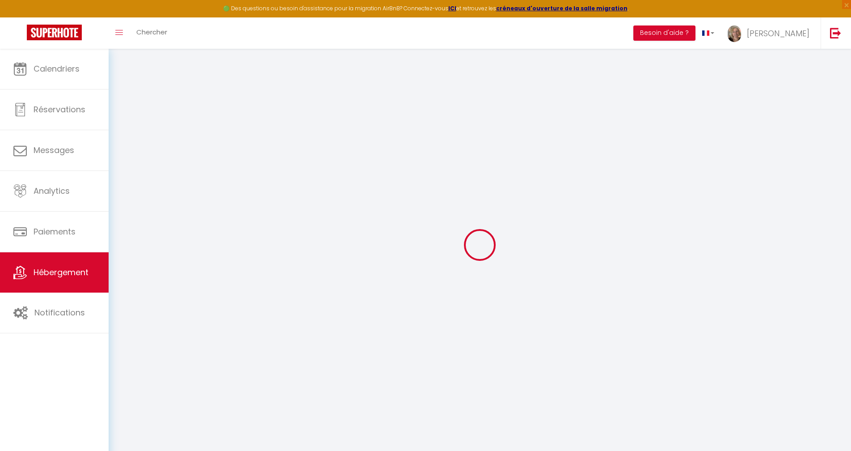
type input "Appartement Terrasses du Casino"
type input "[PERSON_NAME]"
type input "MATHY"
type input "[STREET_ADDRESS]"
type input "4219"
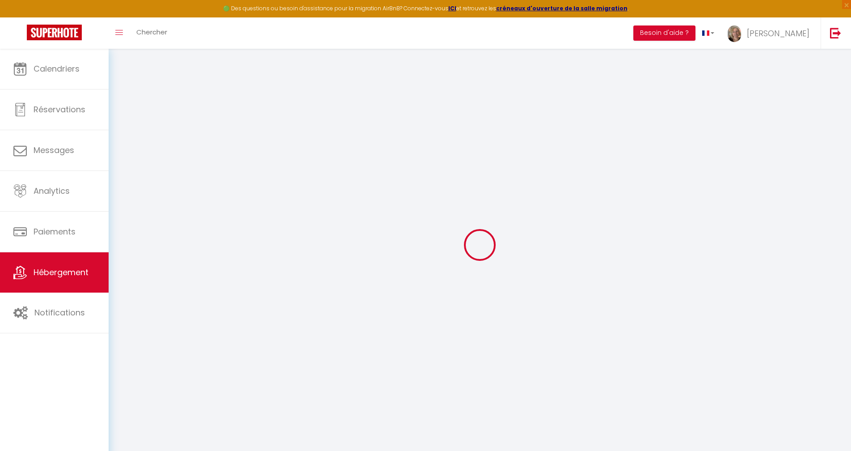
type input "Meeffe [GEOGRAPHIC_DATA]"
type input "70"
type input "10"
type input "35"
type input "3.25"
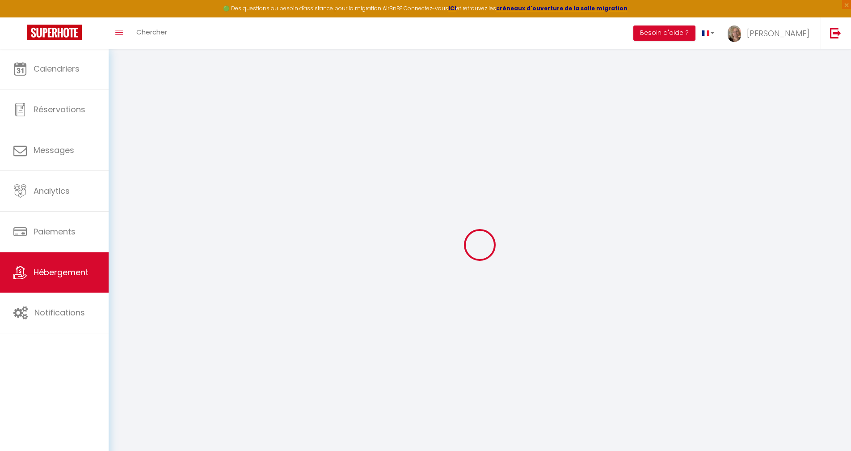
type input "10000"
type input "300"
select select
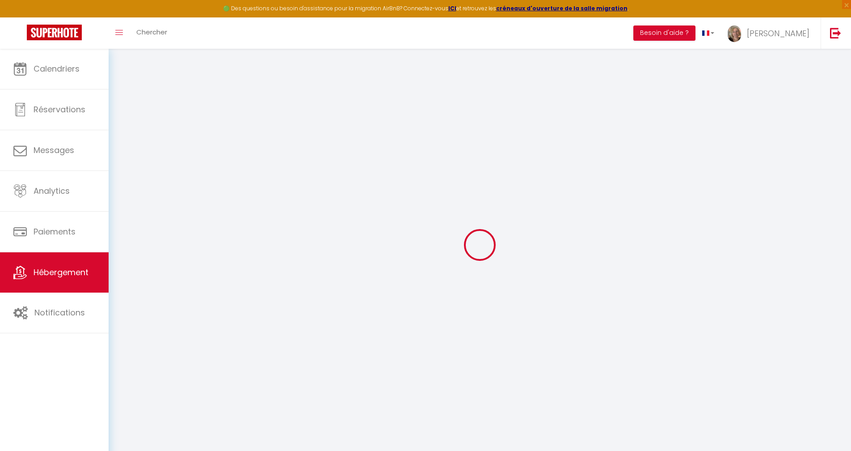
select select
type input "[STREET_ADDRESS][PERSON_NAME]"
type input "59240"
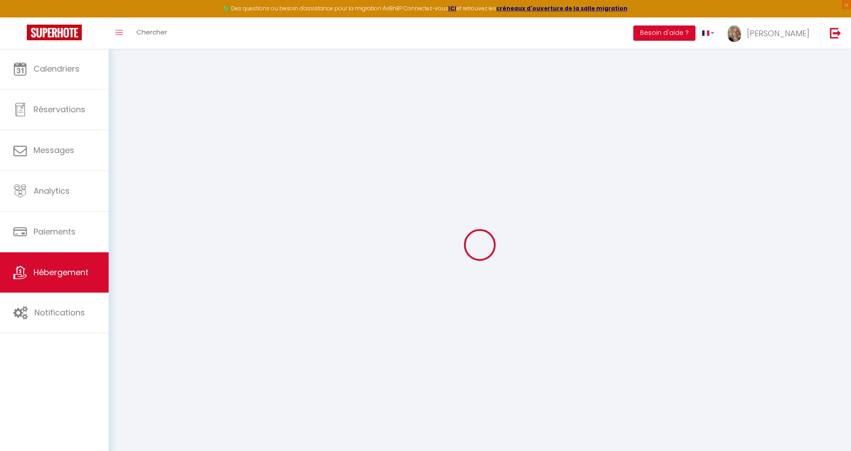
type input "[GEOGRAPHIC_DATA]"
type input "[EMAIL_ADDRESS][DOMAIN_NAME]"
select select "10850"
checkbox input "false"
checkbox input "true"
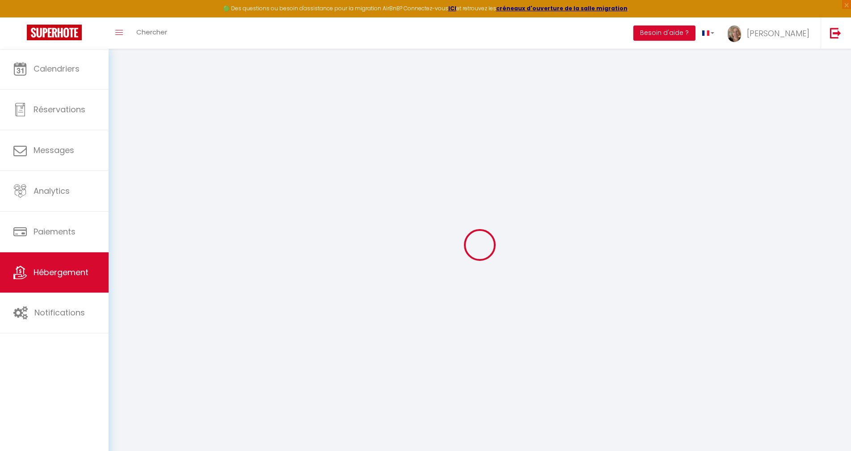
checkbox input "true"
checkbox input "false"
radio input "true"
type input "0"
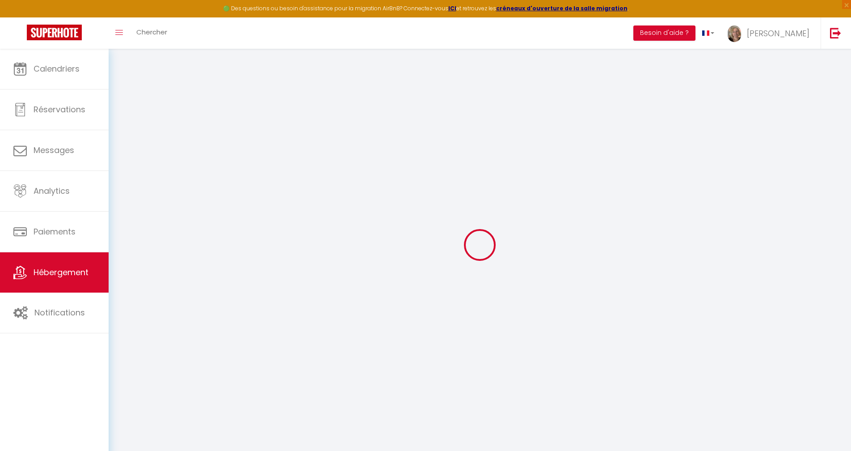
type input "0"
select select
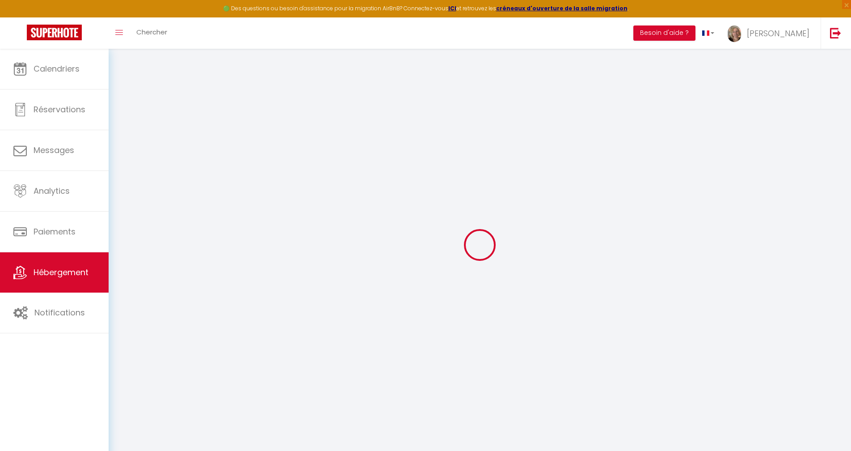
select select
checkbox input "false"
checkbox input "true"
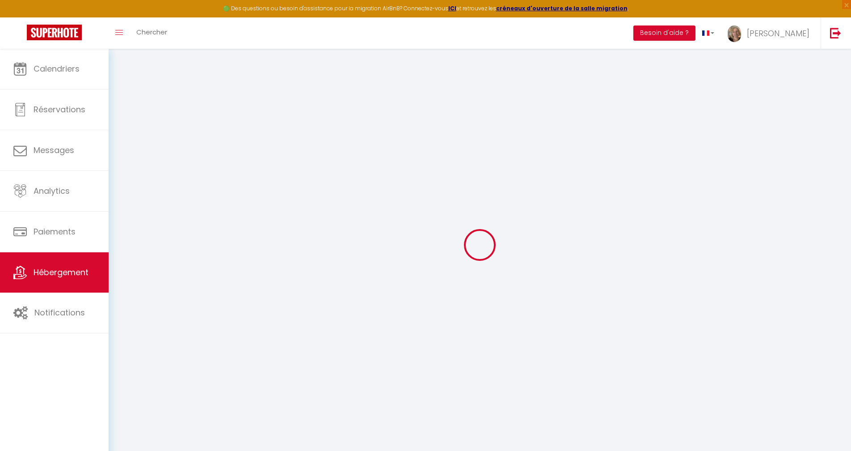
checkbox input "true"
checkbox input "false"
select select
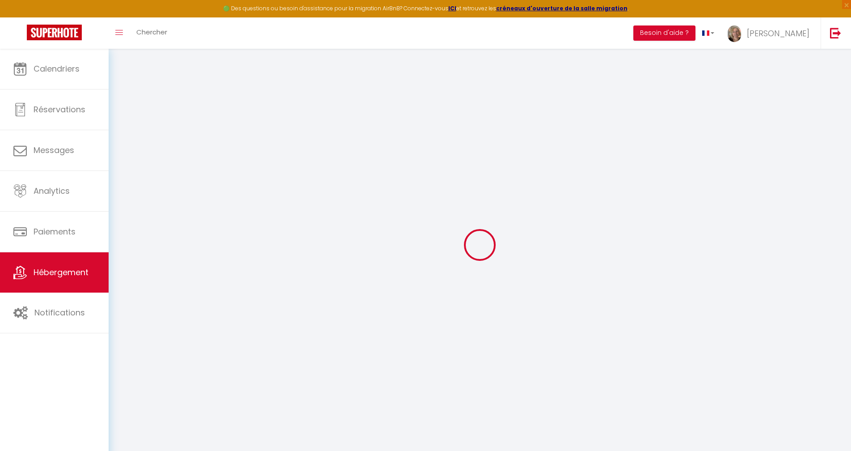
select select
checkbox input "false"
checkbox input "true"
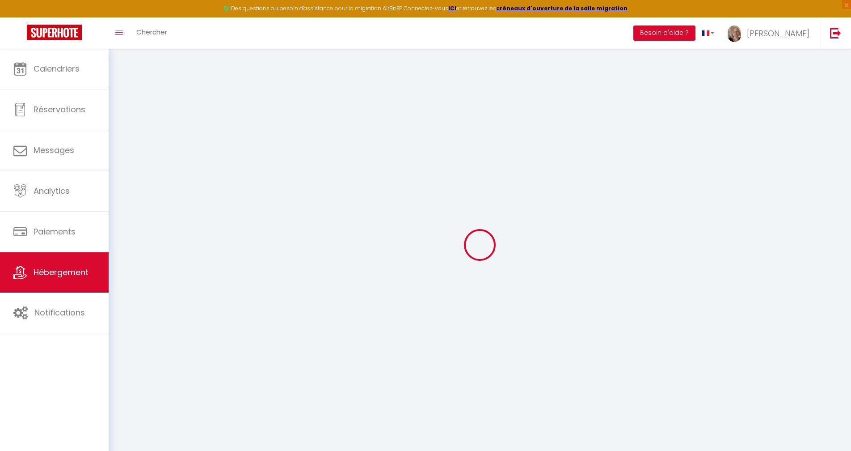
checkbox input "true"
checkbox input "false"
select select "15:00"
select select "20:00"
select select "12:00"
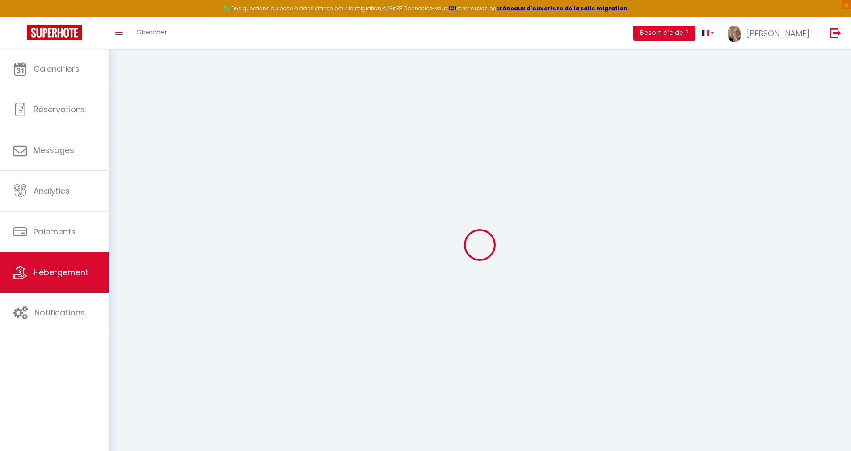
select select "15"
select select "14:00"
checkbox input "false"
checkbox input "true"
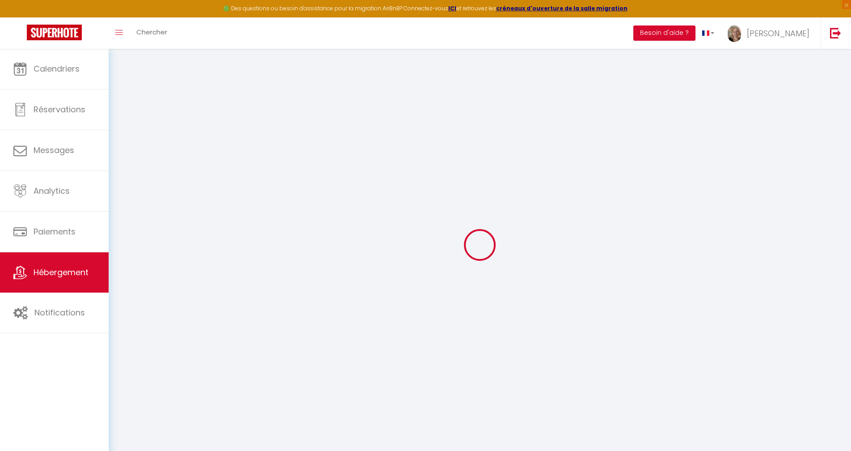
checkbox input "true"
checkbox input "false"
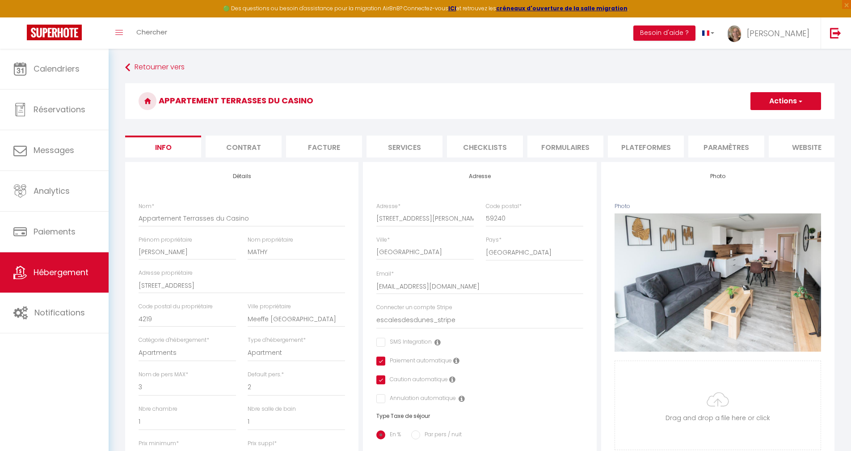
click at [804, 144] on li "website" at bounding box center [807, 147] width 76 height 22
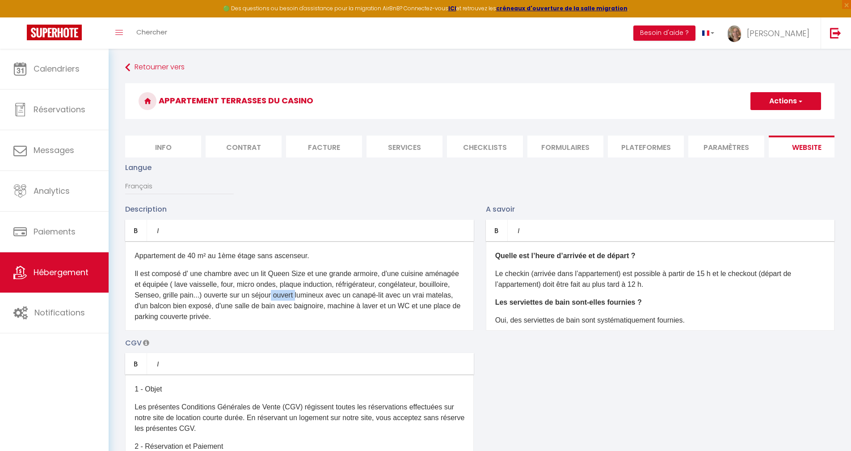
drag, startPoint x: 376, startPoint y: 301, endPoint x: 353, endPoint y: 301, distance: 23.3
click at [353, 301] on p "Il est composé d' une chambre avec un lit Queen Size et une grande armoire, d'u…" at bounding box center [300, 295] width 330 height 54
click at [786, 103] on button "Actions" at bounding box center [786, 101] width 71 height 18
click at [777, 120] on input "Enregistrer" at bounding box center [775, 120] width 33 height 9
checkbox input "true"
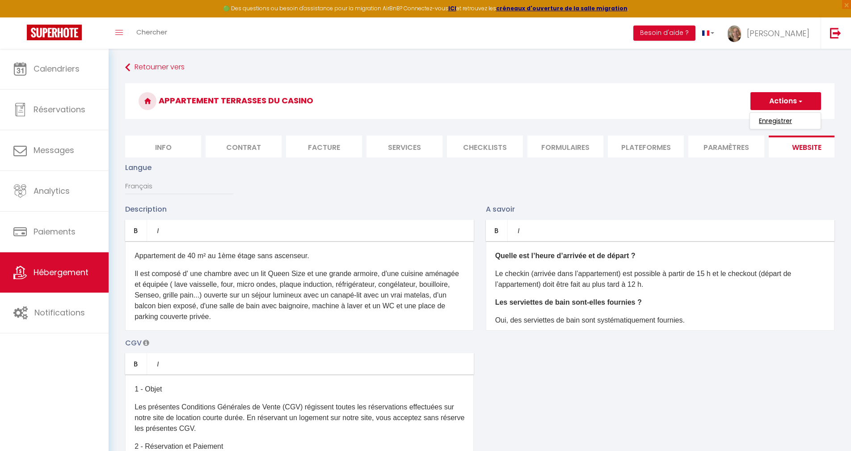
checkbox input "false"
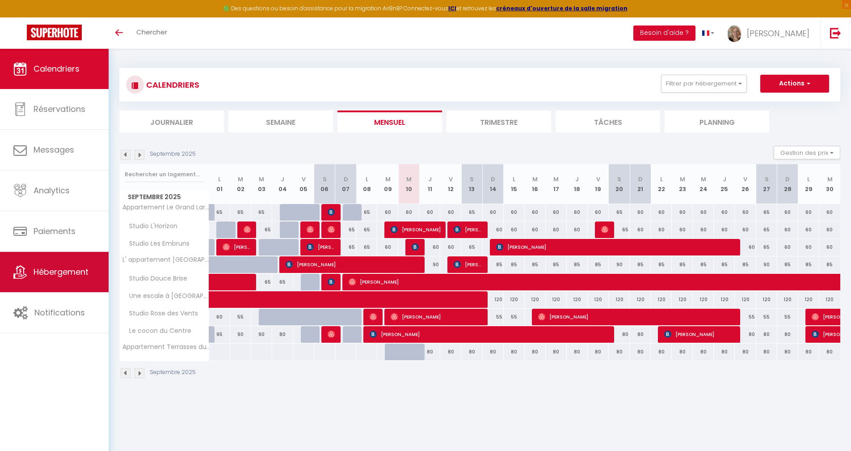
click at [54, 277] on span "Hébergement" at bounding box center [61, 271] width 55 height 11
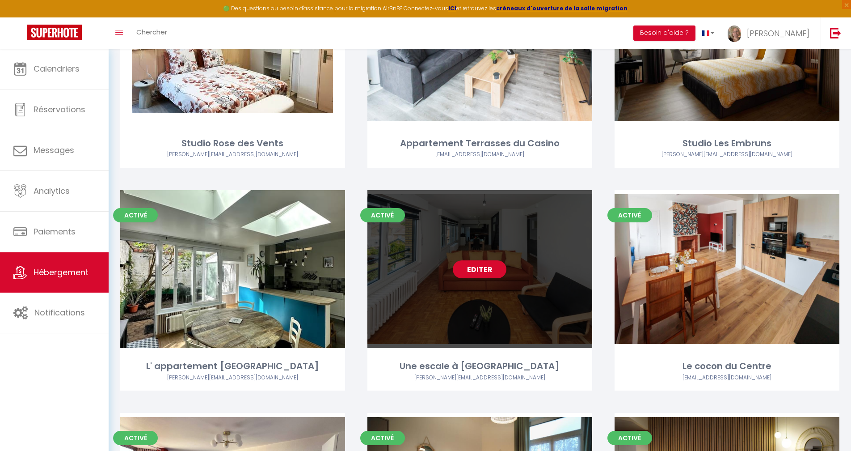
scroll to position [112, 0]
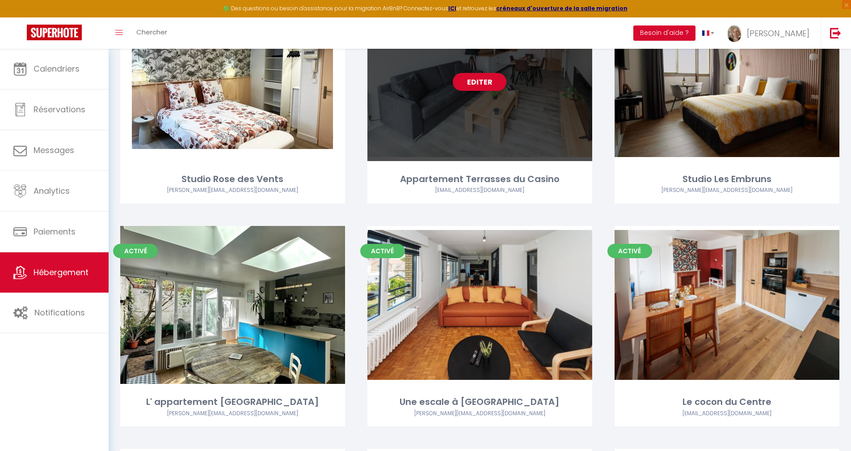
click at [512, 136] on div "Editer" at bounding box center [480, 82] width 225 height 158
select select "3"
select select "2"
select select "1"
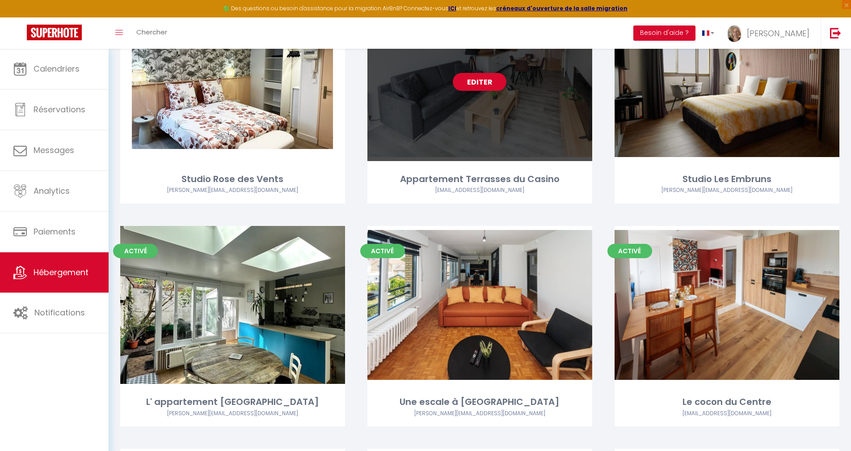
select select
select select "28"
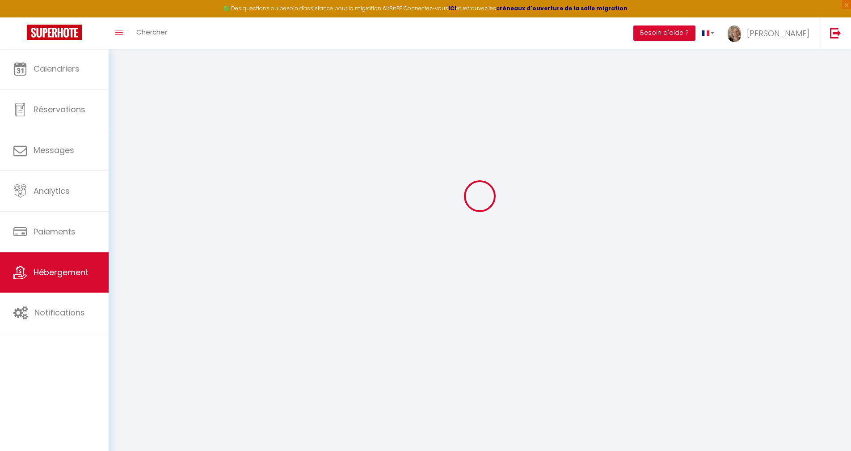
select select
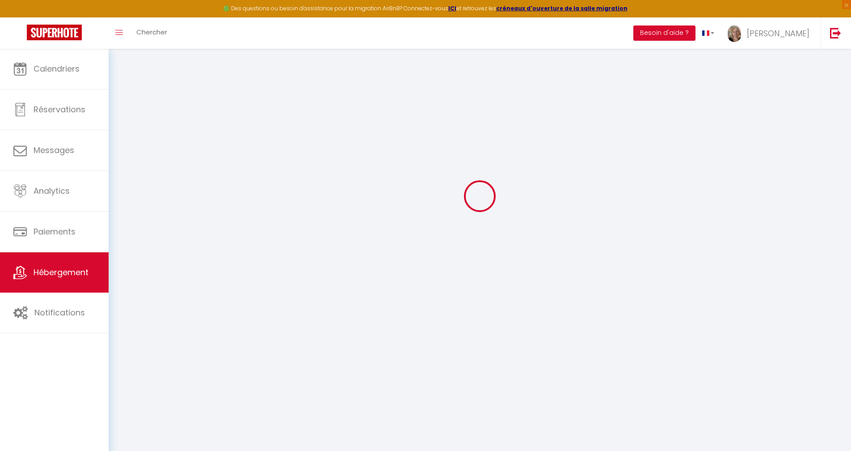
select select
checkbox input "false"
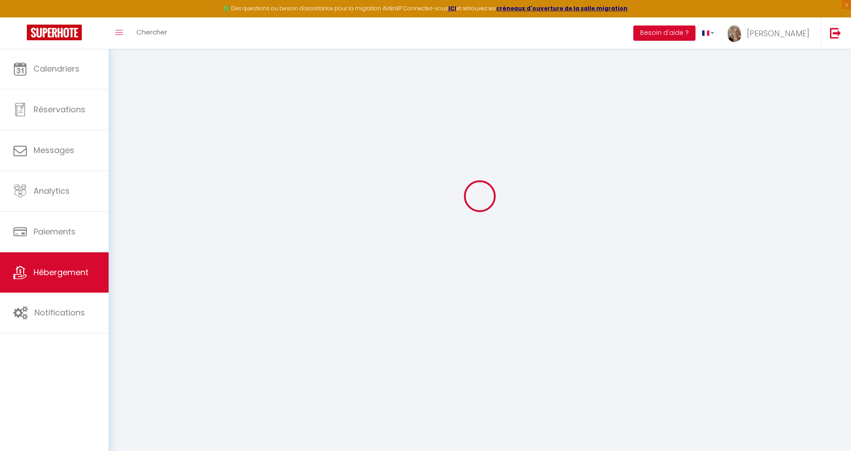
select select
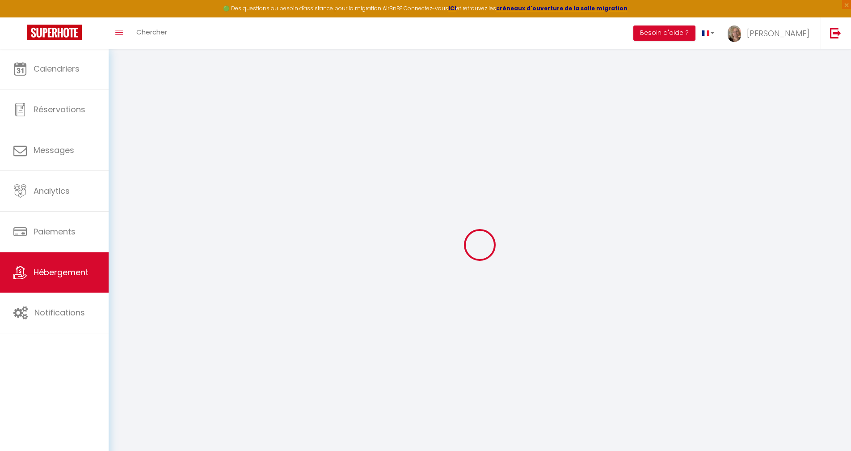
select select
checkbox input "false"
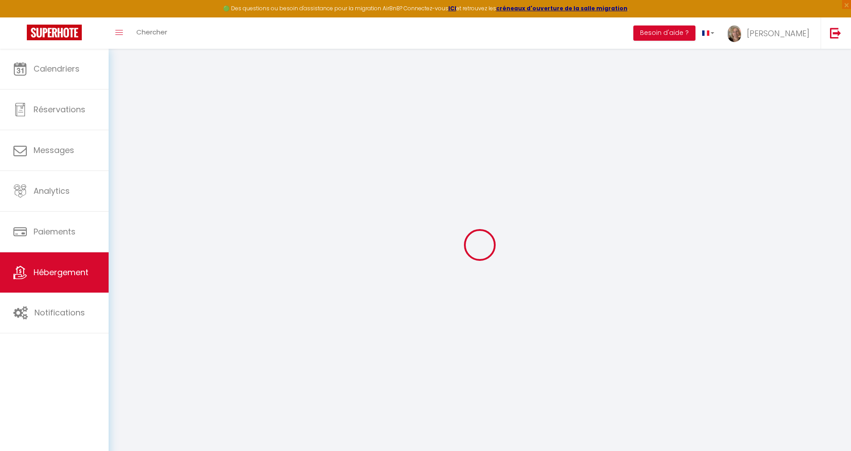
checkbox input "false"
select select
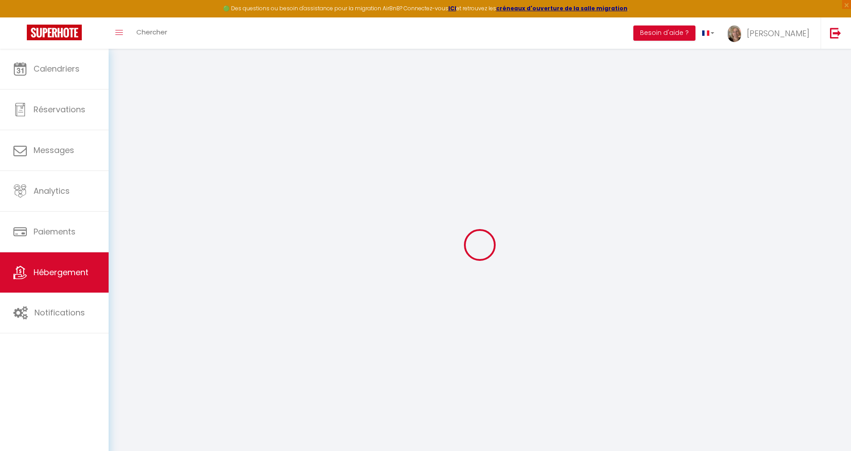
select select
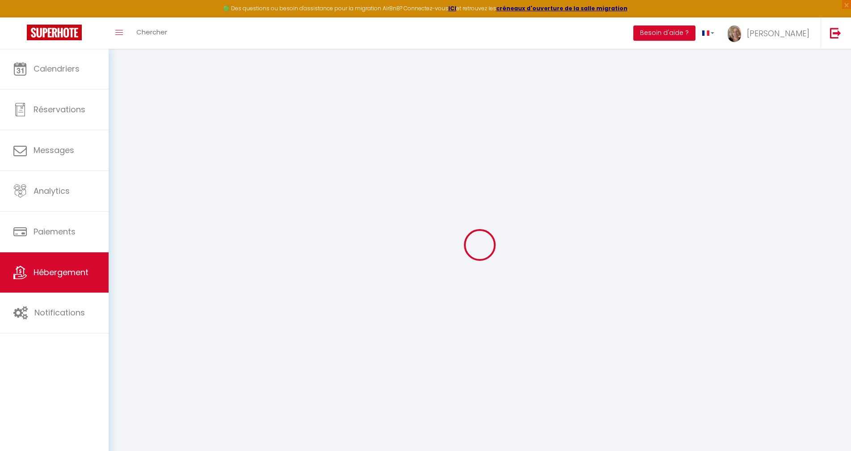
checkbox input "false"
select select
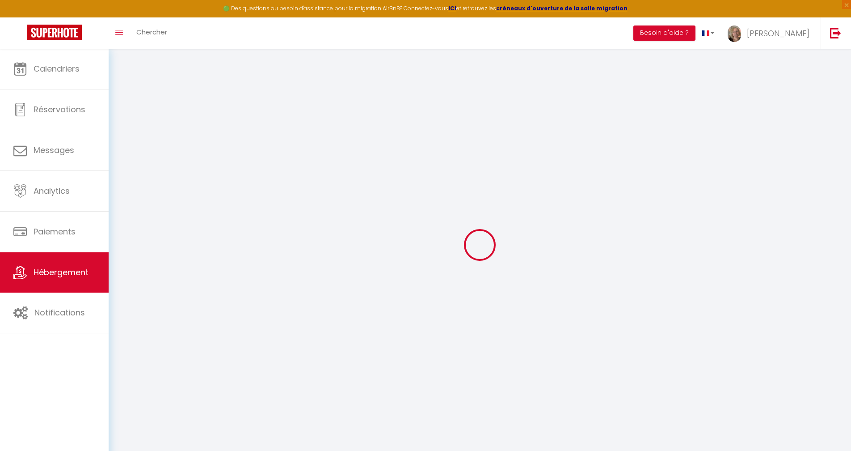
select select
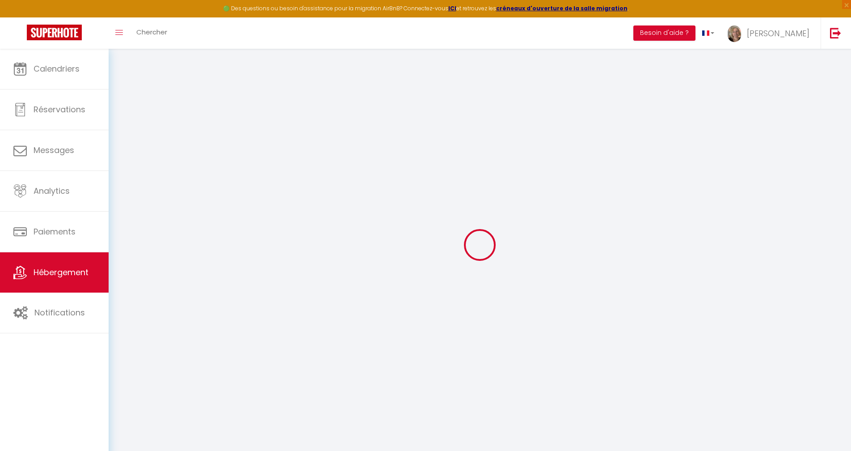
select select
checkbox input "false"
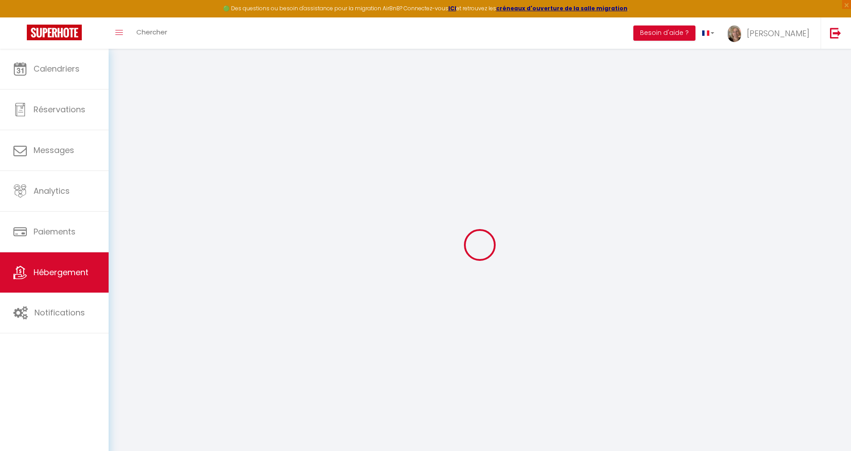
checkbox input "false"
select select
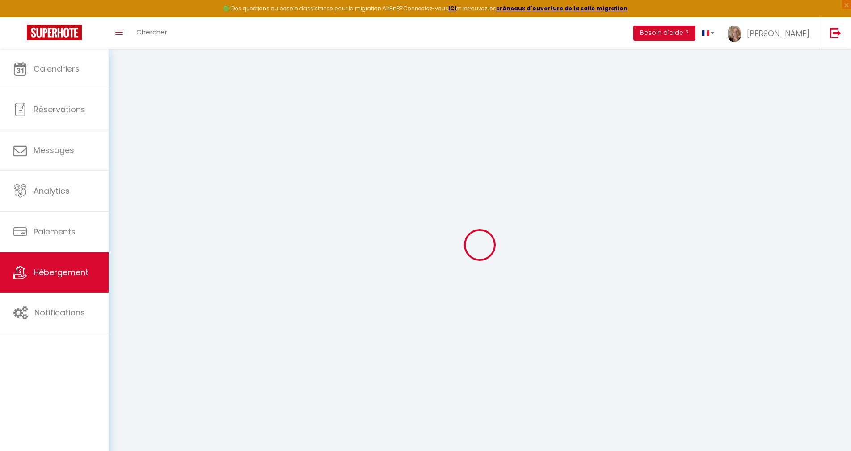
select select
checkbox input "false"
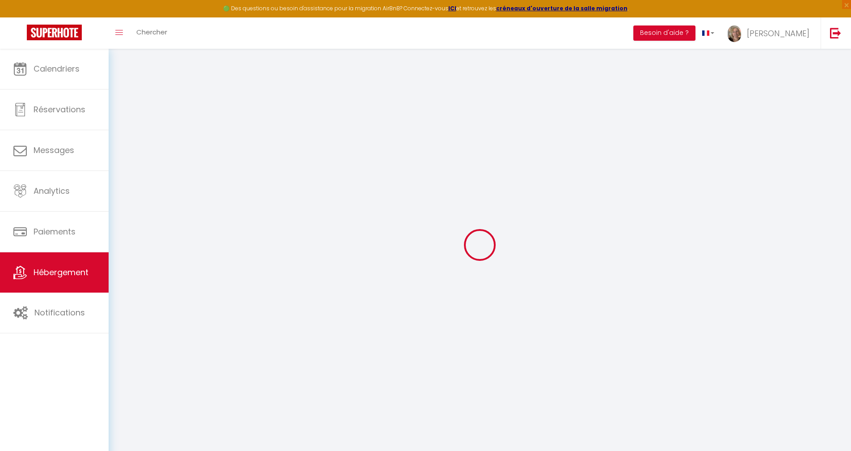
checkbox input "false"
select select
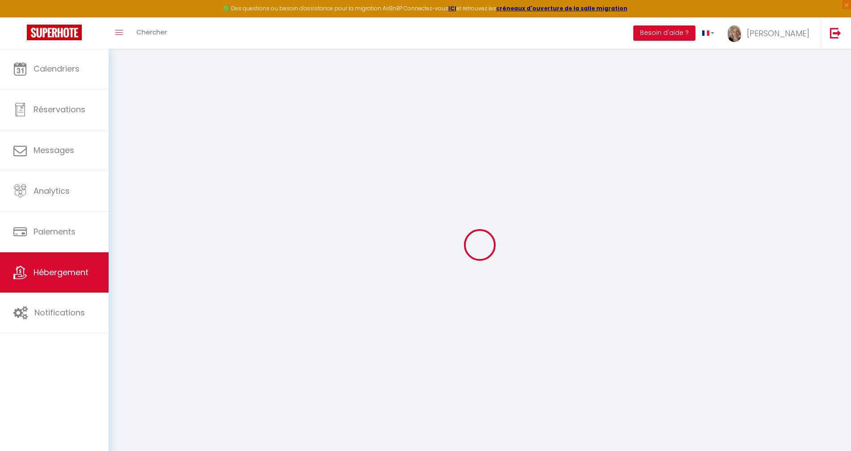
type input "Appartement Terrasses du Casino"
type input "[PERSON_NAME]"
type input "MATHY"
type input "[STREET_ADDRESS]"
type input "4219"
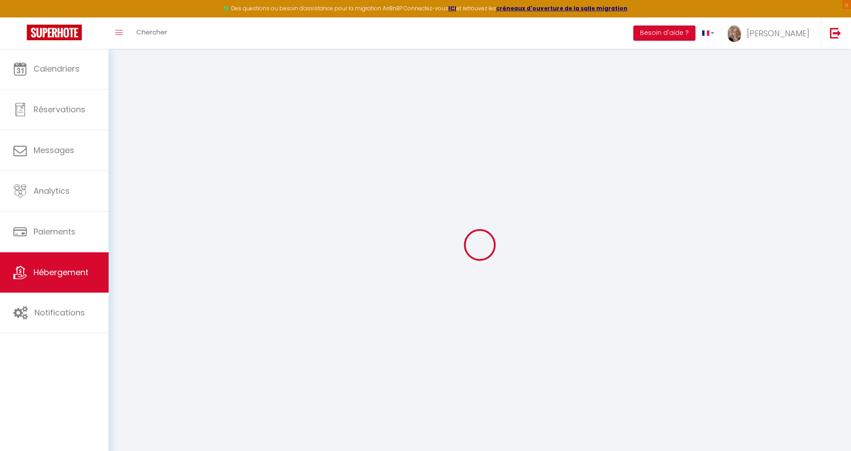
type input "Meeffe [GEOGRAPHIC_DATA]"
type input "70"
type input "10"
type input "35"
type input "3.25"
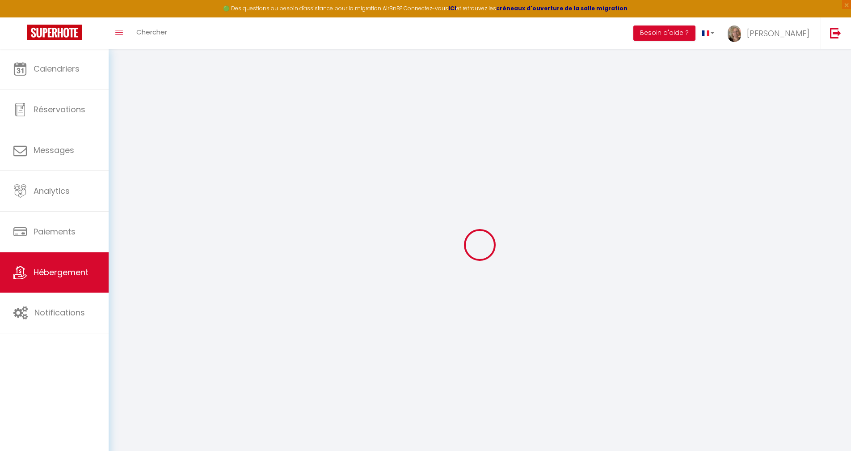
type input "10000"
type input "300"
select select
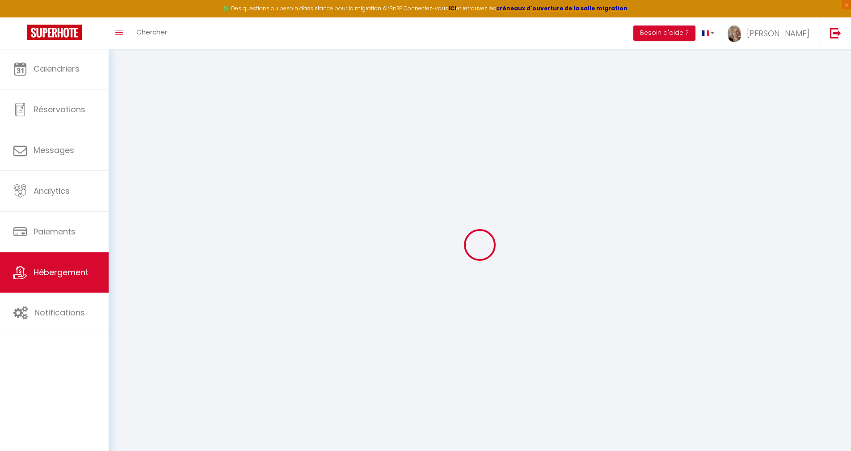
select select
type input "[STREET_ADDRESS][PERSON_NAME]"
type input "59240"
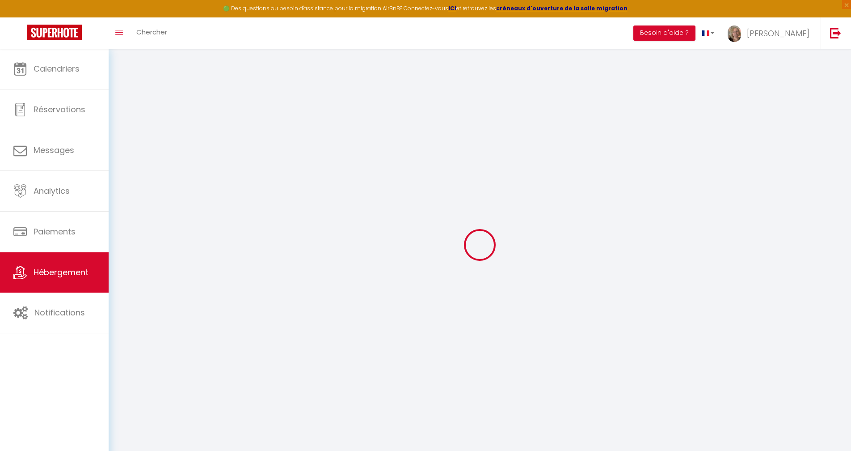
type input "[GEOGRAPHIC_DATA]"
type input "[EMAIL_ADDRESS][DOMAIN_NAME]"
select select "10850"
checkbox input "false"
checkbox input "true"
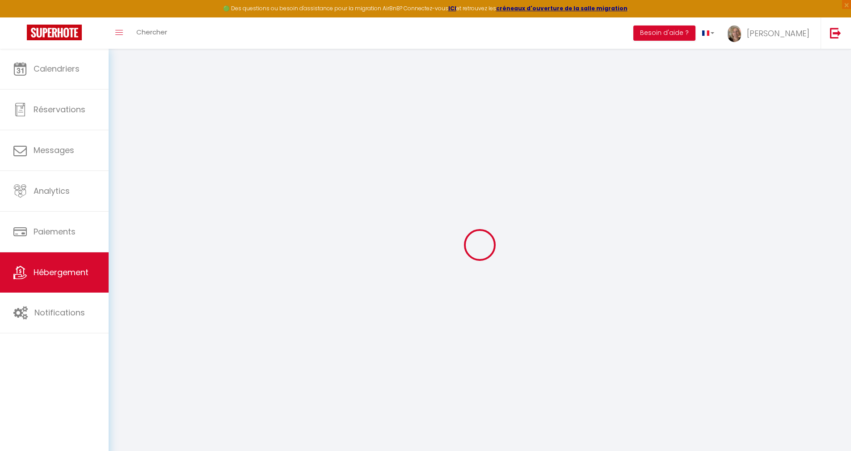
checkbox input "true"
checkbox input "false"
radio input "true"
type input "0"
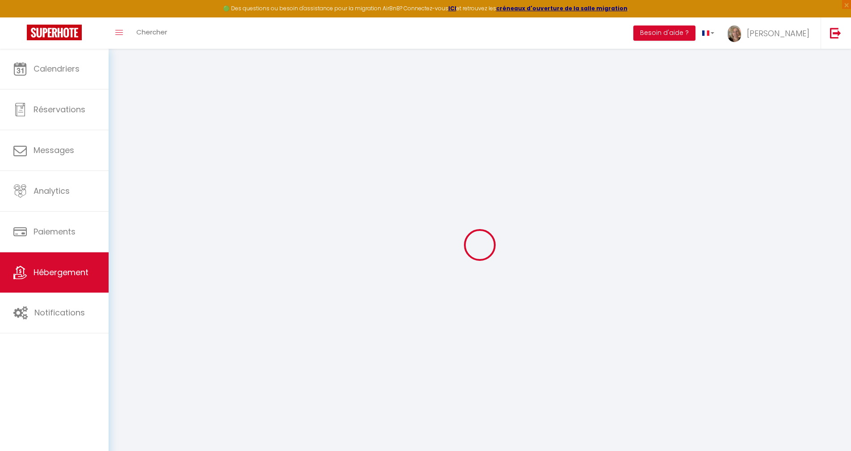
type input "0"
select select
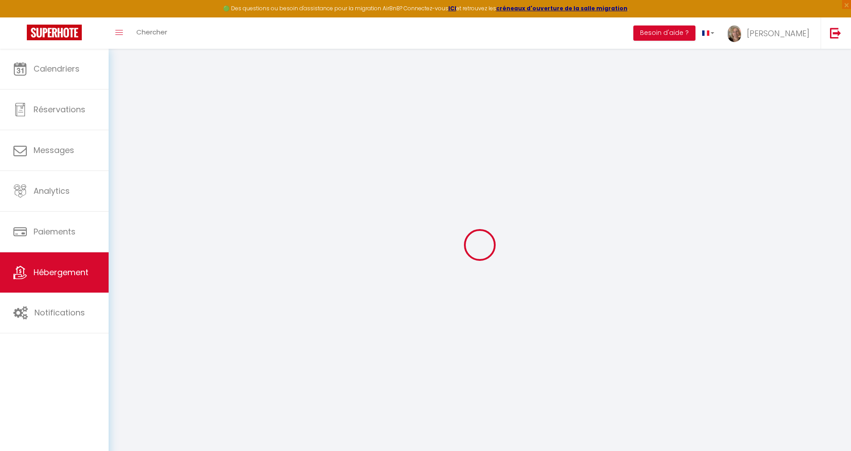
select select
checkbox input "false"
checkbox input "true"
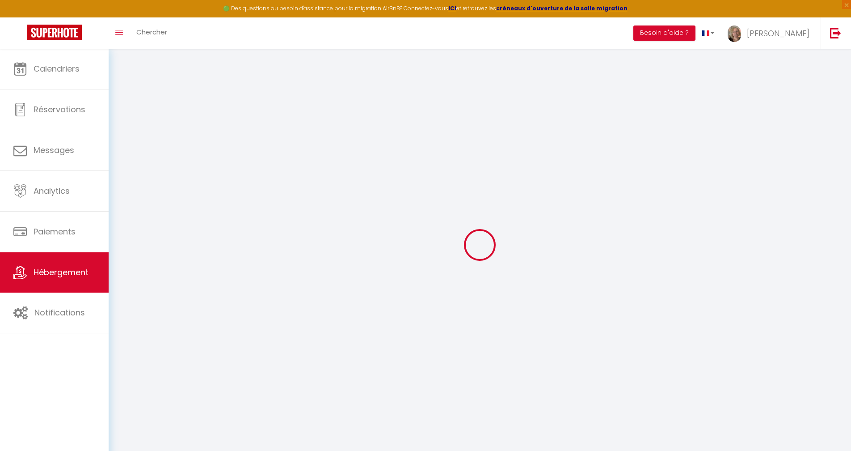
checkbox input "true"
checkbox input "false"
select select
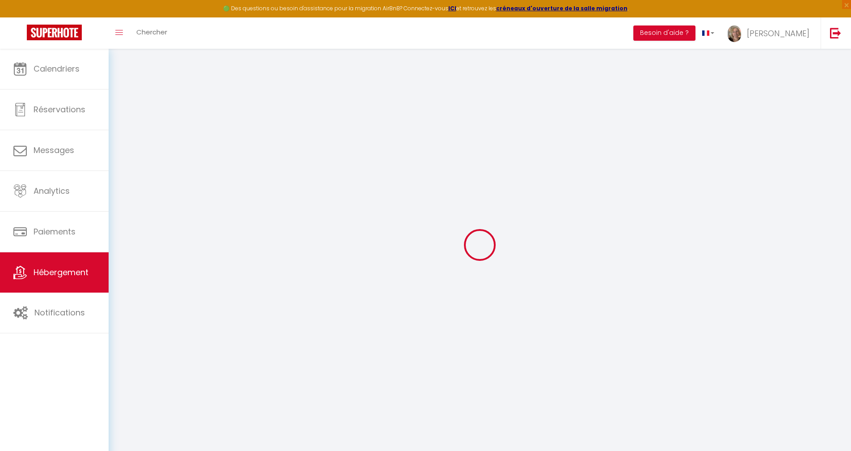
select select
checkbox input "false"
checkbox input "true"
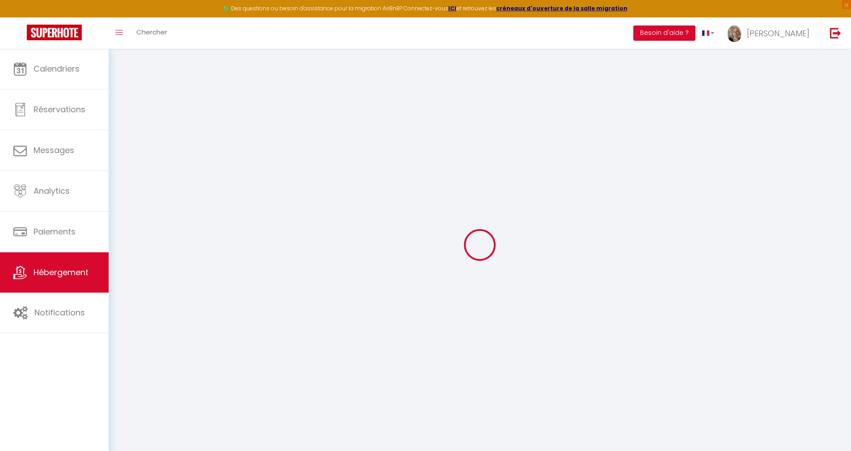
checkbox input "true"
checkbox input "false"
checkbox input "true"
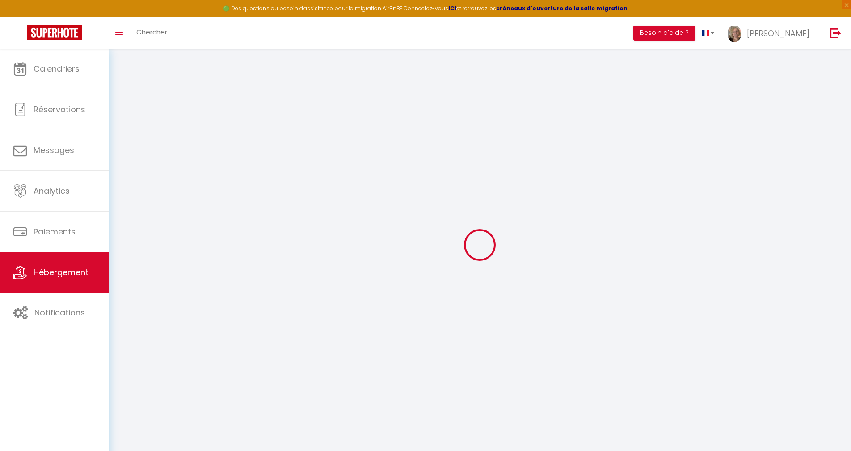
checkbox input "false"
checkbox input "true"
checkbox input "false"
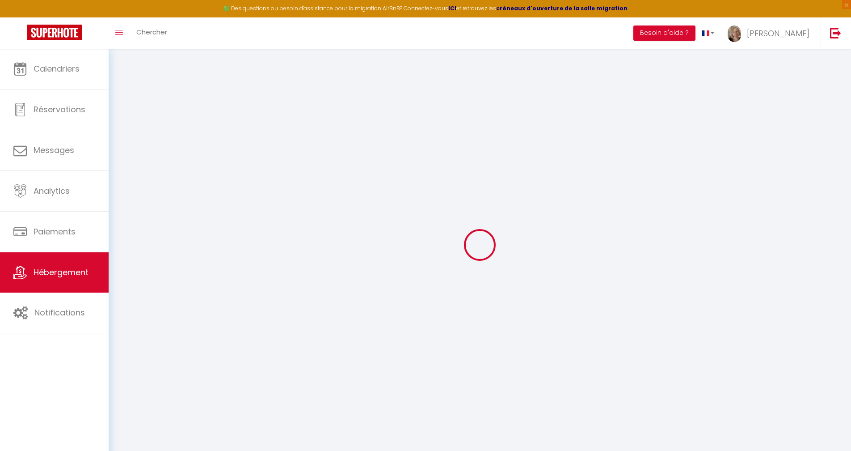
select select "15:00"
select select "20:00"
select select "12:00"
select select "15"
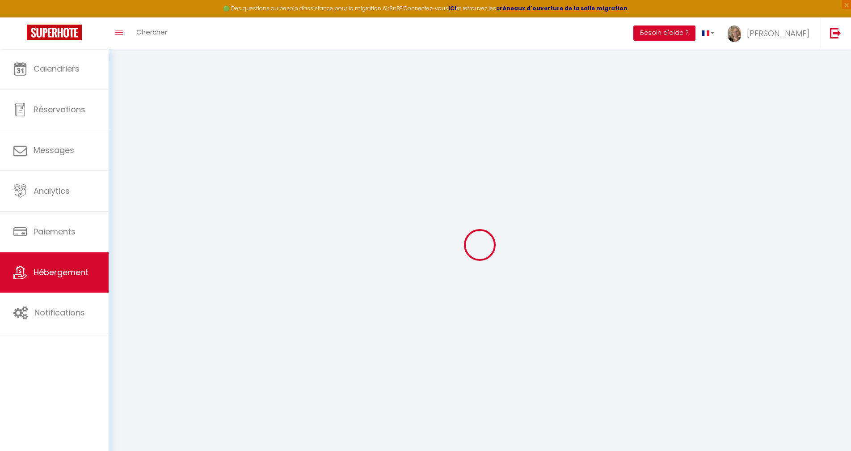
select select "14:00"
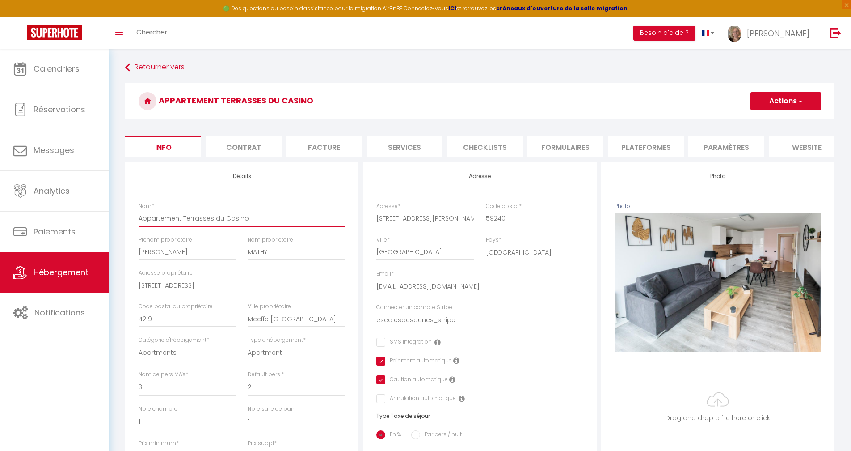
click at [186, 225] on input "Appartement Terrasses du Casino" at bounding box center [242, 218] width 207 height 16
type input "Appartement errasses du Casino"
checkbox input "false"
checkbox input "true"
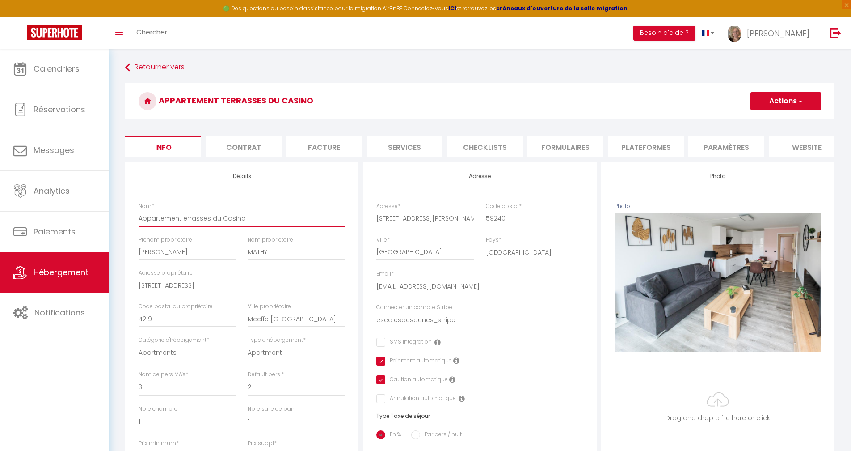
checkbox input "false"
type input "Appartement Aerrasses du Casino"
checkbox input "false"
checkbox input "true"
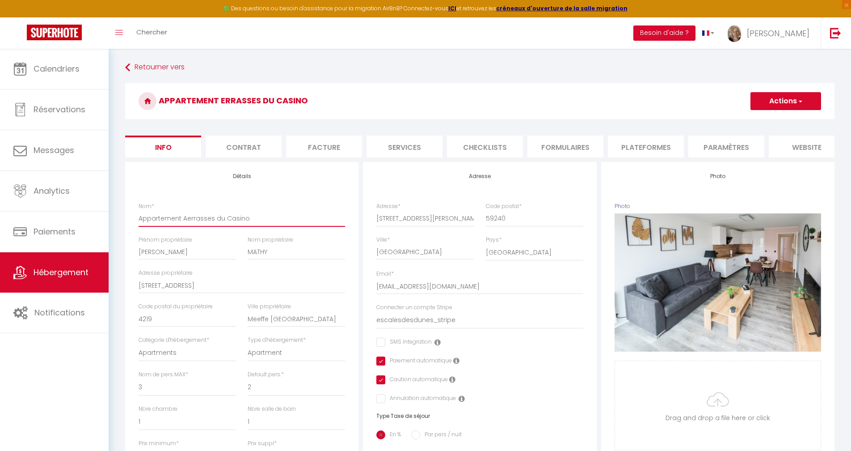
checkbox input "false"
type input "Appartement Auerrasses du Casino"
checkbox input "false"
checkbox input "true"
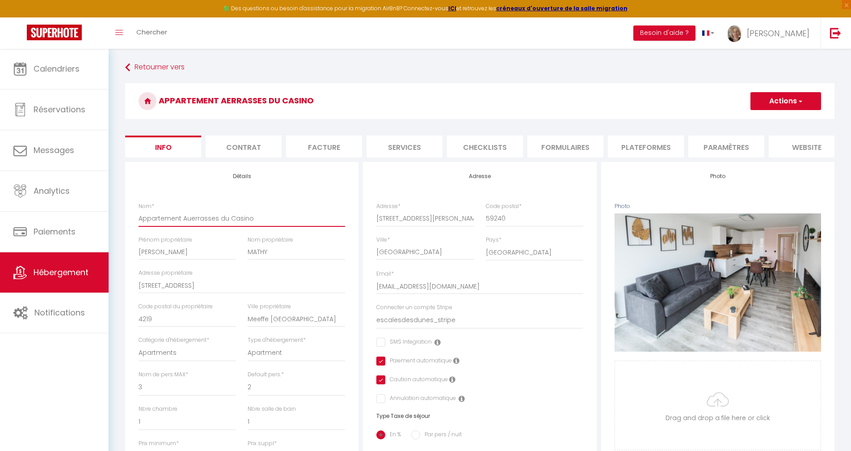
checkbox input "false"
type input "Appartement Auxerrasses du Casino"
checkbox input "false"
checkbox input "true"
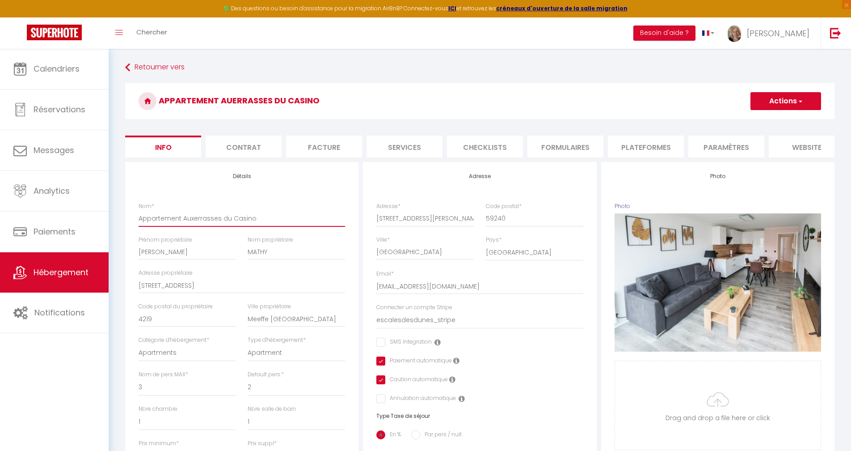
checkbox input "false"
type input "Appartement Aux errasses du Casino"
checkbox input "false"
checkbox input "true"
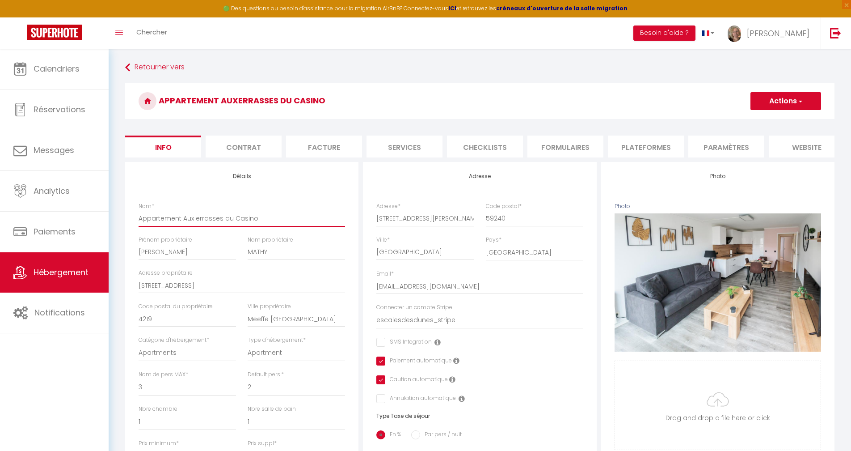
checkbox input "false"
type input "Appartement Aux terrasses du Casino"
checkbox input "false"
checkbox input "true"
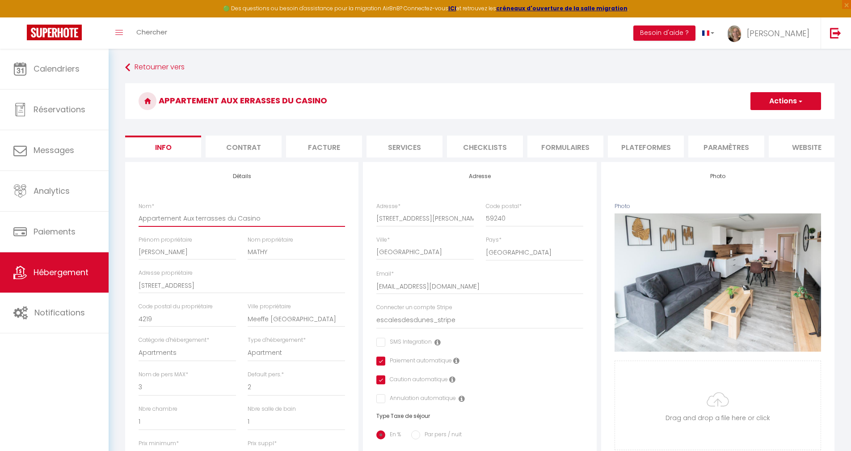
checkbox input "false"
click at [272, 223] on input "Appartement Aux terrasses du Casino" at bounding box center [242, 218] width 207 height 16
click at [194, 225] on input "Appartement Aux terrasses du Casino" at bounding box center [242, 218] width 207 height 16
type input "Appartement Aux [GEOGRAPHIC_DATA]"
checkbox input "false"
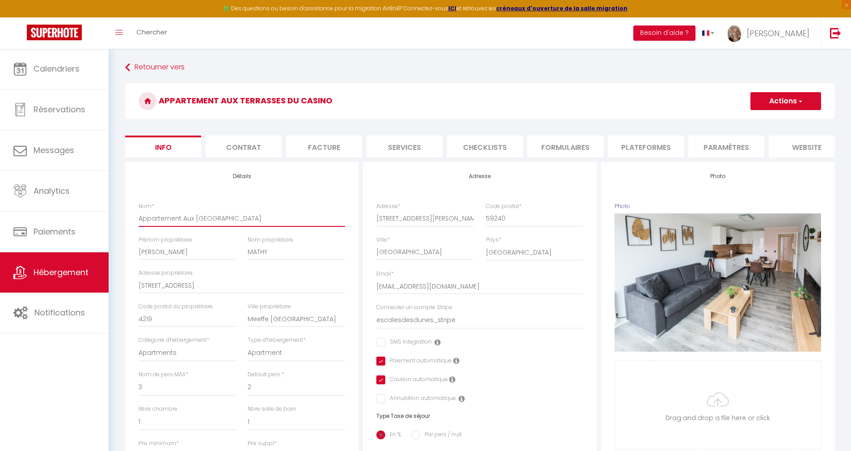
checkbox input "true"
checkbox input "false"
type input "Appartement Aux [GEOGRAPHIC_DATA]"
click at [790, 104] on button "Actions" at bounding box center [786, 101] width 71 height 18
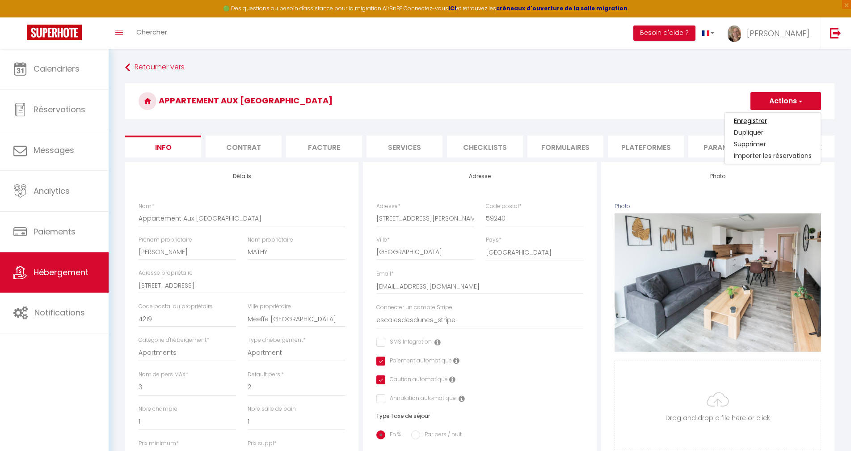
click at [743, 122] on input "Enregistrer" at bounding box center [750, 120] width 33 height 9
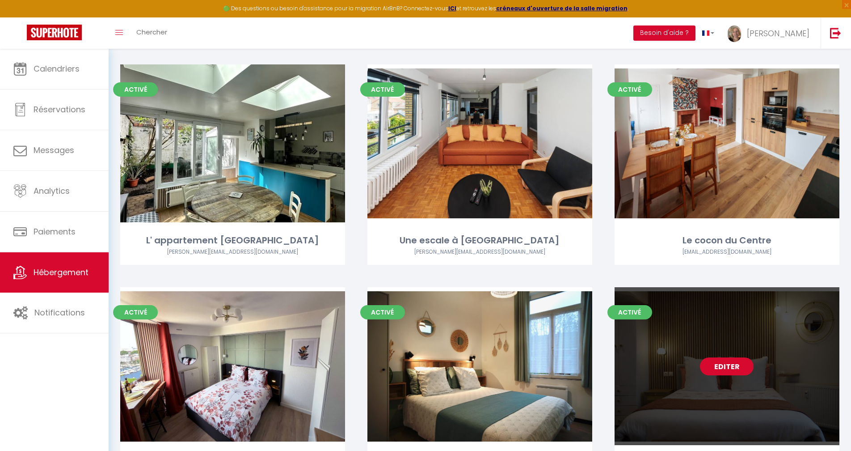
scroll to position [343, 0]
